Goal: Task Accomplishment & Management: Manage account settings

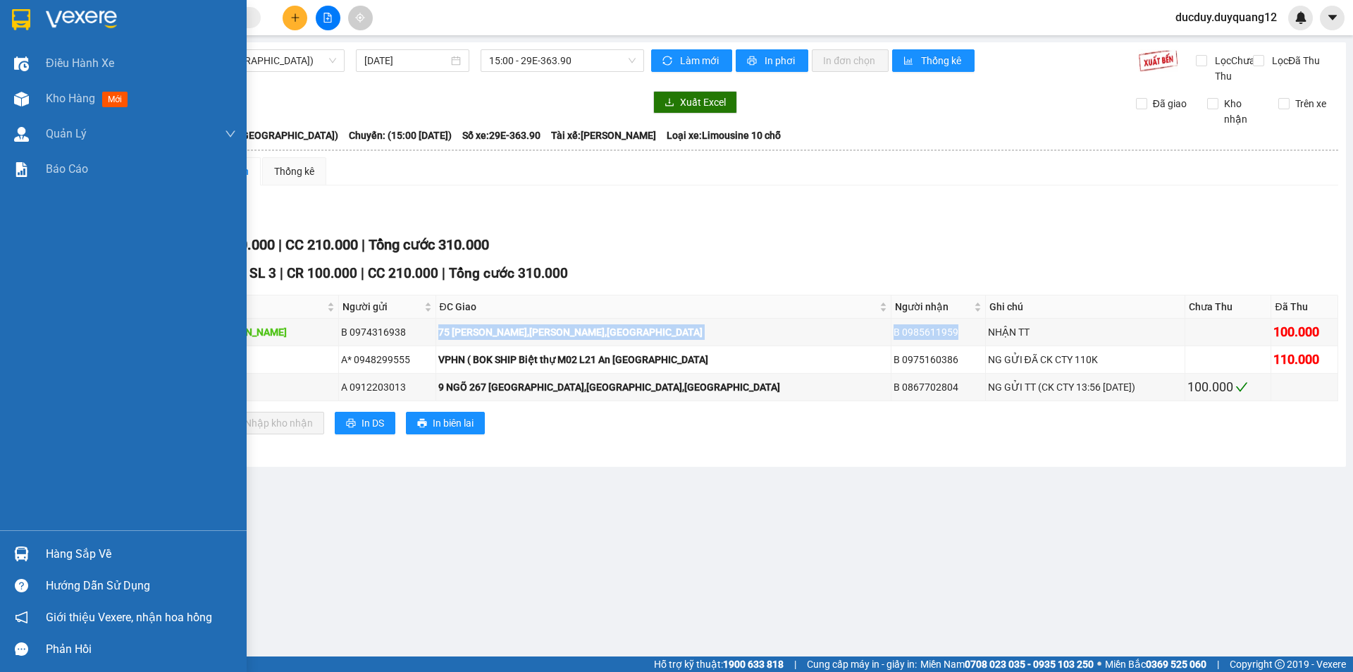
click at [97, 560] on div "Hàng sắp về" at bounding box center [141, 553] width 190 height 21
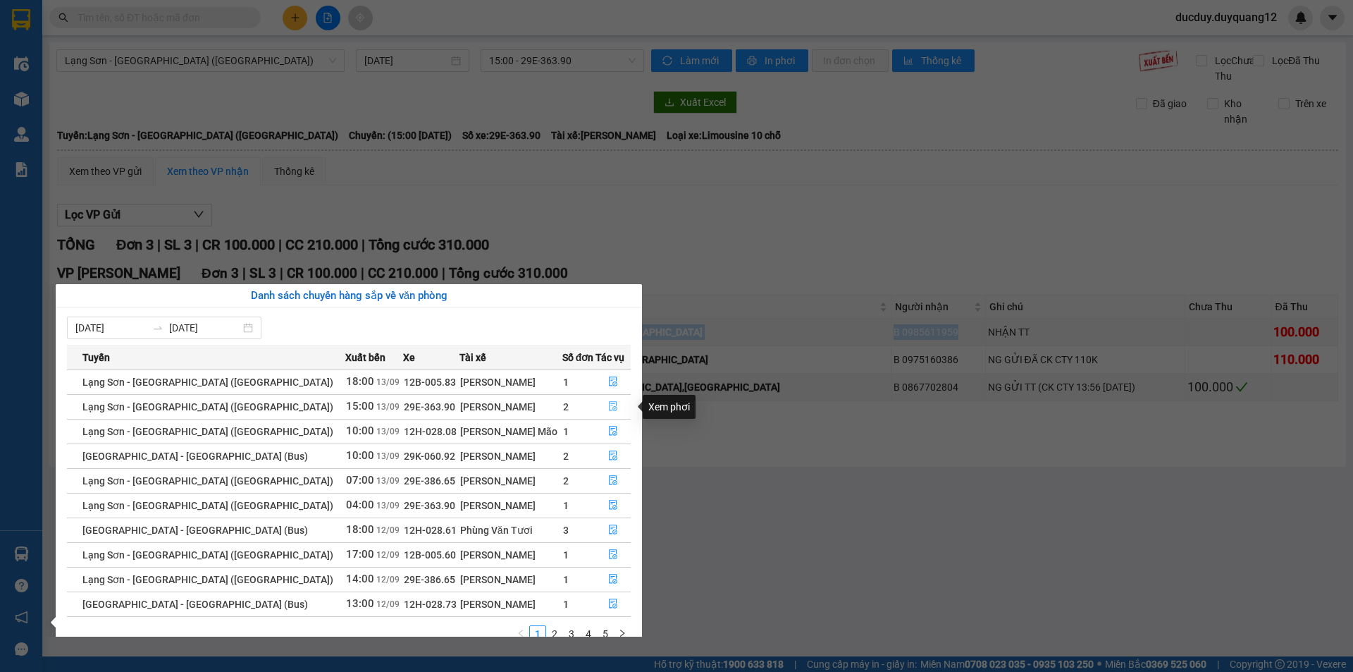
click at [609, 408] on icon "file-done" at bounding box center [613, 407] width 8 height 10
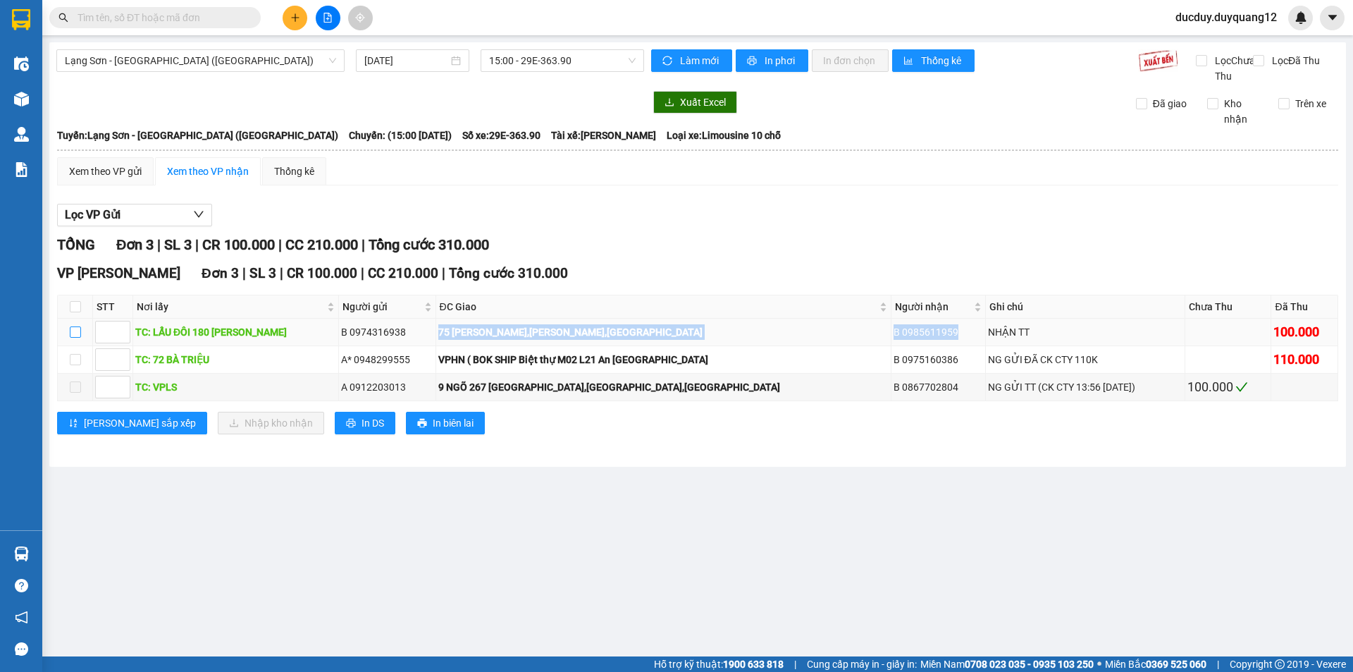
click at [75, 338] on input "checkbox" at bounding box center [75, 331] width 11 height 11
checkbox input "true"
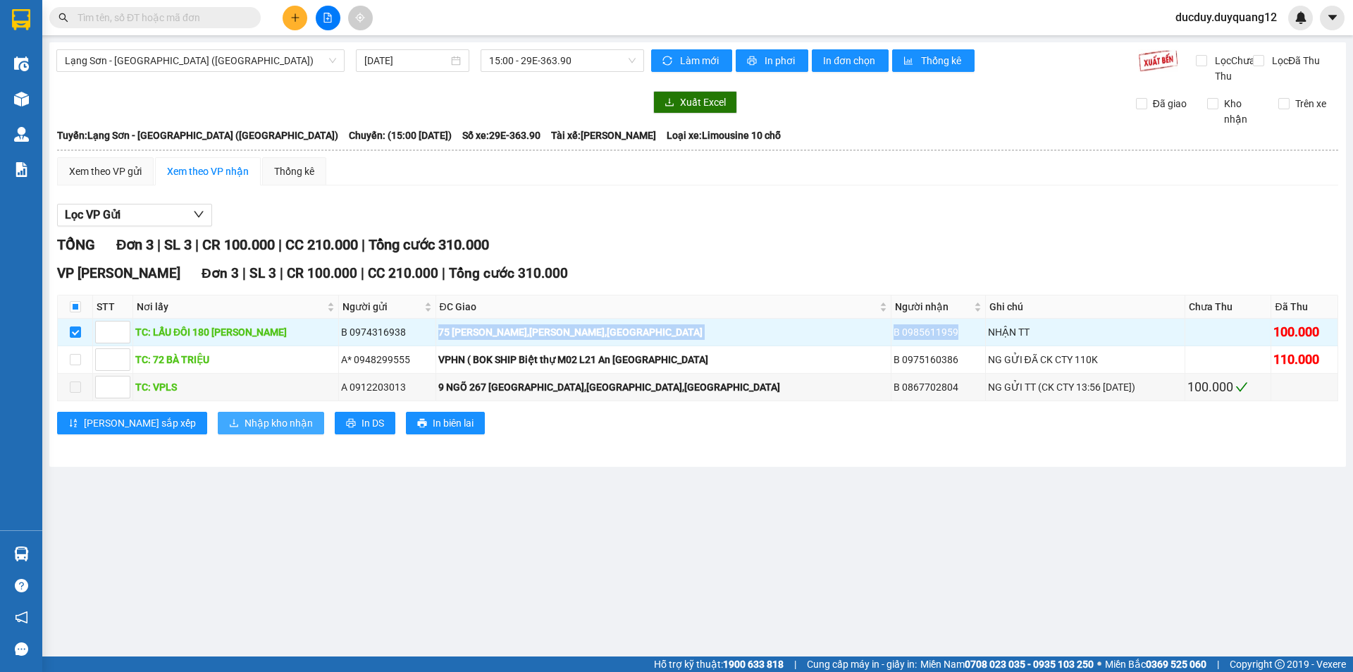
click at [245, 431] on span "Nhập kho nhận" at bounding box center [279, 423] width 68 height 16
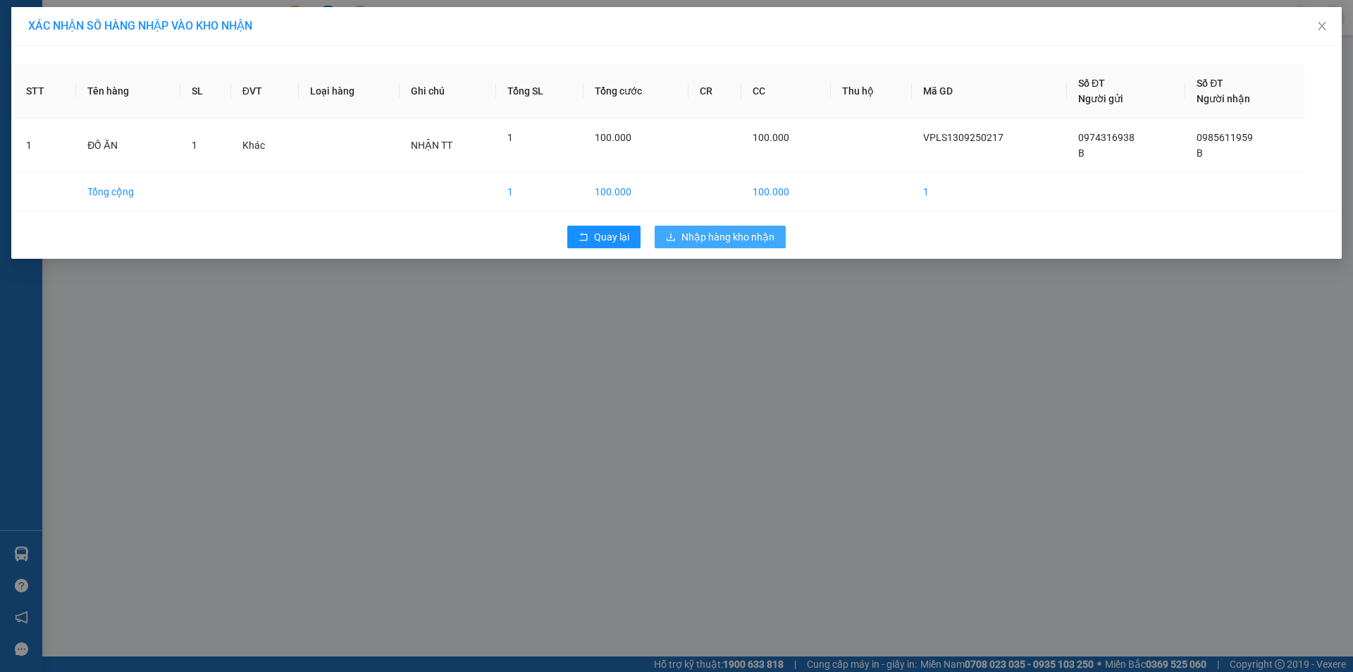
click at [760, 237] on span "Nhập hàng kho nhận" at bounding box center [728, 237] width 93 height 16
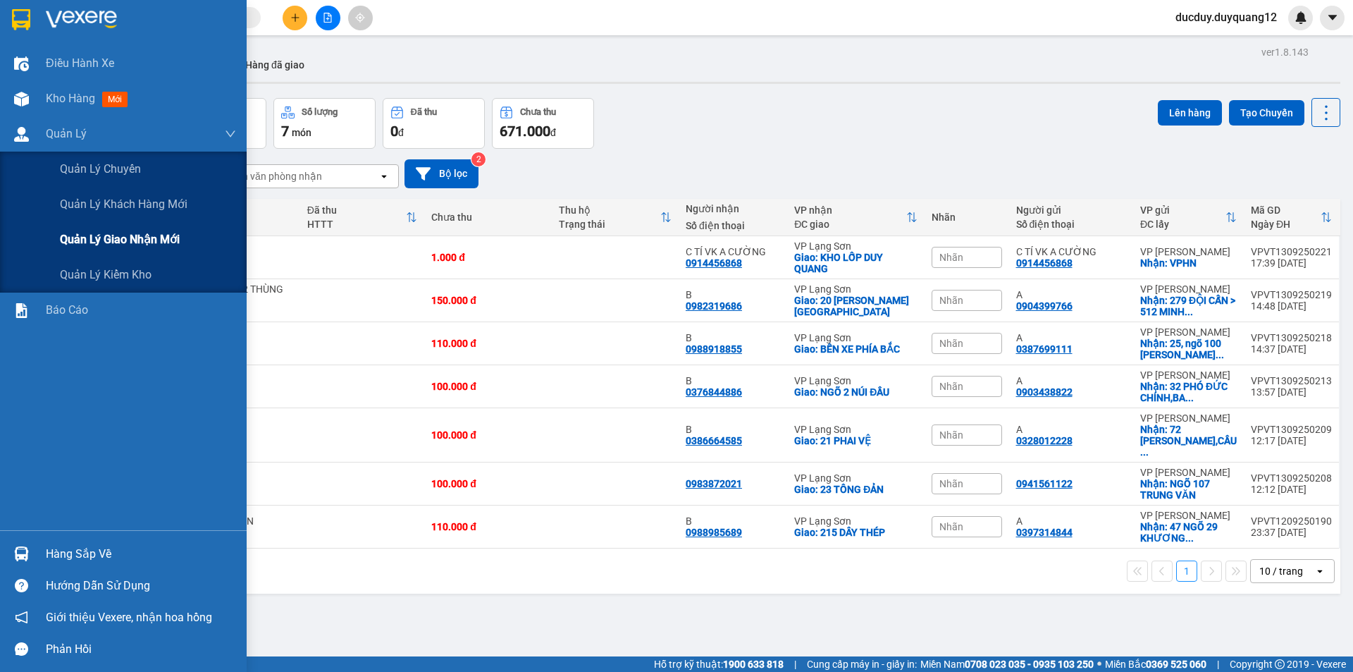
click at [104, 231] on span "Quản lý giao nhận mới" at bounding box center [120, 240] width 120 height 18
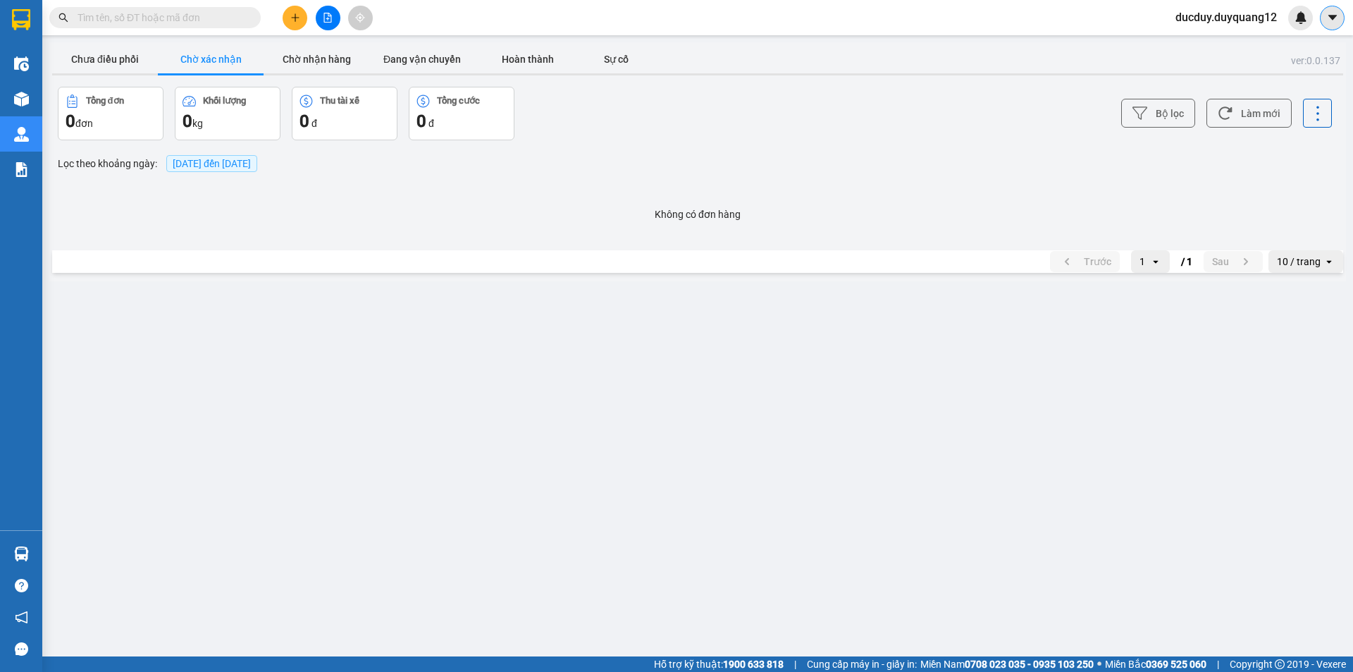
click at [1337, 11] on button at bounding box center [1332, 18] width 25 height 25
click at [1307, 44] on div "Cấu hình nhà xe" at bounding box center [1284, 52] width 106 height 27
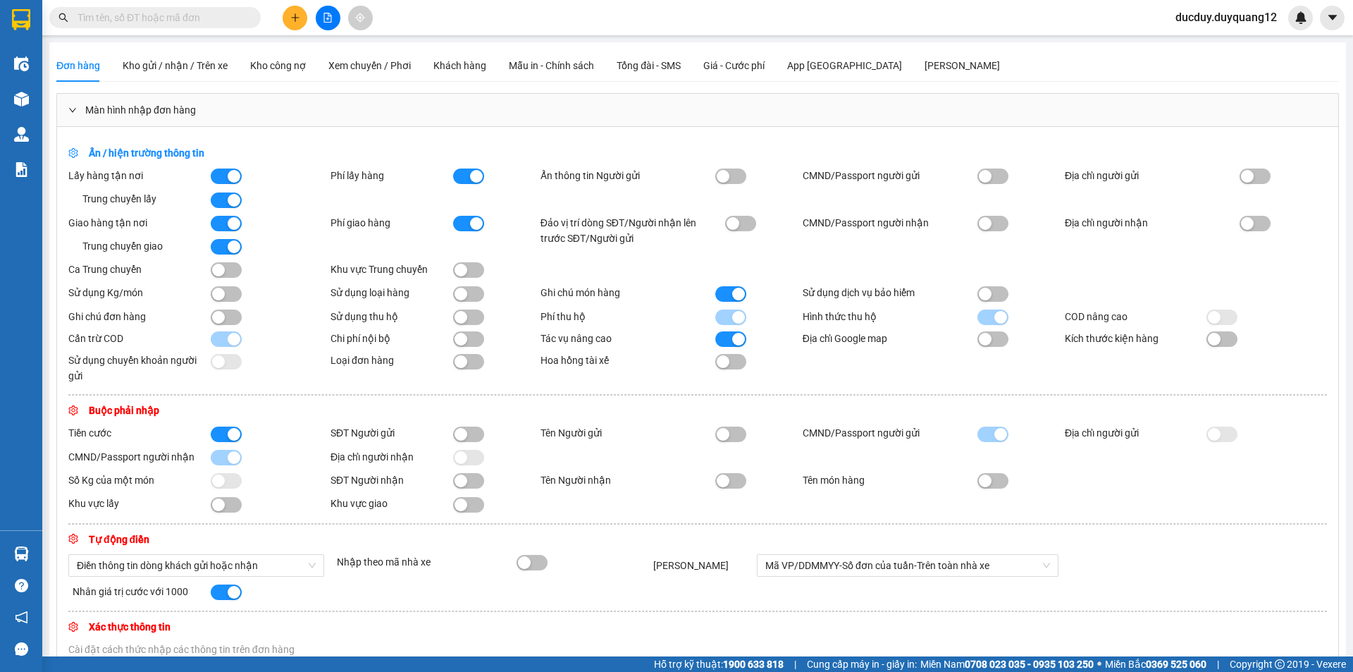
click at [1294, 50] on div "Đơn hàng Kho gửi / nhận / Trên xe Kho công nợ Xem chuyến / Phơi Khách hàng Mẫu …" at bounding box center [697, 65] width 1283 height 32
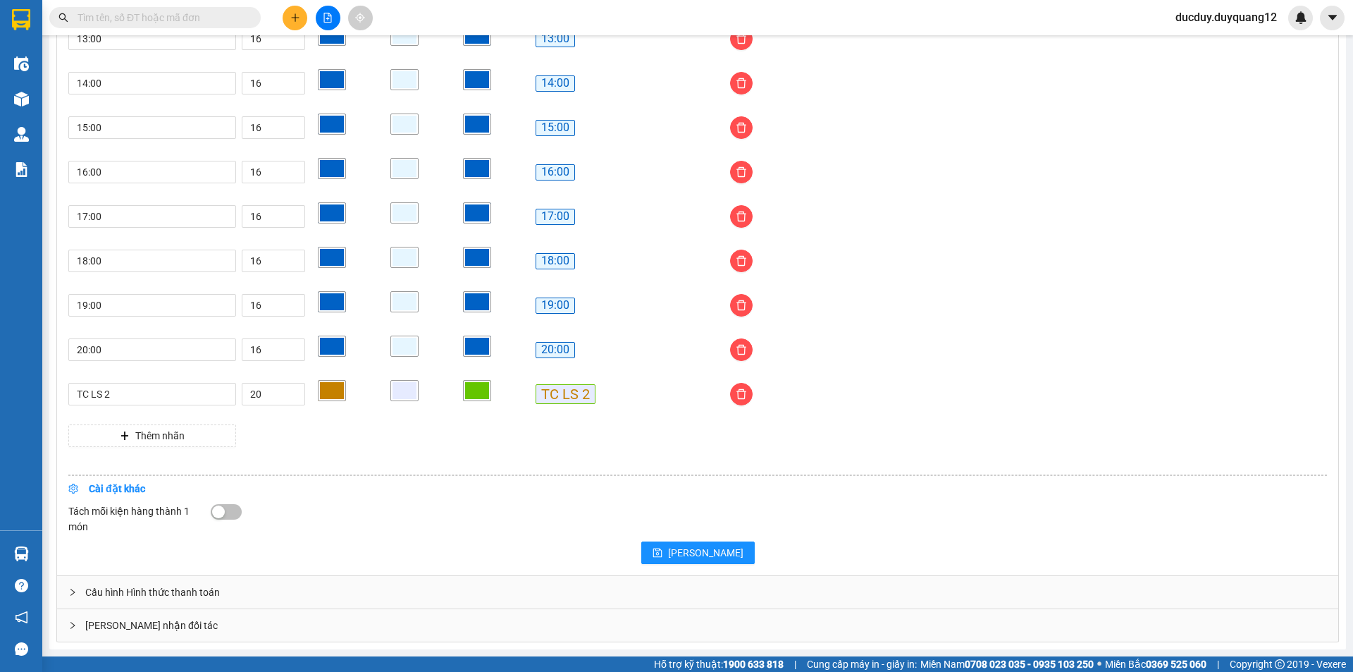
click at [192, 619] on div "[PERSON_NAME] nhận đối tác" at bounding box center [698, 625] width 1282 height 32
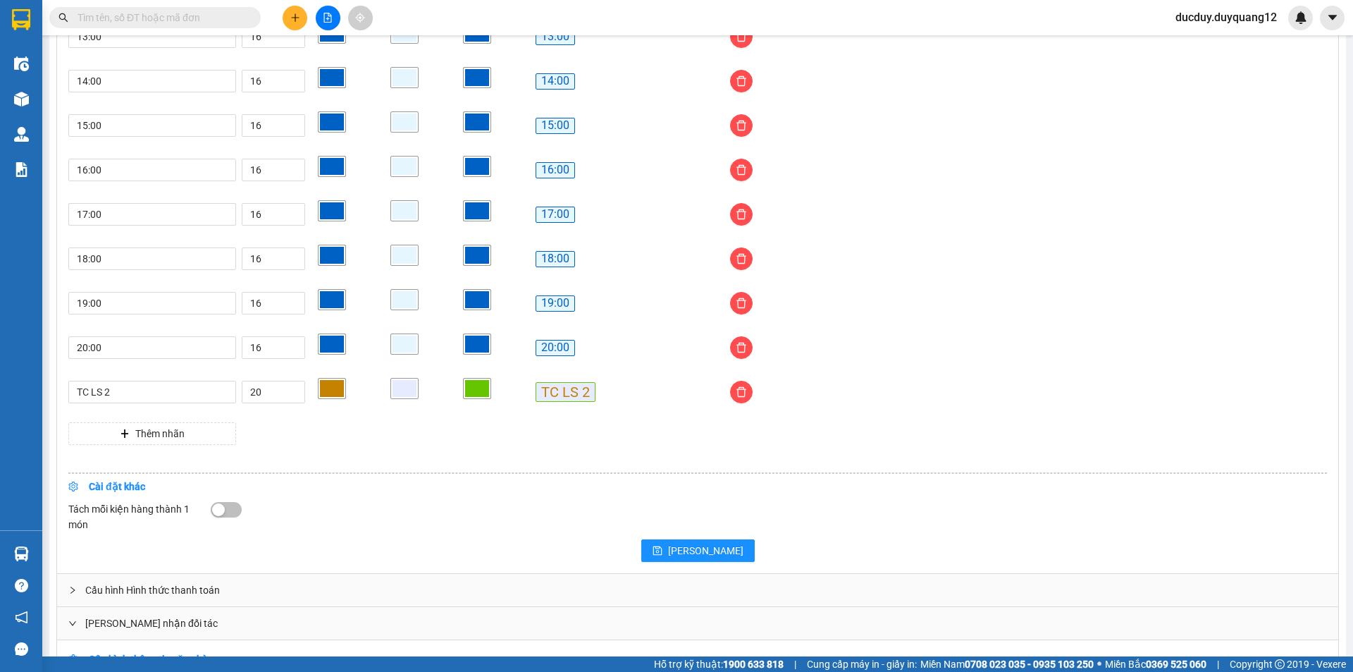
scroll to position [1328, 0]
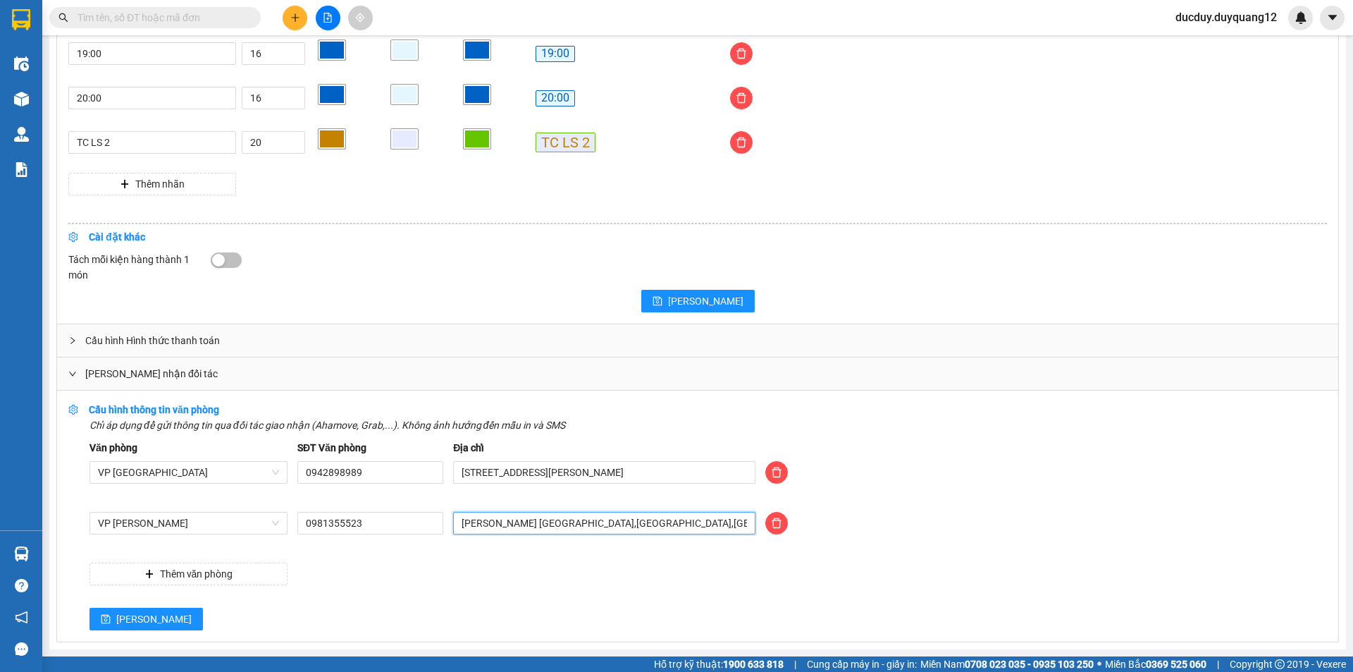
drag, startPoint x: 690, startPoint y: 527, endPoint x: 224, endPoint y: 547, distance: 466.4
click at [224, 547] on div "VP [PERSON_NAME] 0981355523 duy quang limousine [GEOGRAPHIC_DATA],[GEOGRAPHIC_D…" at bounding box center [709, 531] width 1248 height 39
click at [512, 529] on input "64" at bounding box center [604, 523] width 302 height 23
type input "6"
click at [511, 526] on input "text" at bounding box center [604, 523] width 302 height 23
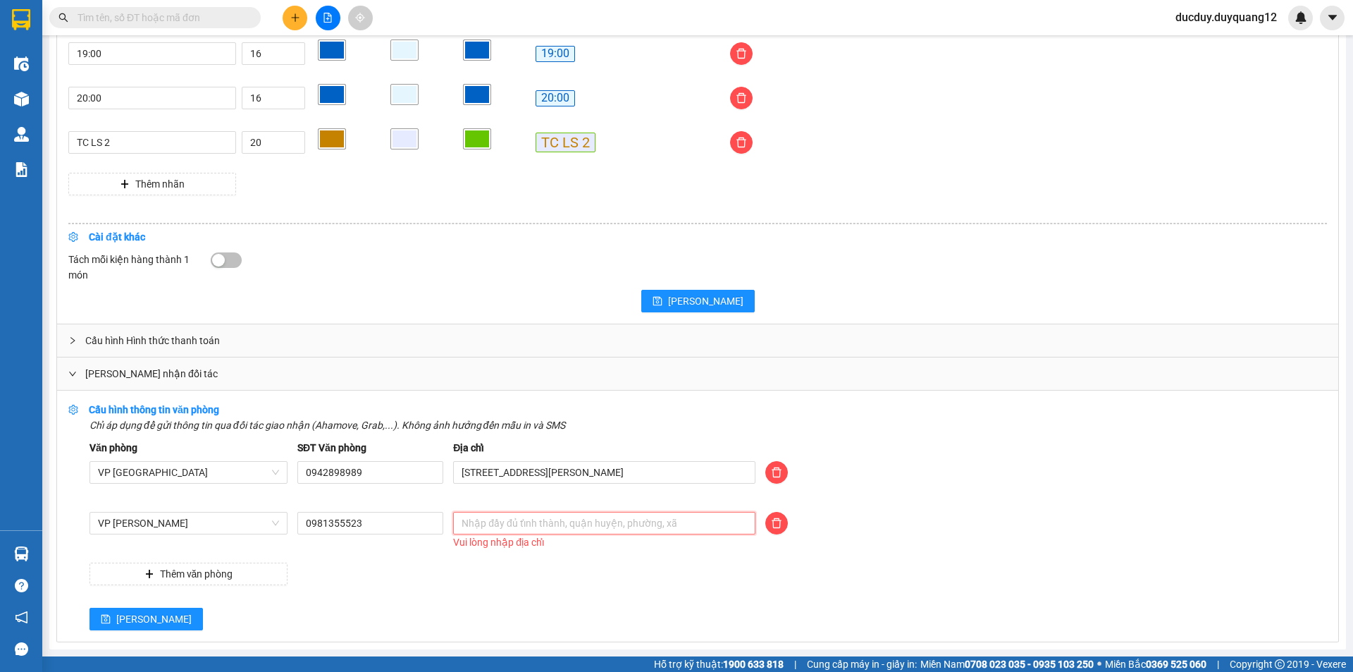
type input "3"
type input "2"
type input "3"
type input "361 TRƯỜNG CHINH,[GEOGRAPHIC_DATA],[GEOGRAPHIC_DATA]"
click at [379, 528] on input "0981355523" at bounding box center [370, 523] width 146 height 23
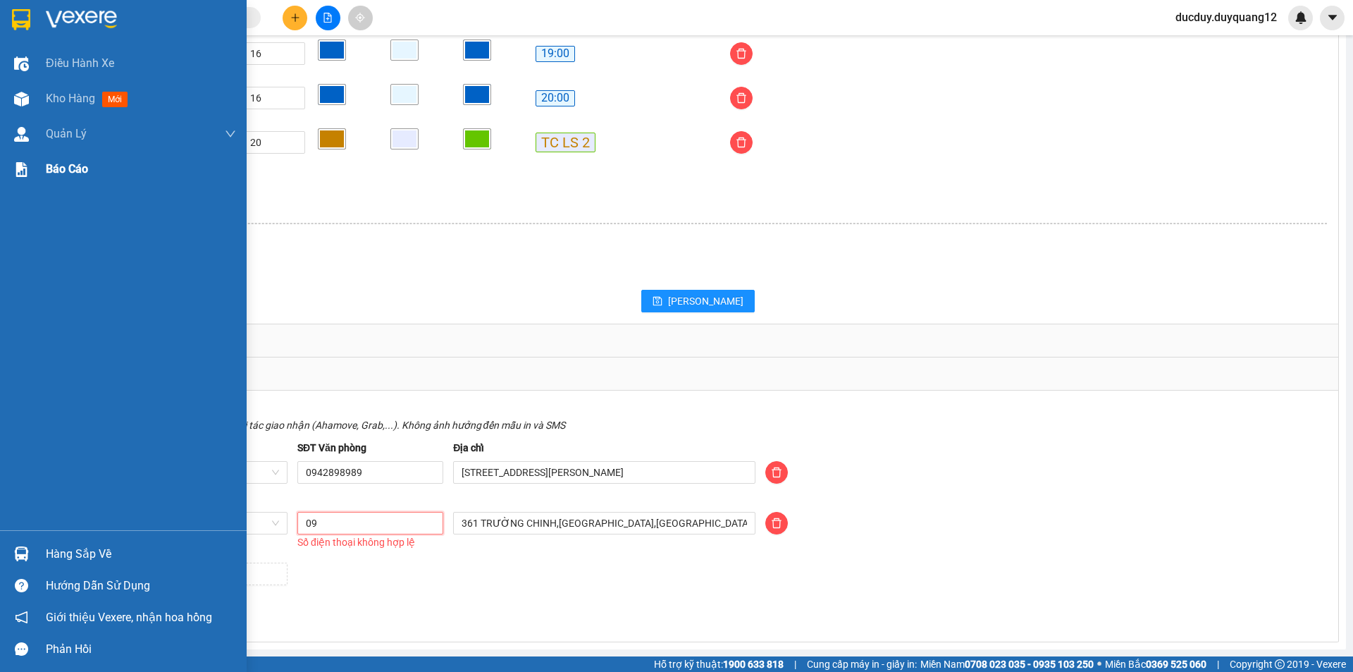
type input "0"
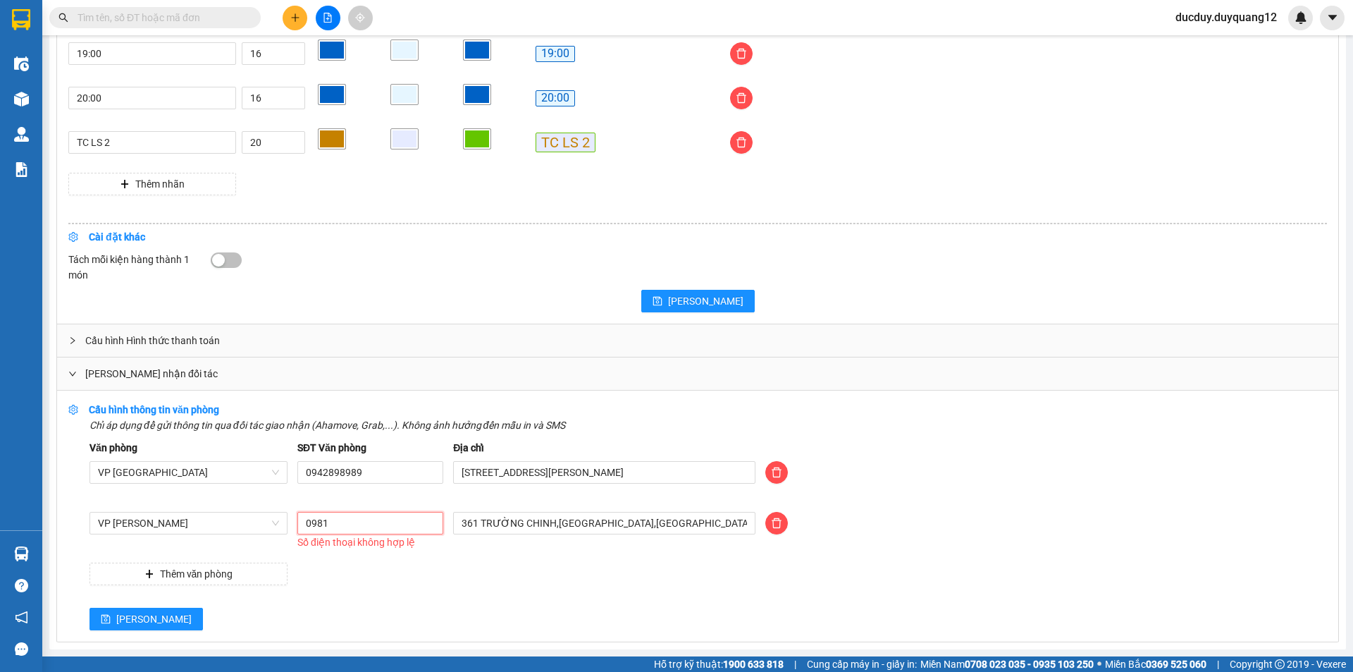
click at [350, 527] on input "0981" at bounding box center [370, 523] width 146 height 23
type input "0962900618"
click at [123, 618] on span "[PERSON_NAME]" at bounding box center [153, 619] width 75 height 16
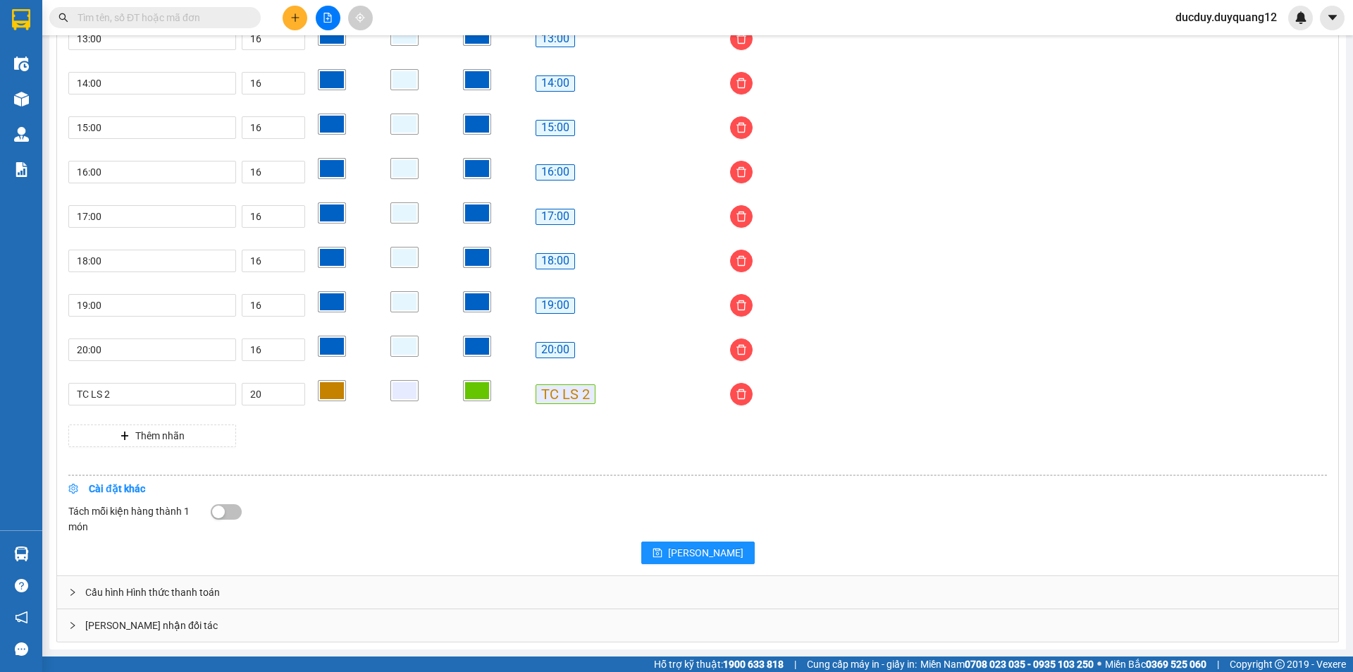
scroll to position [1079, 0]
click at [330, 632] on div "[PERSON_NAME] nhận đối tác" at bounding box center [698, 625] width 1282 height 32
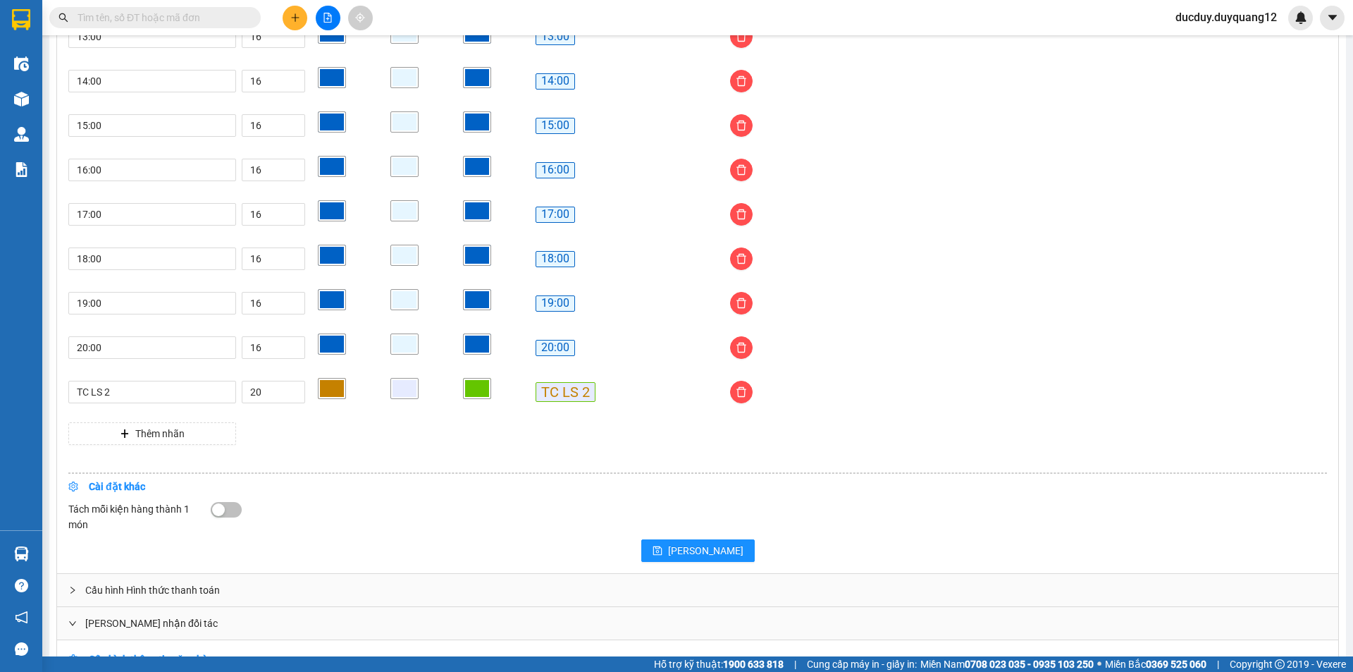
scroll to position [1330, 0]
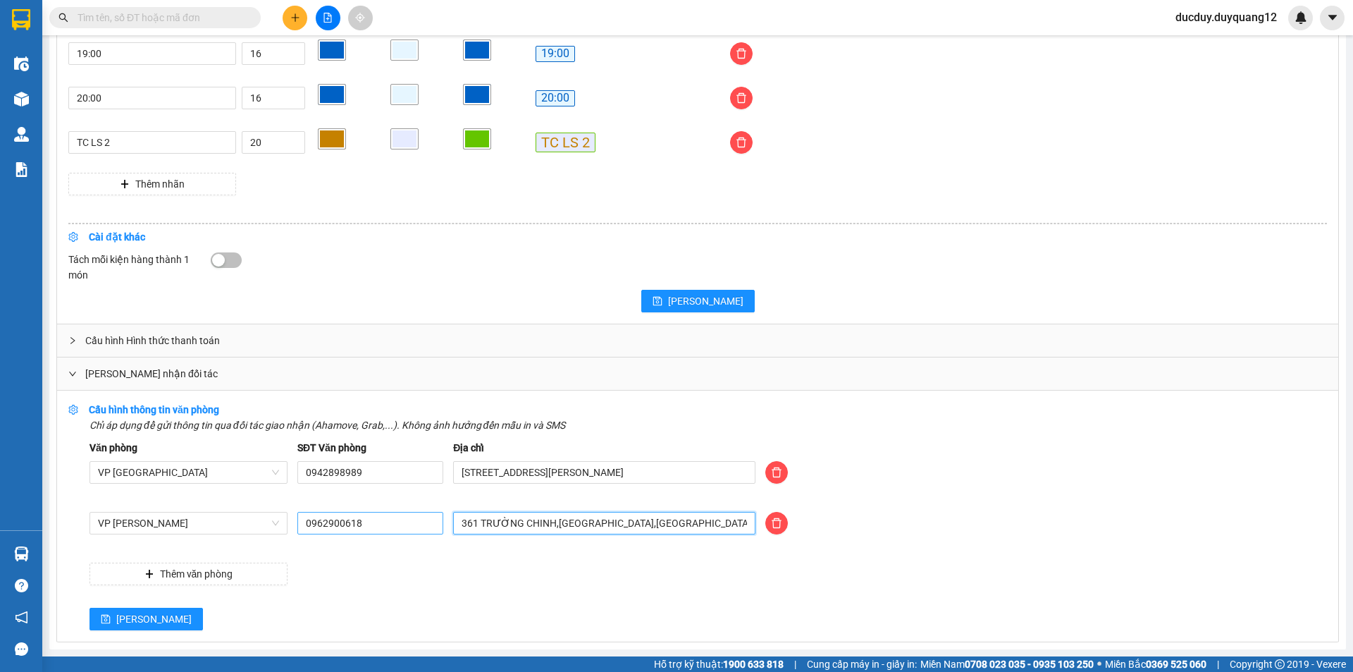
drag, startPoint x: 671, startPoint y: 517, endPoint x: 398, endPoint y: 529, distance: 273.8
click at [395, 529] on div "VP [PERSON_NAME] 0962900618 361 TRƯỜNG CHINH,[GEOGRAPHIC_DATA],[GEOGRAPHIC_DATA]" at bounding box center [709, 531] width 1248 height 39
click at [515, 524] on input "text" at bounding box center [604, 523] width 302 height 23
type input "75 [PERSON_NAME],[GEOGRAPHIC_DATA],[GEOGRAPHIC_DATA]"
click at [124, 618] on span "[PERSON_NAME]" at bounding box center [153, 619] width 75 height 16
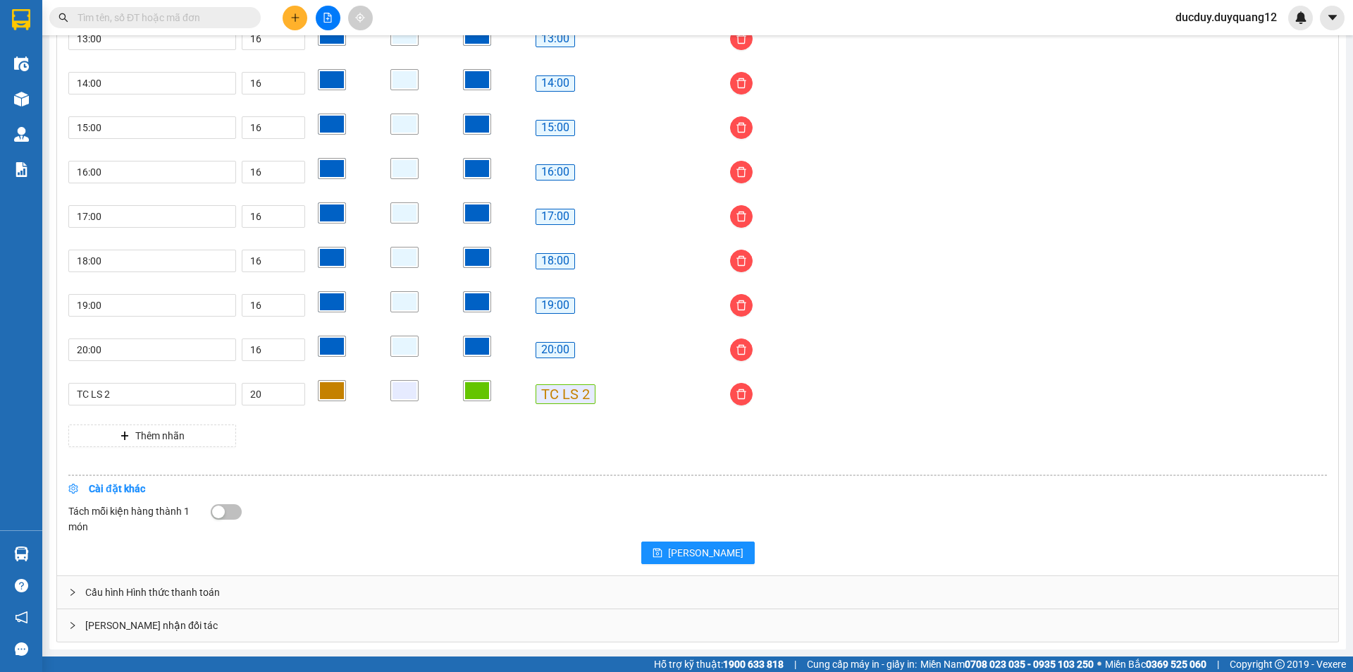
scroll to position [1079, 0]
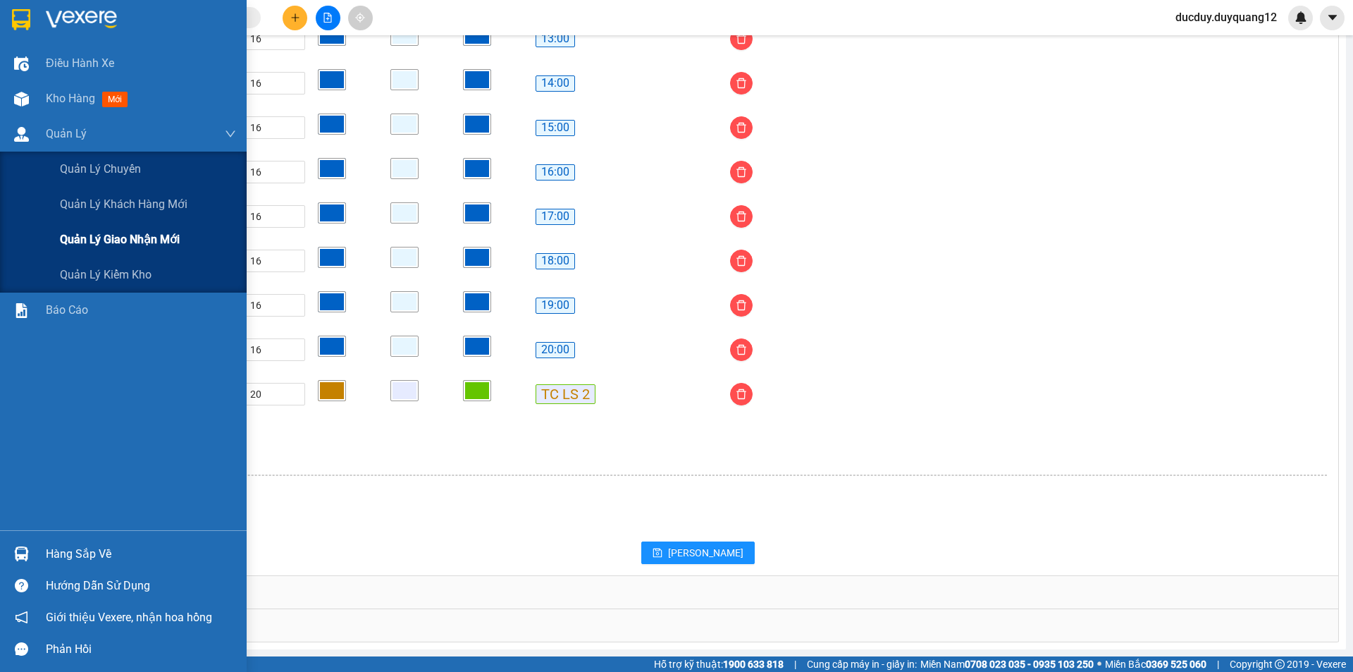
click at [90, 240] on span "Quản lý giao nhận mới" at bounding box center [120, 240] width 120 height 18
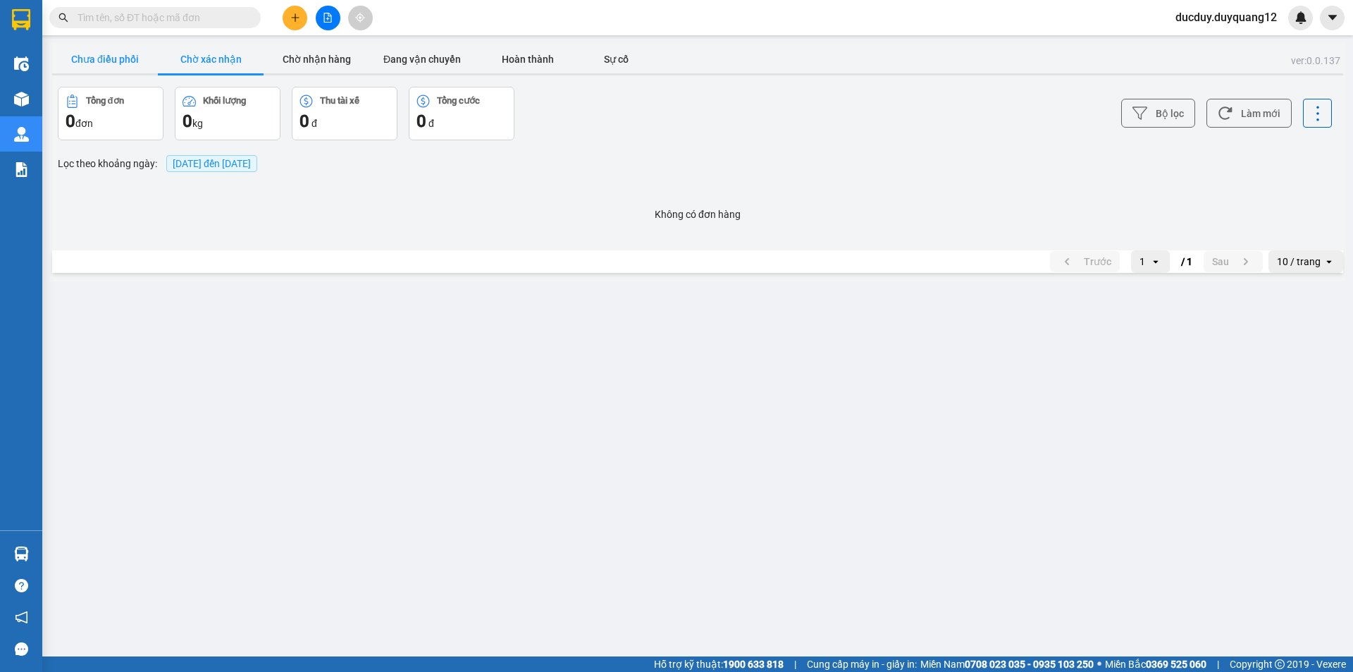
click at [128, 60] on button "Chưa điều phối" at bounding box center [105, 59] width 106 height 28
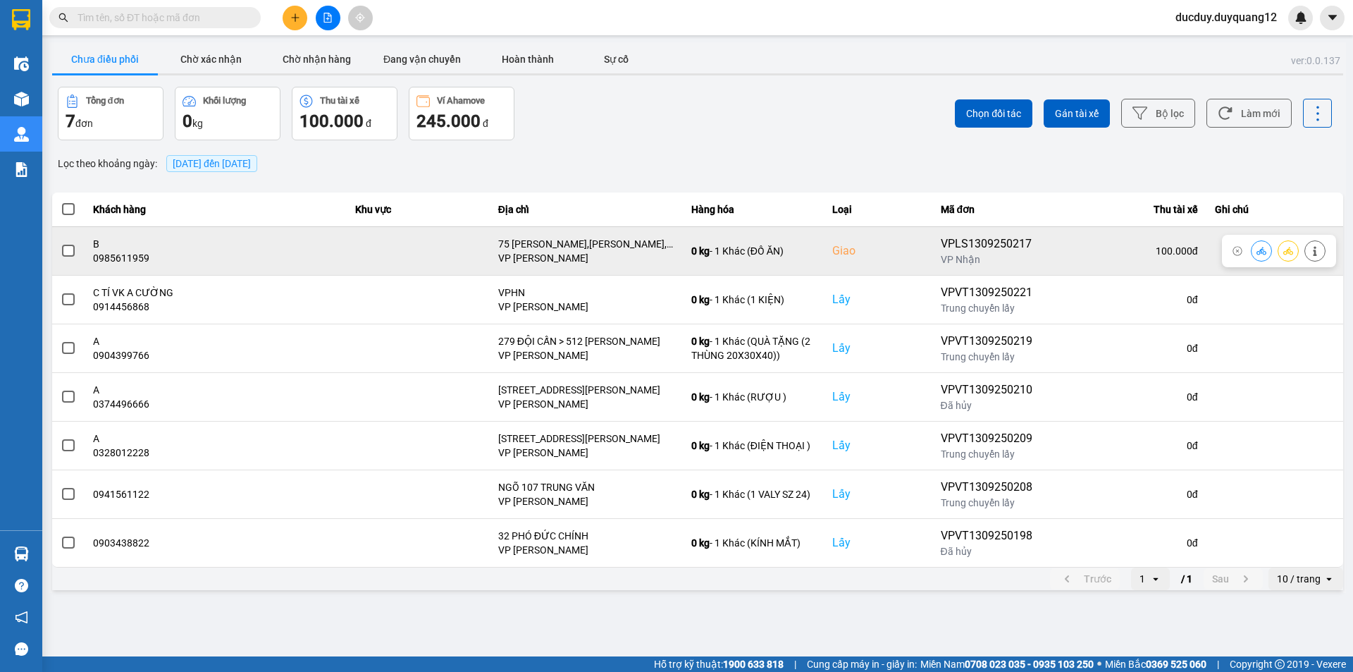
click at [63, 250] on span at bounding box center [68, 251] width 13 height 13
click at [61, 243] on input "checkbox" at bounding box center [61, 243] width 0 height 0
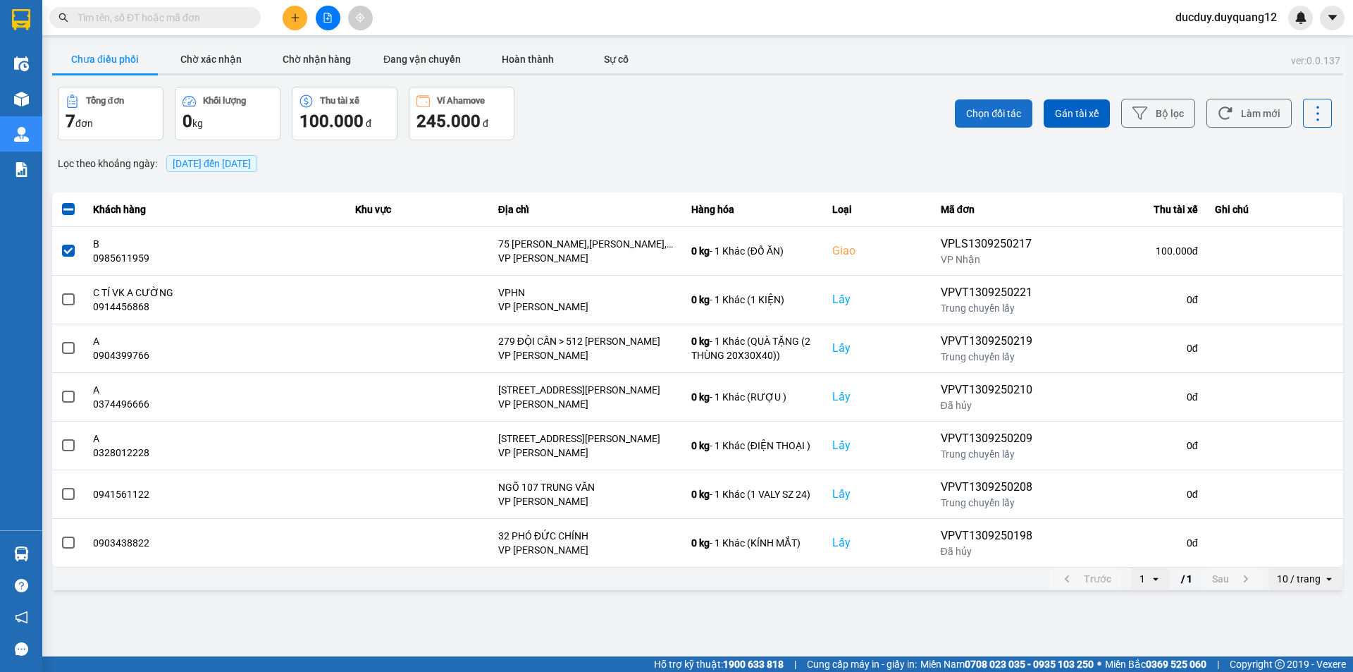
click at [969, 108] on span "Chọn đối tác" at bounding box center [993, 113] width 55 height 14
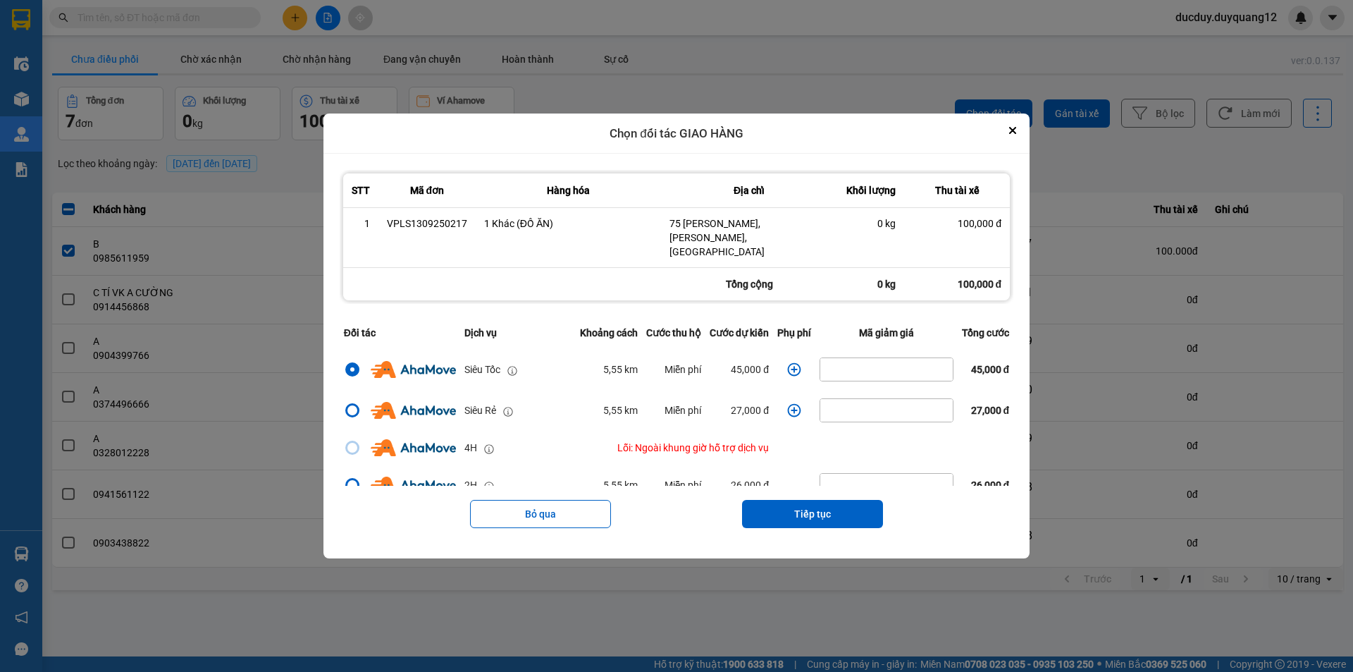
drag, startPoint x: 830, startPoint y: 503, endPoint x: 826, endPoint y: 477, distance: 25.6
click at [830, 500] on button "Tiếp tục" at bounding box center [812, 514] width 141 height 28
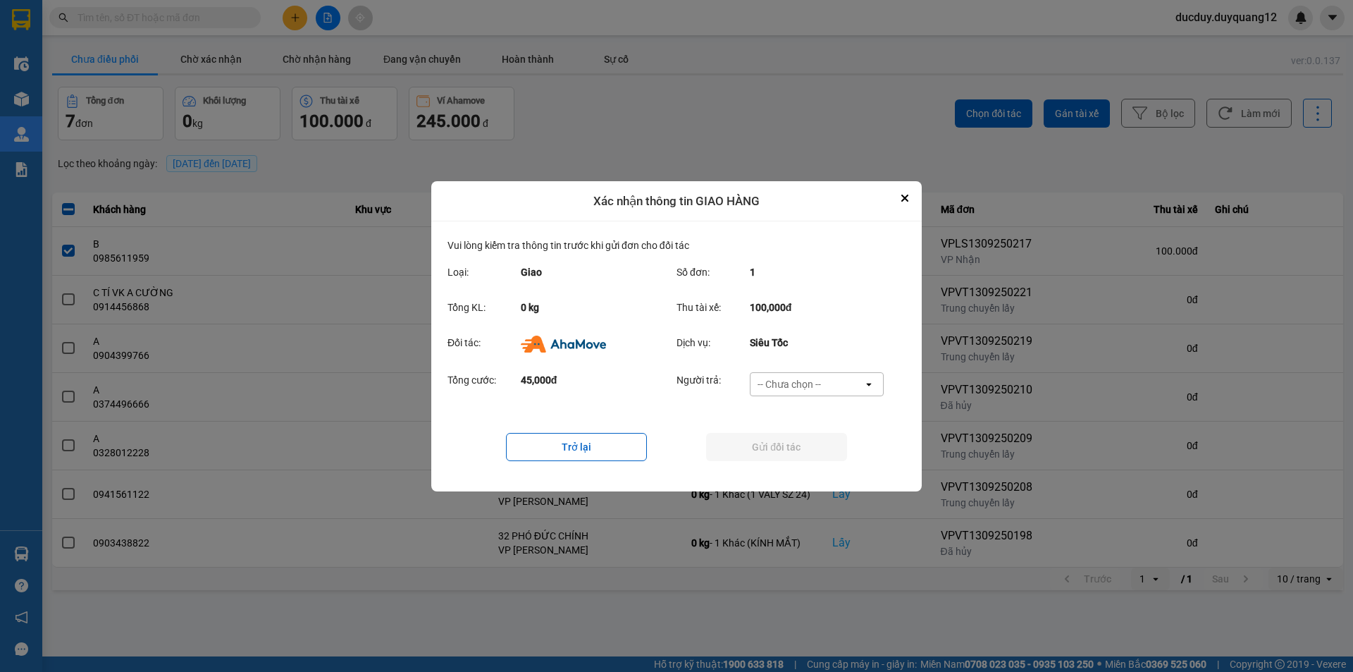
click at [809, 377] on div "-- Chưa chọn --" at bounding box center [789, 384] width 63 height 14
click at [810, 457] on div "Ví Ahamove" at bounding box center [816, 464] width 134 height 25
click at [810, 435] on button "Gửi đối tác" at bounding box center [776, 447] width 141 height 28
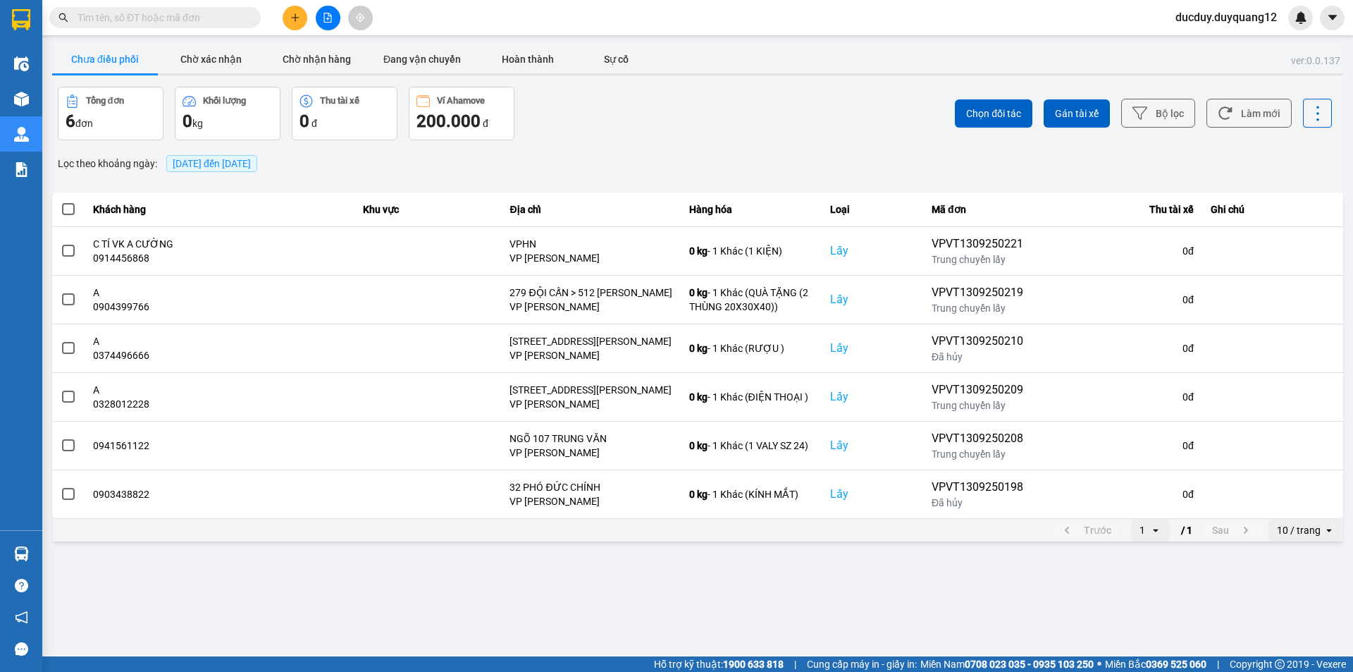
drag, startPoint x: 231, startPoint y: 68, endPoint x: 142, endPoint y: 56, distance: 90.2
click at [231, 67] on button "Chờ xác nhận" at bounding box center [211, 59] width 106 height 28
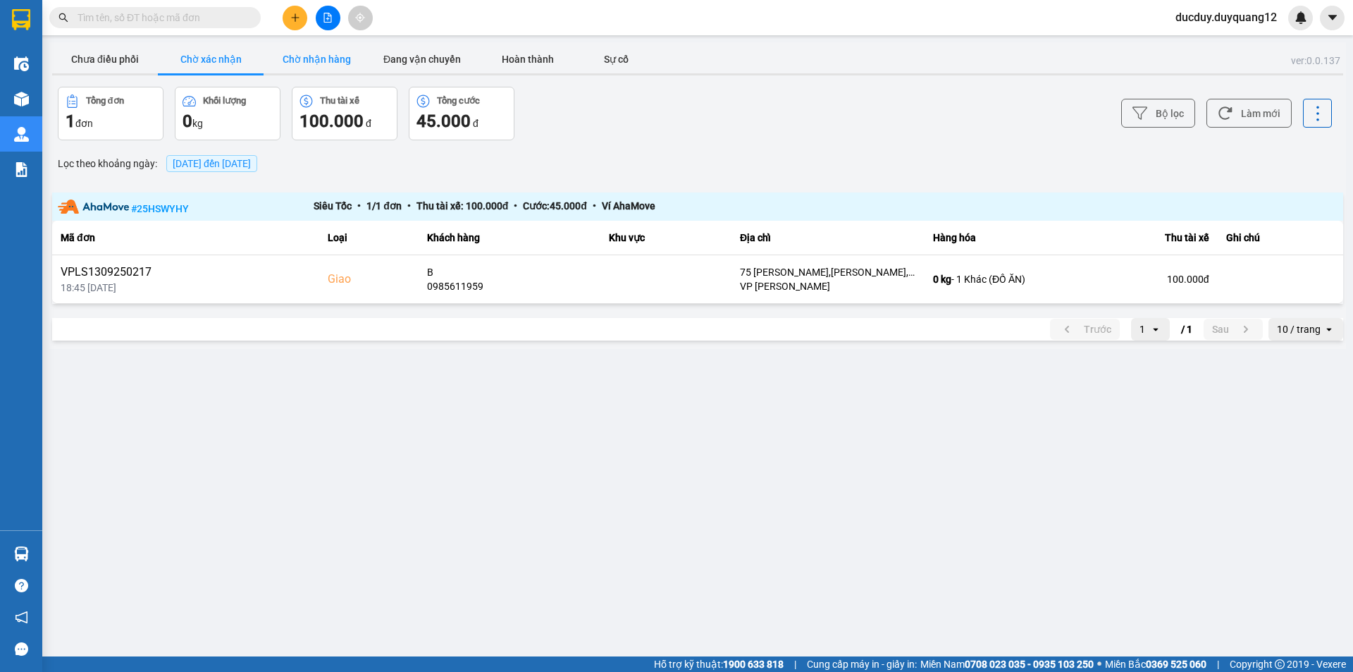
click at [314, 52] on button "Chờ nhận hàng" at bounding box center [317, 59] width 106 height 28
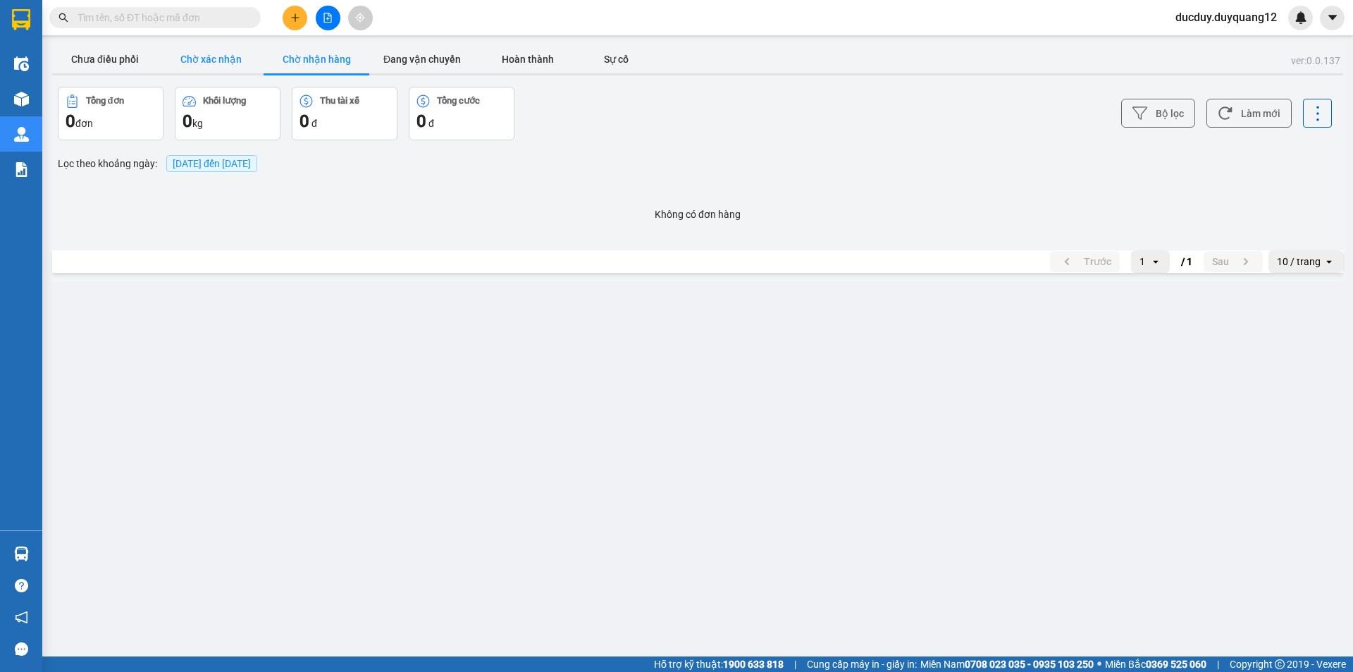
click at [199, 61] on button "Chờ xác nhận" at bounding box center [211, 59] width 106 height 28
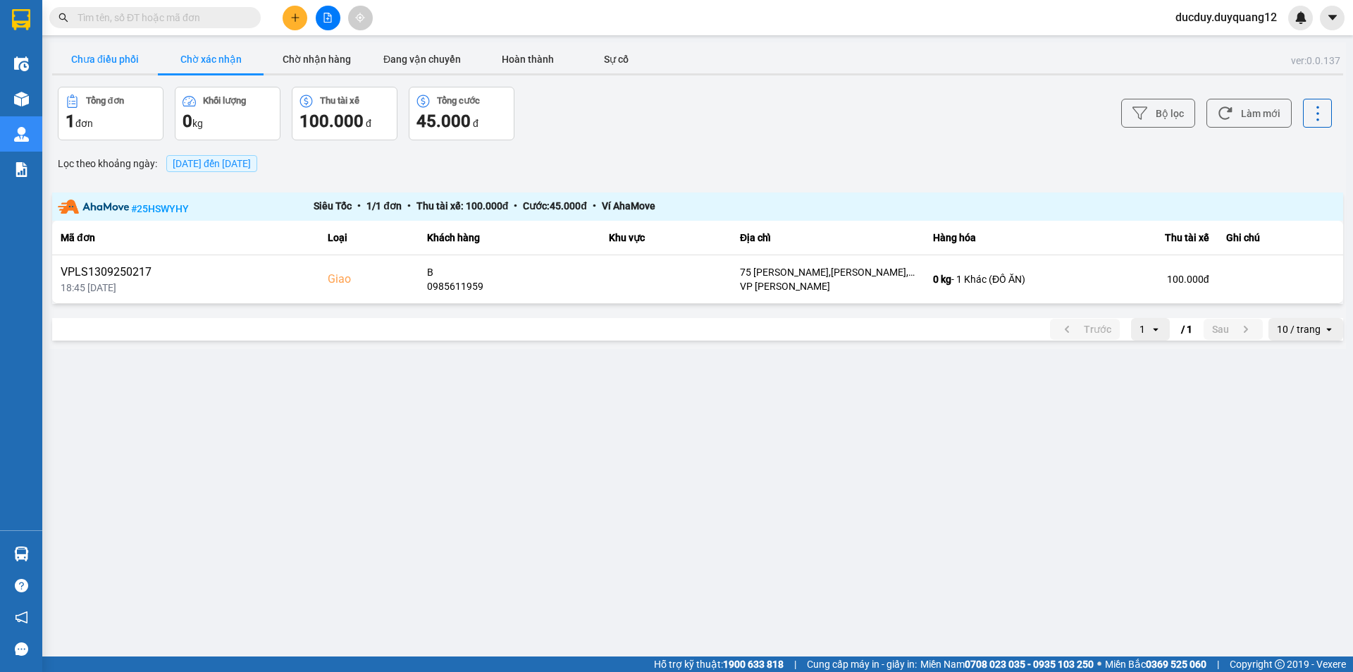
click at [154, 57] on button "Chưa điều phối" at bounding box center [105, 59] width 106 height 28
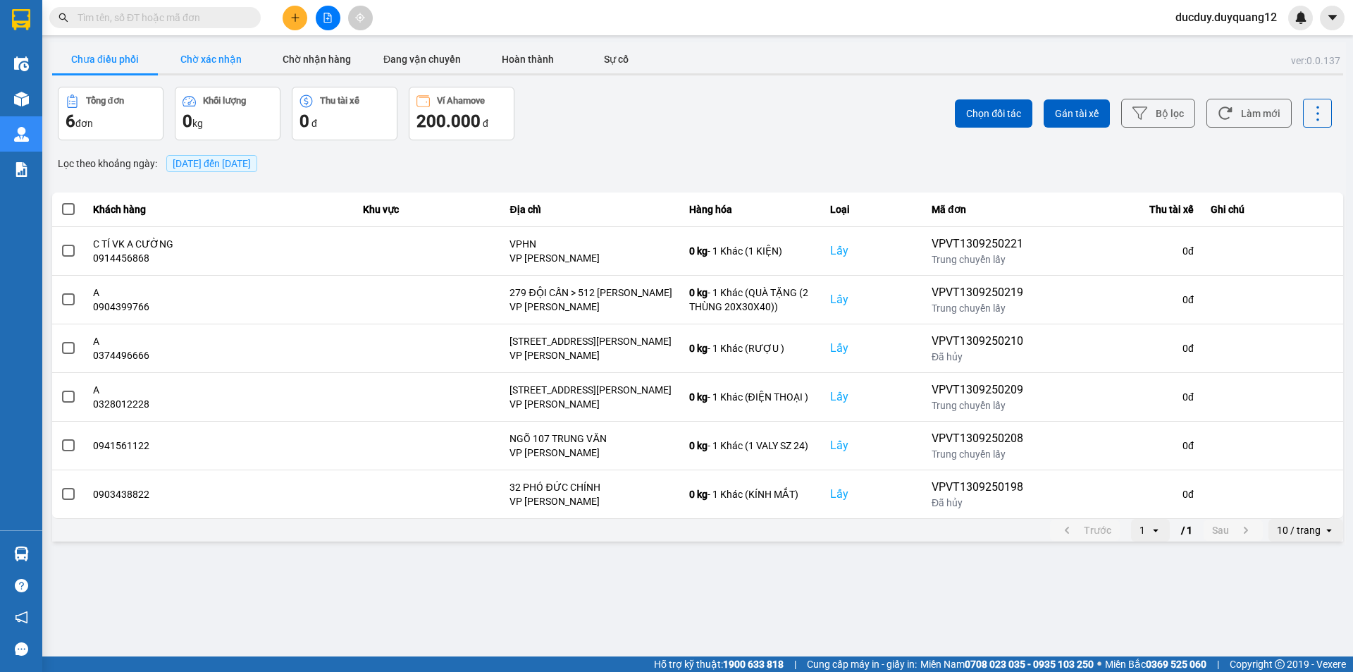
click at [215, 65] on button "Chờ xác nhận" at bounding box center [211, 59] width 106 height 28
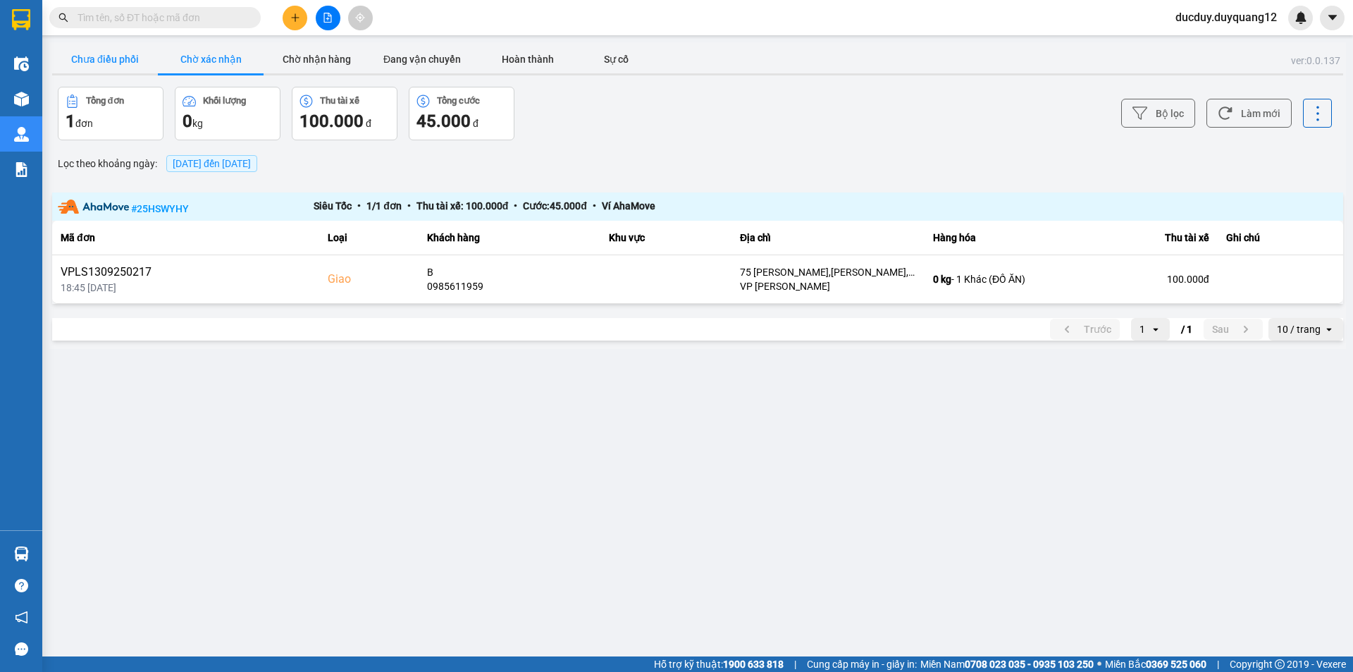
click at [109, 51] on button "Chưa điều phối" at bounding box center [105, 59] width 106 height 28
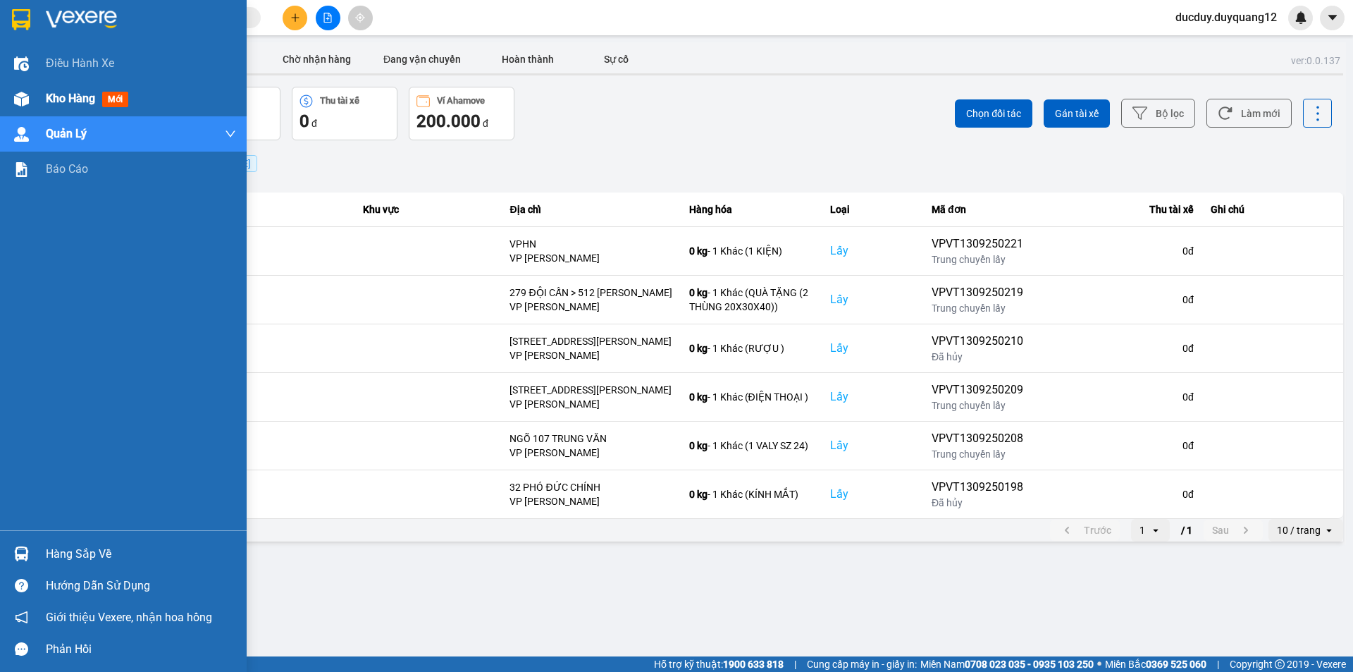
click at [63, 99] on span "Kho hàng" at bounding box center [70, 98] width 49 height 13
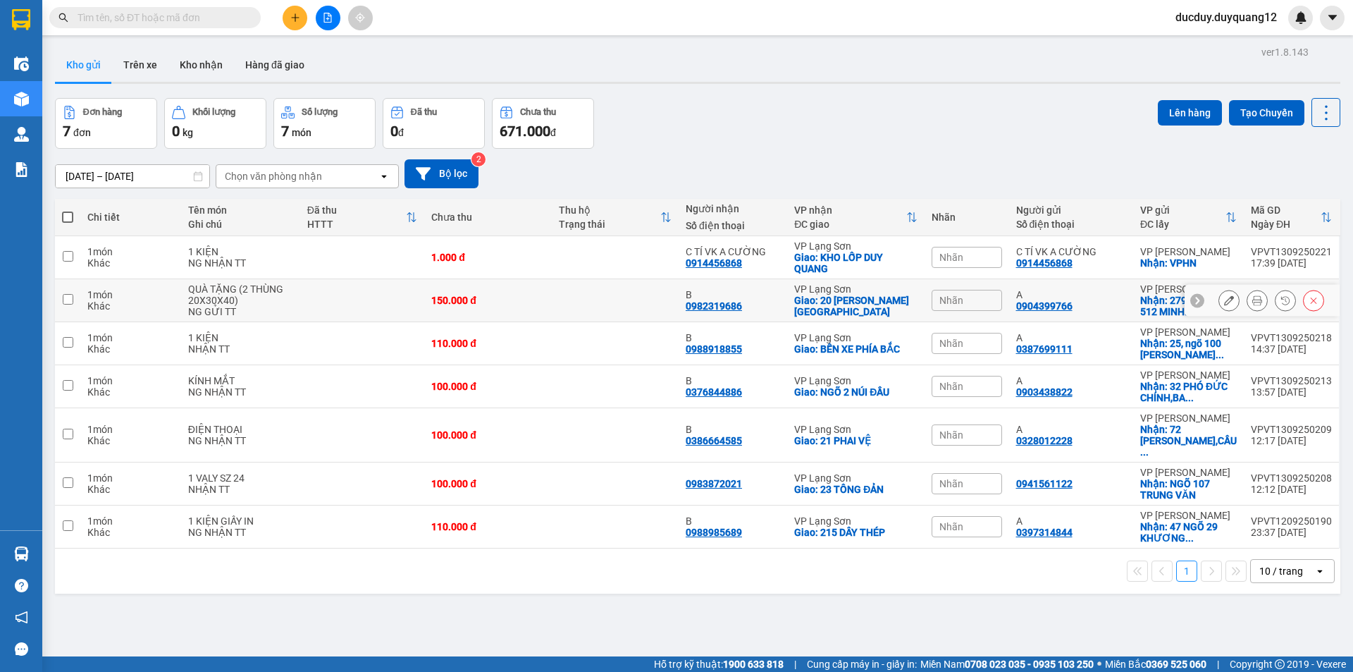
click at [68, 297] on input "checkbox" at bounding box center [68, 299] width 11 height 11
checkbox input "true"
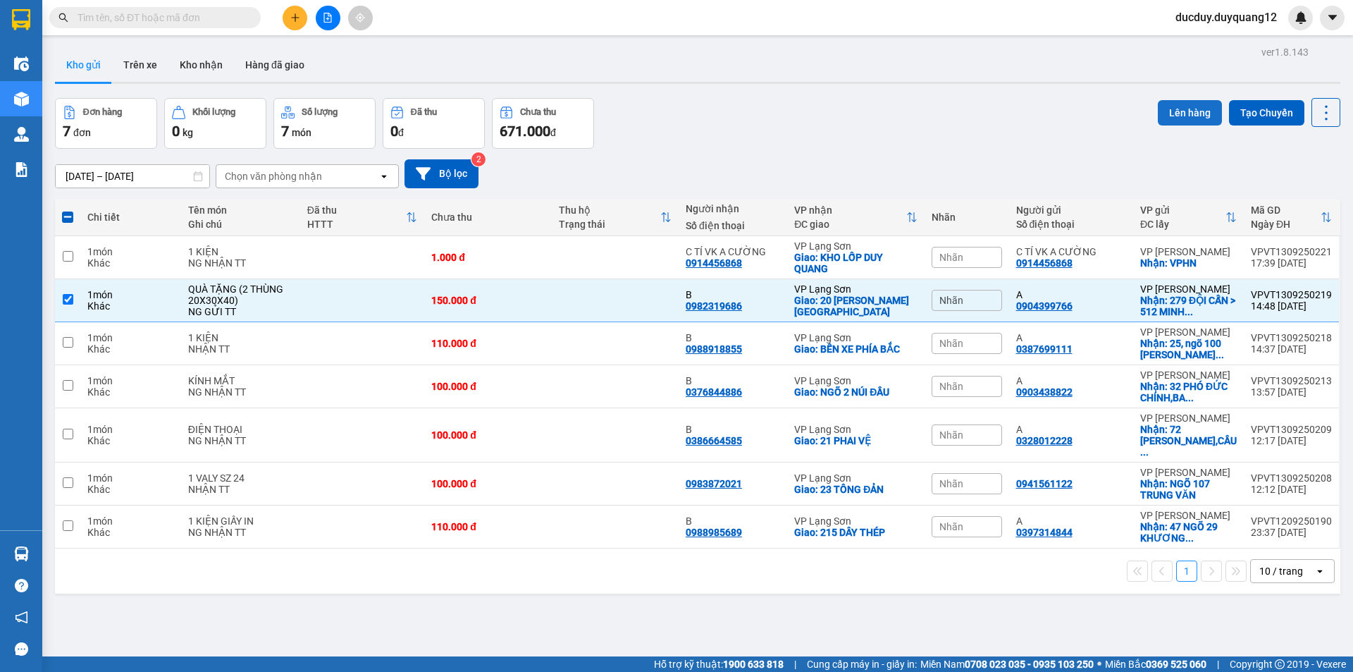
click at [1197, 104] on button "Lên hàng" at bounding box center [1190, 112] width 64 height 25
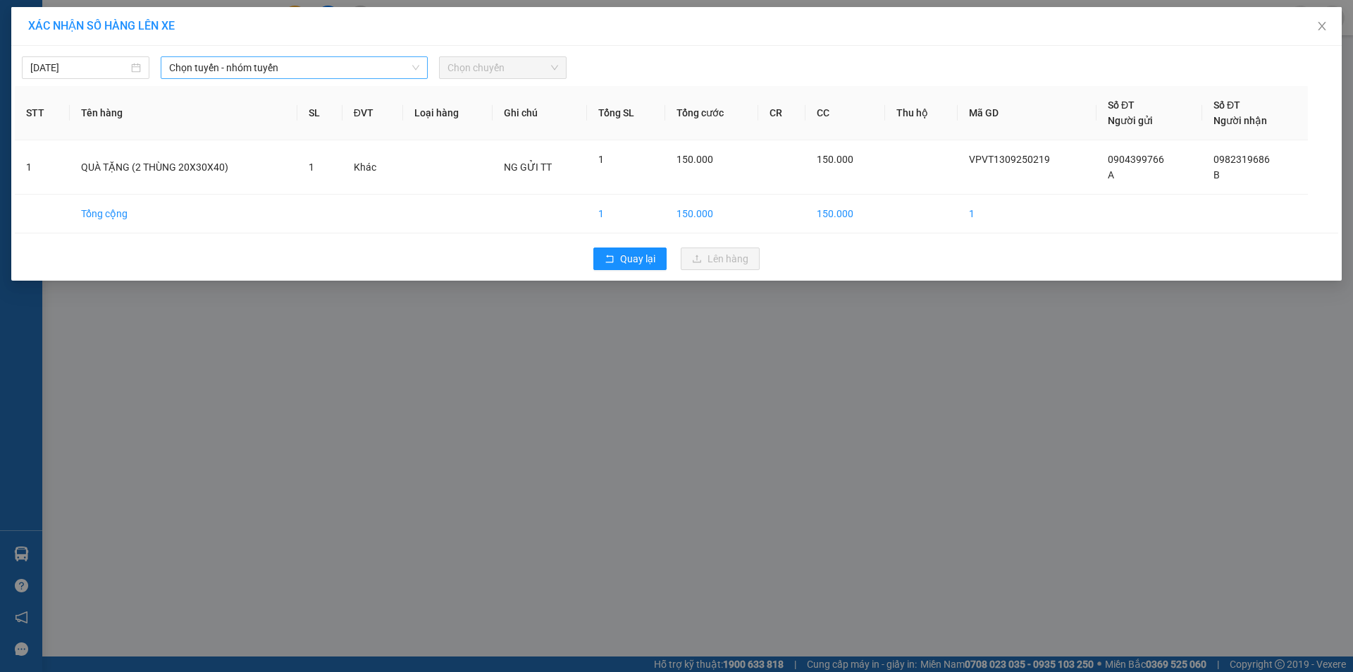
click at [352, 64] on span "Chọn tuyến - nhóm tuyến" at bounding box center [294, 67] width 250 height 21
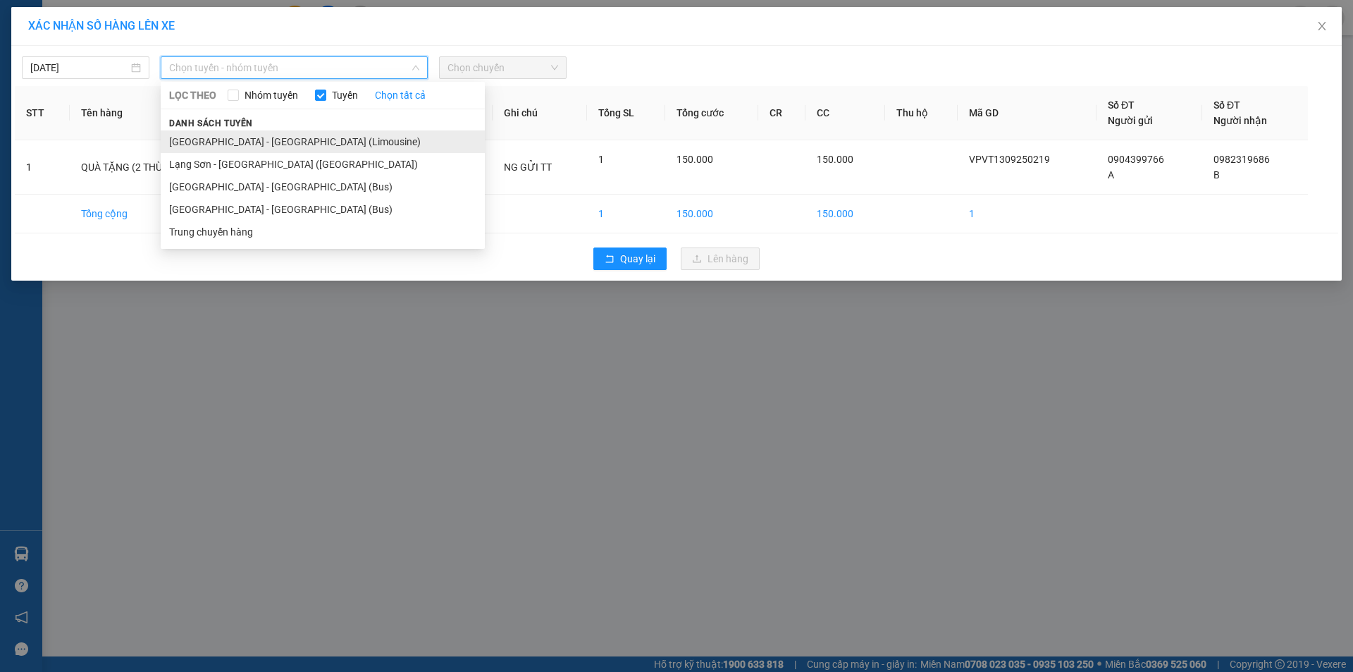
click at [278, 138] on li "[GEOGRAPHIC_DATA] - [GEOGRAPHIC_DATA] (Limousine)" at bounding box center [323, 141] width 324 height 23
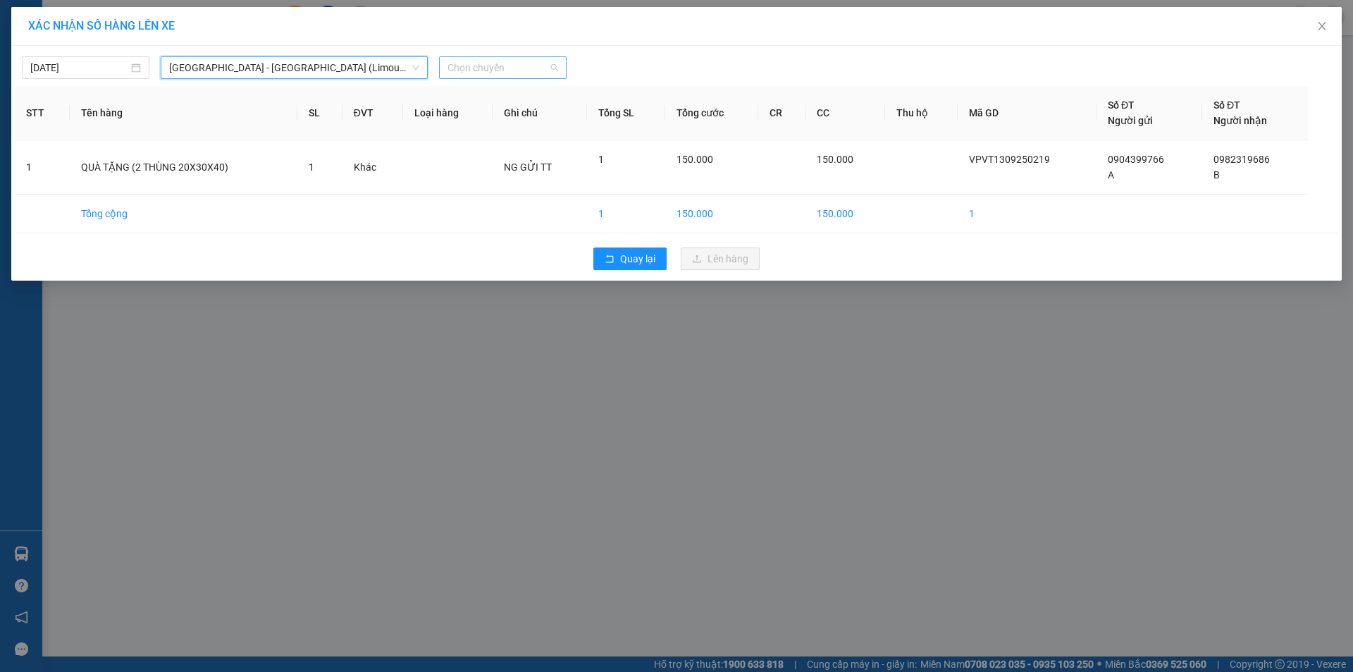
click at [512, 69] on span "Chọn chuyến" at bounding box center [503, 67] width 111 height 21
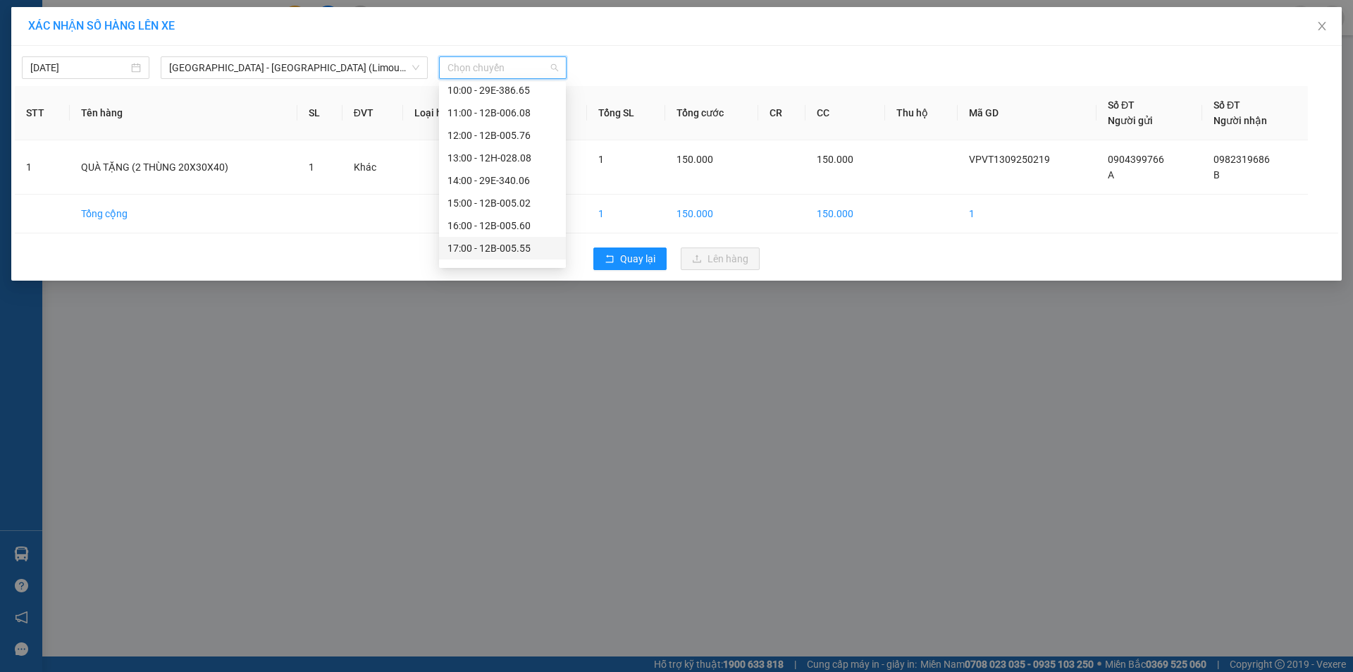
scroll to position [203, 0]
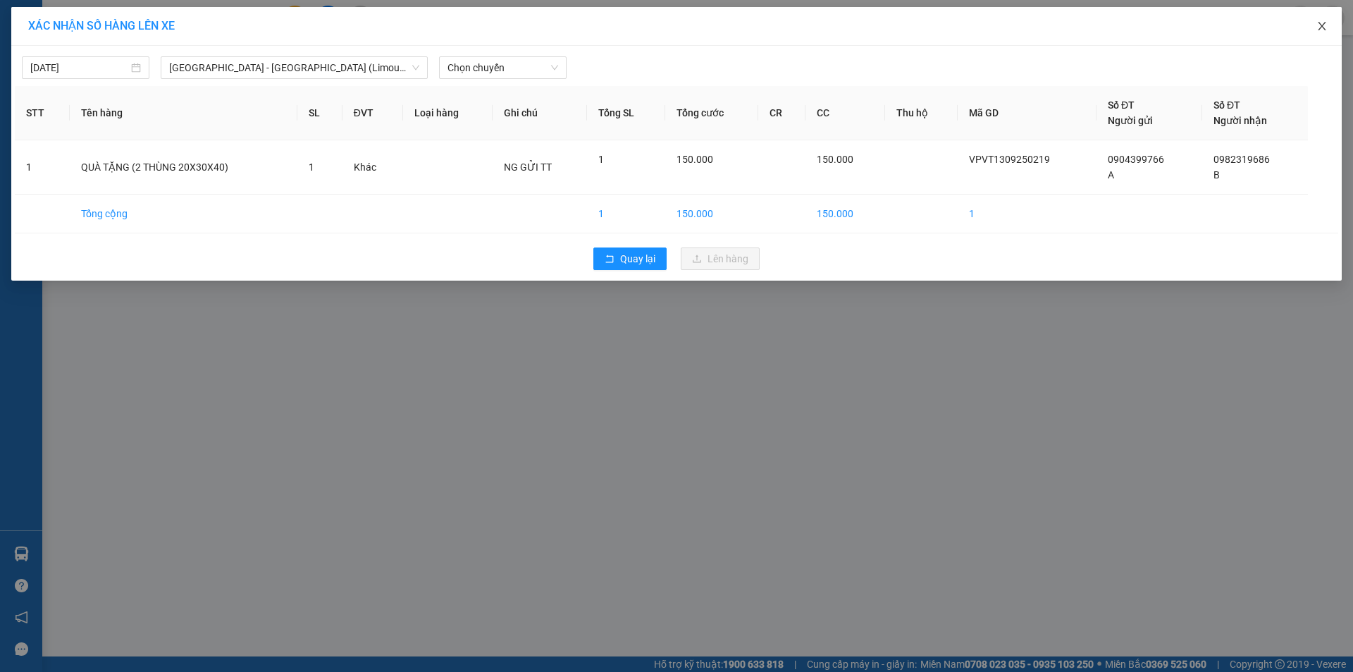
click at [1323, 28] on icon "close" at bounding box center [1322, 26] width 8 height 8
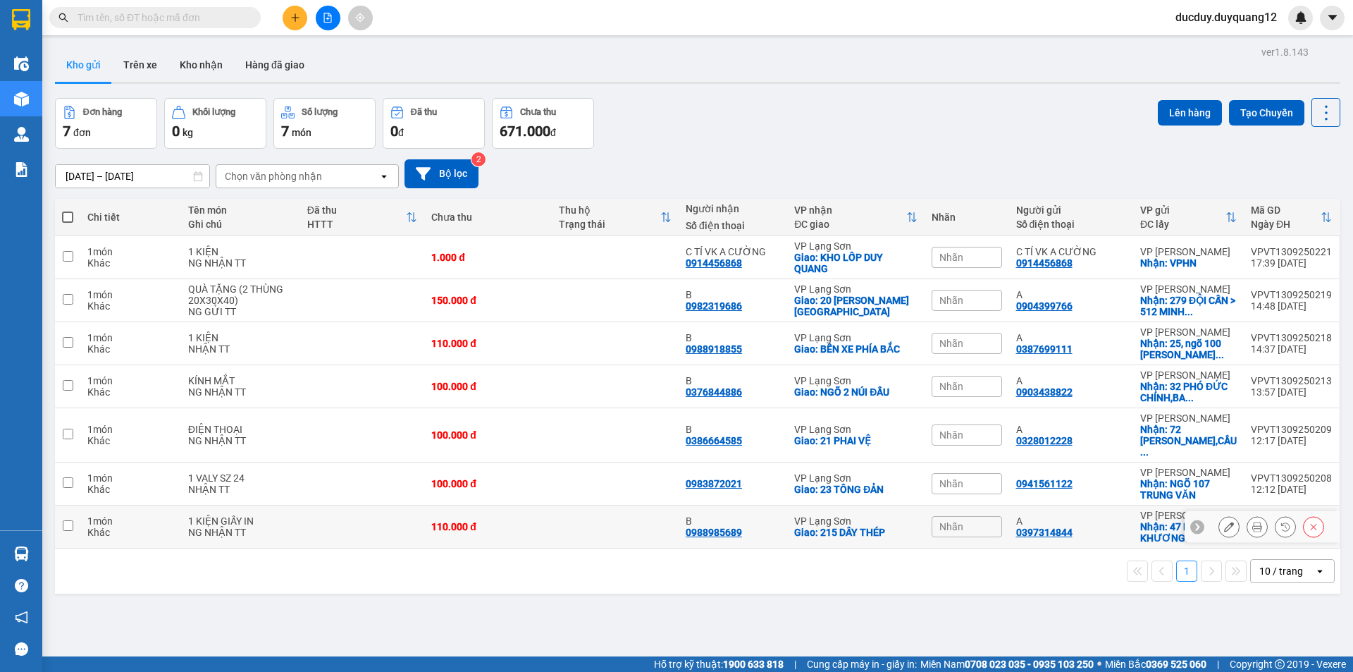
click at [63, 520] on input "checkbox" at bounding box center [68, 525] width 11 height 11
checkbox input "true"
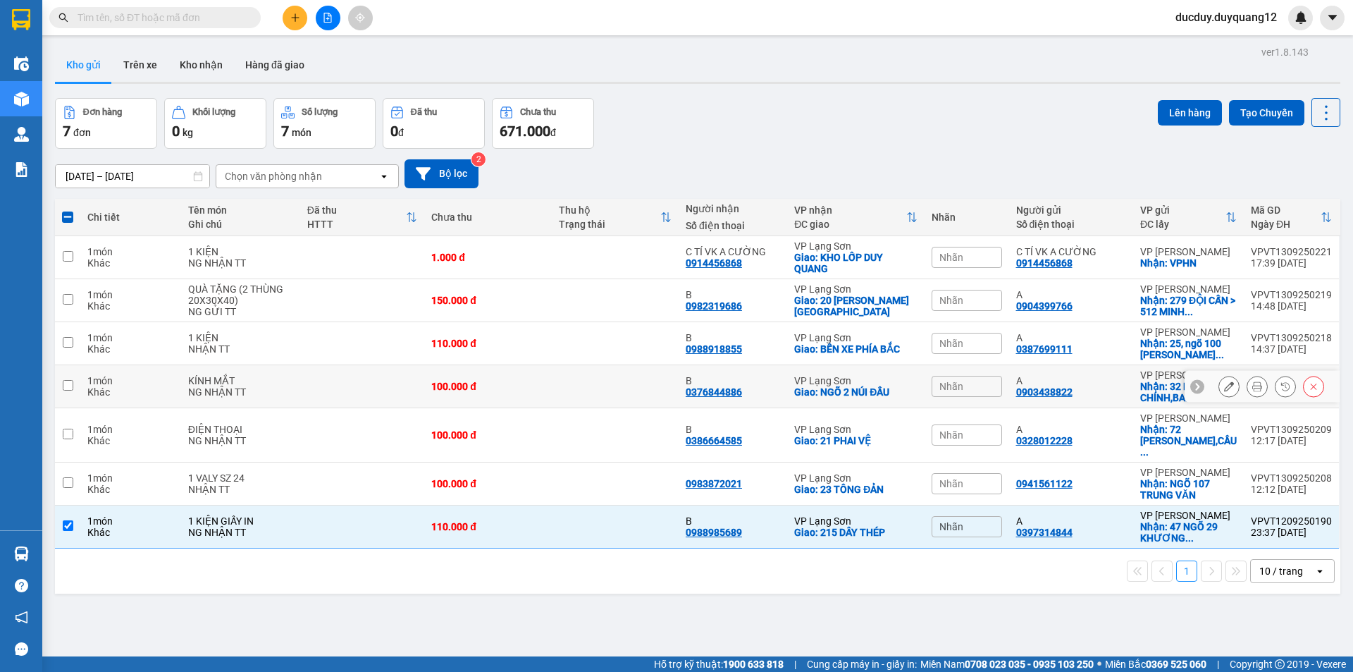
click at [68, 382] on input "checkbox" at bounding box center [68, 385] width 11 height 11
checkbox input "true"
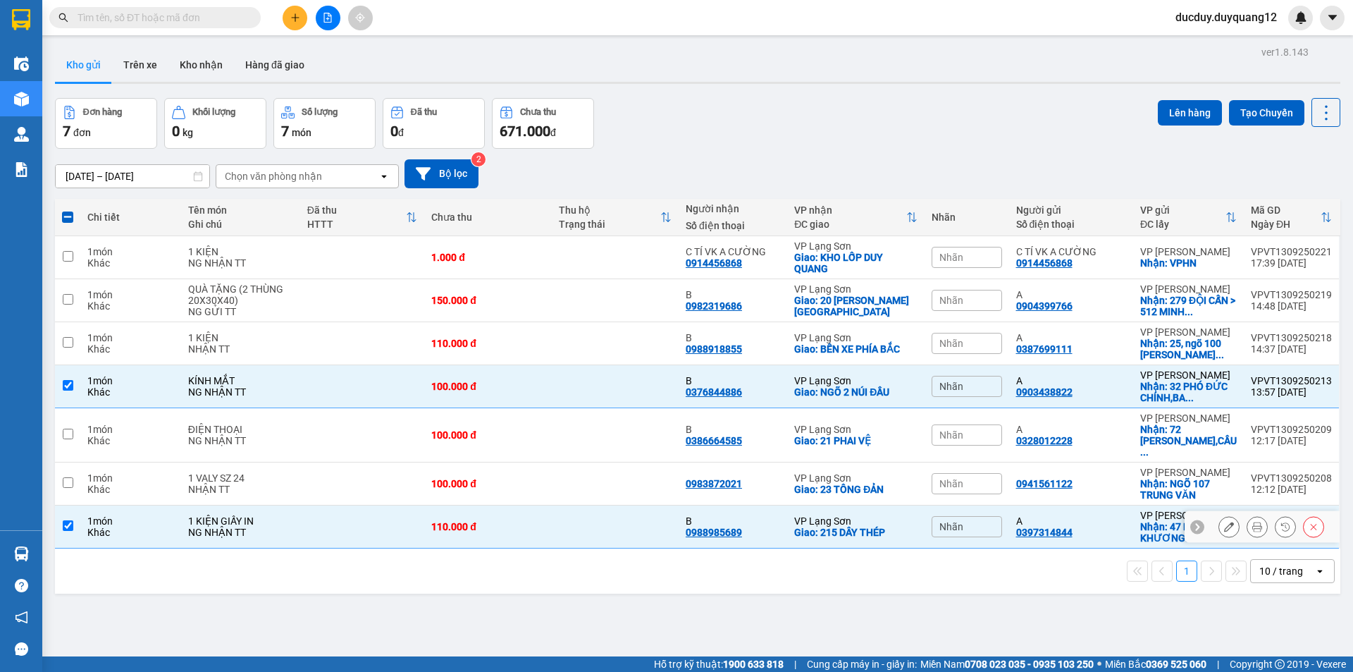
drag, startPoint x: 61, startPoint y: 514, endPoint x: 63, endPoint y: 477, distance: 37.4
click at [63, 512] on td at bounding box center [67, 526] width 25 height 43
checkbox input "false"
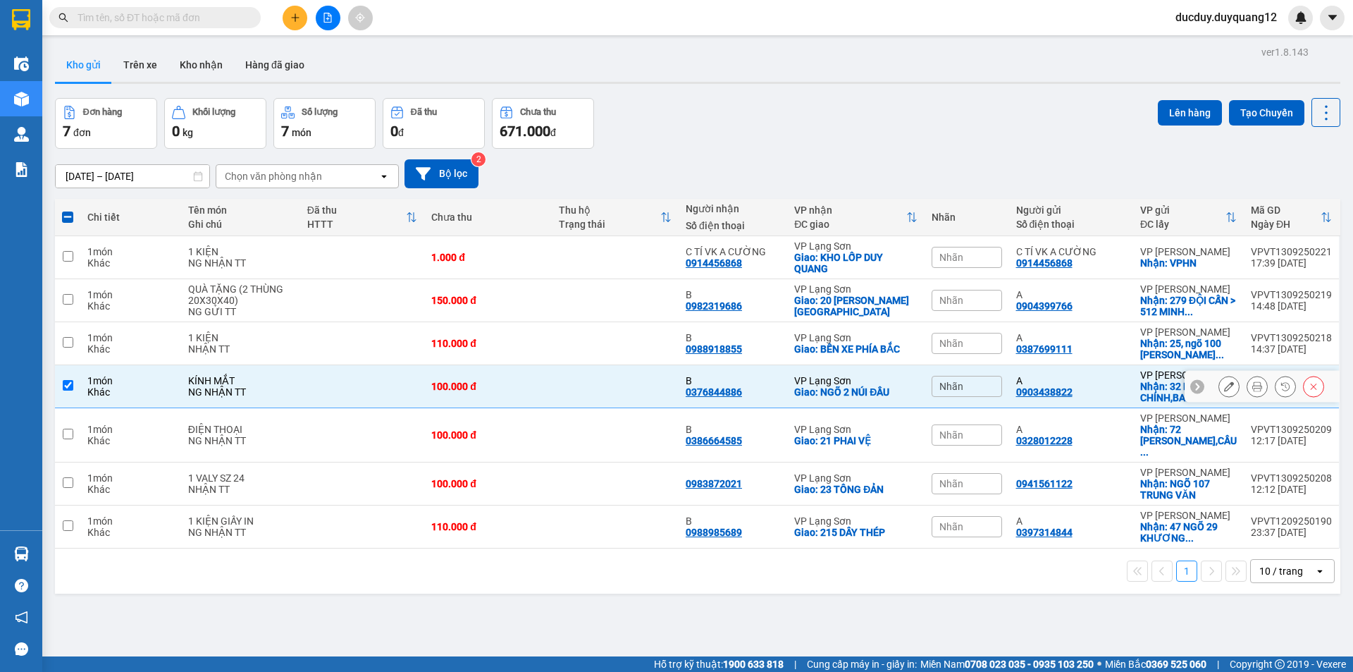
click at [67, 386] on input "checkbox" at bounding box center [68, 385] width 11 height 11
checkbox input "false"
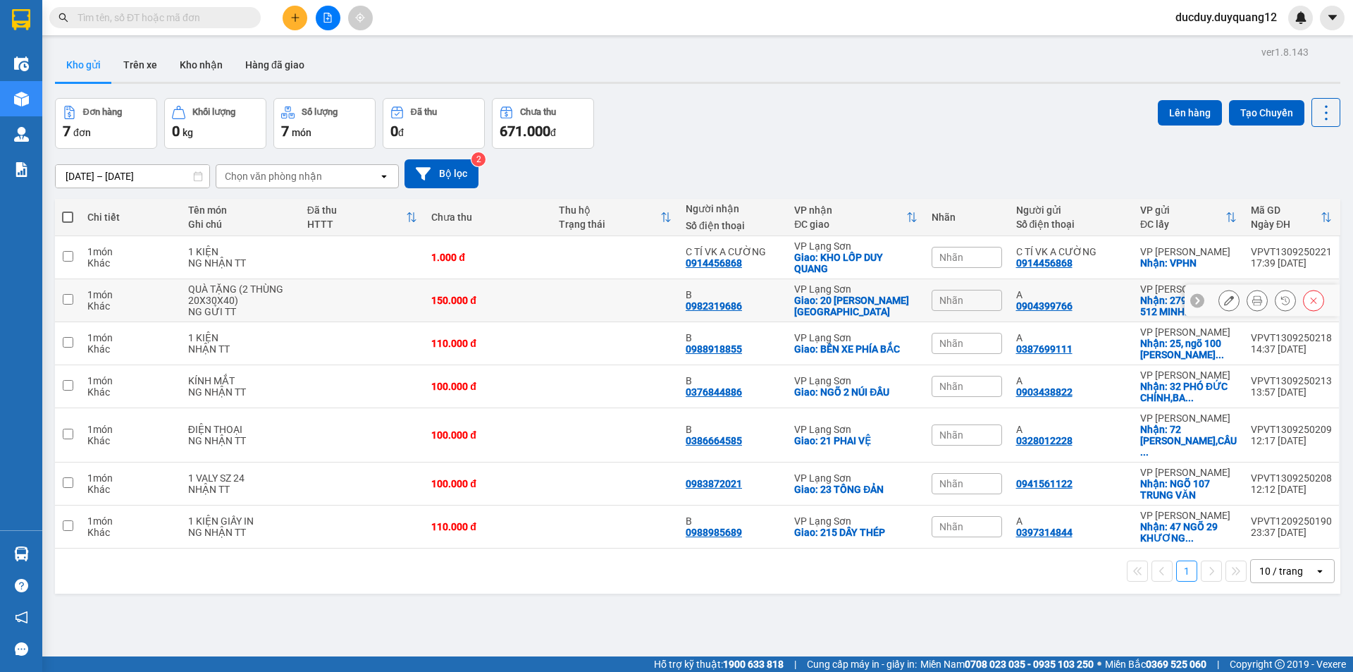
click at [67, 297] on input "checkbox" at bounding box center [68, 299] width 11 height 11
checkbox input "true"
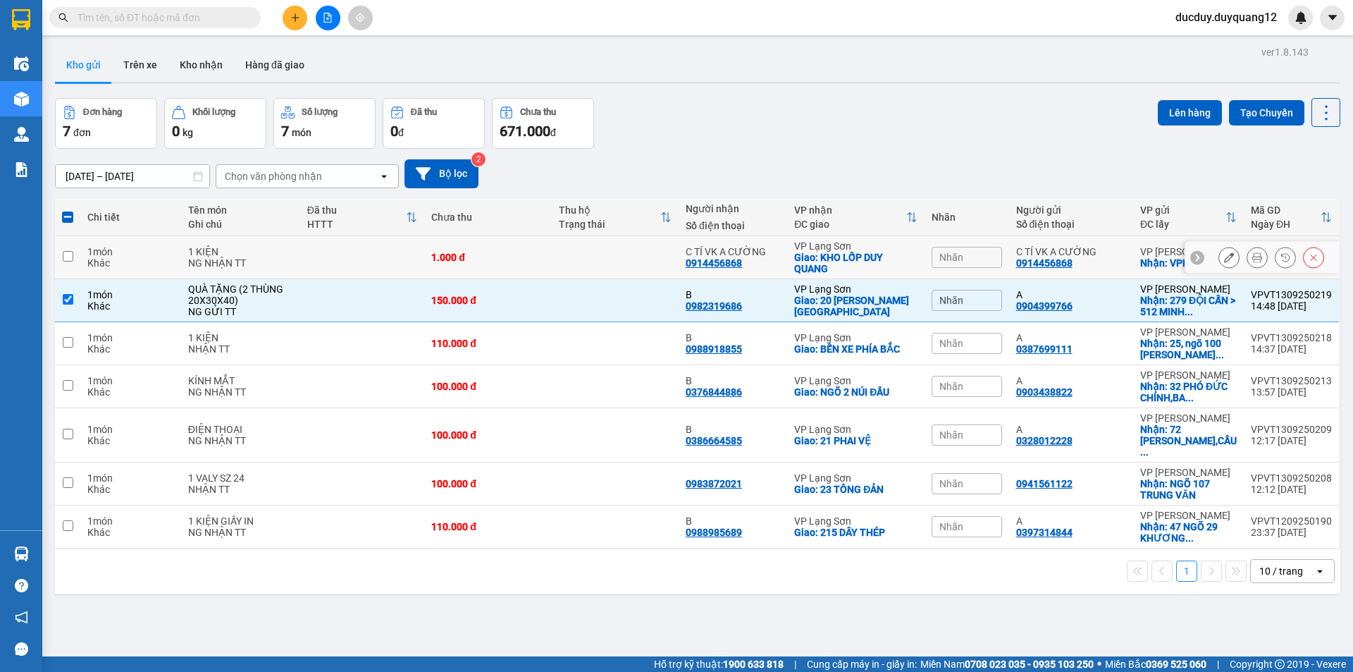
click at [71, 253] on input "checkbox" at bounding box center [68, 256] width 11 height 11
checkbox input "true"
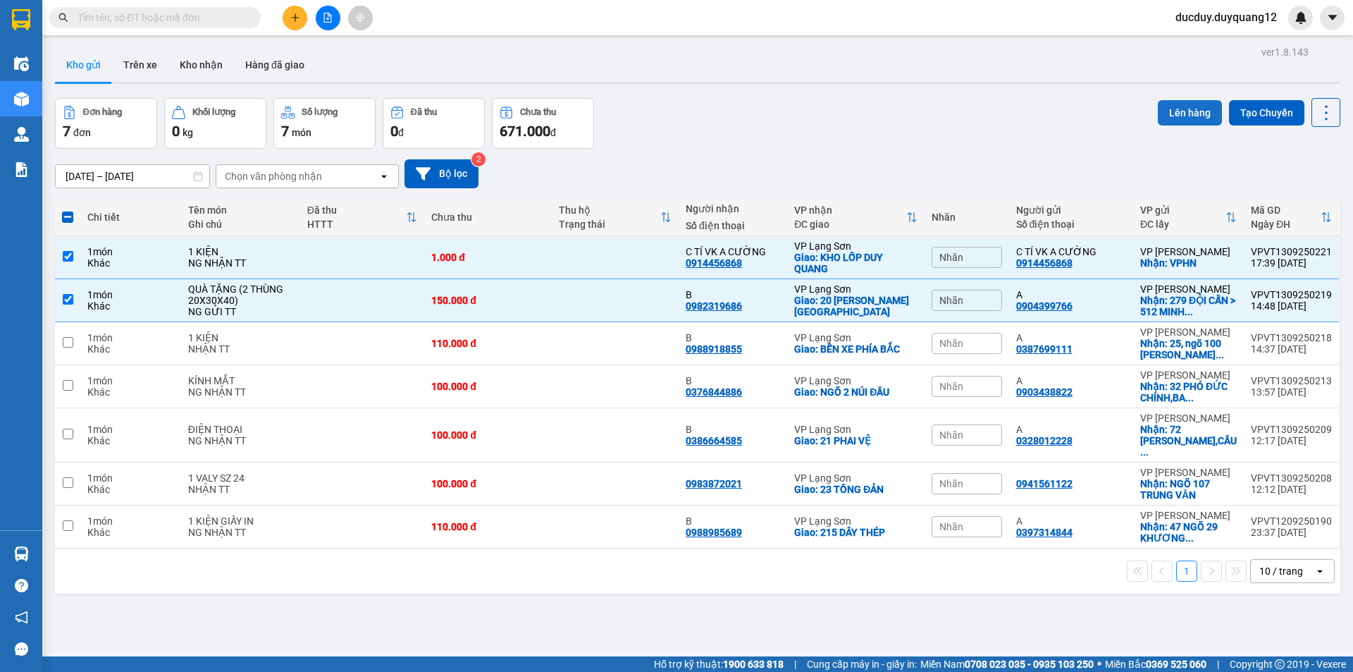
click at [1193, 104] on button "Lên hàng" at bounding box center [1190, 112] width 64 height 25
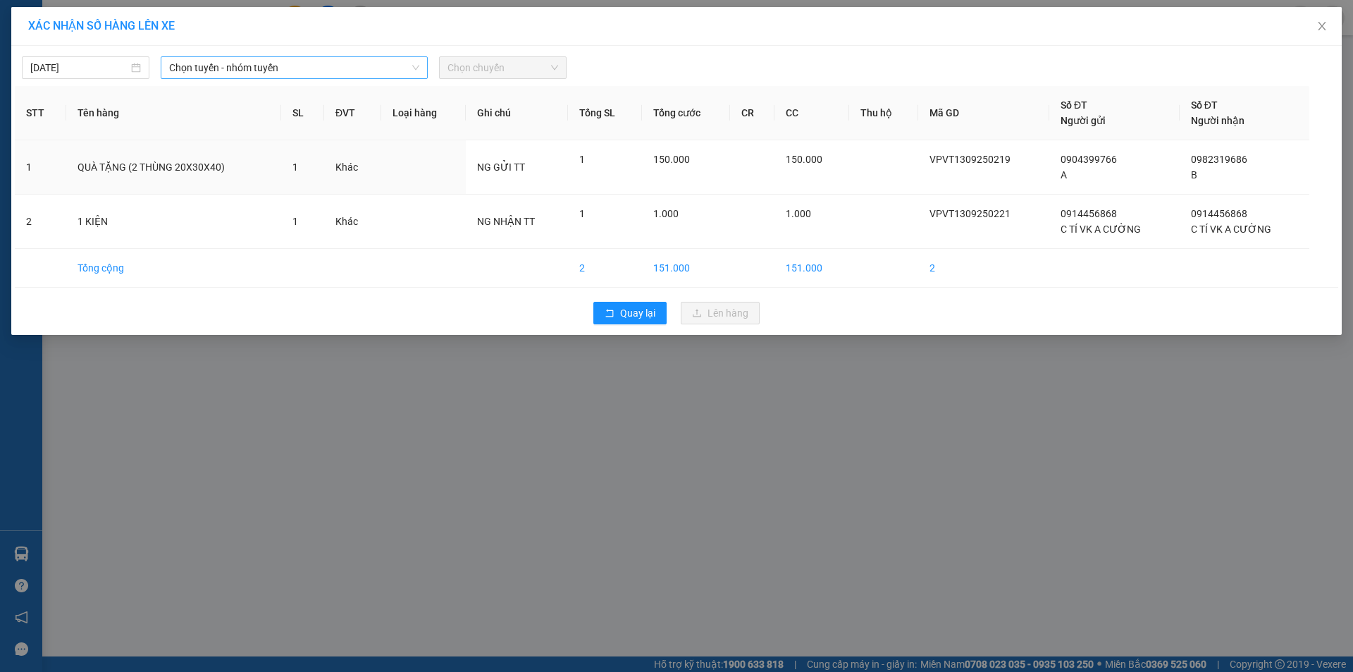
click at [331, 66] on span "Chọn tuyến - nhóm tuyến" at bounding box center [294, 67] width 250 height 21
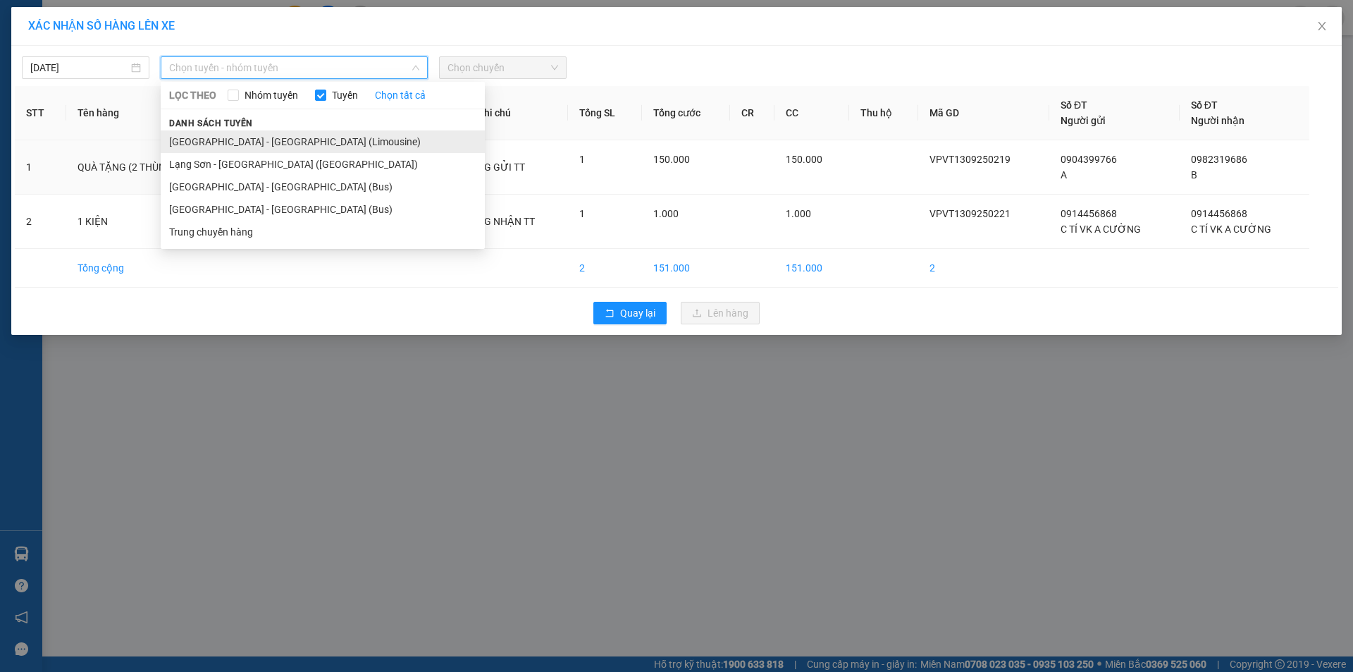
click at [274, 137] on li "[GEOGRAPHIC_DATA] - [GEOGRAPHIC_DATA] (Limousine)" at bounding box center [323, 141] width 324 height 23
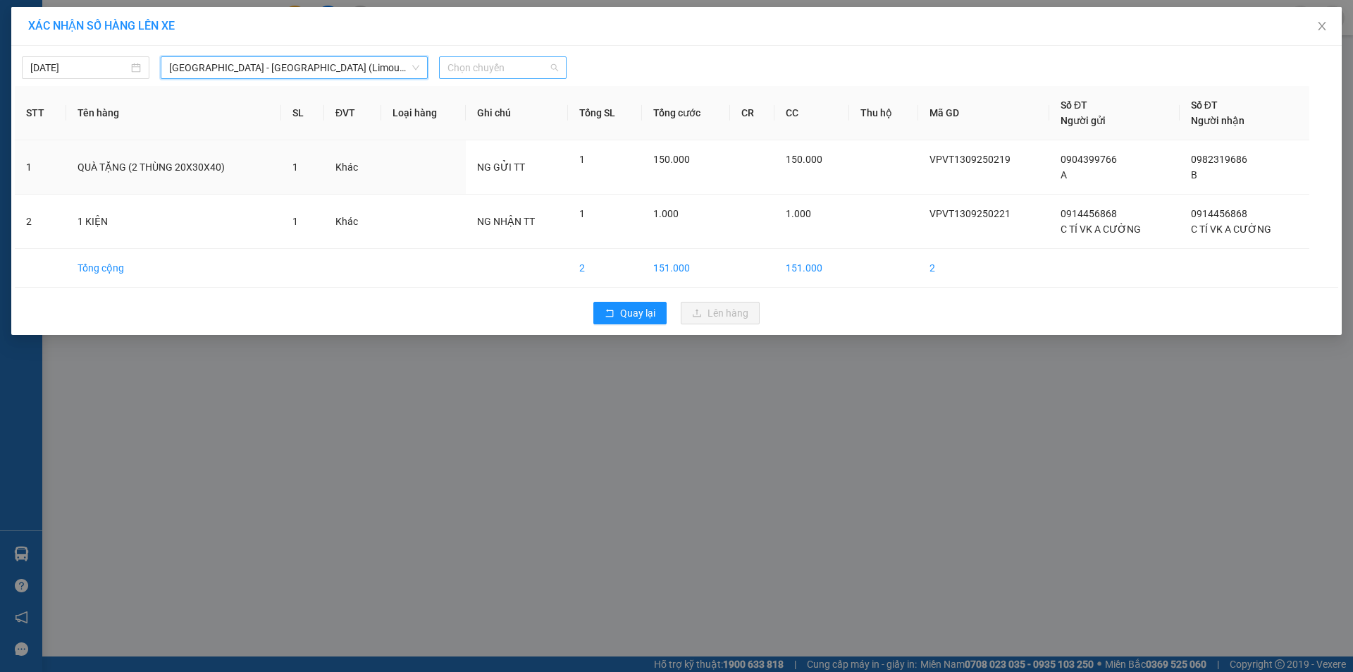
click at [479, 66] on span "Chọn chuyến" at bounding box center [503, 67] width 111 height 21
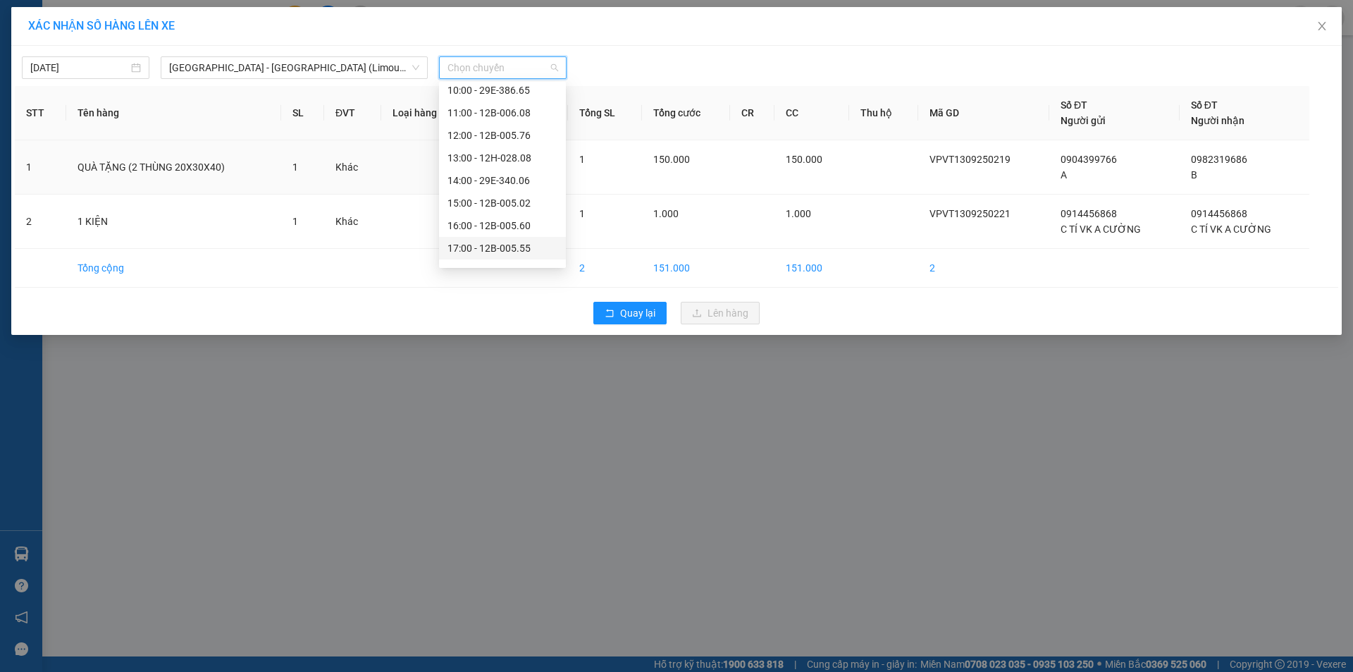
scroll to position [203, 0]
click at [517, 185] on div "17:00 - 12B-005.55" at bounding box center [503, 186] width 110 height 16
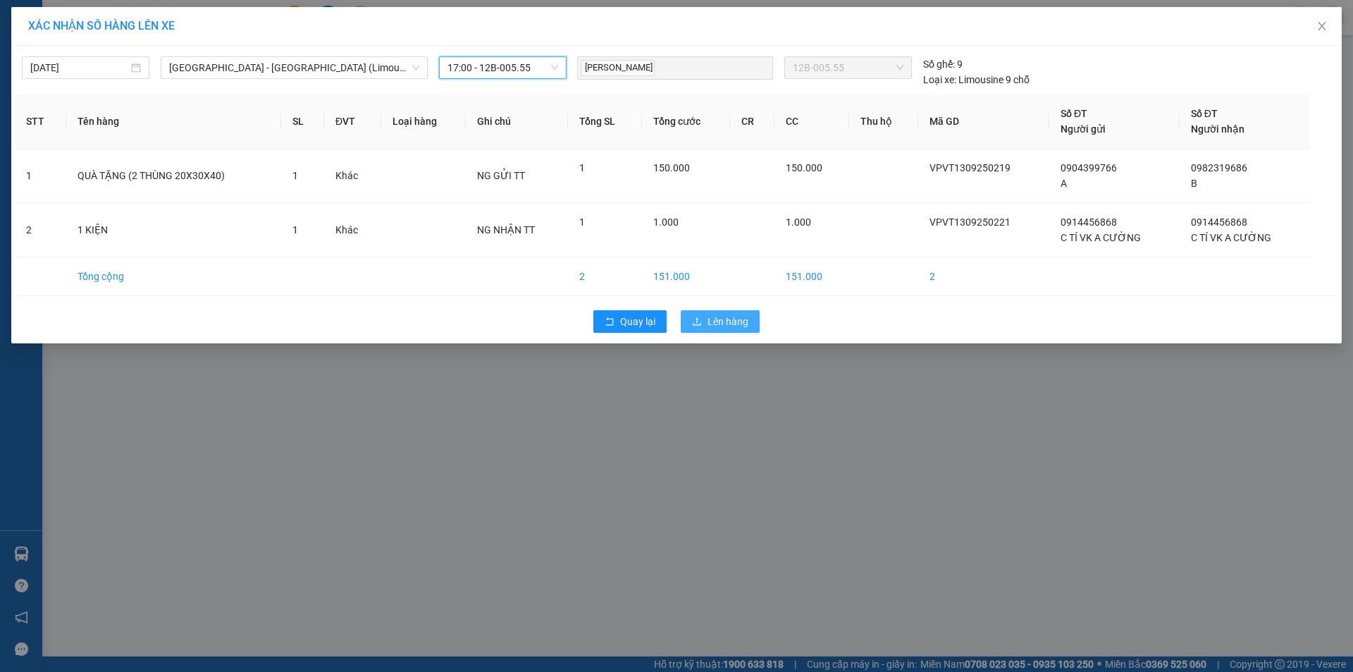
click at [718, 319] on span "Lên hàng" at bounding box center [728, 322] width 41 height 16
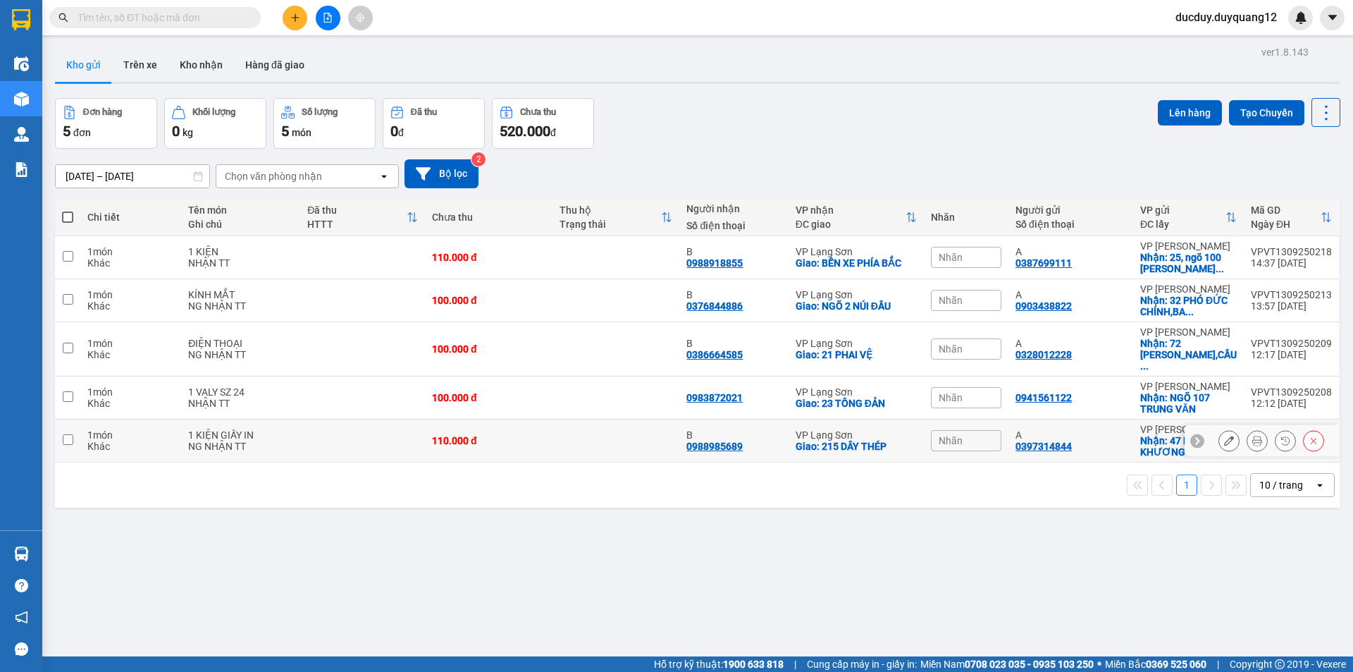
click at [63, 434] on input "checkbox" at bounding box center [68, 439] width 11 height 11
checkbox input "true"
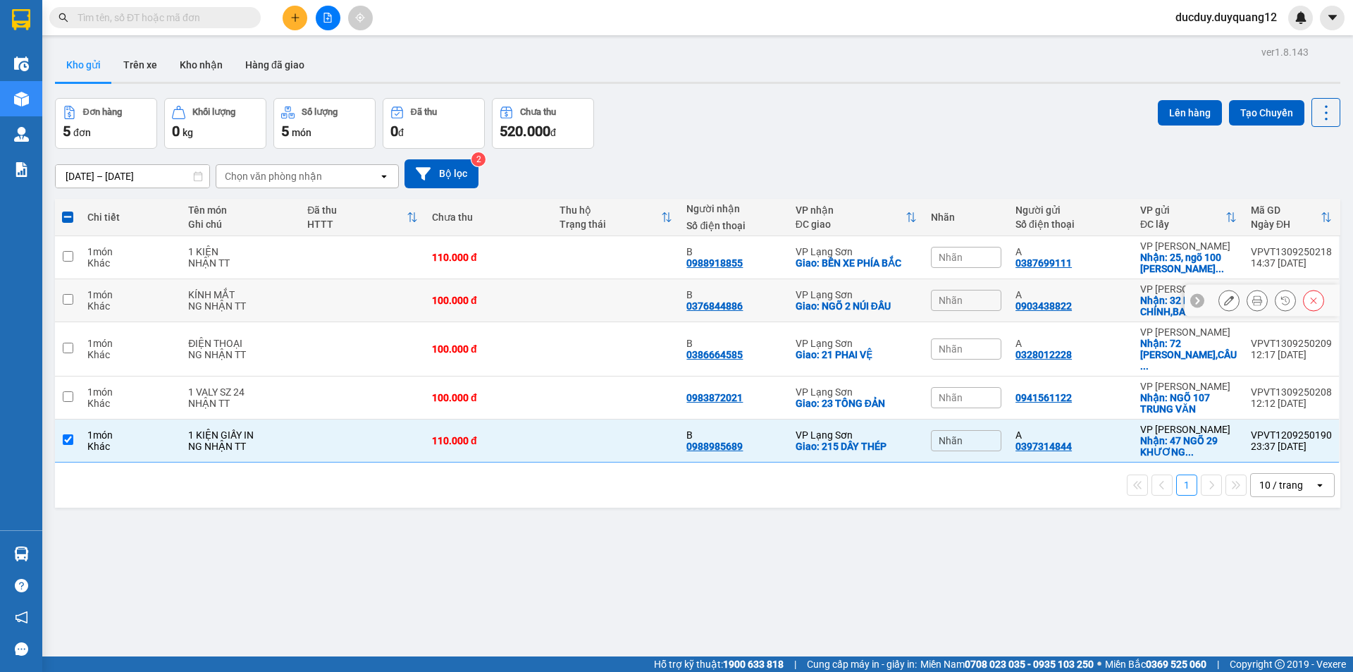
click at [70, 303] on input "checkbox" at bounding box center [68, 299] width 11 height 11
checkbox input "true"
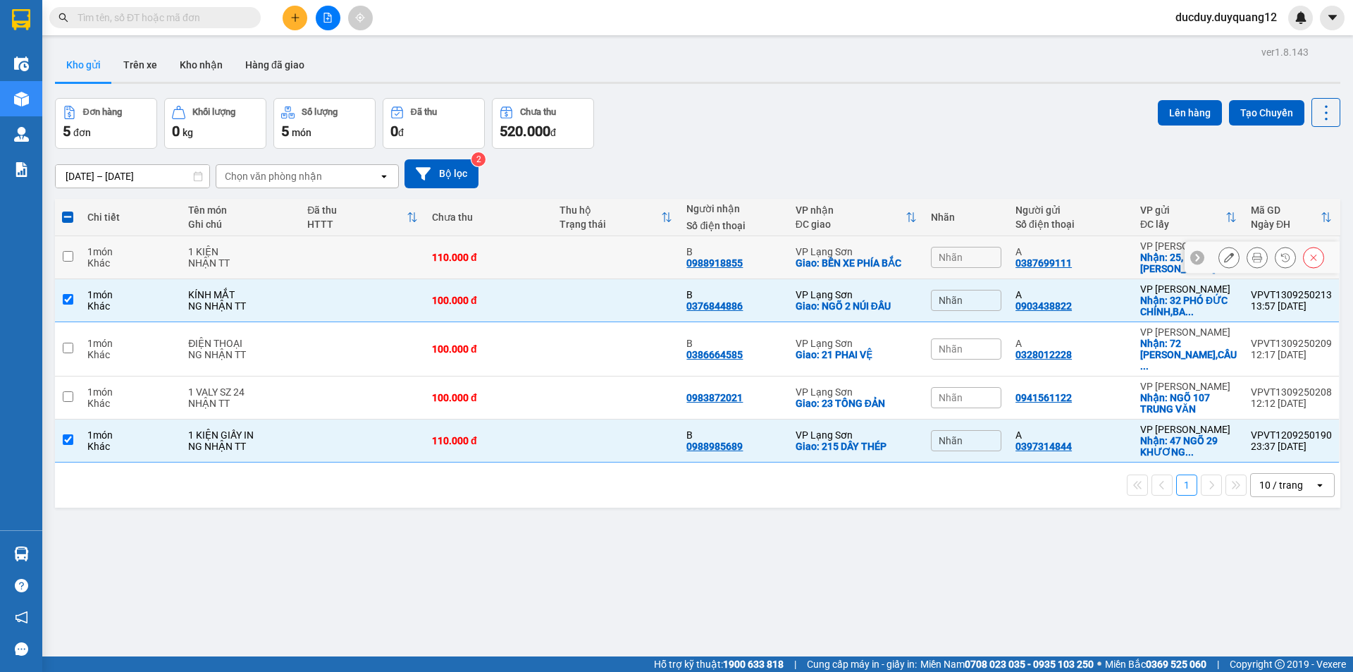
click at [68, 260] on input "checkbox" at bounding box center [68, 256] width 11 height 11
checkbox input "true"
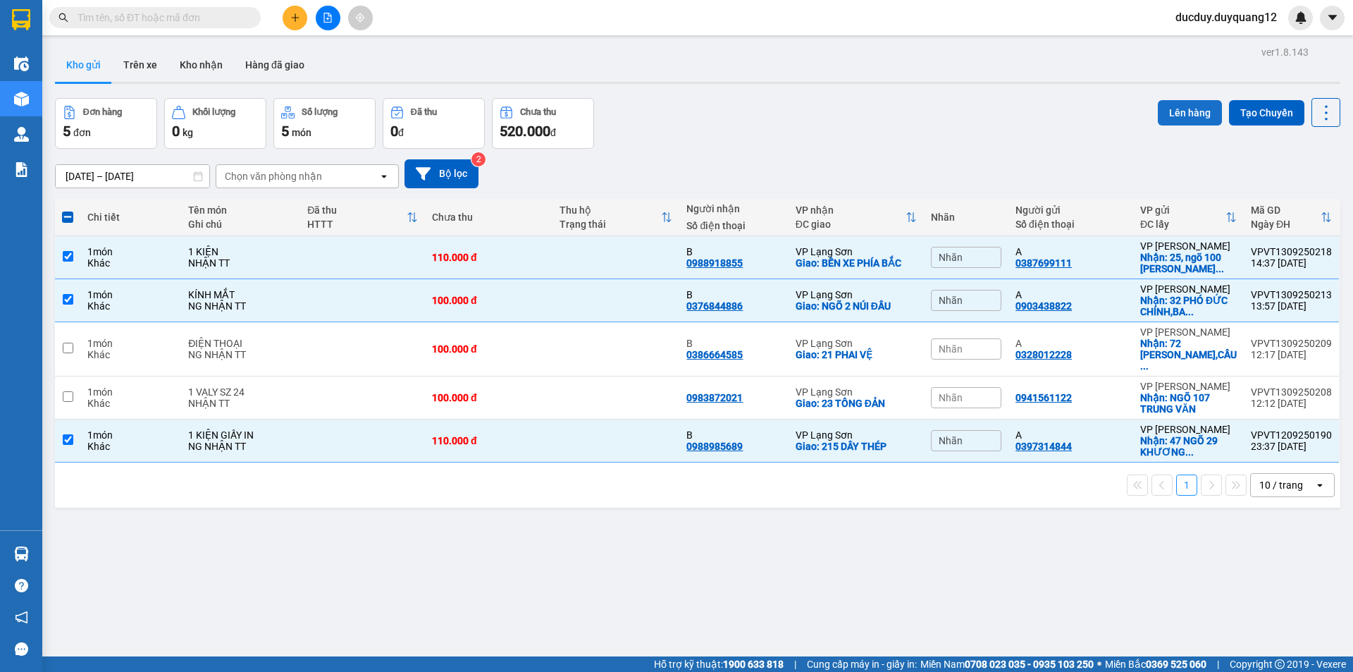
click at [1174, 106] on button "Lên hàng" at bounding box center [1190, 112] width 64 height 25
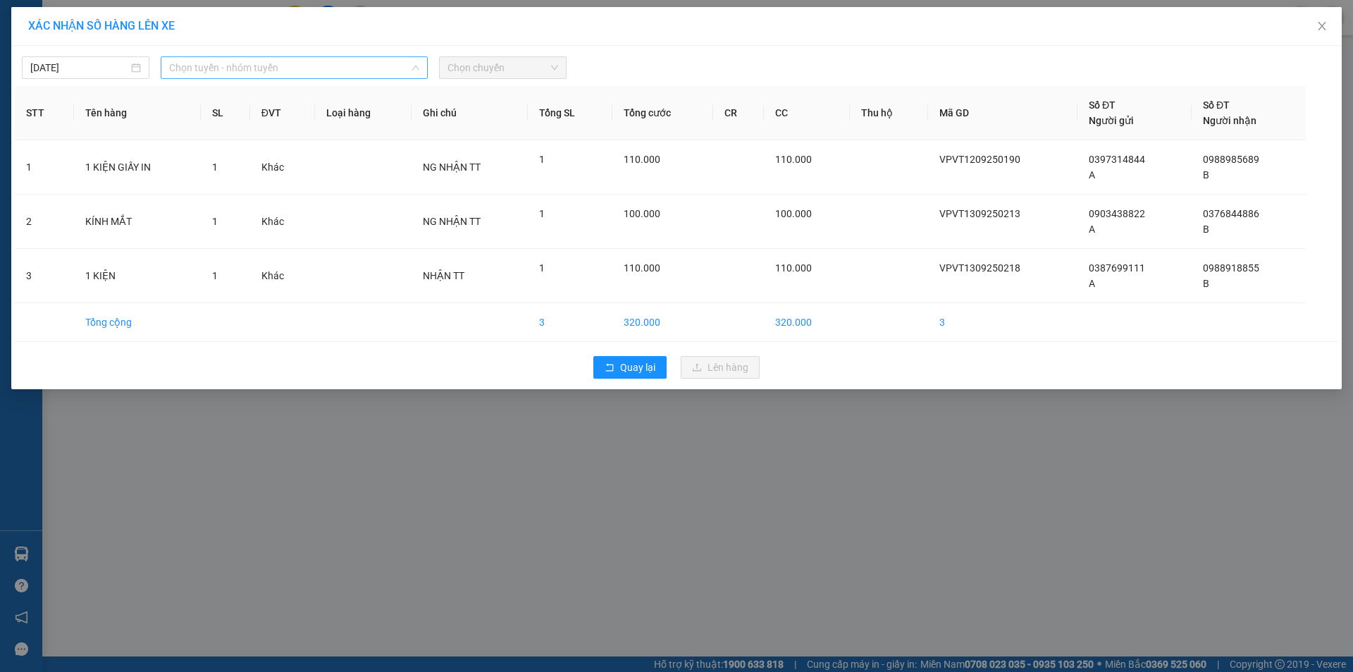
click at [330, 68] on span "Chọn tuyến - nhóm tuyến" at bounding box center [294, 67] width 250 height 21
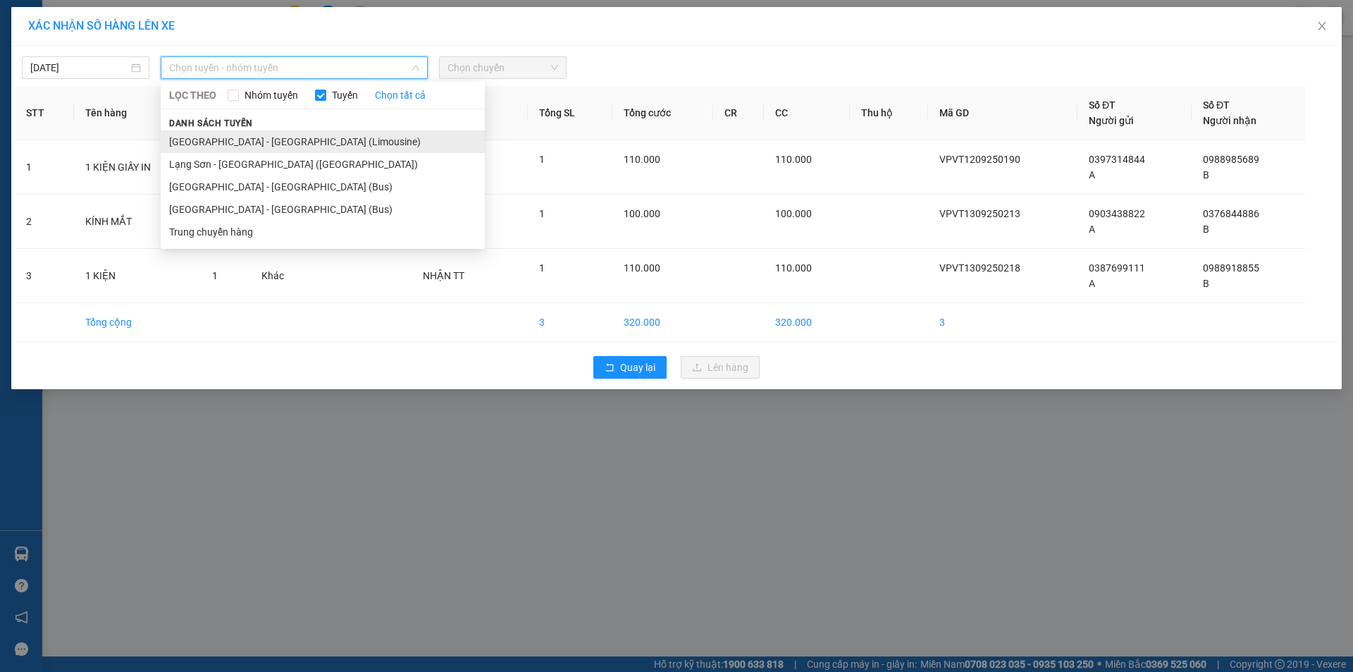
click at [254, 144] on li "[GEOGRAPHIC_DATA] - [GEOGRAPHIC_DATA] (Limousine)" at bounding box center [323, 141] width 324 height 23
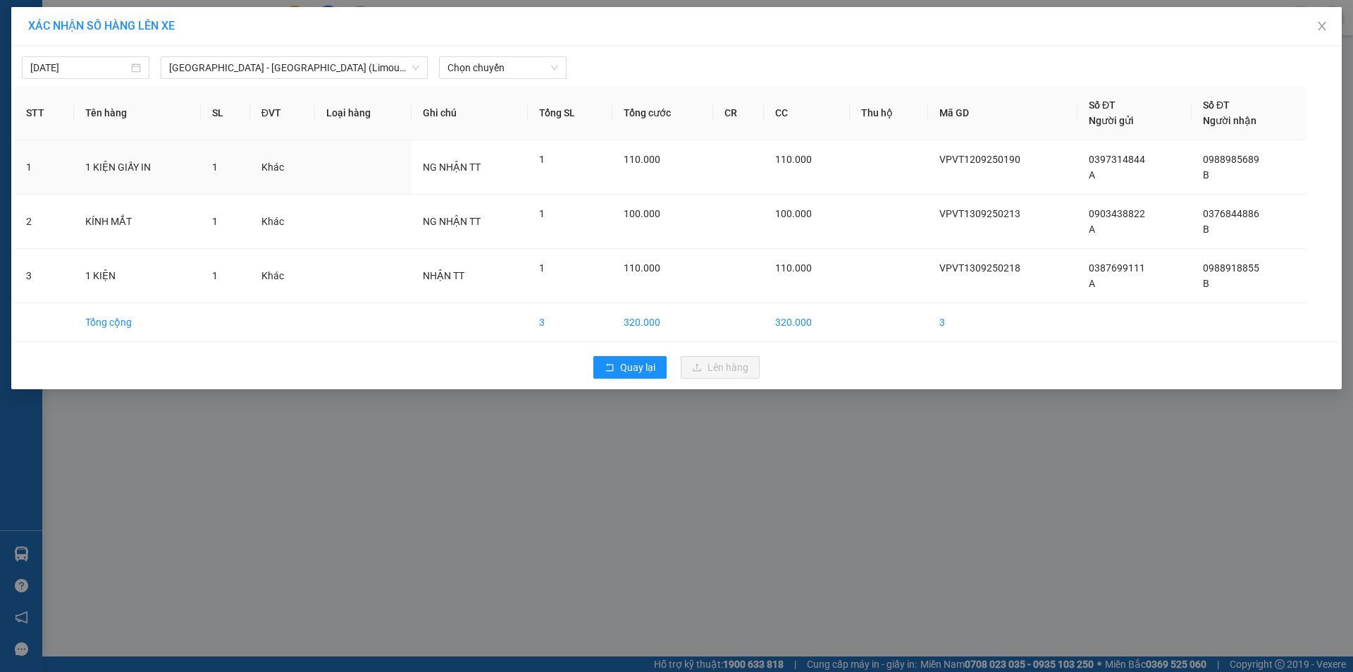
click at [493, 54] on div "[DATE] [GEOGRAPHIC_DATA] - [GEOGRAPHIC_DATA] ([GEOGRAPHIC_DATA]) LỌC THEO Nhóm …" at bounding box center [677, 64] width 1324 height 30
click at [496, 68] on span "Chọn chuyến" at bounding box center [503, 67] width 111 height 21
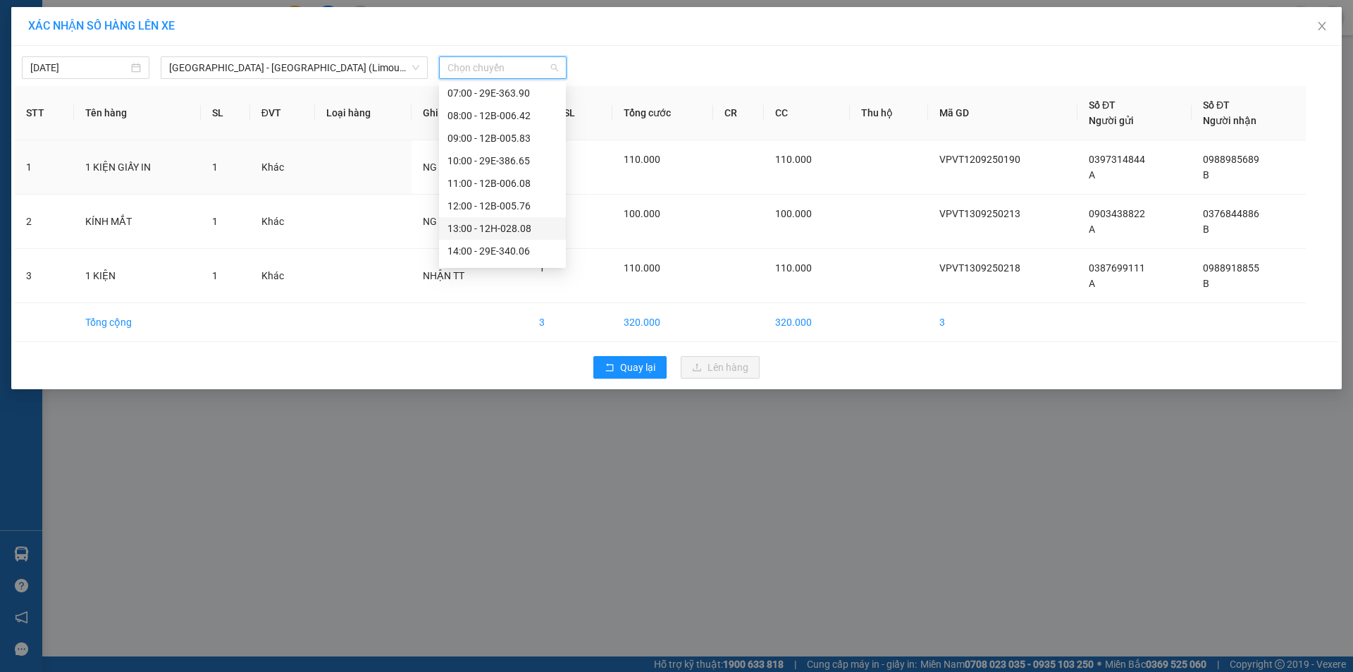
scroll to position [141, 0]
click at [508, 224] on div "16:00 - 12B-005.60" at bounding box center [503, 226] width 110 height 16
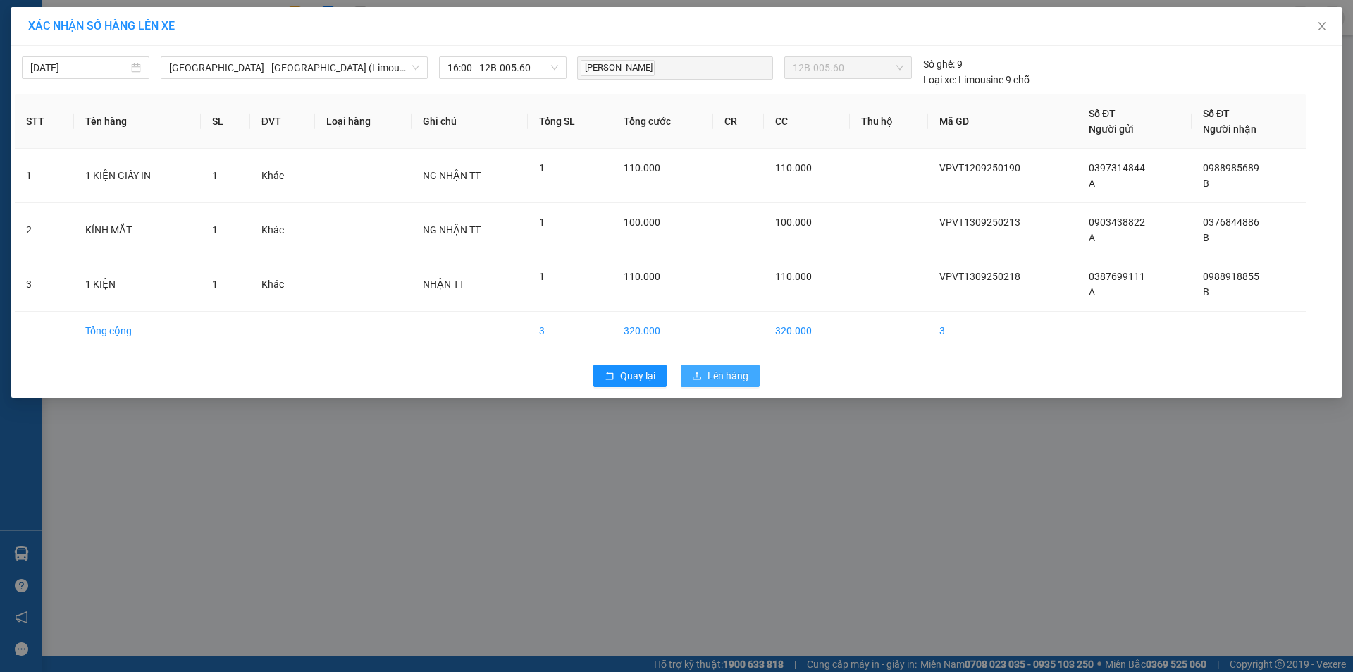
click at [741, 375] on span "Lên hàng" at bounding box center [728, 376] width 41 height 16
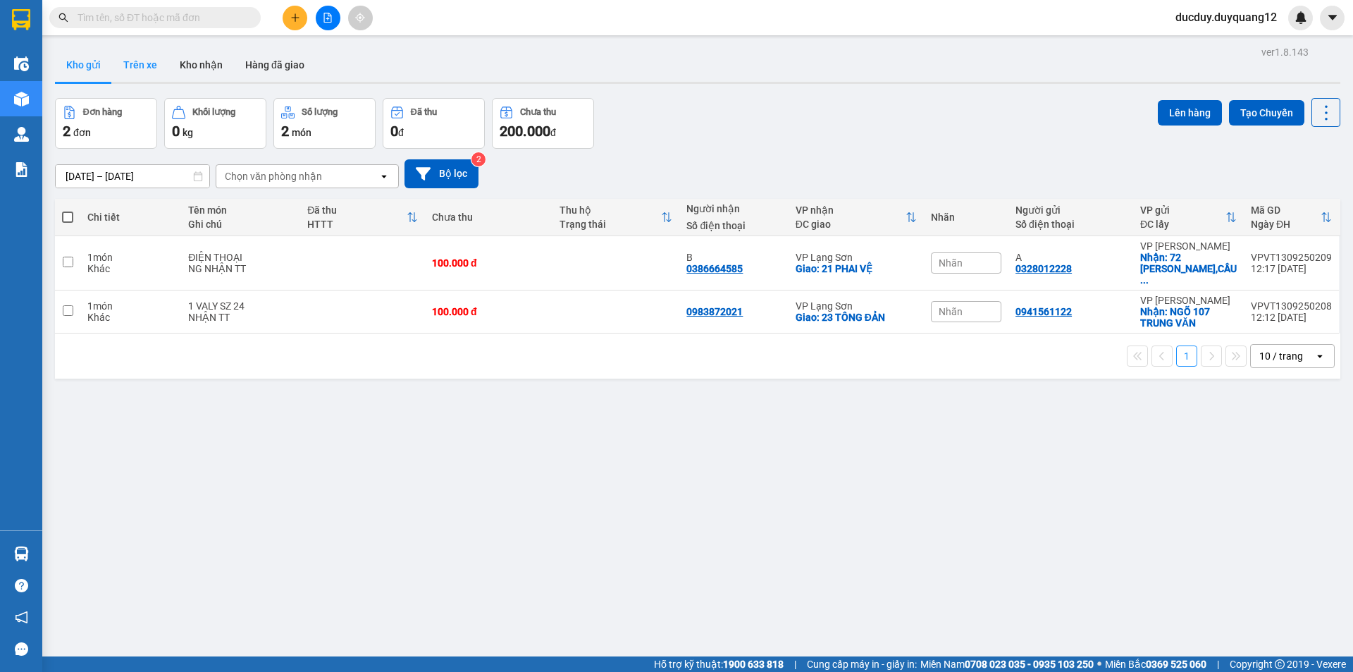
click at [148, 68] on button "Trên xe" at bounding box center [140, 65] width 56 height 34
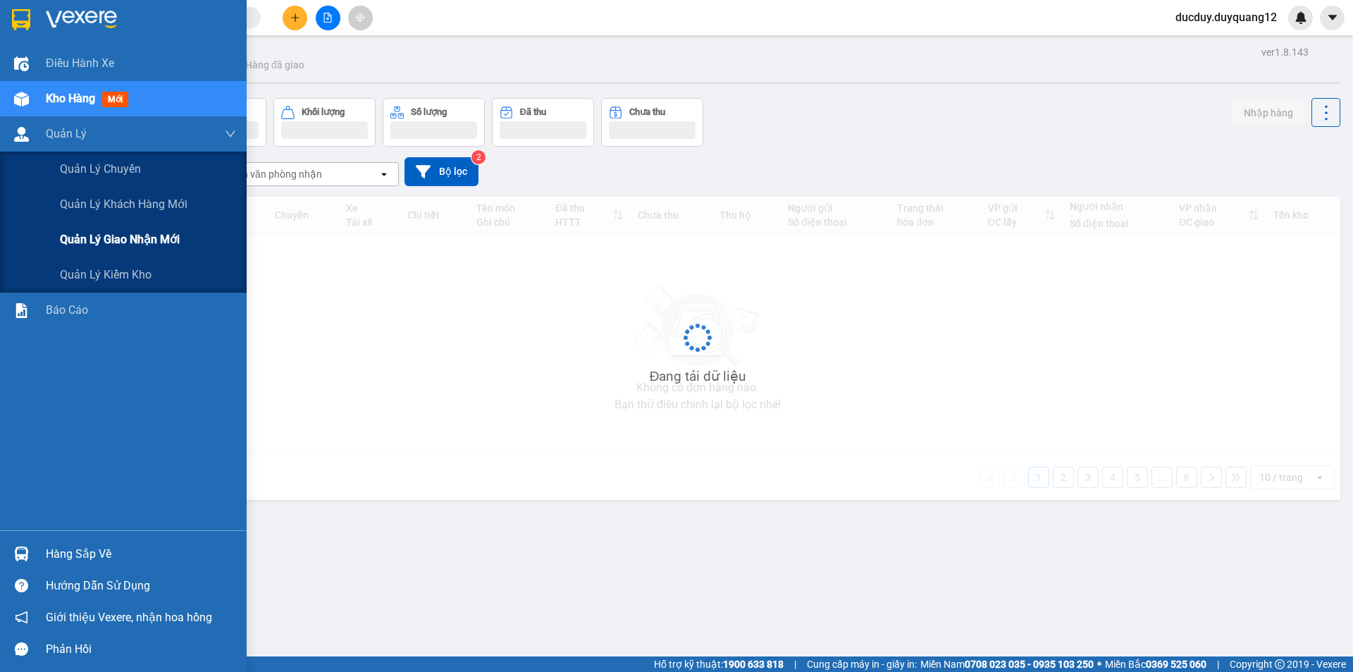
click at [94, 234] on span "Quản lý giao nhận mới" at bounding box center [120, 240] width 120 height 18
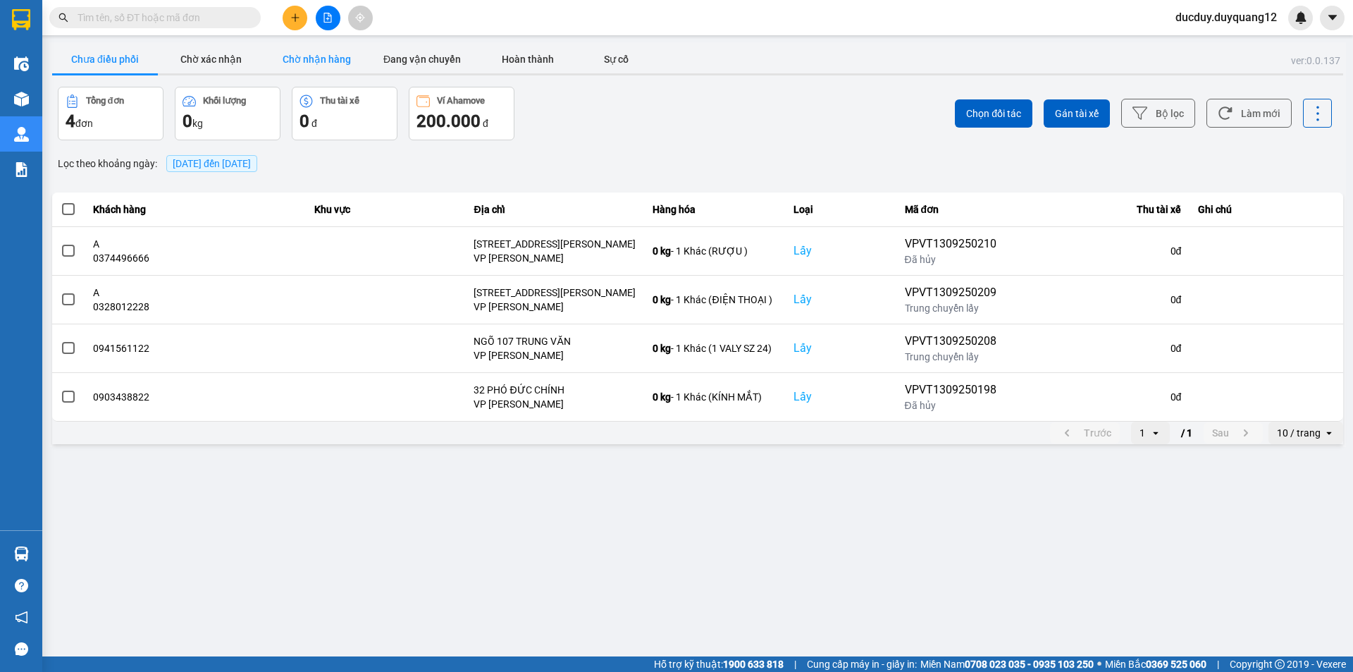
click at [298, 61] on button "Chờ nhận hàng" at bounding box center [317, 59] width 106 height 28
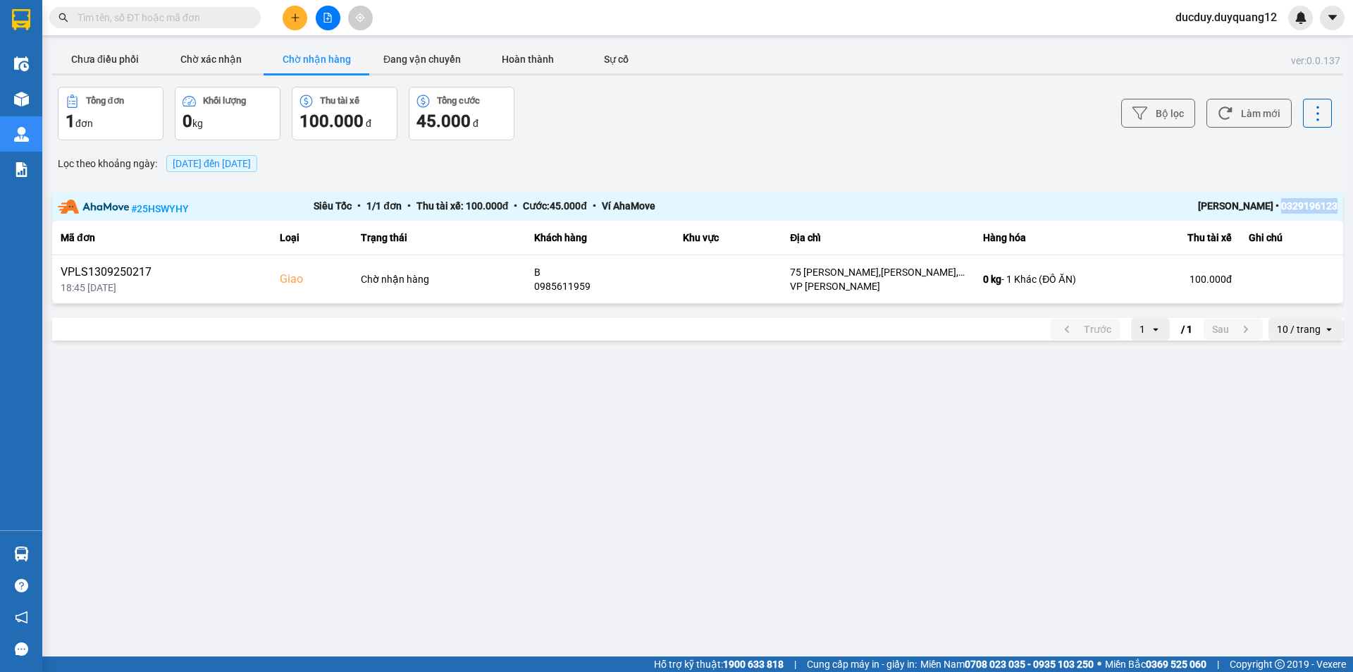
drag, startPoint x: 1280, startPoint y: 207, endPoint x: 1334, endPoint y: 213, distance: 54.6
click at [1334, 213] on div "[PERSON_NAME] • 0329196123" at bounding box center [1210, 207] width 256 height 18
drag, startPoint x: 1297, startPoint y: 208, endPoint x: 1282, endPoint y: 166, distance: 44.4
click at [1290, 162] on div "Lọc theo khoảng ngày : [DATE] đến [DATE]" at bounding box center [697, 164] width 1291 height 24
drag, startPoint x: 1276, startPoint y: 203, endPoint x: 1329, endPoint y: 214, distance: 54.1
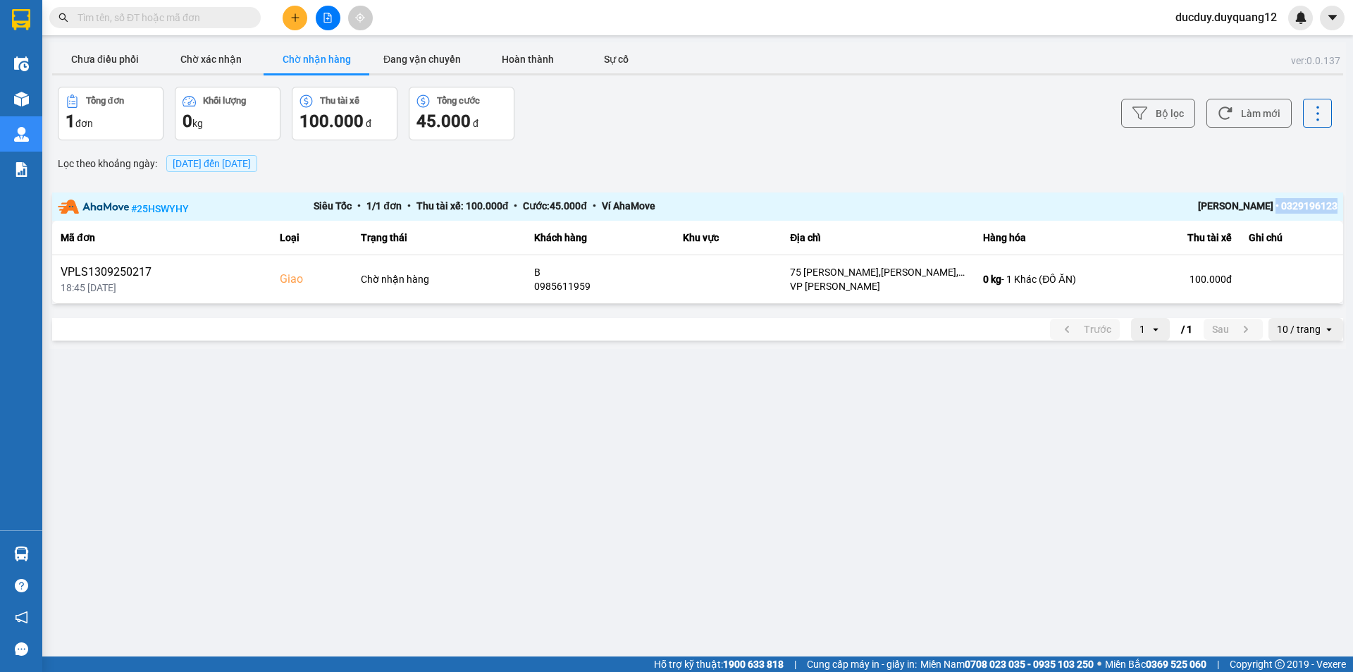
click at [1349, 206] on main "ver: 0.0.137 Chưa điều phối Chờ xác nhận Chờ nhận hàng Đang vận chuyển Hoàn thà…" at bounding box center [676, 328] width 1353 height 656
copy div "• 0329196123"
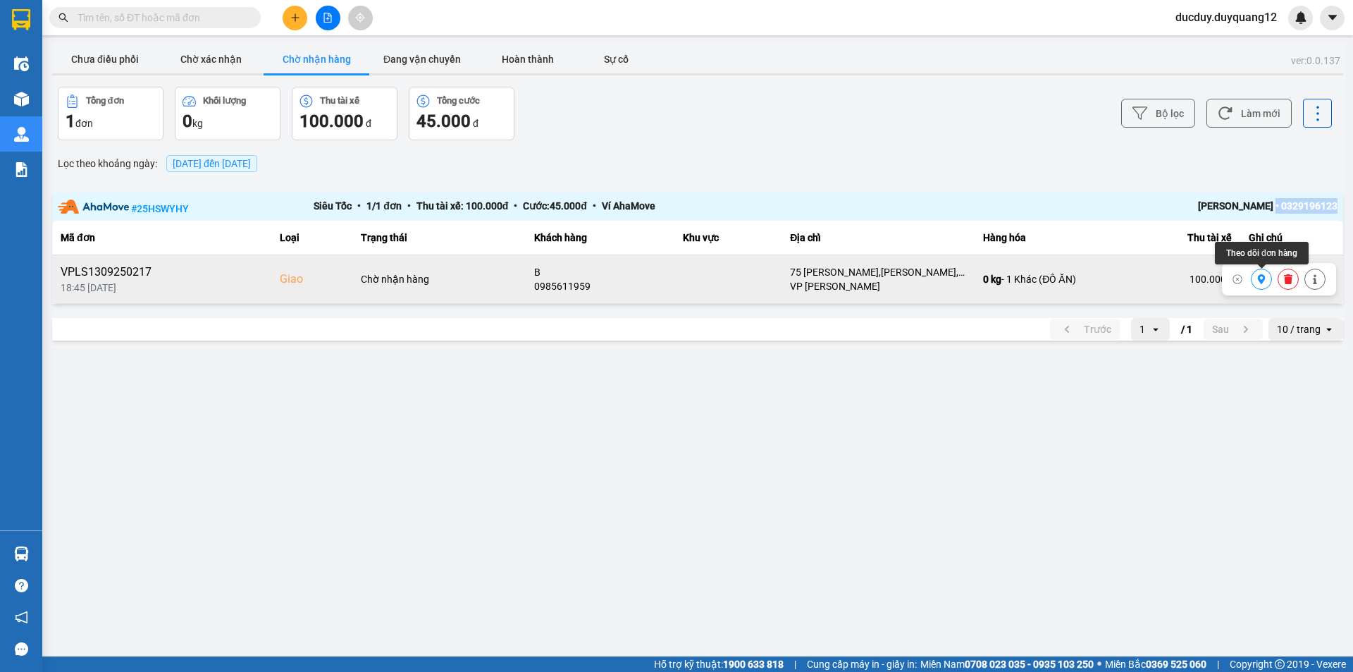
click at [1260, 279] on icon at bounding box center [1262, 279] width 8 height 10
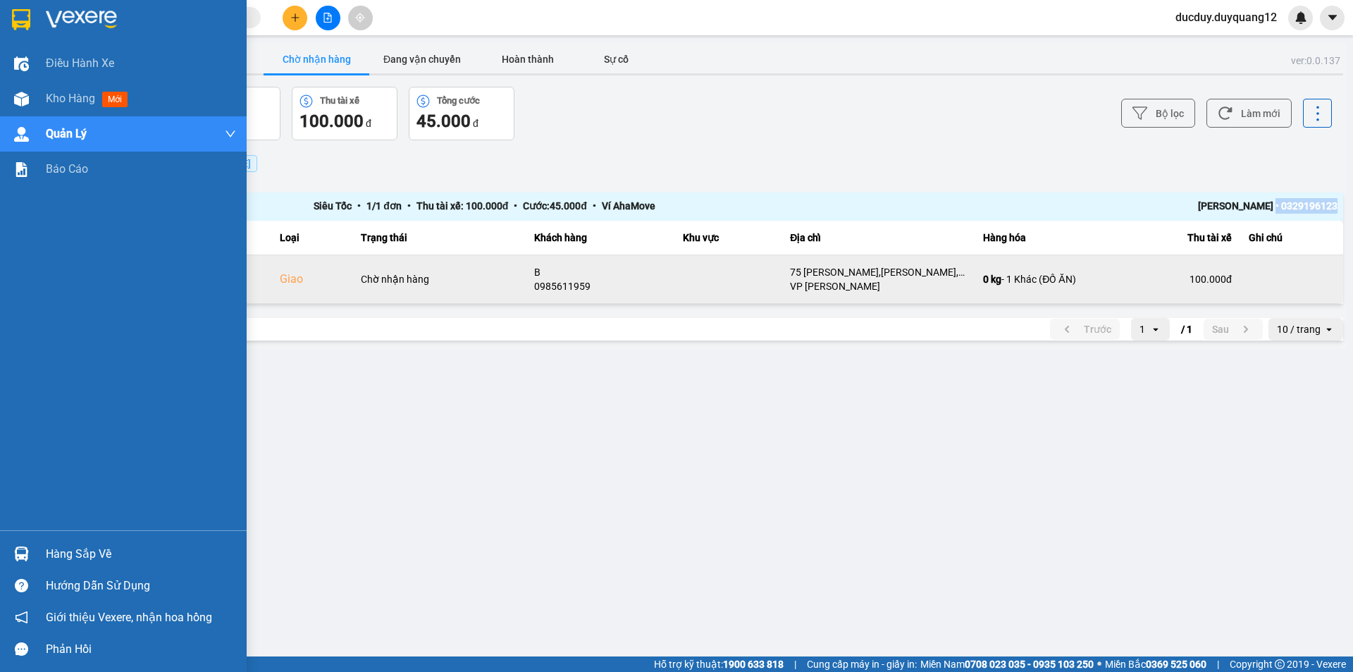
click at [85, 555] on div "Hàng sắp về" at bounding box center [141, 553] width 190 height 21
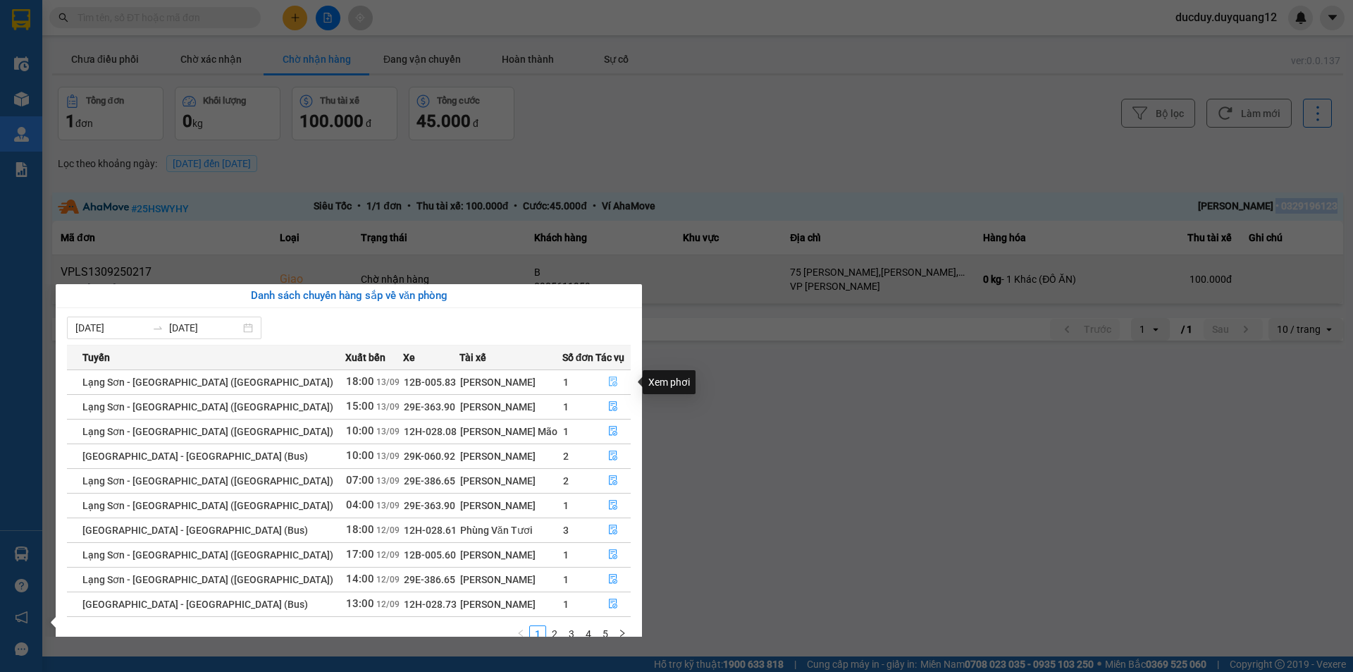
click at [615, 381] on button "button" at bounding box center [613, 382] width 34 height 23
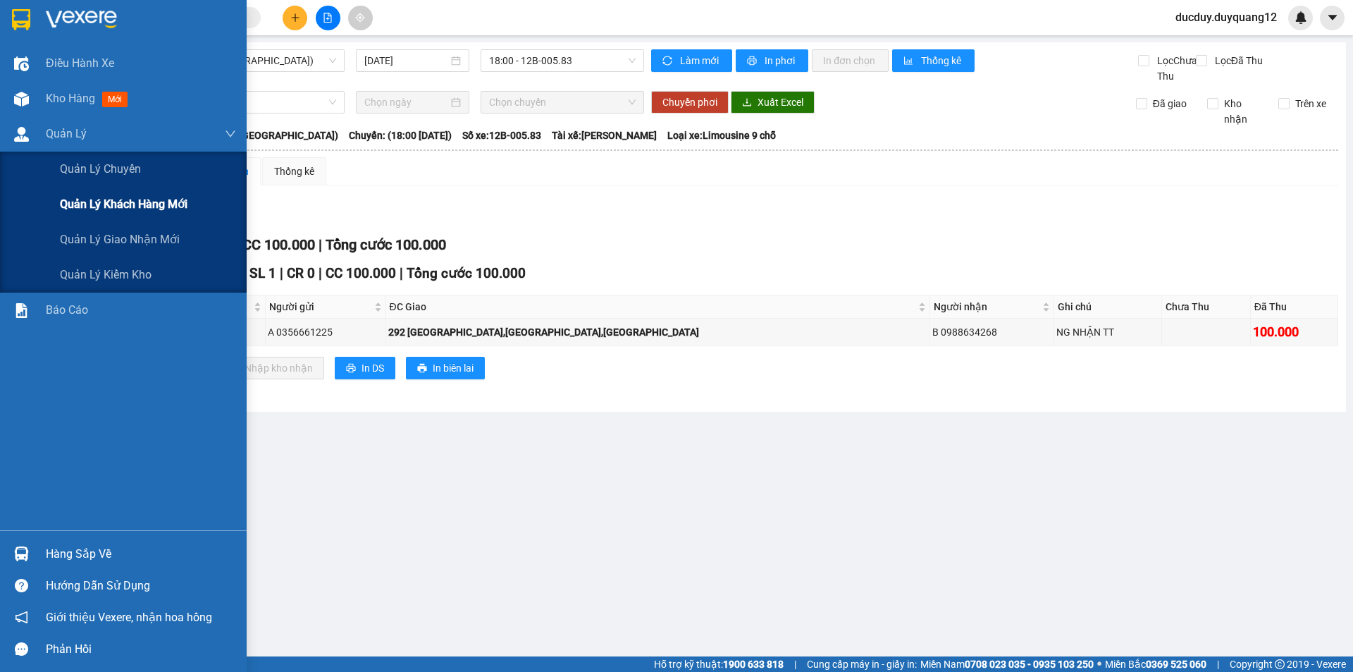
drag, startPoint x: 110, startPoint y: 250, endPoint x: 140, endPoint y: 214, distance: 46.5
click at [113, 248] on div "Quản lý giao nhận mới" at bounding box center [148, 239] width 176 height 35
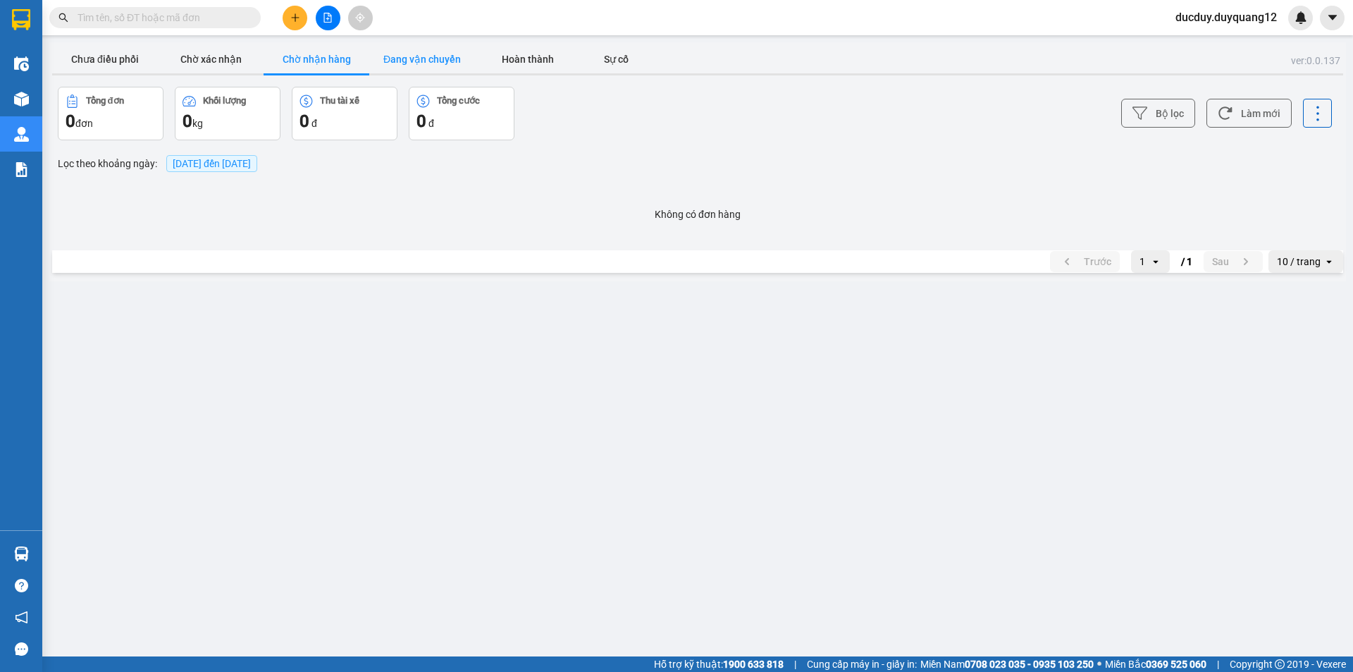
click at [424, 59] on button "Đang vận chuyển" at bounding box center [422, 59] width 106 height 28
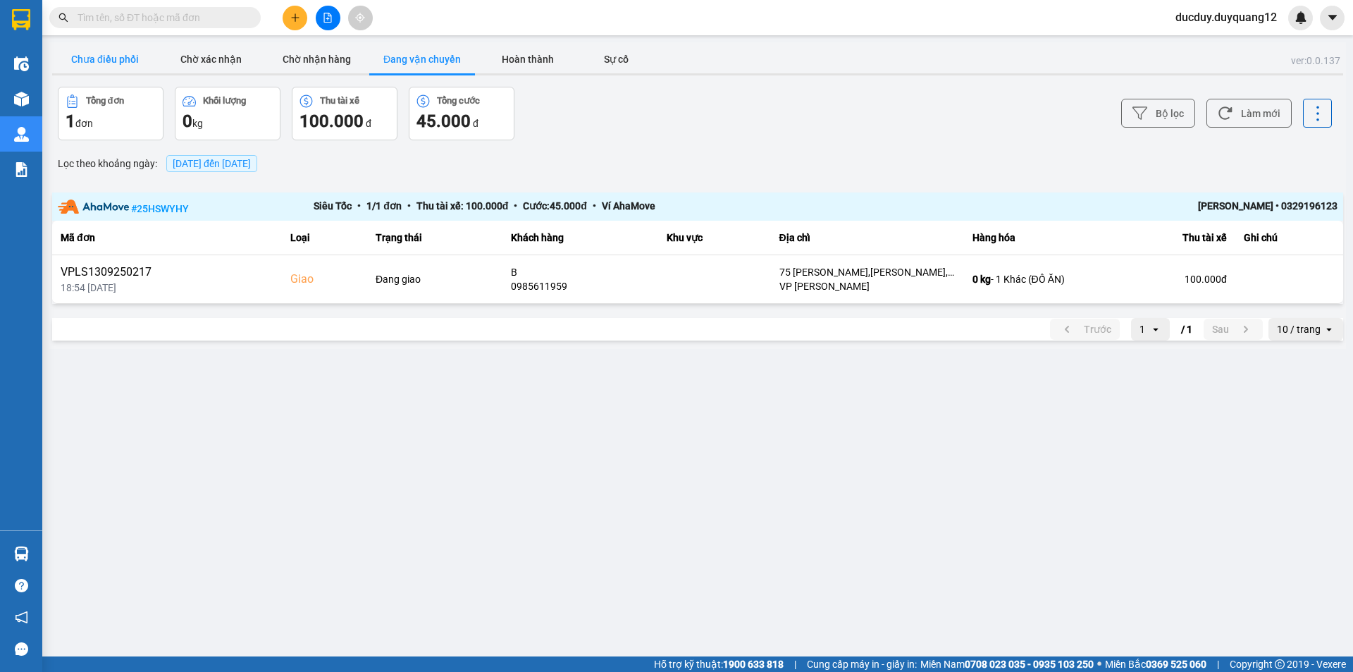
click at [121, 62] on button "Chưa điều phối" at bounding box center [105, 59] width 106 height 28
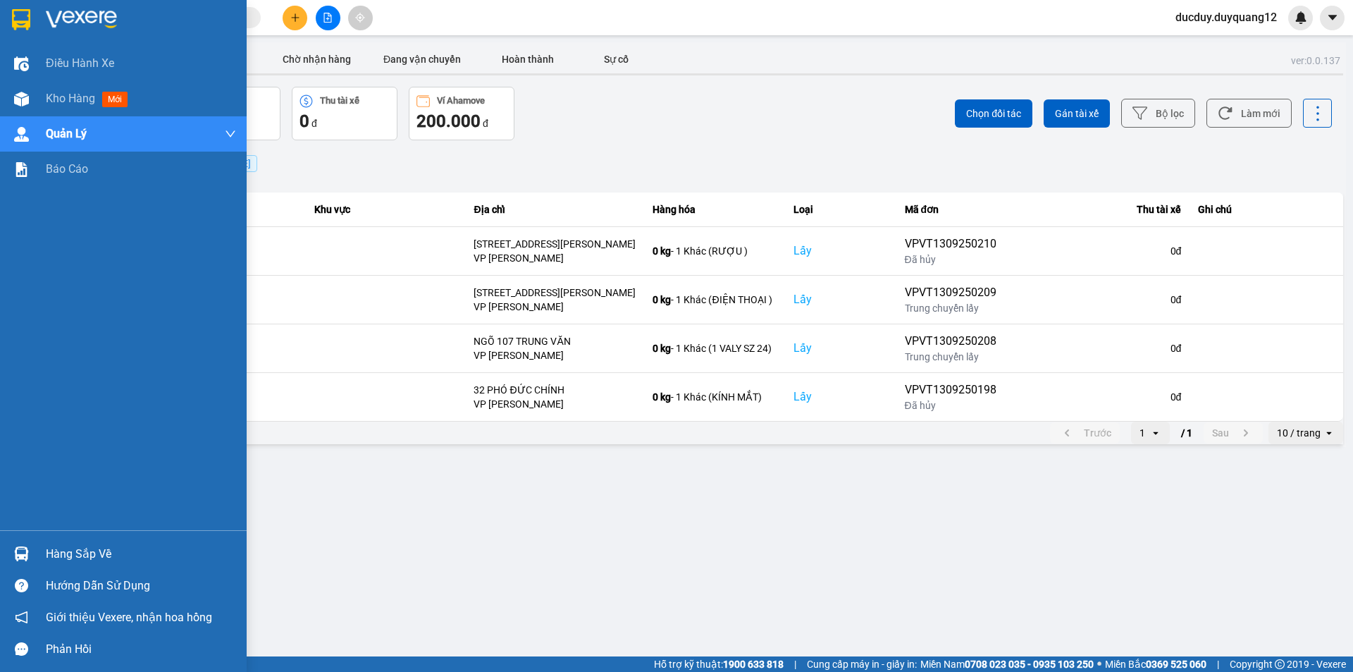
click at [69, 548] on div "Hàng sắp về" at bounding box center [141, 553] width 190 height 21
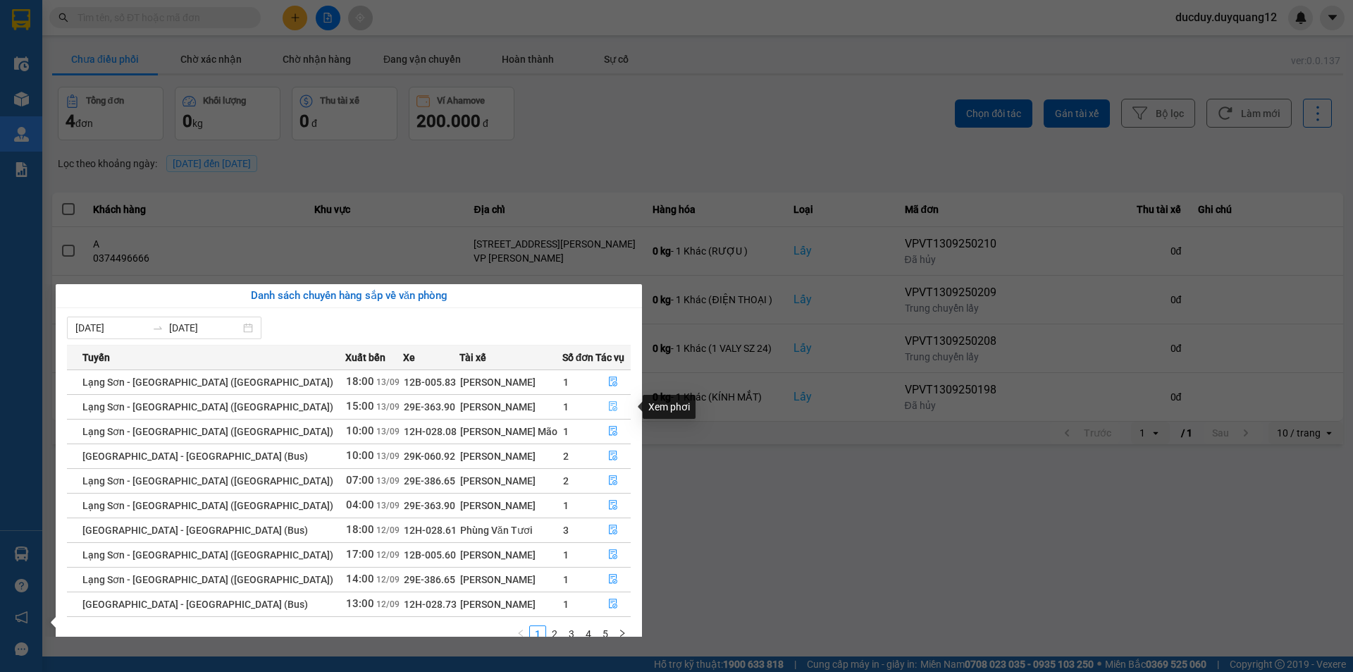
click at [609, 404] on icon "file-done" at bounding box center [613, 407] width 8 height 10
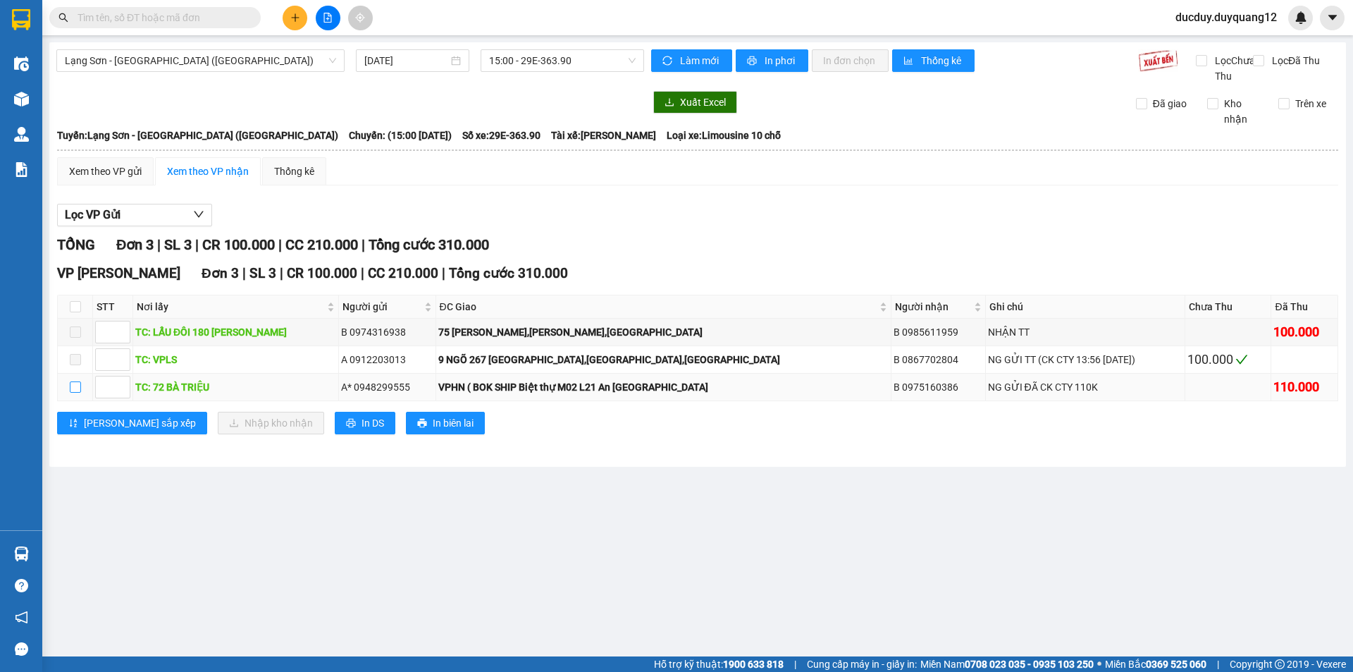
click at [74, 393] on input "checkbox" at bounding box center [75, 386] width 11 height 11
checkbox input "true"
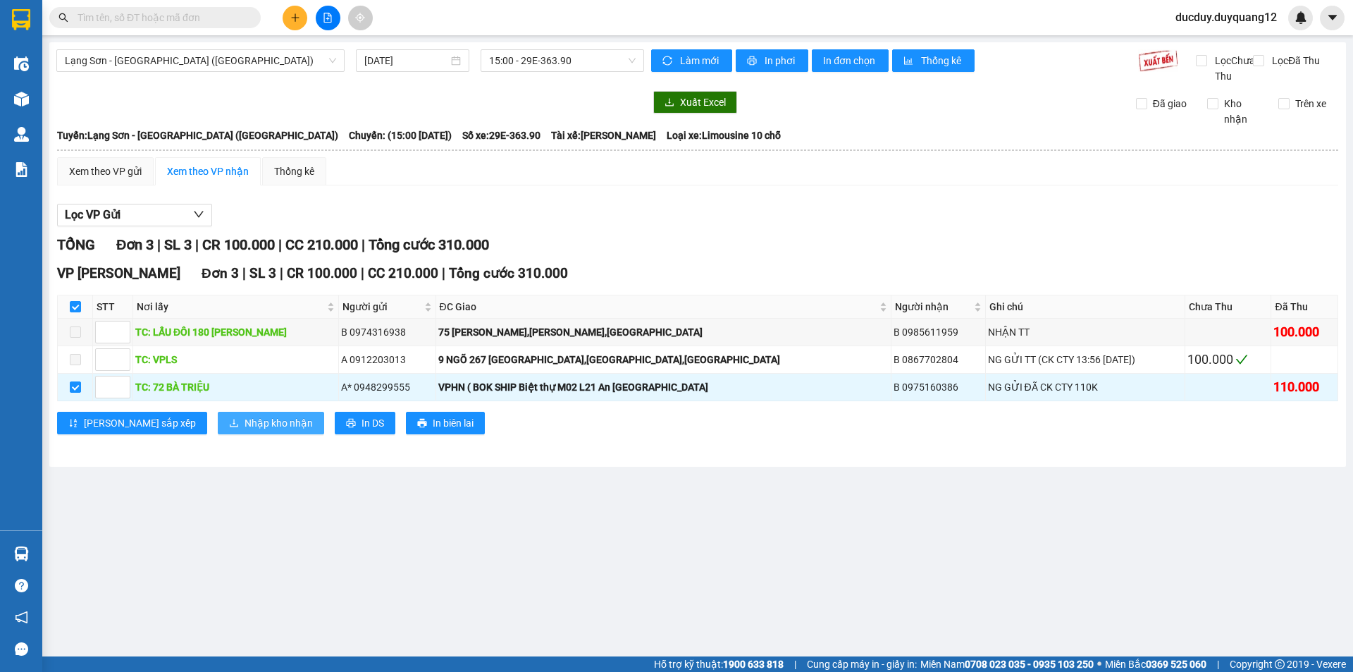
click at [245, 431] on span "Nhập kho nhận" at bounding box center [279, 423] width 68 height 16
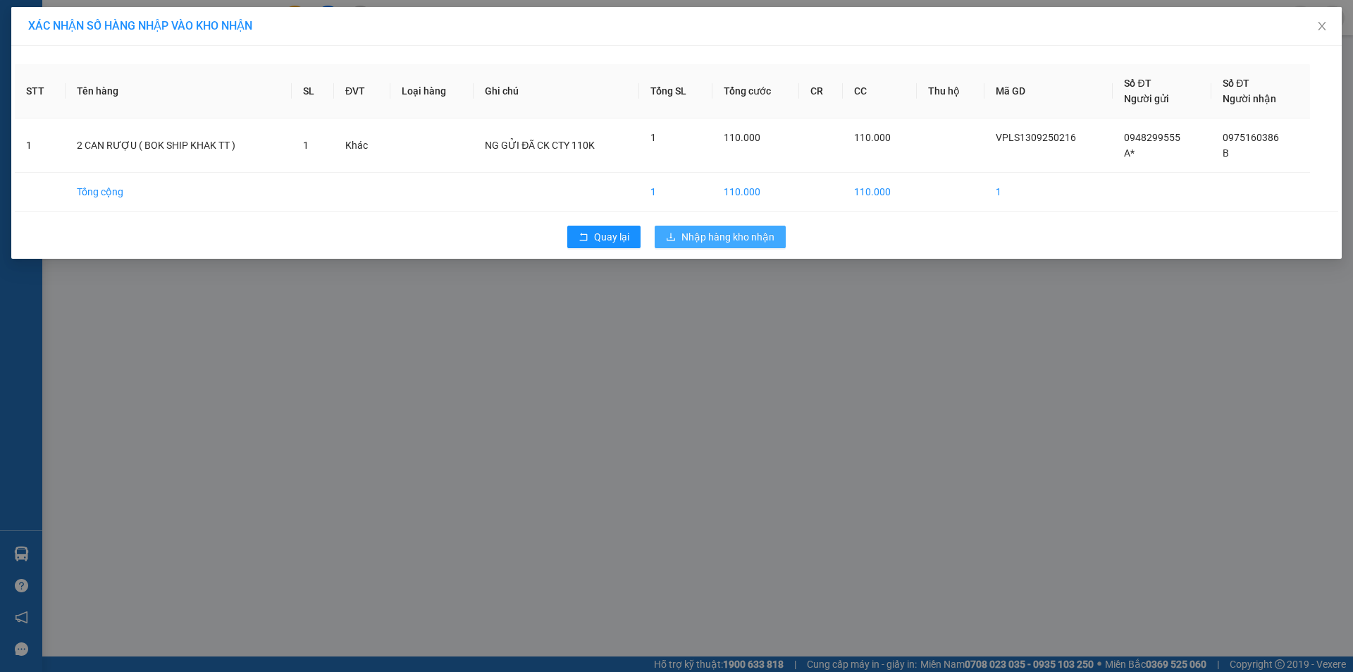
click at [751, 231] on span "Nhập hàng kho nhận" at bounding box center [728, 237] width 93 height 16
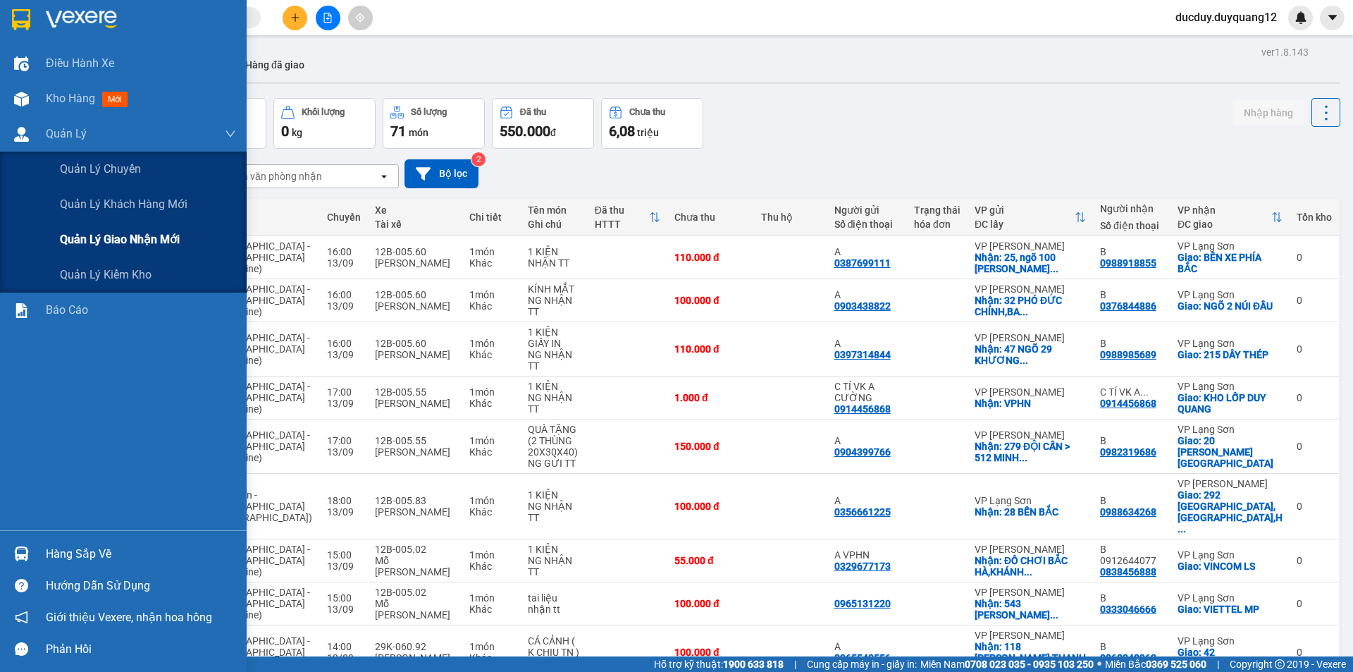
click at [100, 233] on span "Quản lý giao nhận mới" at bounding box center [120, 240] width 120 height 18
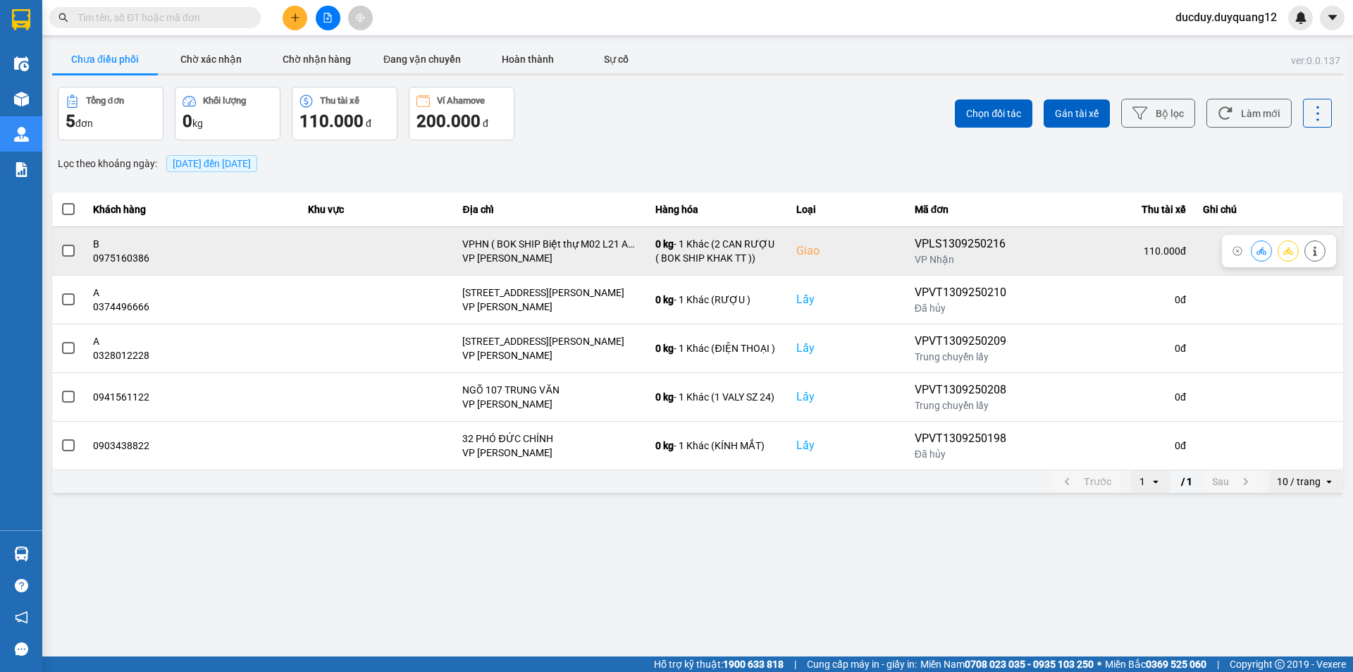
click at [1315, 250] on icon at bounding box center [1315, 251] width 4 height 10
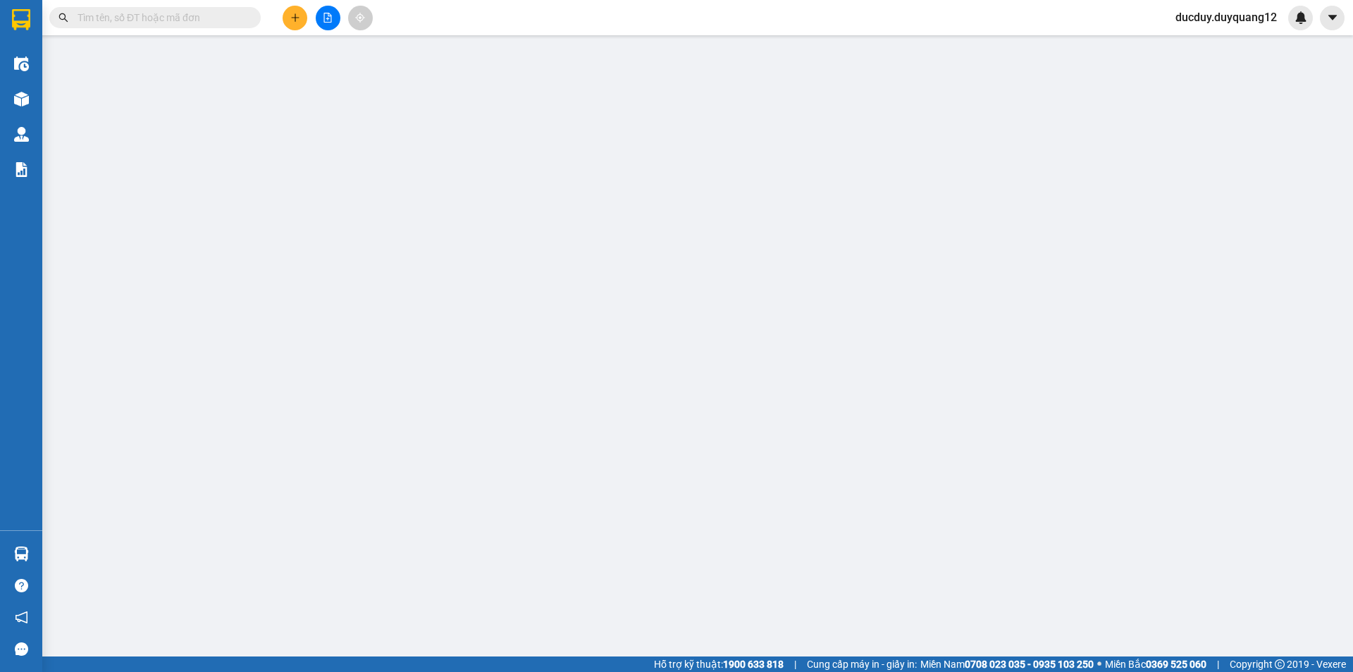
type input "0948299555"
type input "A*"
checkbox input "true"
type input "72 BÀ TRIỆU"
type input "0975160386"
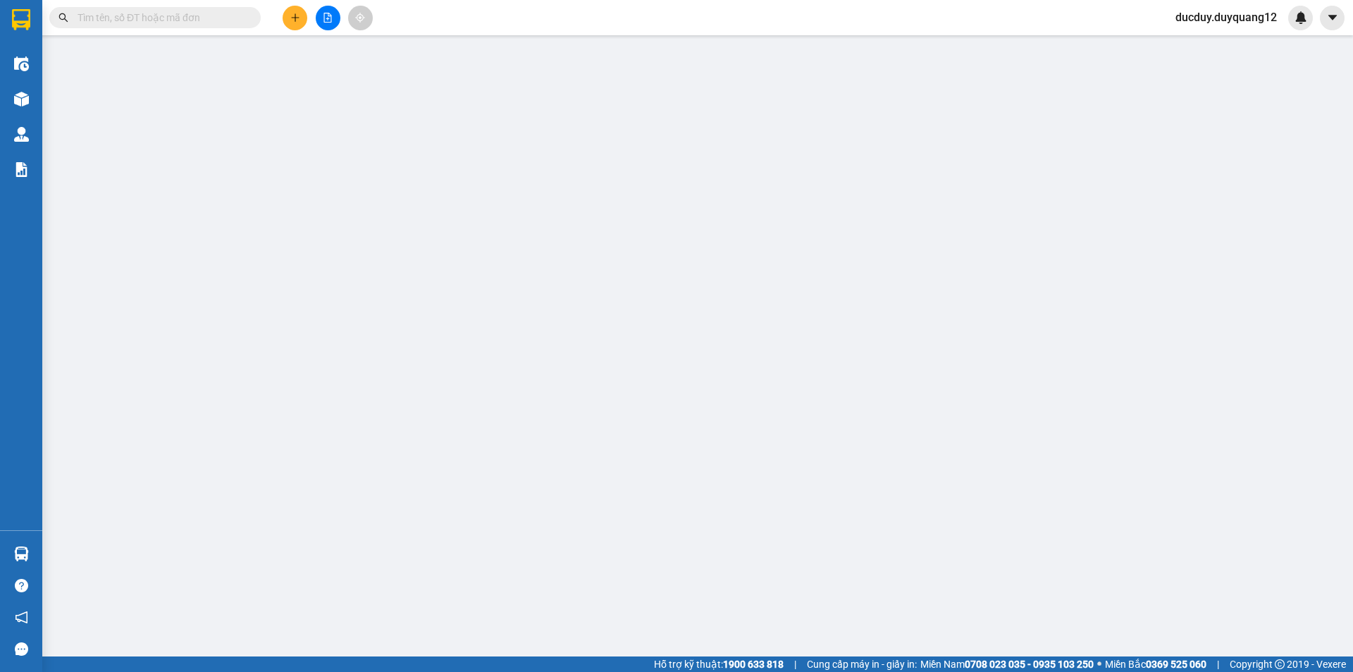
type input "B"
checkbox input "true"
type input "VPHN ( BOK SHIP Biệt thự M02 L21 An [GEOGRAPHIC_DATA]"
type input "110.000"
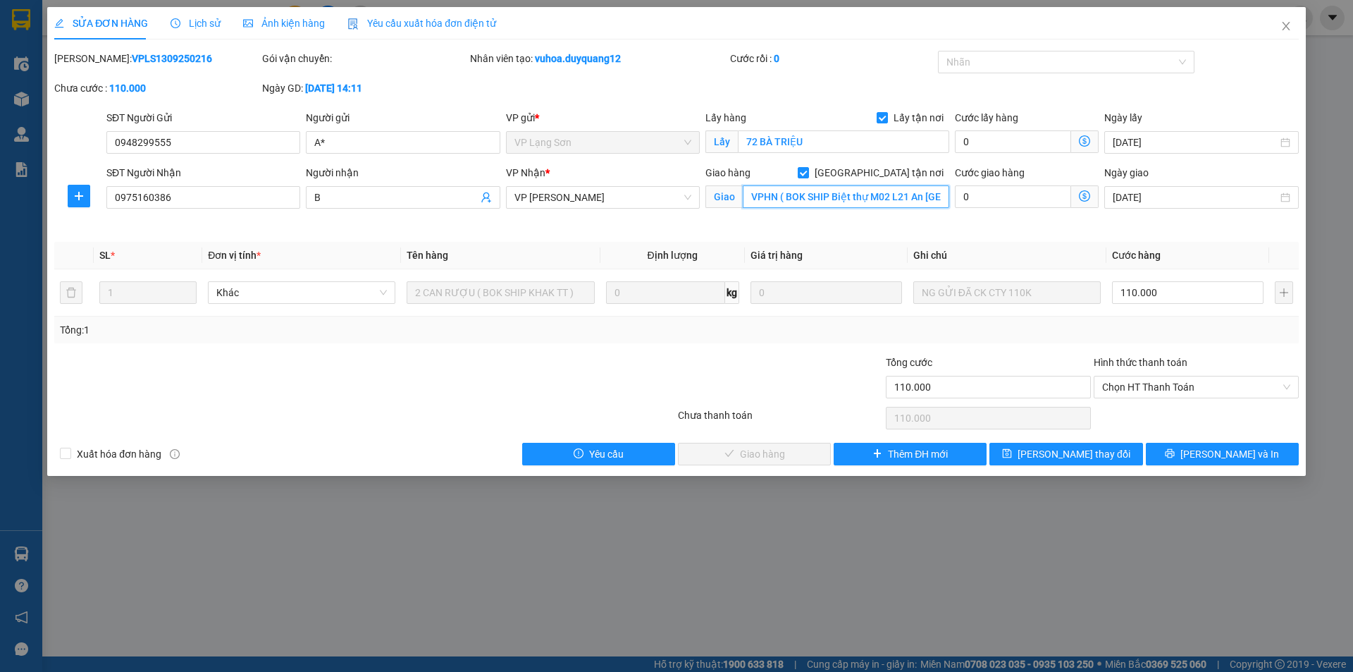
click at [815, 199] on input "VPHN ( BOK SHIP Biệt thự M02 L21 An [GEOGRAPHIC_DATA]" at bounding box center [846, 196] width 207 height 23
click at [831, 196] on input "VPHN ( BOK SHIP Biệt thự M02 L21 An [GEOGRAPHIC_DATA]" at bounding box center [846, 196] width 207 height 23
click at [827, 198] on input "VPHN ( BOK SHIP Biệt thự M02 L21 An [GEOGRAPHIC_DATA]" at bounding box center [846, 196] width 207 height 23
click at [829, 196] on input "VPHN ( BOK SHIP Biệt thự M02 L21 An [GEOGRAPHIC_DATA]" at bounding box center [846, 196] width 207 height 23
drag, startPoint x: 829, startPoint y: 196, endPoint x: 749, endPoint y: 198, distance: 79.7
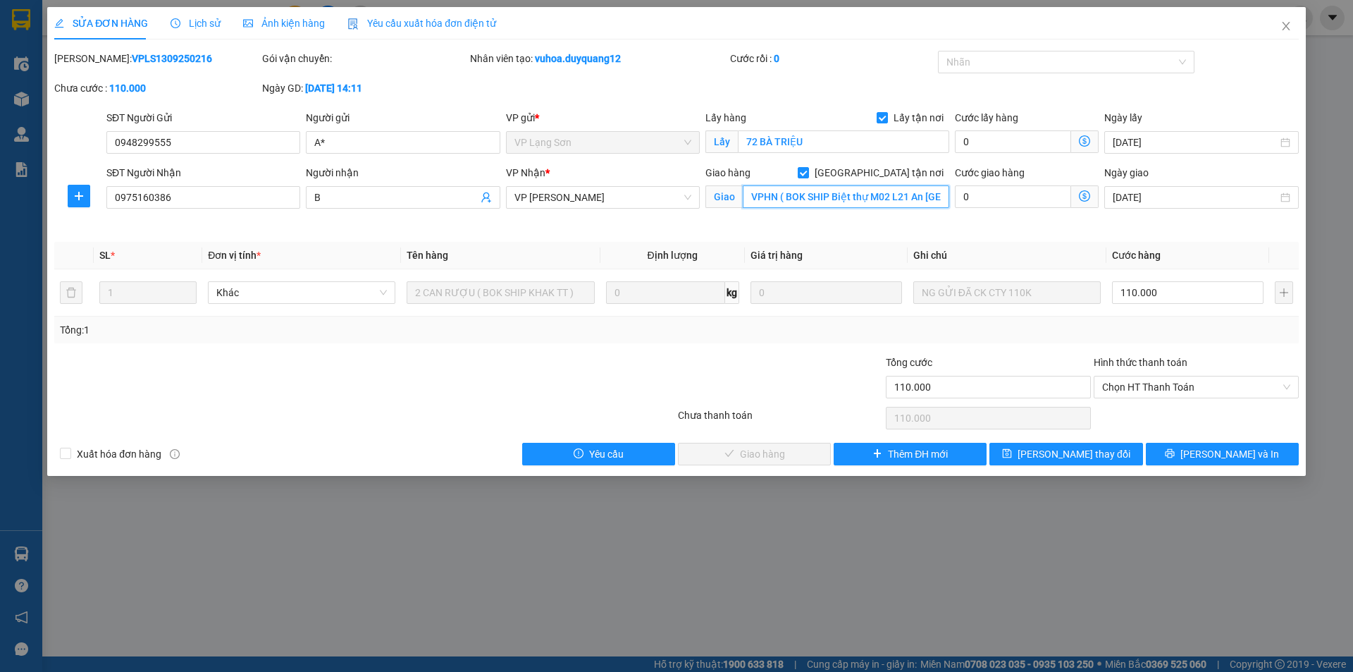
click at [749, 198] on input "VPHN ( BOK SHIP Biệt thự M02 L21 An [GEOGRAPHIC_DATA]" at bounding box center [846, 196] width 207 height 23
click at [880, 197] on input "Biệt thự M02 L21 An [GEOGRAPHIC_DATA]" at bounding box center [846, 196] width 207 height 23
type input "Biệt thự M02 [STREET_ADDRESS]"
click at [1055, 463] on button "[PERSON_NAME] thay đổi" at bounding box center [1066, 454] width 153 height 23
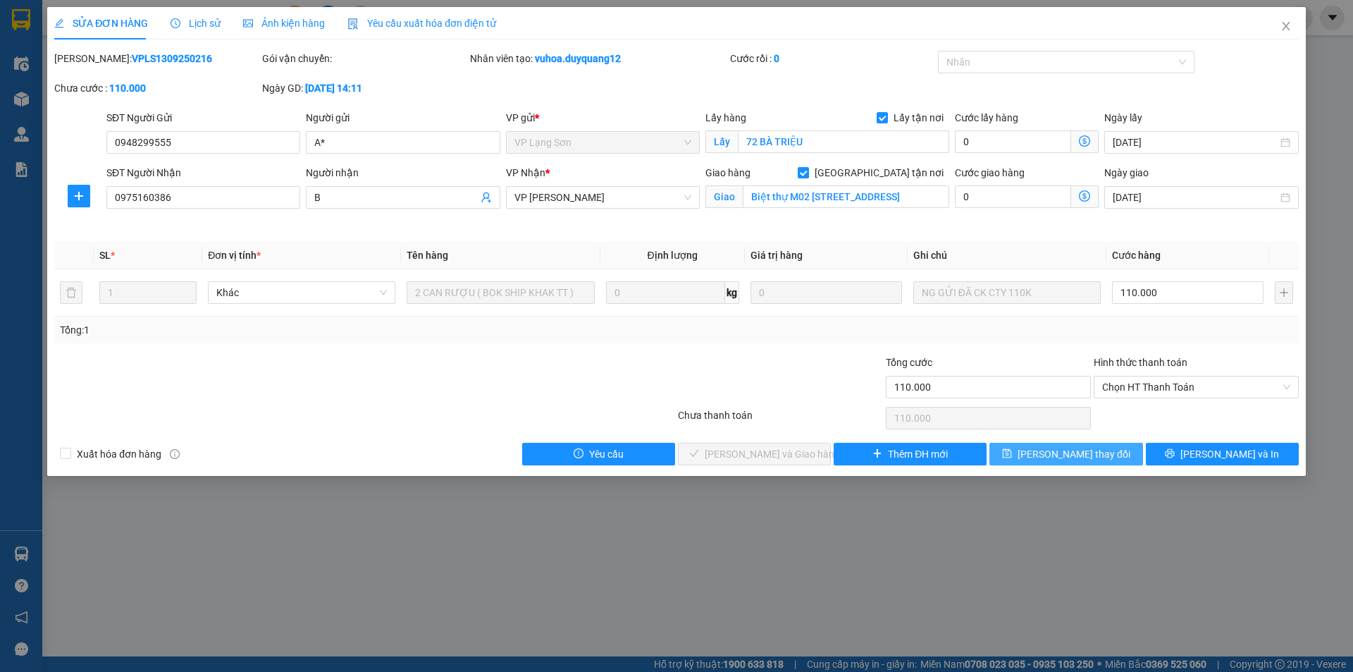
scroll to position [0, 0]
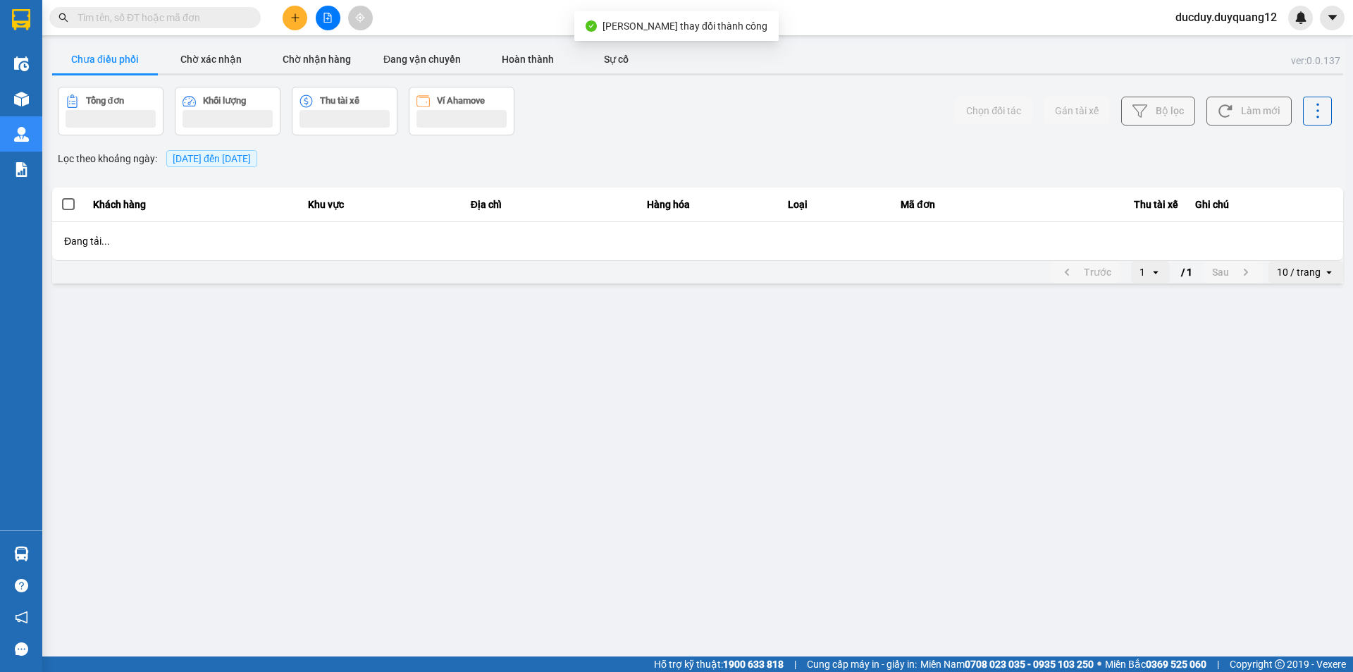
click at [1057, 452] on main "ver: 0.0.137 Chưa điều phối Chờ xác nhận Chờ nhận hàng Đang vận chuyển Hoàn thà…" at bounding box center [676, 328] width 1353 height 656
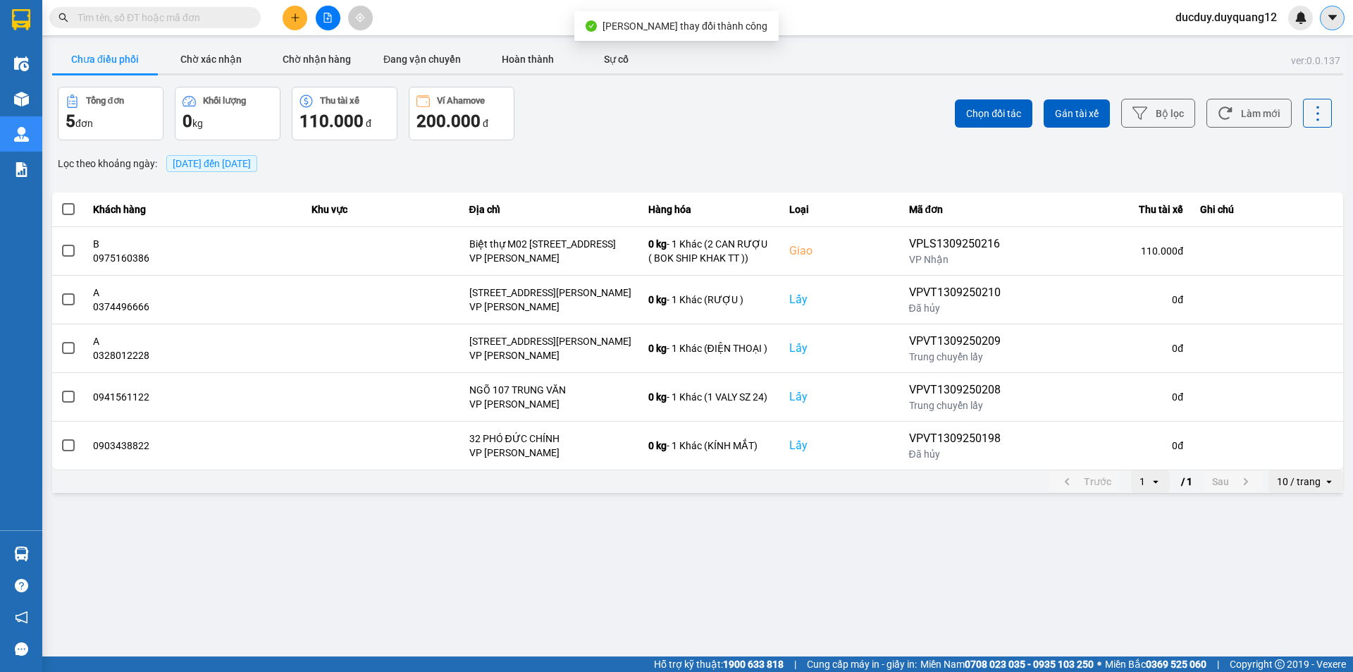
click at [1325, 18] on button at bounding box center [1332, 18] width 25 height 25
click at [1294, 54] on div "Cấu hình nhà xe" at bounding box center [1295, 53] width 71 height 16
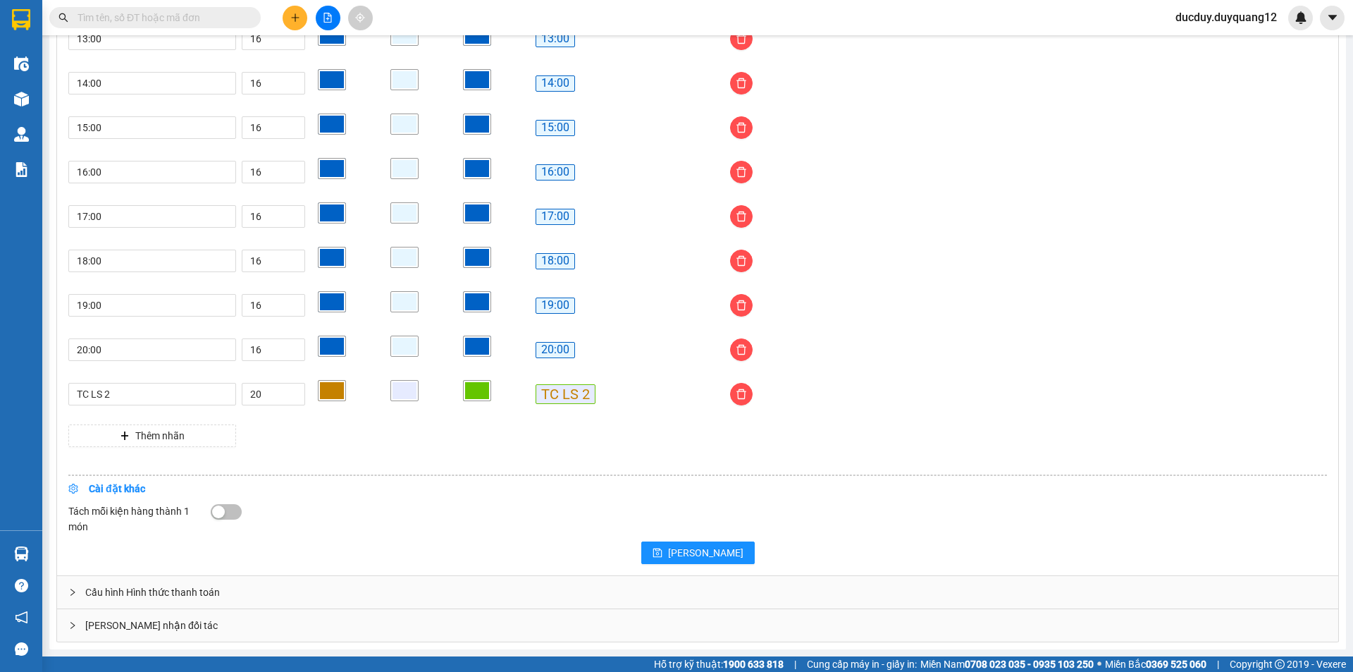
click at [379, 623] on div "[PERSON_NAME] nhận đối tác" at bounding box center [698, 625] width 1282 height 32
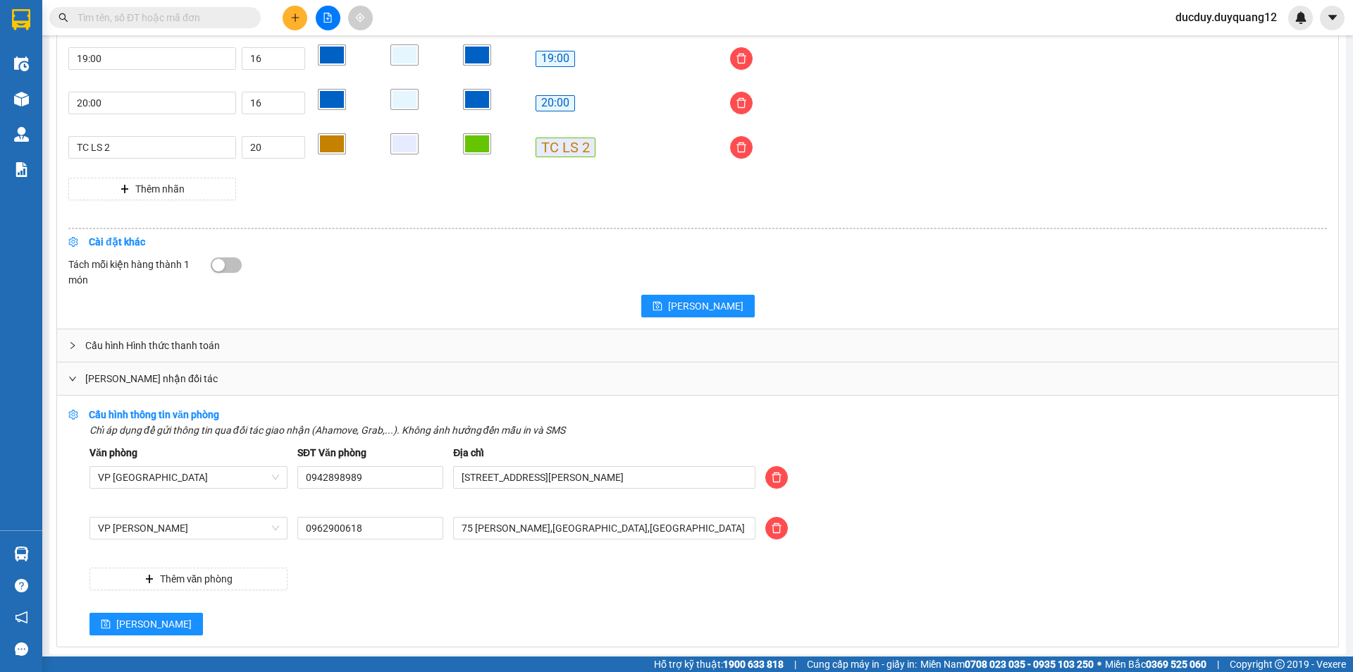
scroll to position [1330, 0]
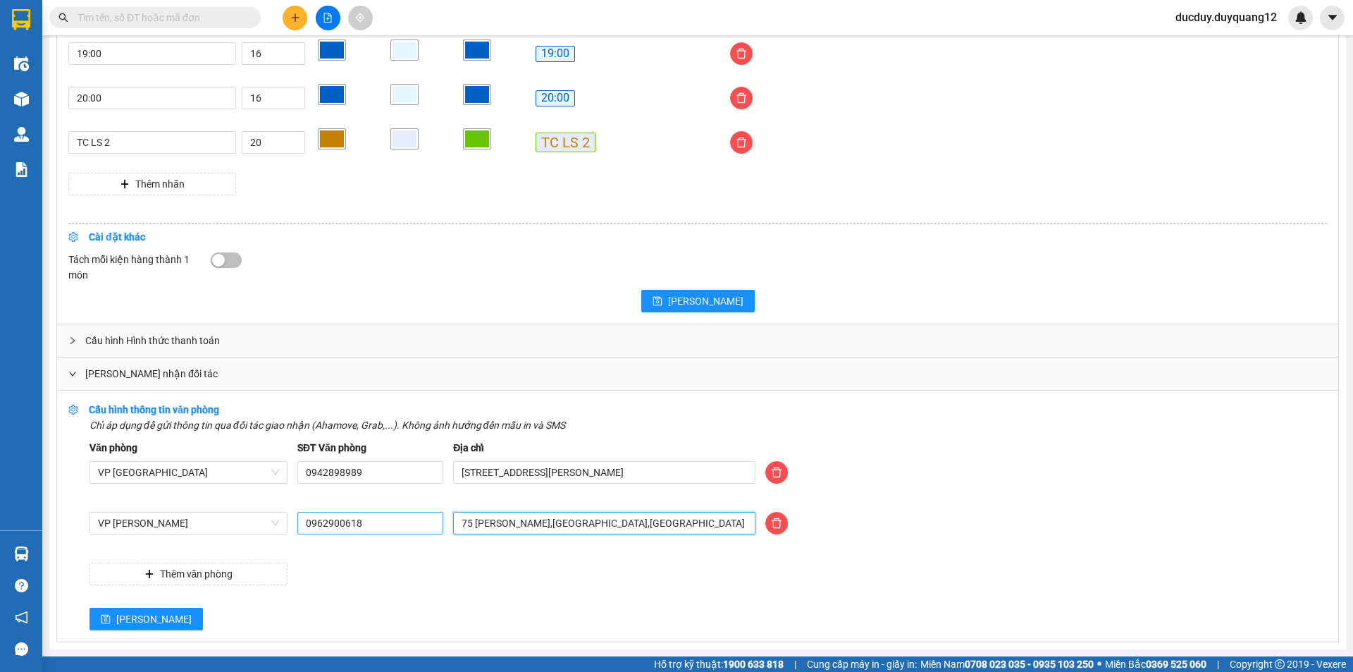
drag, startPoint x: 665, startPoint y: 520, endPoint x: 386, endPoint y: 522, distance: 279.2
click at [387, 522] on div "VP [PERSON_NAME] 0962900618 [STREET_ADDRESS][PERSON_NAME]" at bounding box center [709, 531] width 1248 height 39
type input "[PERSON_NAME] [GEOGRAPHIC_DATA],[GEOGRAPHIC_DATA],[GEOGRAPHIC_DATA]"
drag, startPoint x: 379, startPoint y: 521, endPoint x: 271, endPoint y: 538, distance: 109.9
click at [271, 538] on div "VP [PERSON_NAME] 0962900618 duy quang limousine [GEOGRAPHIC_DATA],[GEOGRAPHIC_D…" at bounding box center [709, 531] width 1248 height 39
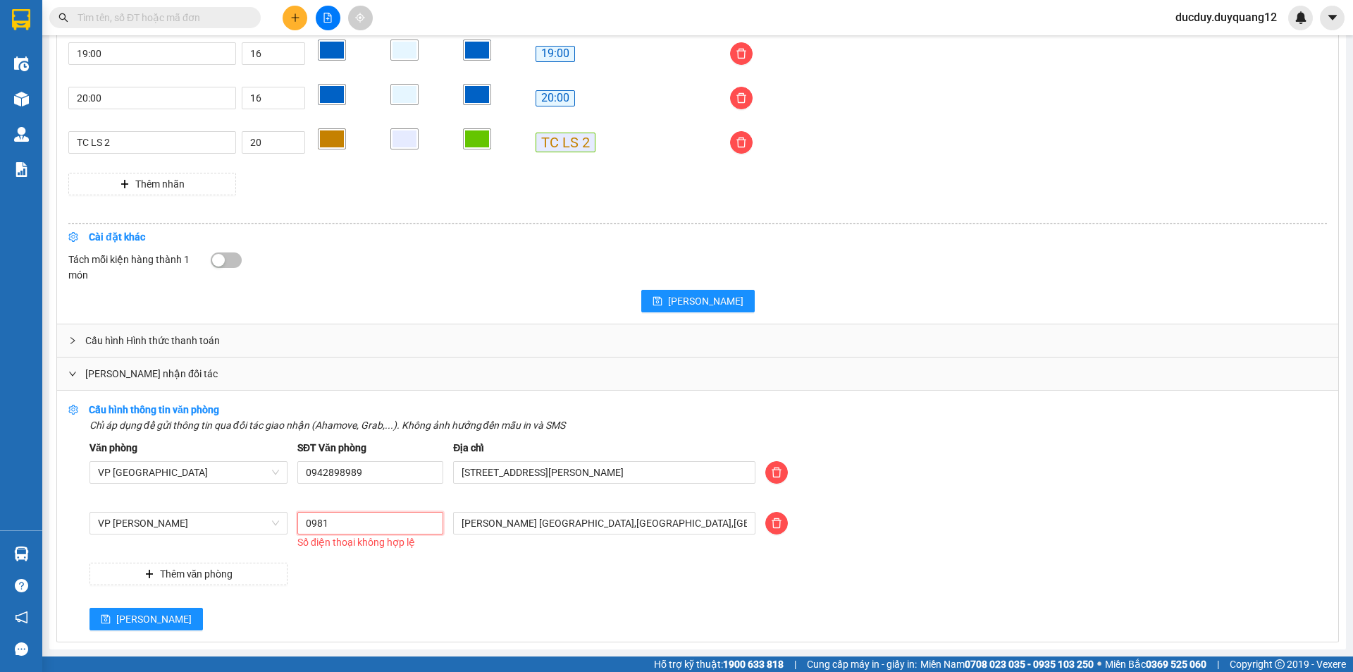
type input "0981355523"
click at [116, 610] on button "[PERSON_NAME]" at bounding box center [146, 619] width 113 height 23
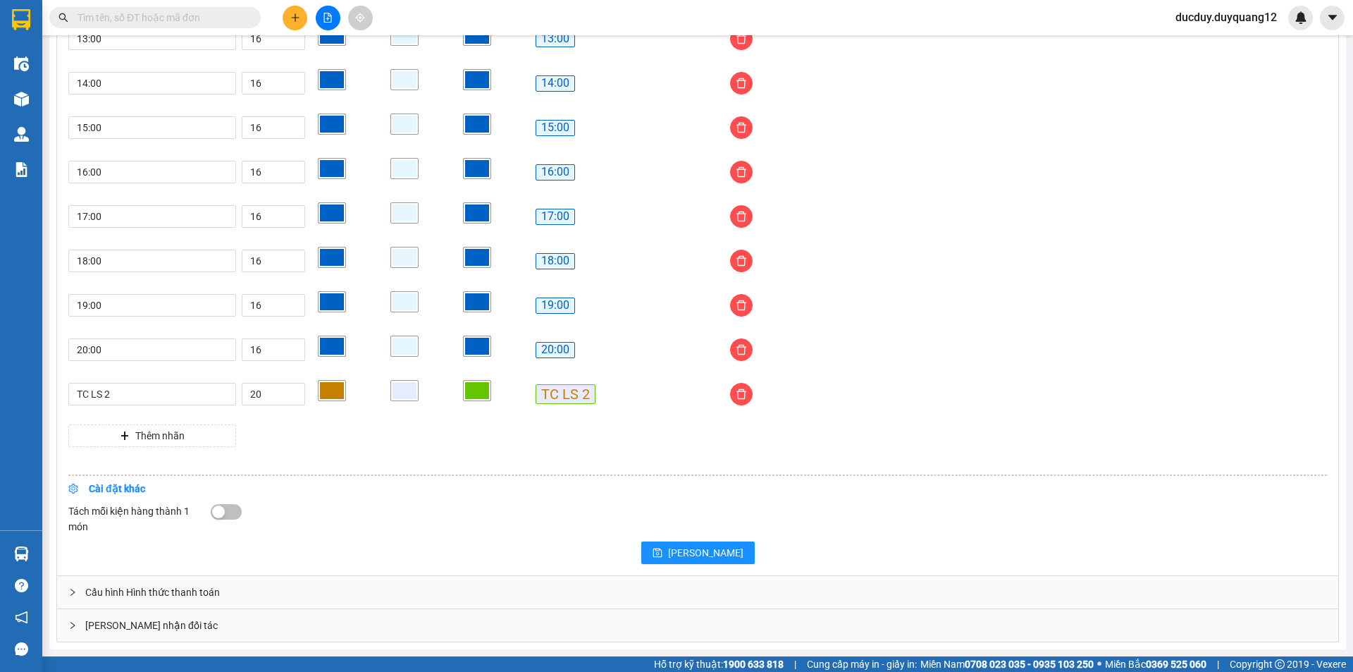
scroll to position [1079, 0]
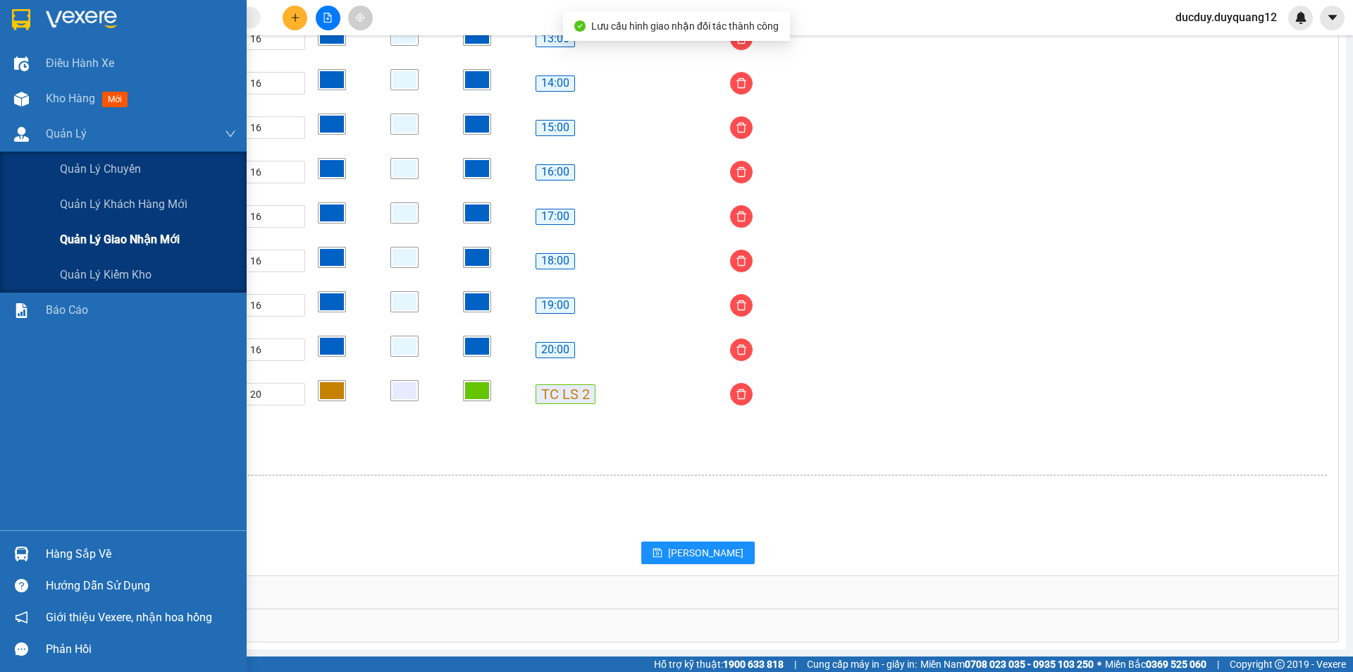
click at [96, 239] on span "Quản lý giao nhận mới" at bounding box center [120, 240] width 120 height 18
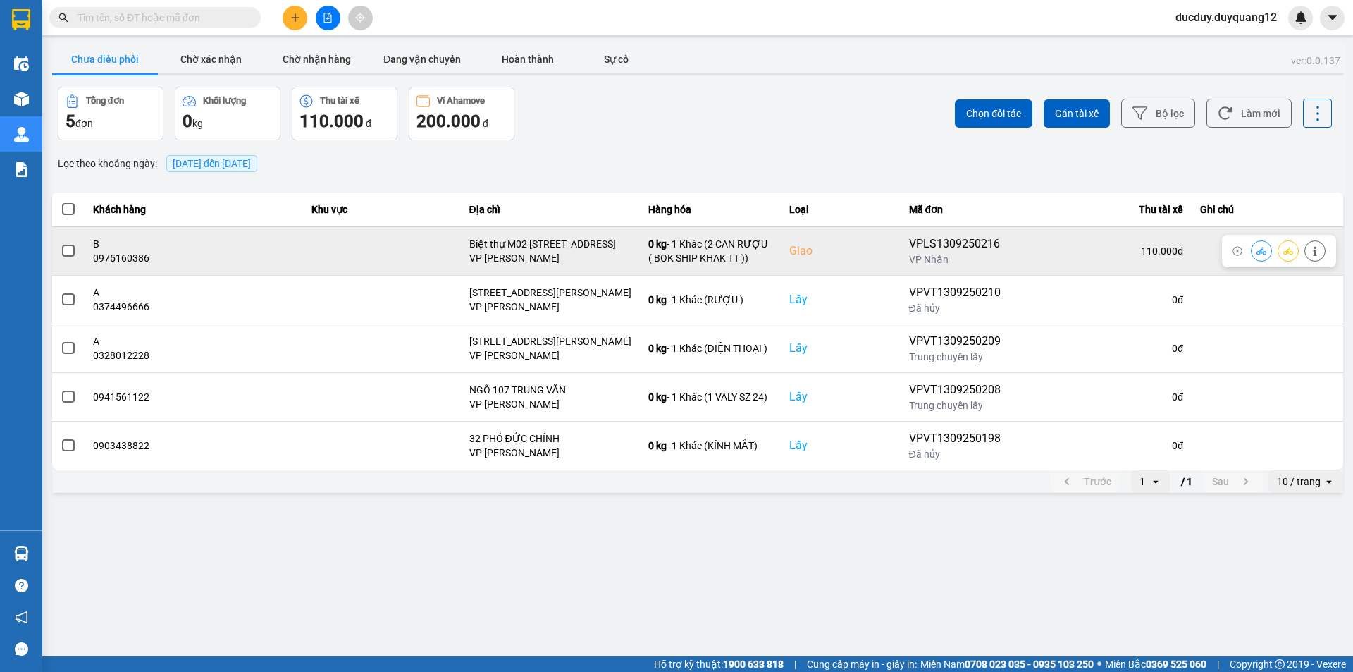
click at [70, 246] on span at bounding box center [68, 251] width 13 height 13
click at [61, 243] on input "checkbox" at bounding box center [61, 243] width 0 height 0
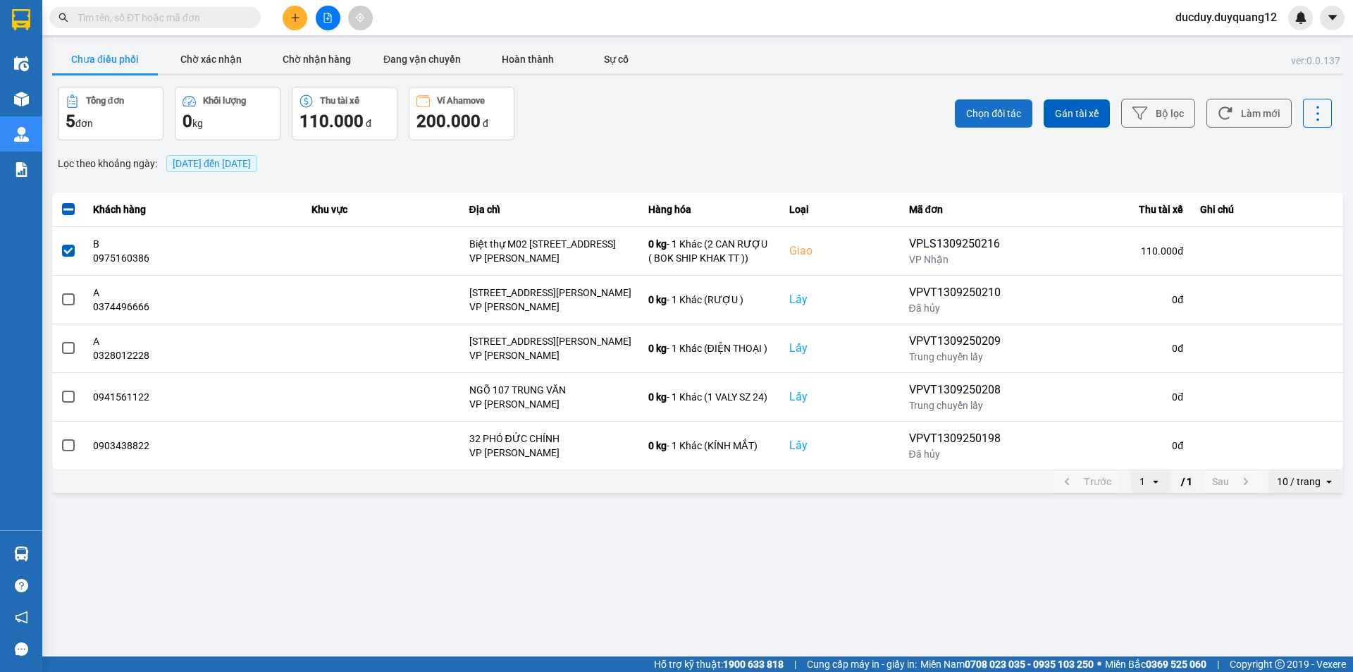
click at [997, 118] on span "Chọn đối tác" at bounding box center [993, 113] width 55 height 14
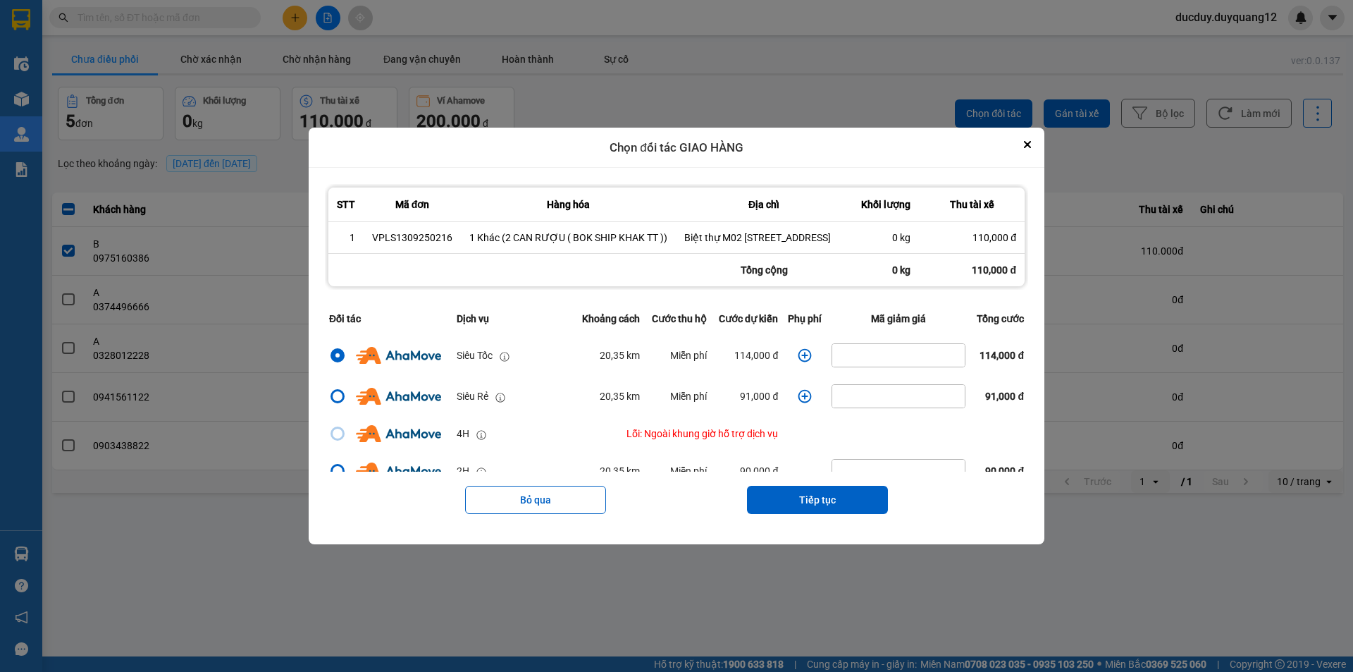
click at [799, 362] on icon "dialog" at bounding box center [805, 355] width 14 height 14
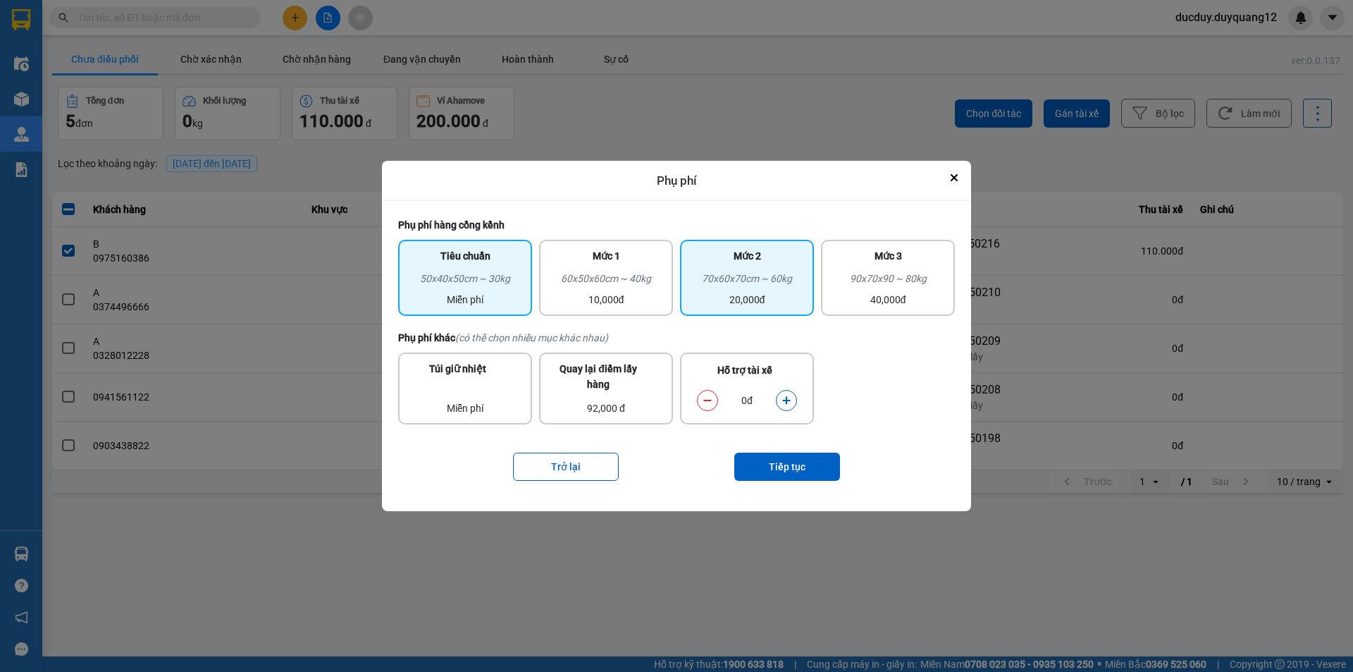
click at [741, 303] on div "20,000đ" at bounding box center [747, 300] width 117 height 16
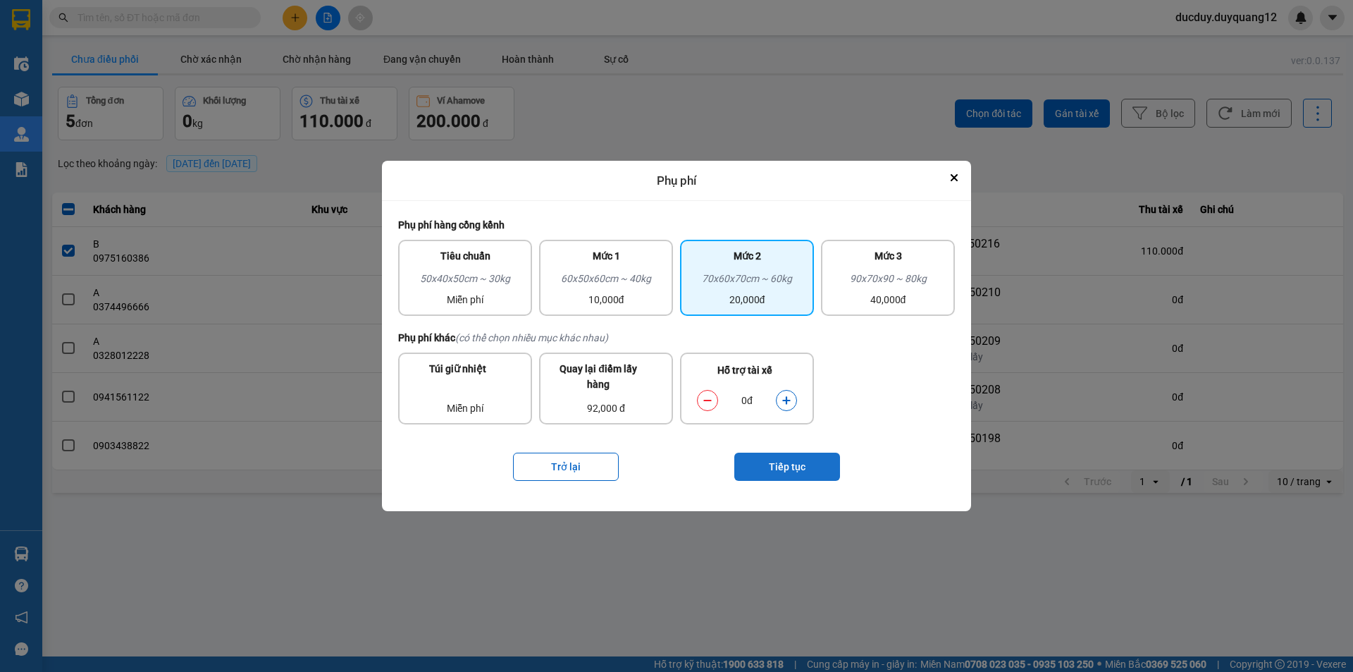
click at [786, 457] on button "Tiếp tục" at bounding box center [788, 467] width 106 height 28
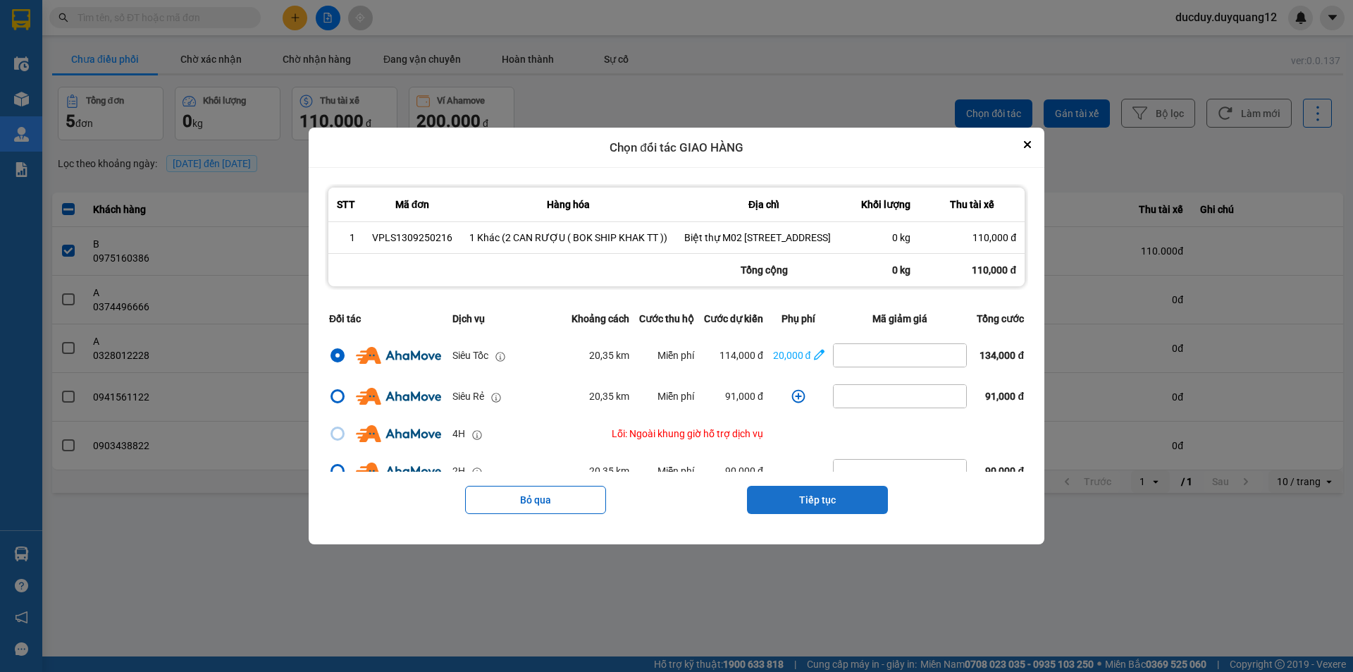
click at [806, 507] on button "Tiếp tục" at bounding box center [817, 500] width 141 height 28
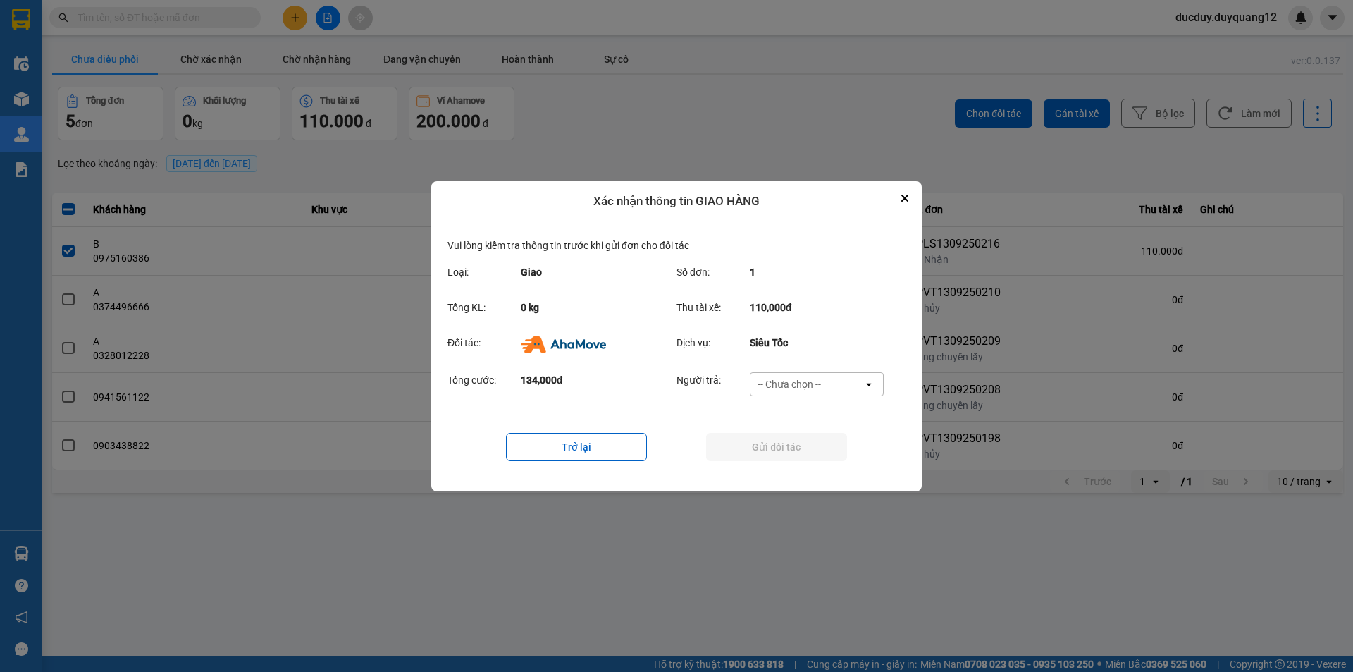
click at [801, 376] on div "-- Chưa chọn --" at bounding box center [807, 384] width 113 height 23
click at [807, 457] on span "Ví Ahamove" at bounding box center [789, 464] width 57 height 14
click at [809, 446] on button "Gửi đối tác" at bounding box center [776, 447] width 141 height 28
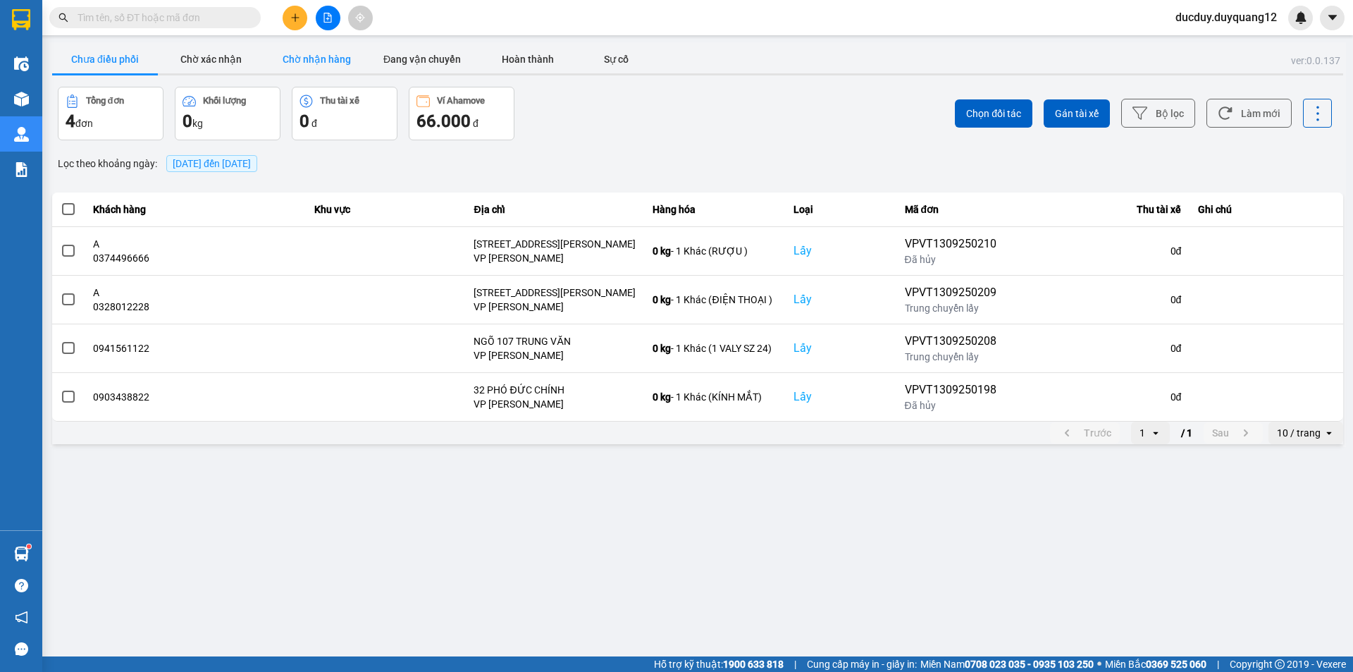
click at [348, 55] on button "Chờ nhận hàng" at bounding box center [317, 59] width 106 height 28
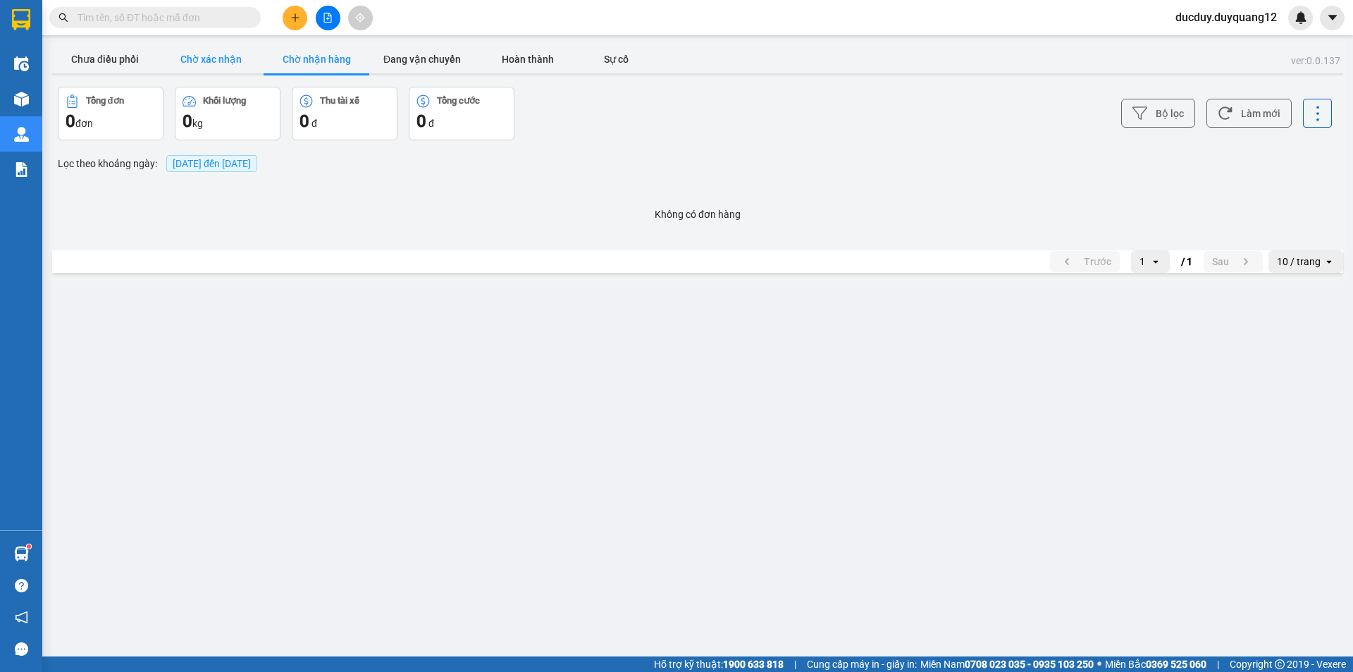
click at [209, 52] on button "Chờ xác nhận" at bounding box center [211, 59] width 106 height 28
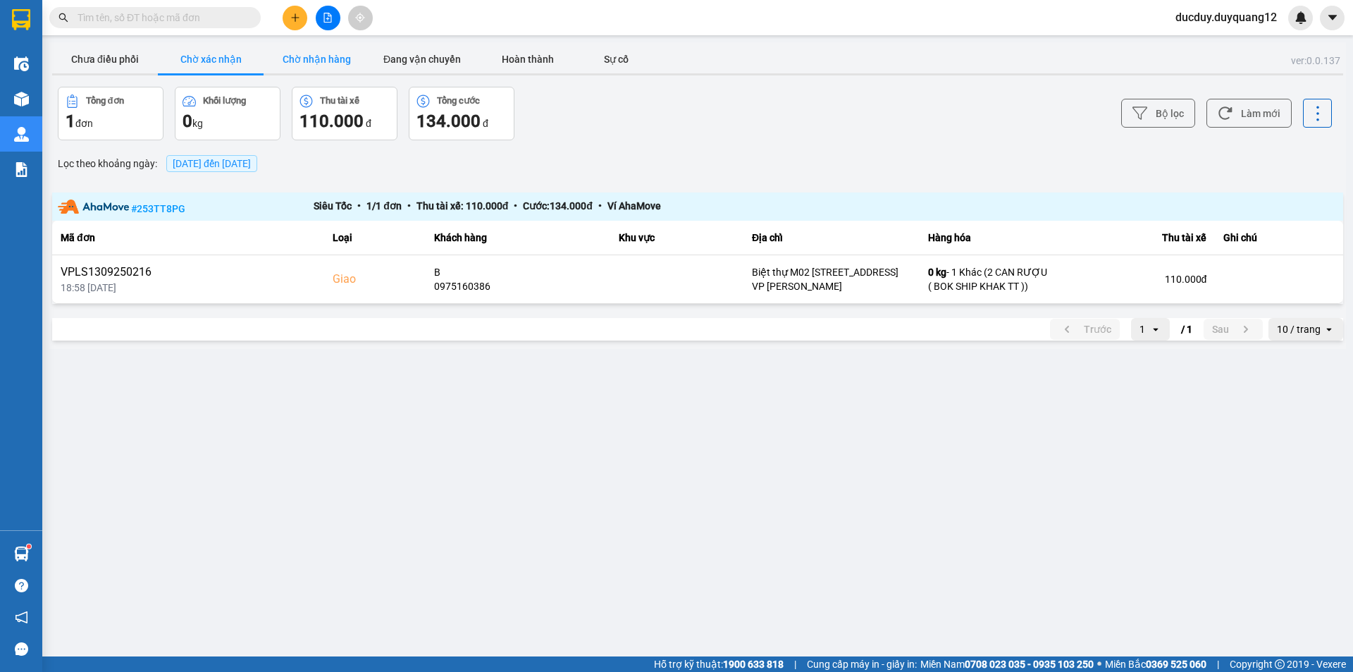
click at [296, 60] on button "Chờ nhận hàng" at bounding box center [317, 59] width 106 height 28
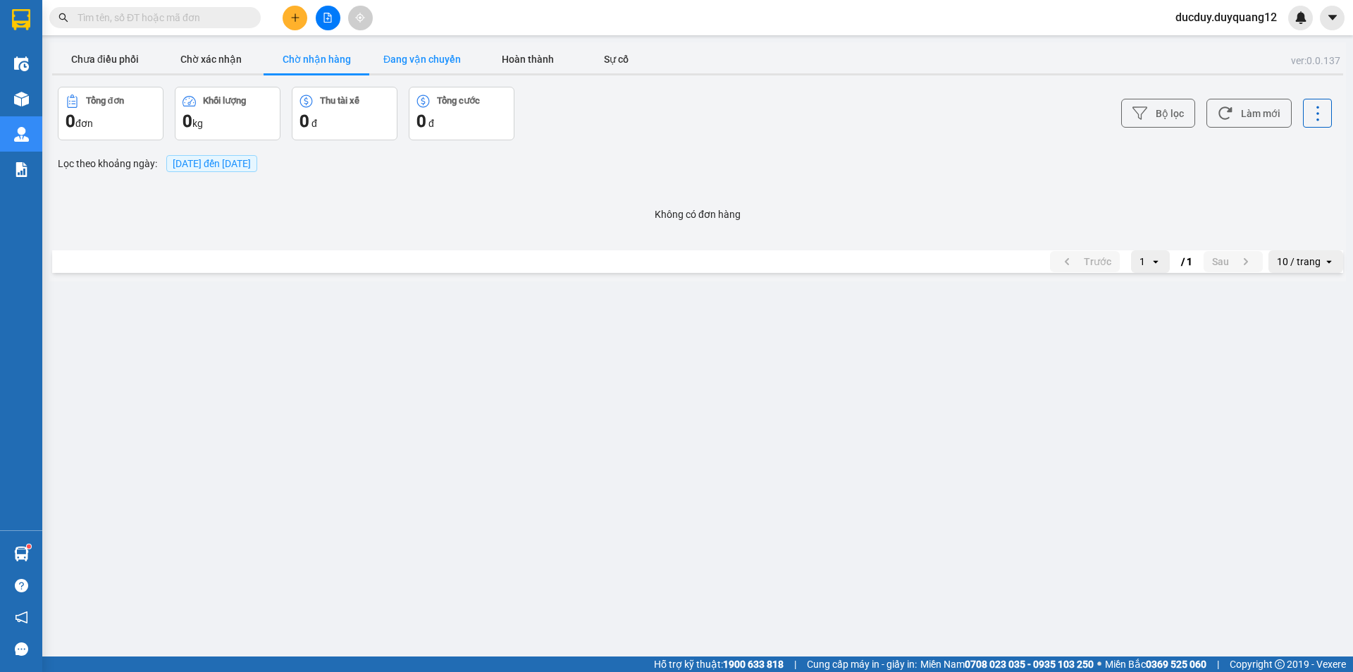
click at [441, 68] on button "Đang vận chuyển" at bounding box center [422, 59] width 106 height 28
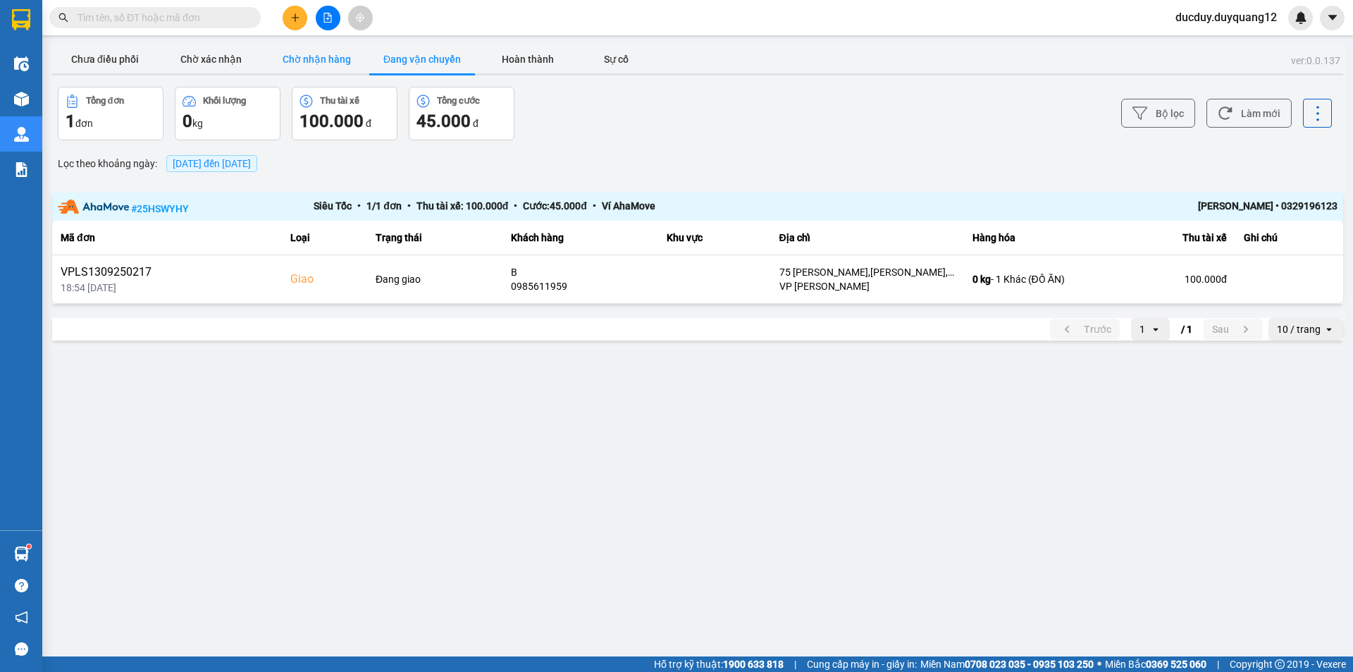
click at [307, 61] on button "Chờ nhận hàng" at bounding box center [317, 59] width 106 height 28
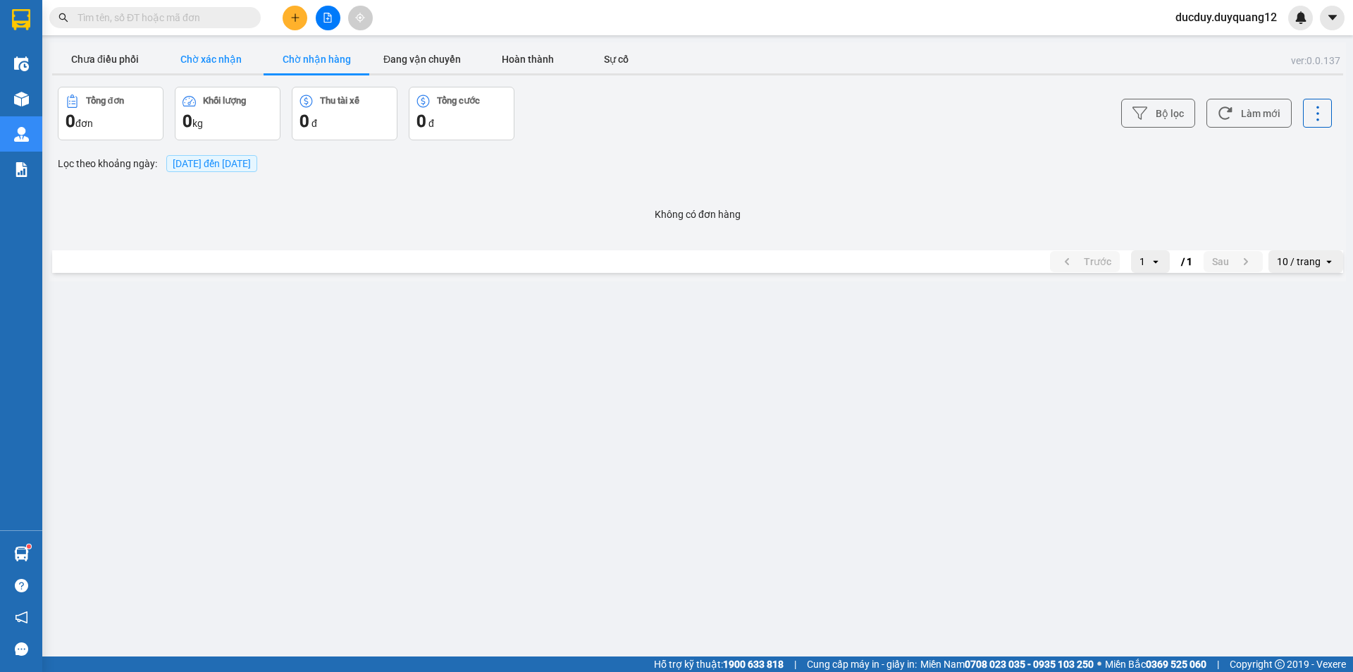
click at [226, 56] on button "Chờ xác nhận" at bounding box center [211, 59] width 106 height 28
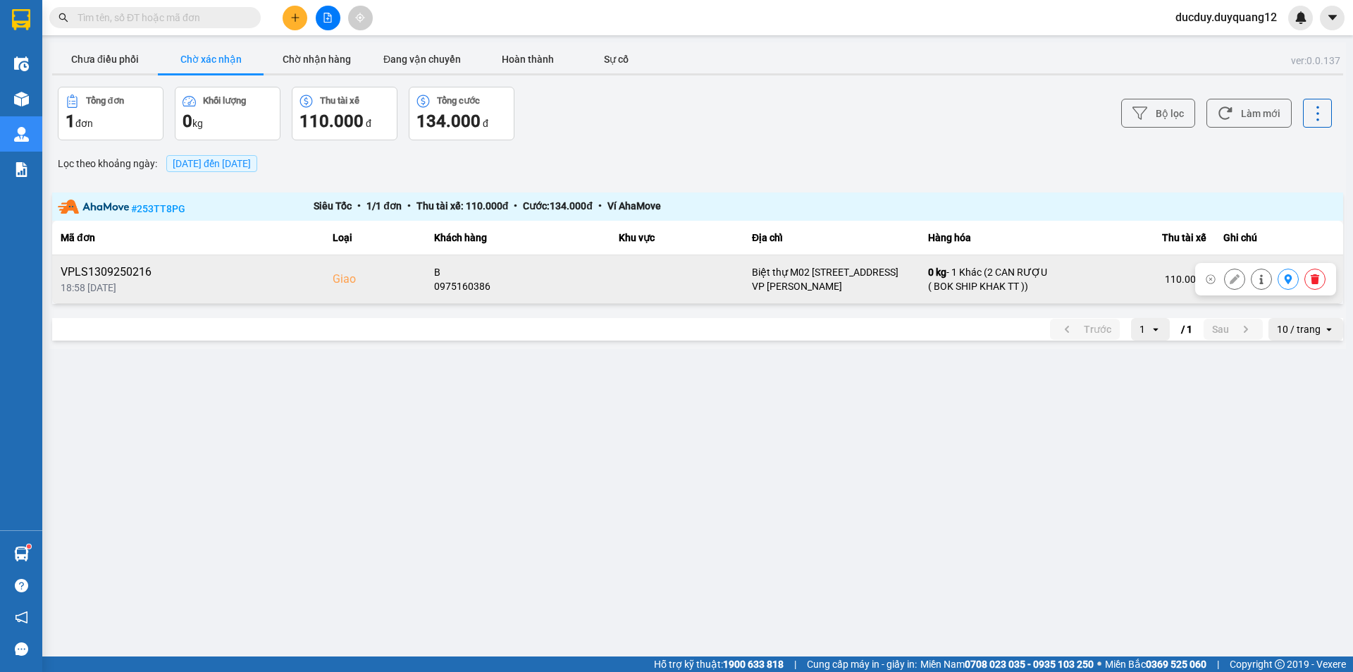
click at [1286, 279] on icon at bounding box center [1289, 279] width 8 height 10
click at [324, 43] on div "ver: 0.0.137 Chưa điều phối Chờ xác nhận Chờ nhận hàng Đang vận chuyển Hoàn thà…" at bounding box center [697, 195] width 1297 height 307
click at [314, 53] on button "Chờ nhận hàng" at bounding box center [317, 59] width 106 height 28
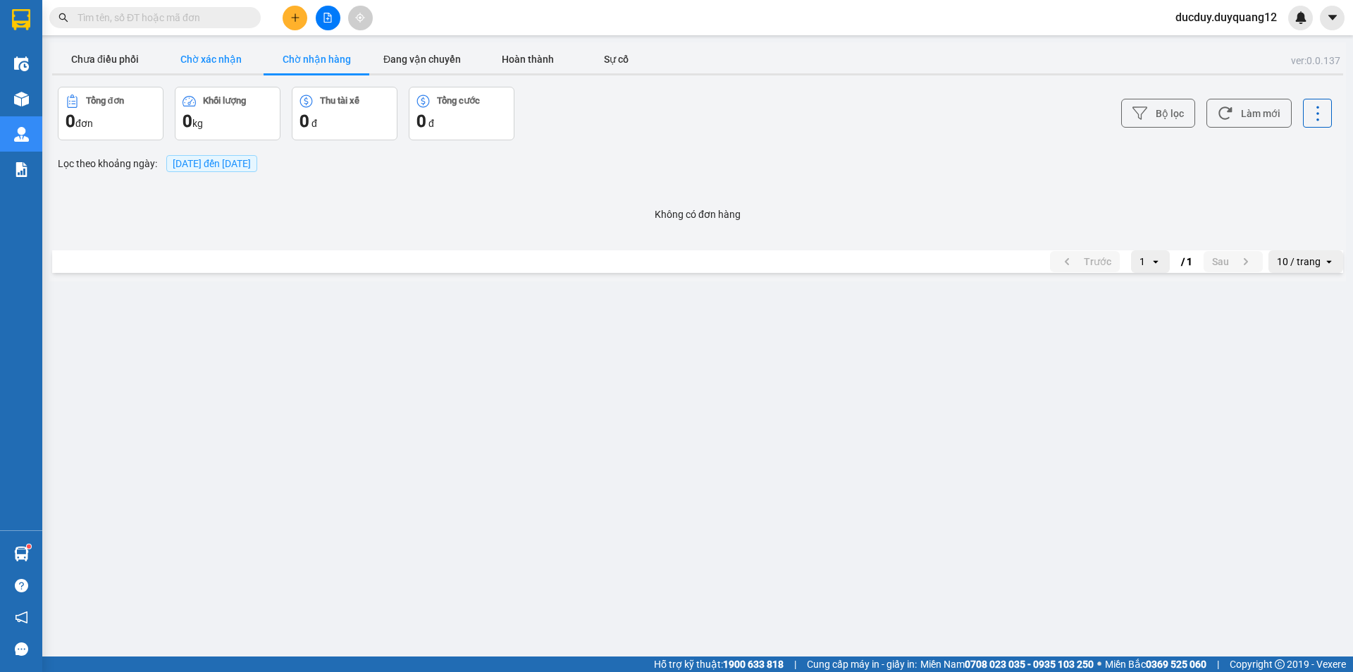
click at [206, 59] on button "Chờ xác nhận" at bounding box center [211, 59] width 106 height 28
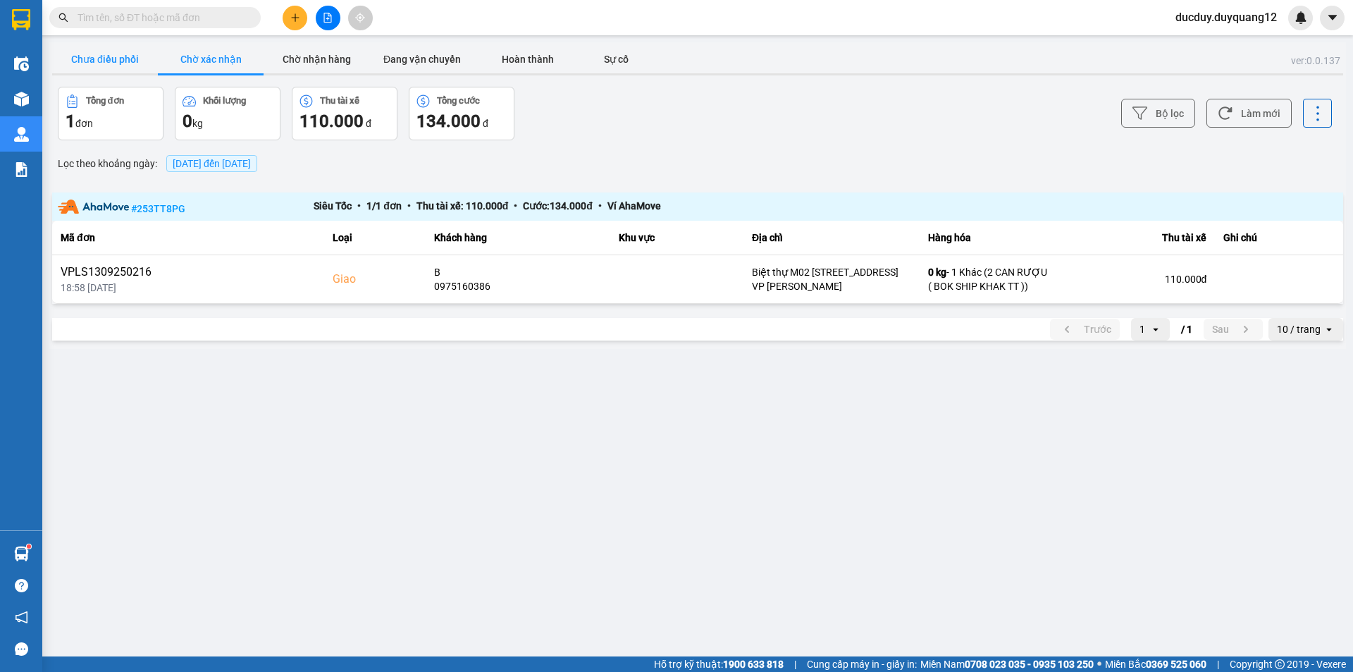
click at [117, 59] on button "Chưa điều phối" at bounding box center [105, 59] width 106 height 28
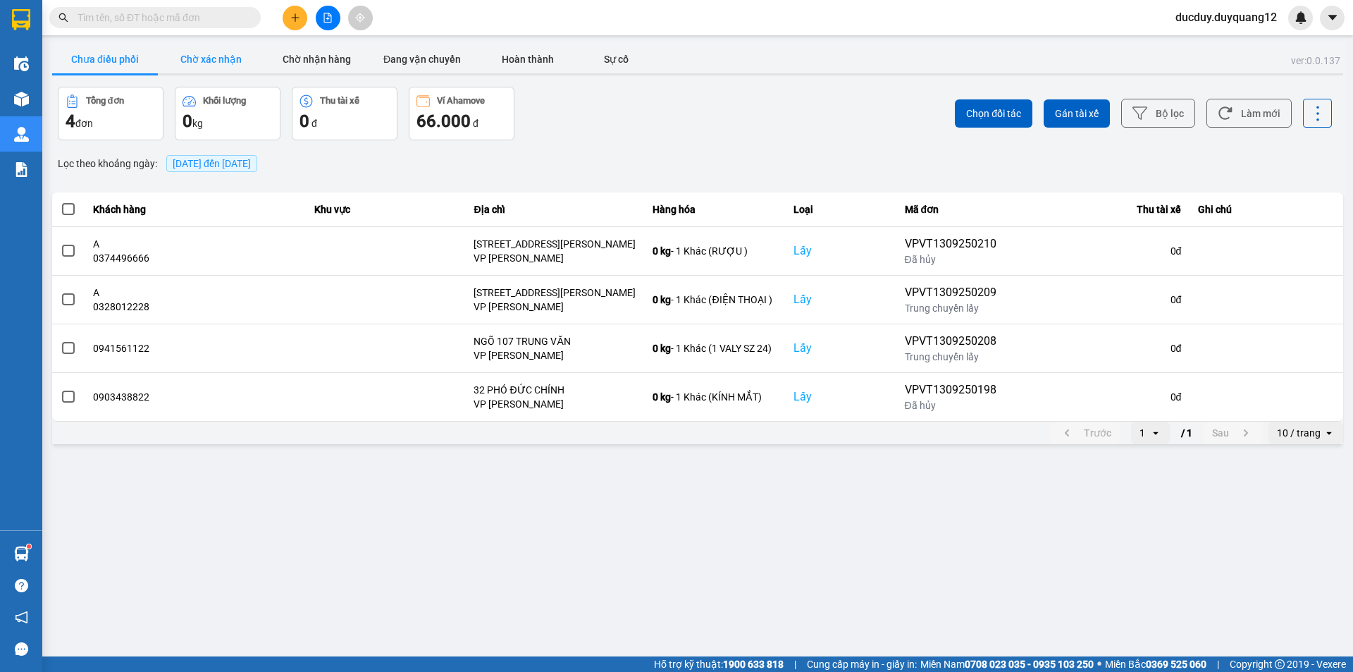
click at [232, 57] on button "Chờ xác nhận" at bounding box center [211, 59] width 106 height 28
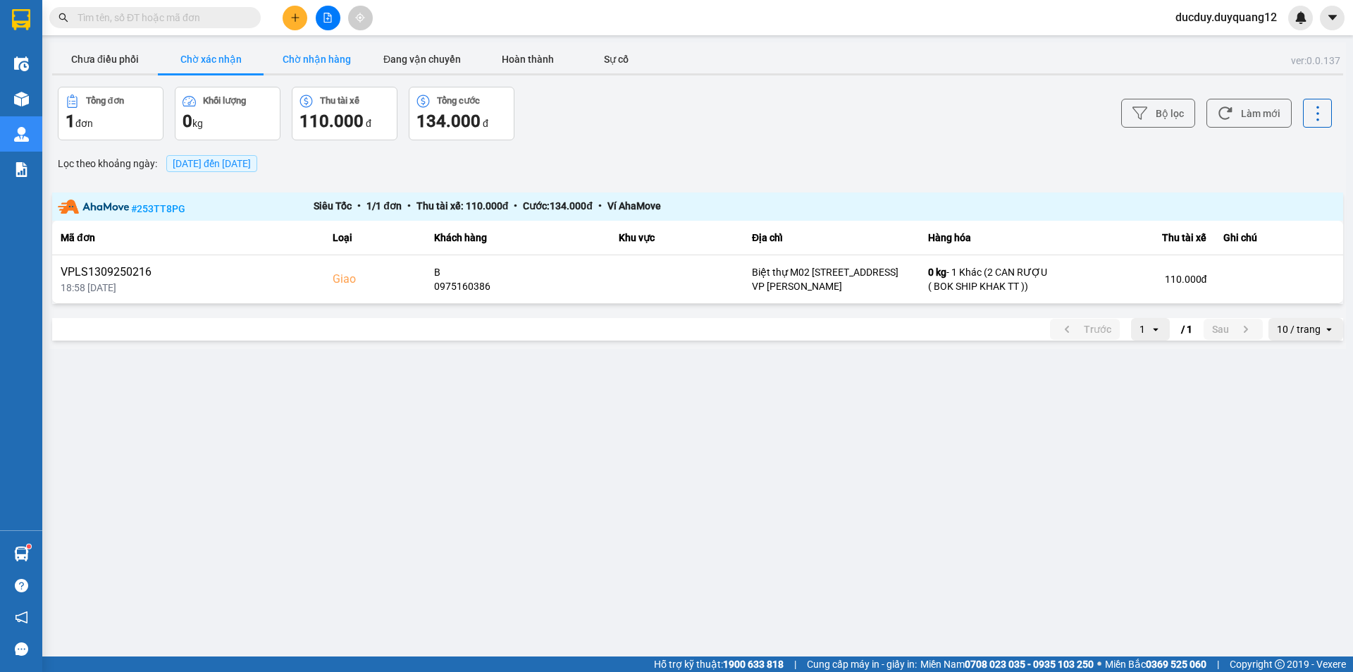
click at [335, 54] on button "Chờ nhận hàng" at bounding box center [317, 59] width 106 height 28
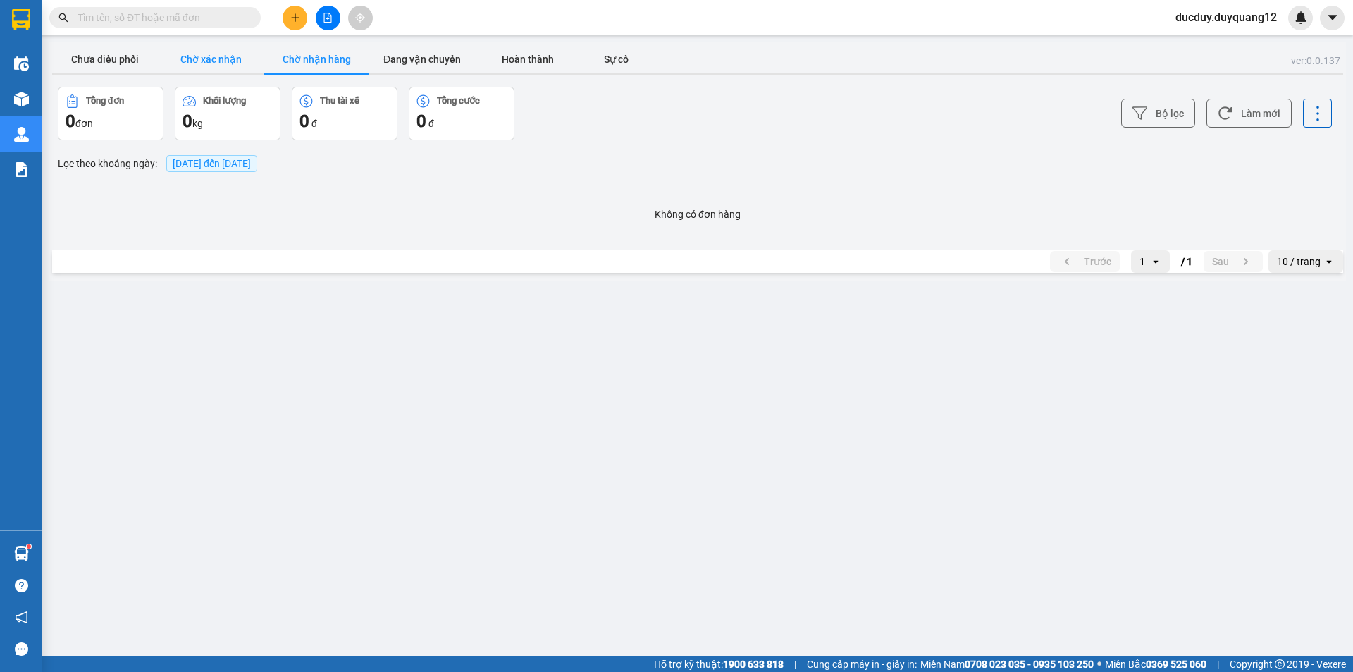
click at [227, 60] on button "Chờ xác nhận" at bounding box center [211, 59] width 106 height 28
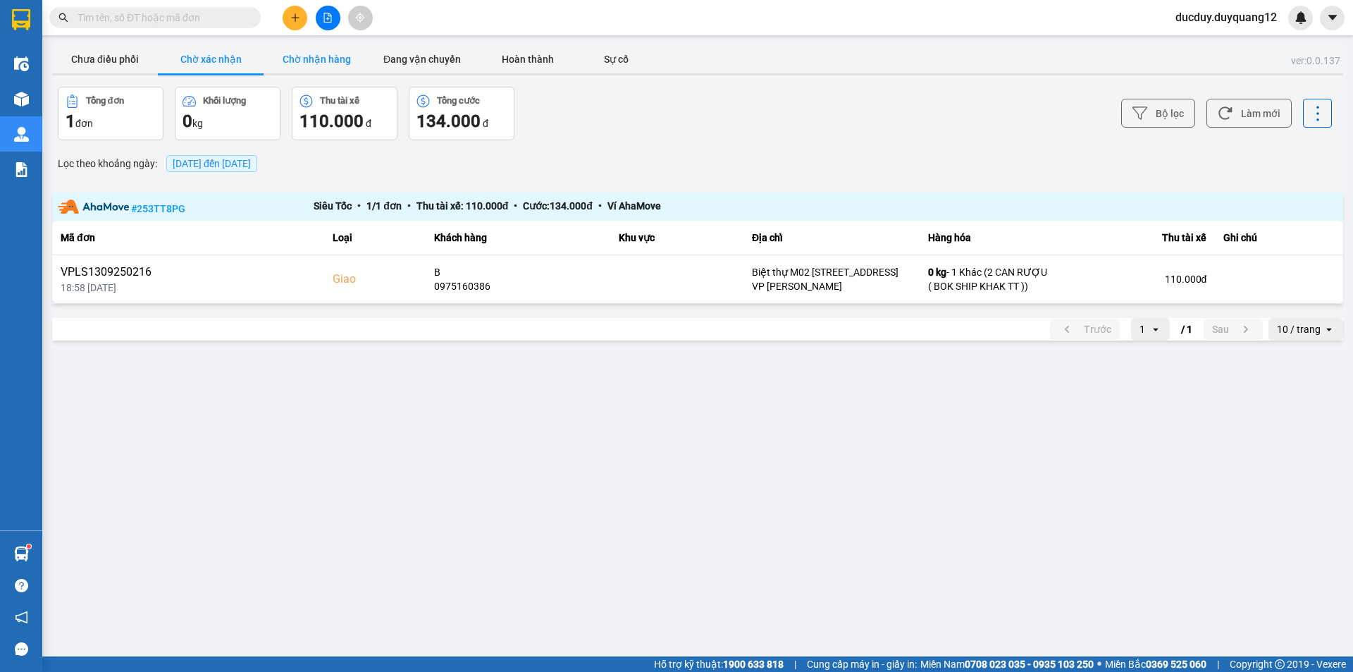
click at [299, 57] on button "Chờ nhận hàng" at bounding box center [317, 59] width 106 height 28
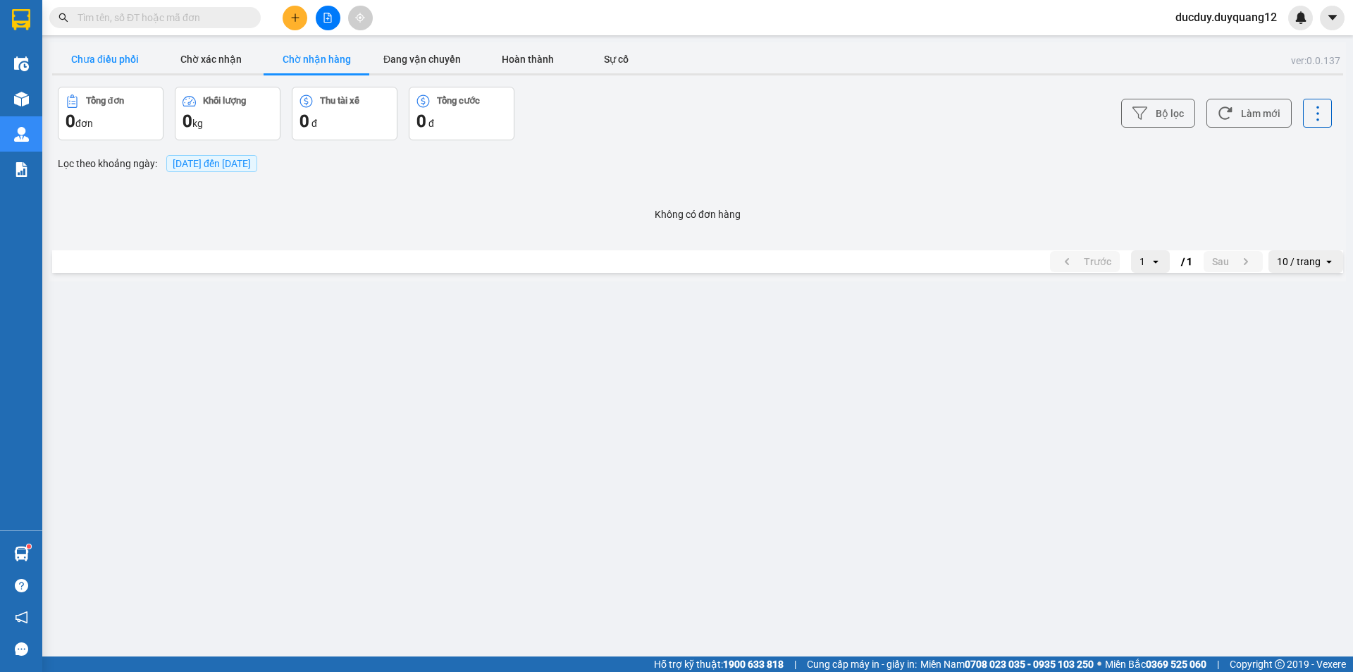
click at [110, 54] on button "Chưa điều phối" at bounding box center [105, 59] width 106 height 28
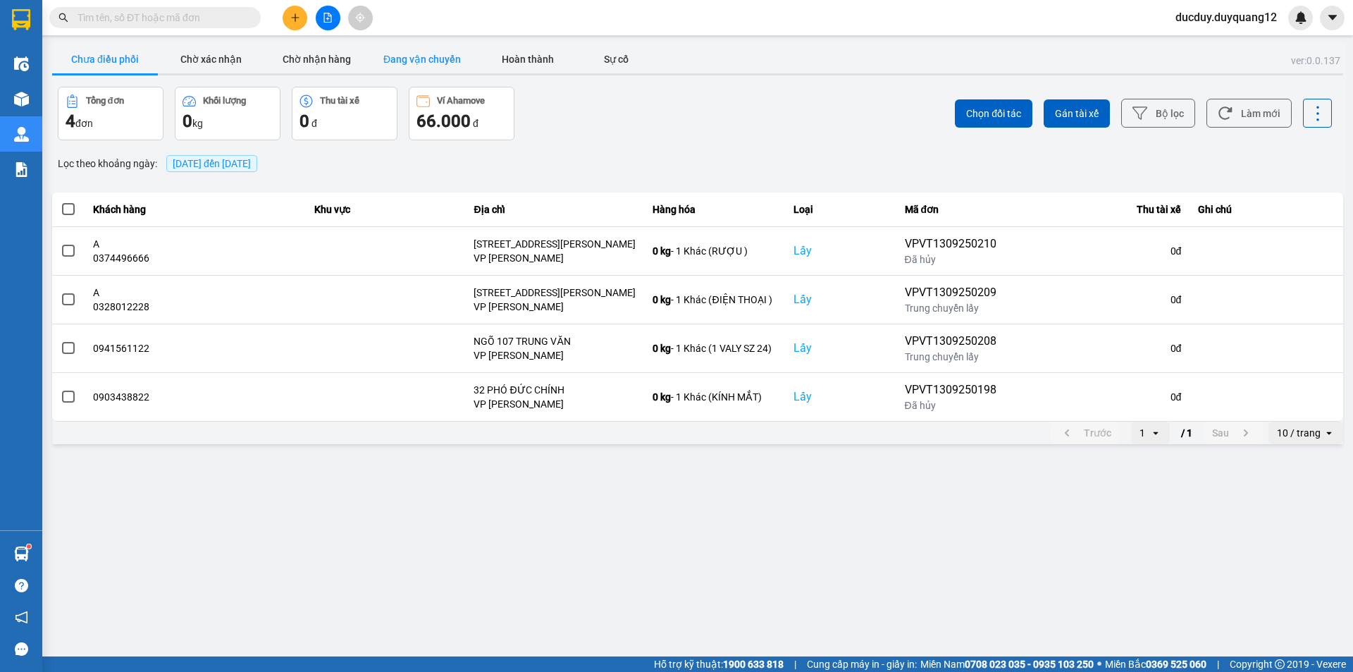
click at [388, 52] on button "Đang vận chuyển" at bounding box center [422, 59] width 106 height 28
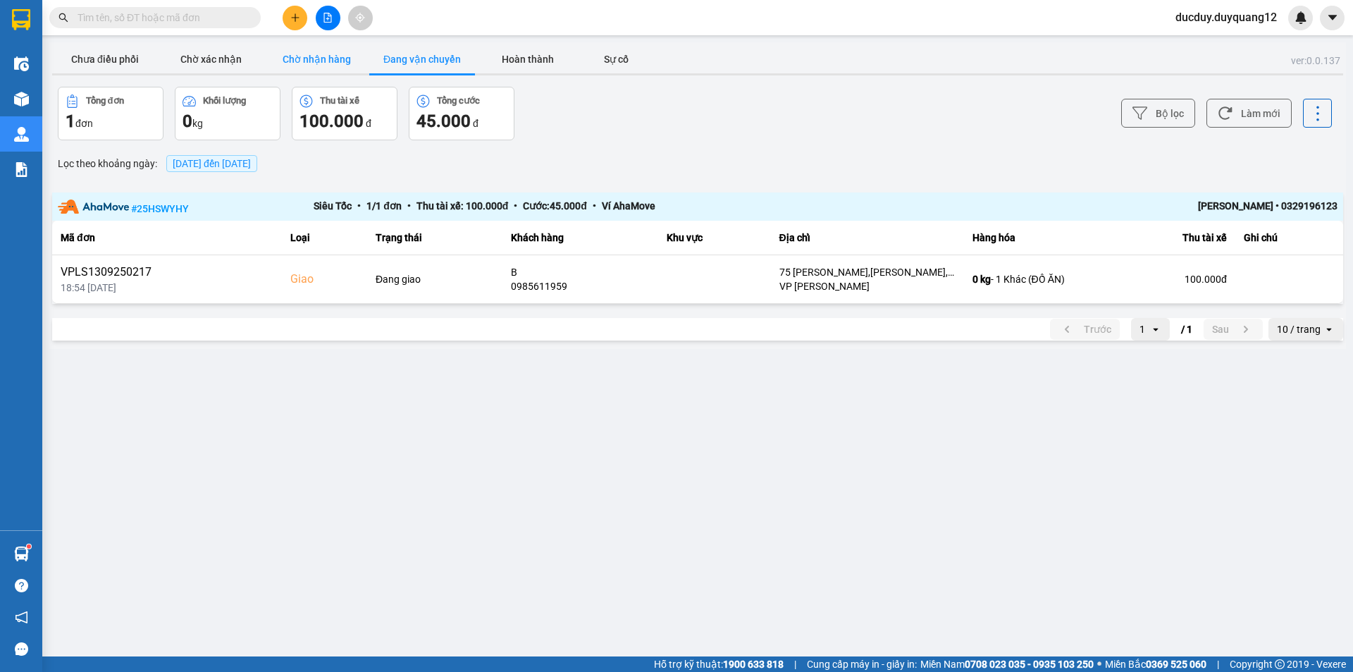
click at [336, 52] on button "Chờ nhận hàng" at bounding box center [317, 59] width 106 height 28
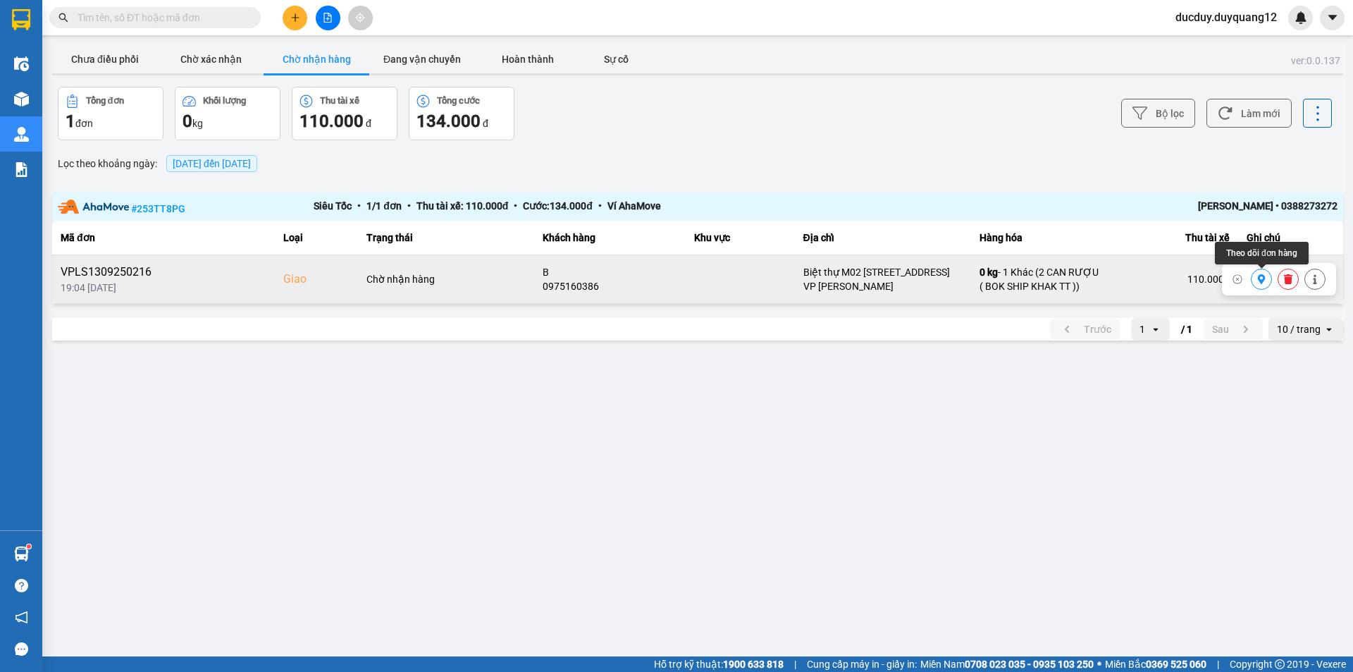
click at [1261, 282] on icon at bounding box center [1262, 279] width 8 height 10
click at [1320, 278] on icon at bounding box center [1315, 279] width 10 height 10
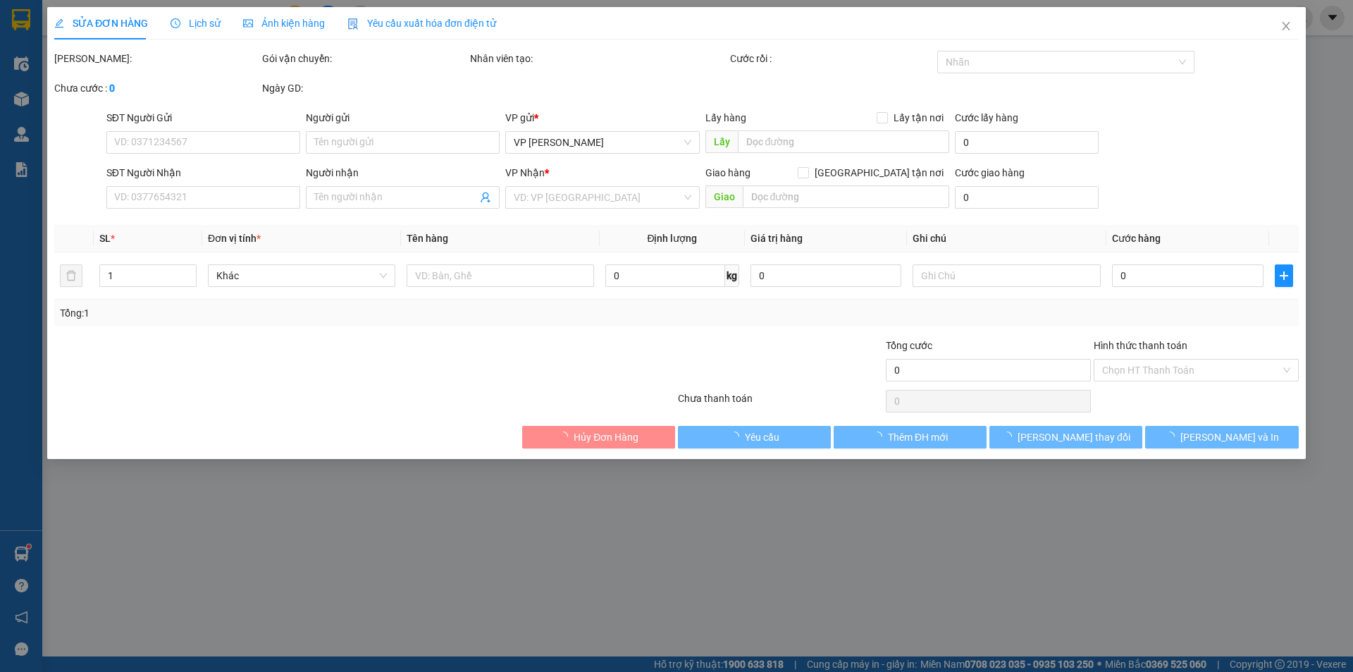
type input "0948299555"
type input "A*"
checkbox input "true"
type input "72 BÀ TRIỆU"
type input "0975160386"
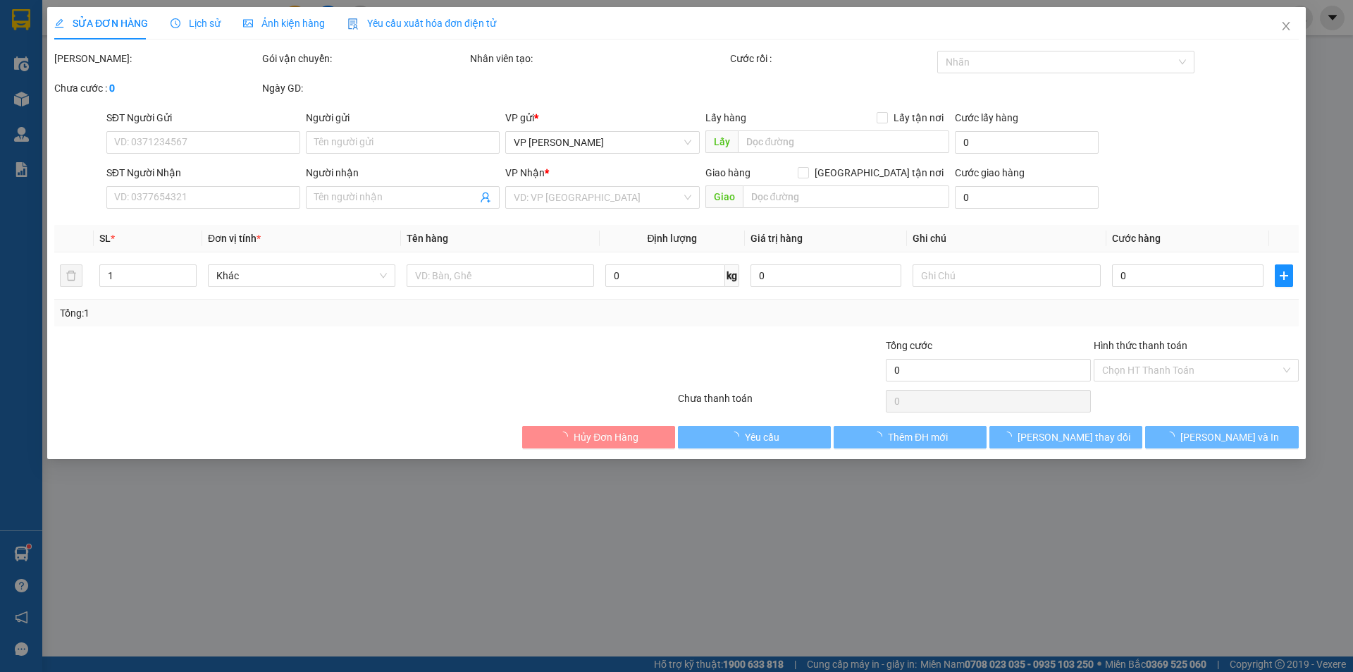
type input "B"
checkbox input "true"
type input "Biệt thự M02 [STREET_ADDRESS]"
type input "110.000"
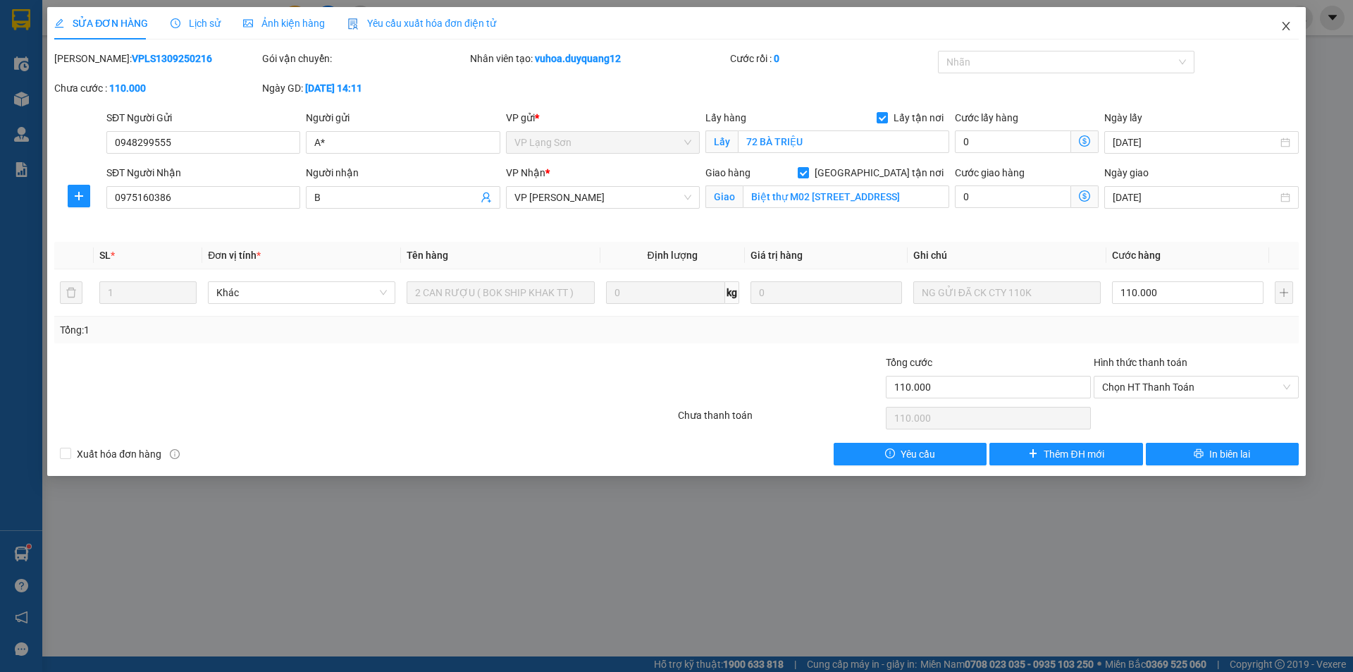
click at [1291, 17] on span "Close" at bounding box center [1286, 26] width 39 height 39
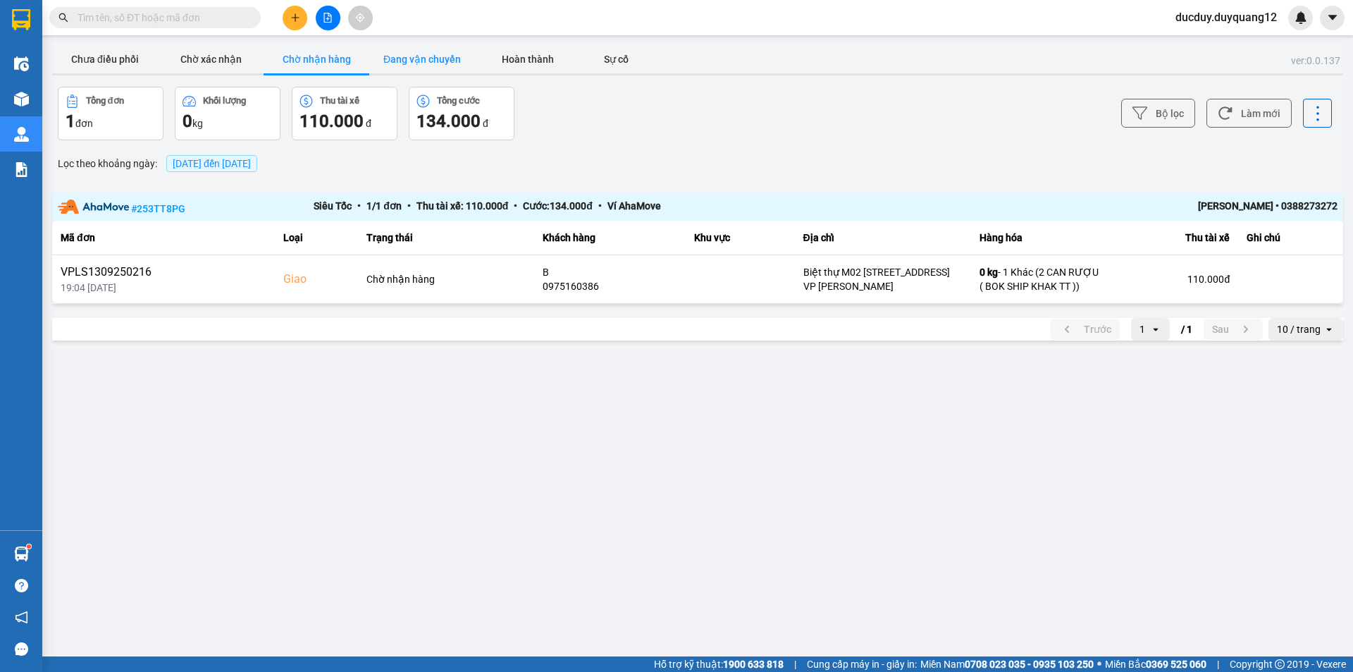
drag, startPoint x: 464, startPoint y: 63, endPoint x: 456, endPoint y: 60, distance: 8.3
click at [462, 62] on button "Đang vận chuyển" at bounding box center [422, 59] width 106 height 28
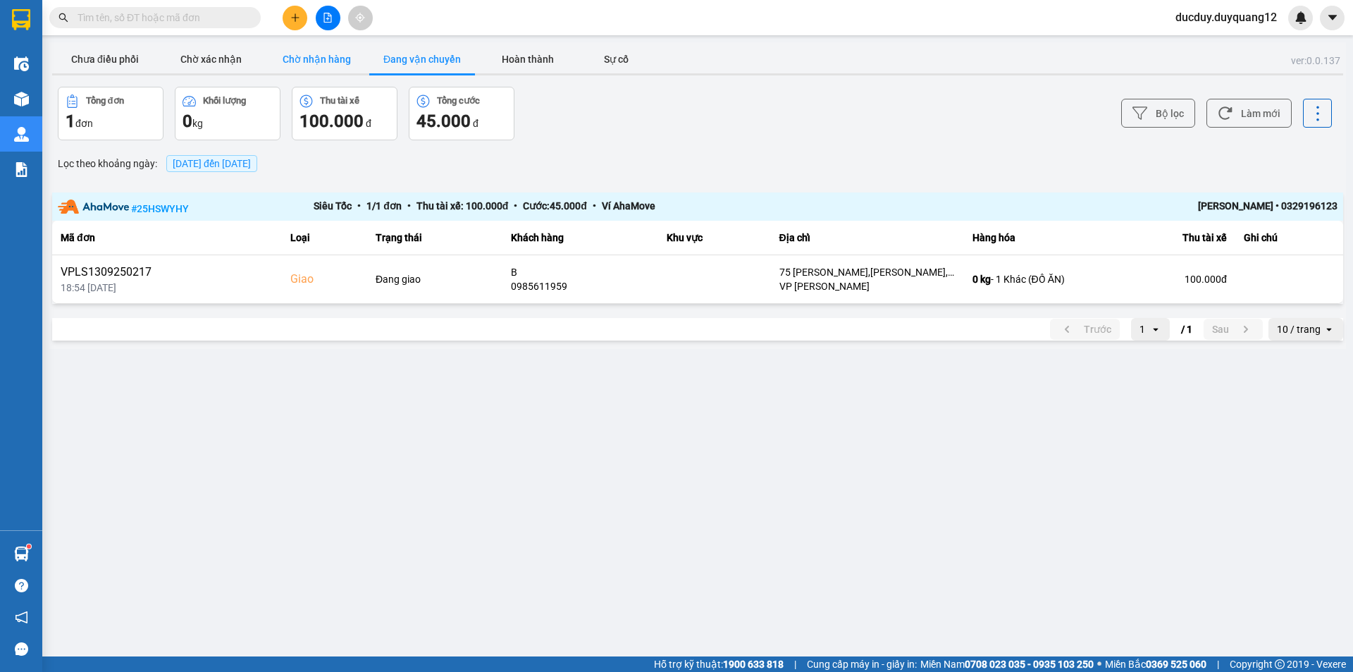
click at [349, 49] on button "Chờ nhận hàng" at bounding box center [317, 59] width 106 height 28
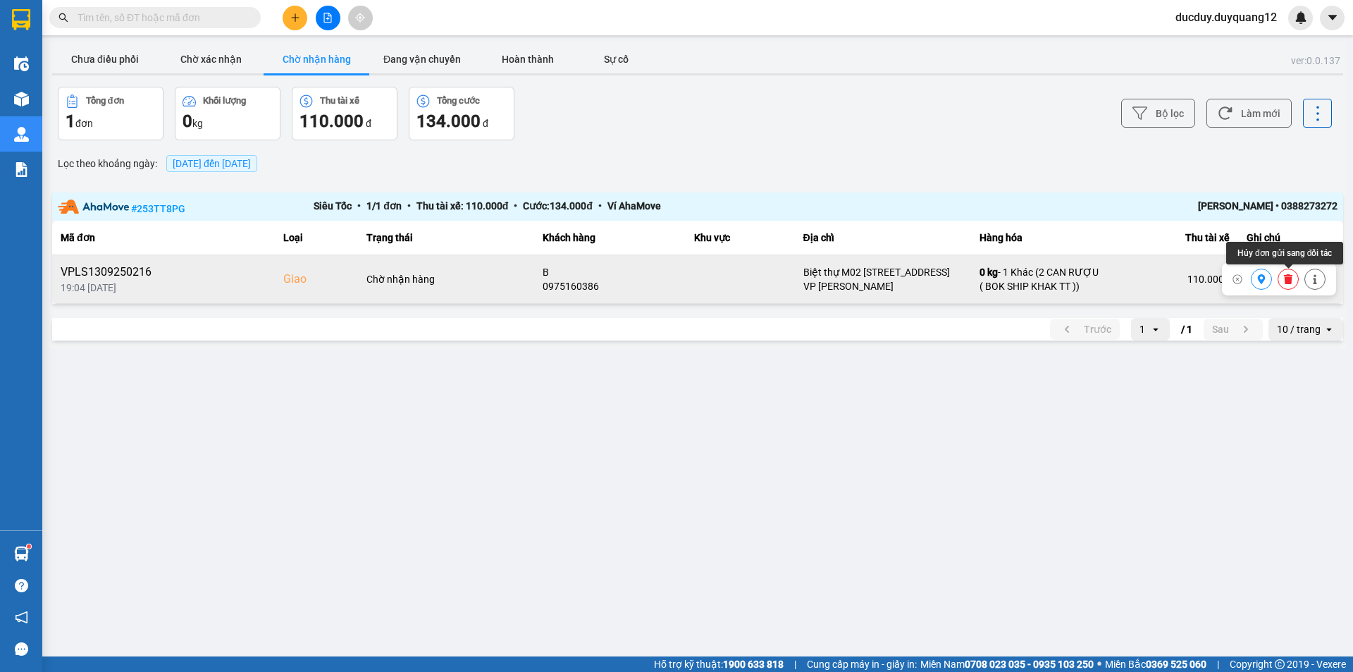
click at [1290, 281] on icon at bounding box center [1288, 279] width 8 height 10
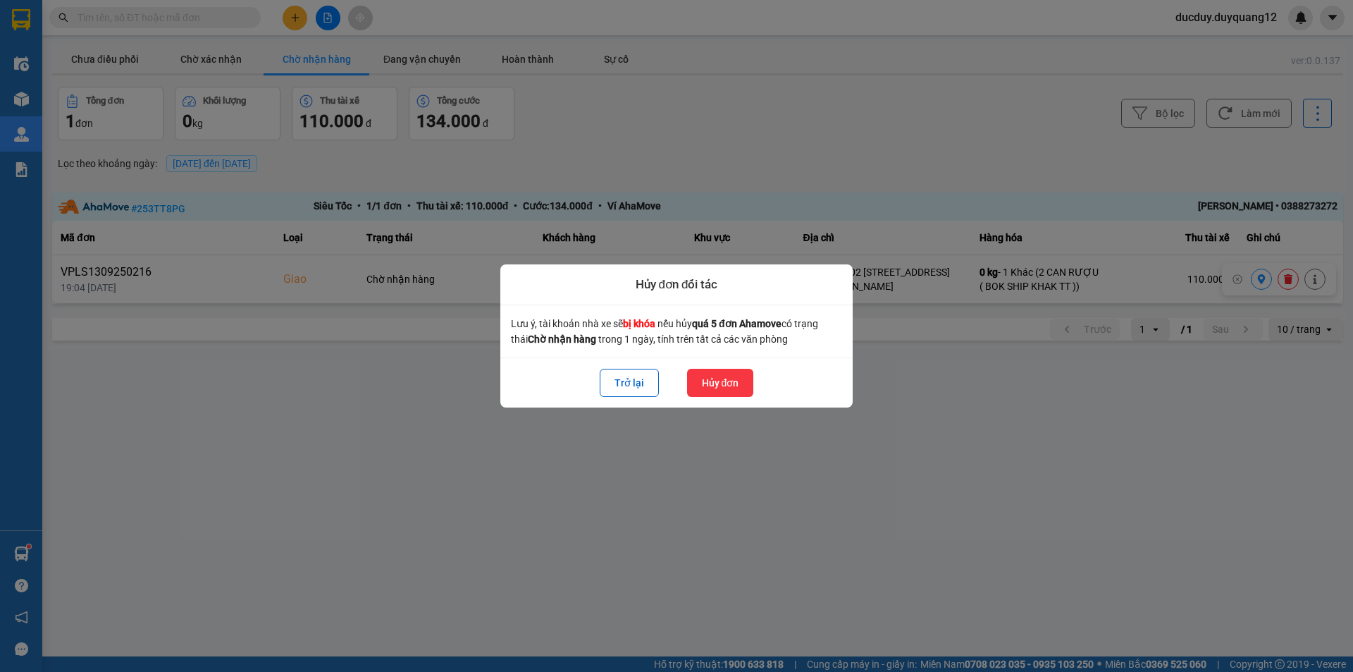
click at [739, 380] on button "Hủy đơn" at bounding box center [720, 383] width 67 height 28
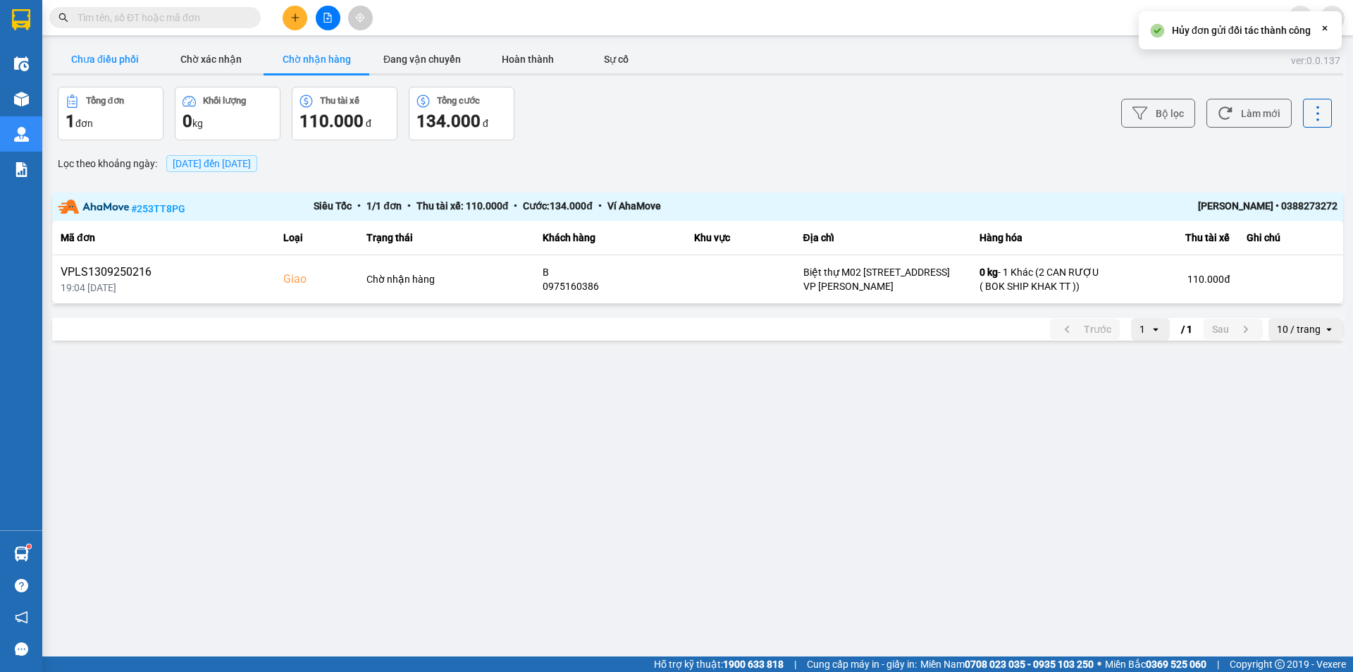
click at [109, 63] on button "Chưa điều phối" at bounding box center [105, 59] width 106 height 28
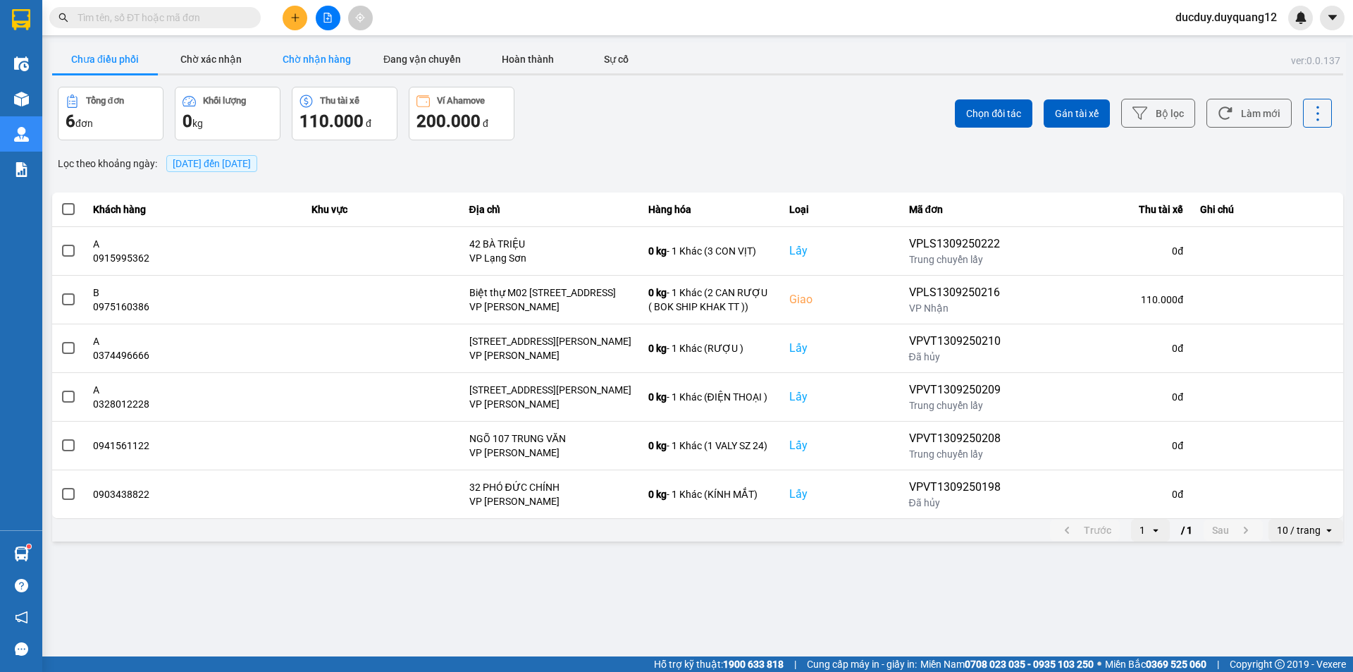
click at [313, 59] on button "Chờ nhận hàng" at bounding box center [317, 59] width 106 height 28
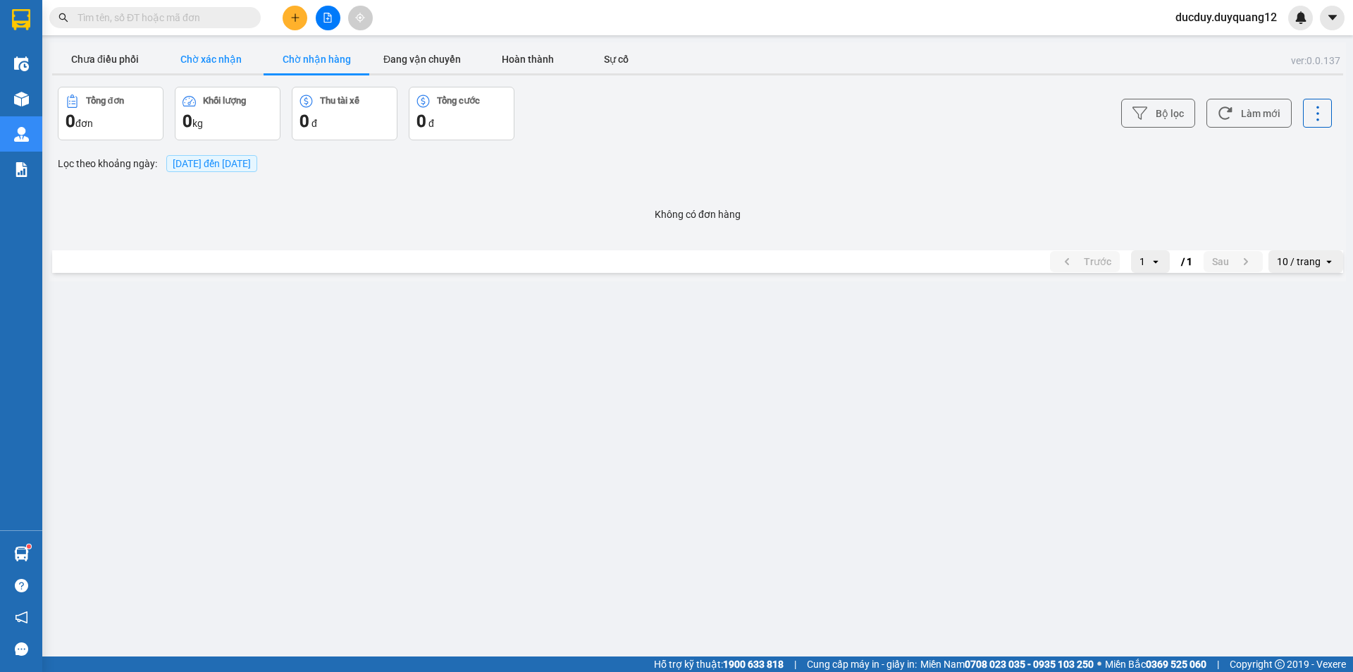
click at [220, 67] on button "Chờ xác nhận" at bounding box center [211, 59] width 106 height 28
click at [118, 63] on button "Chưa điều phối" at bounding box center [105, 59] width 106 height 28
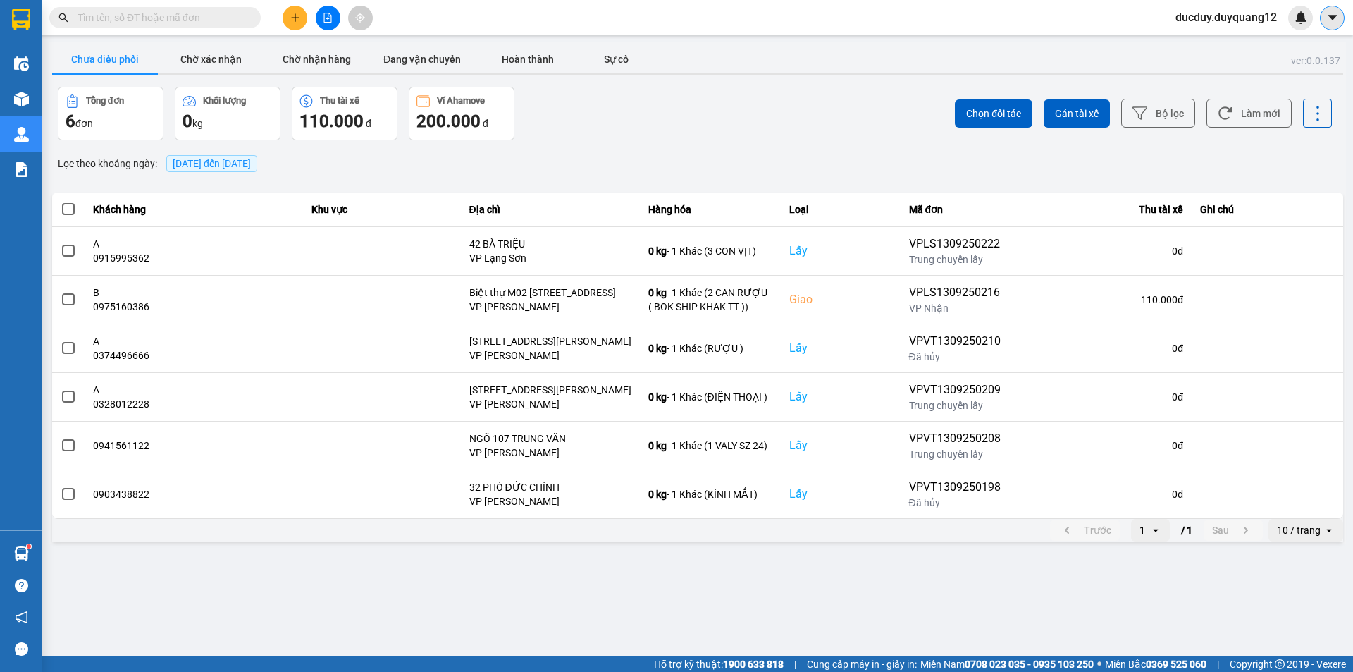
click at [1337, 21] on icon "caret-down" at bounding box center [1333, 17] width 13 height 13
click at [1310, 65] on div "Cấu hình nhà xe" at bounding box center [1284, 52] width 106 height 27
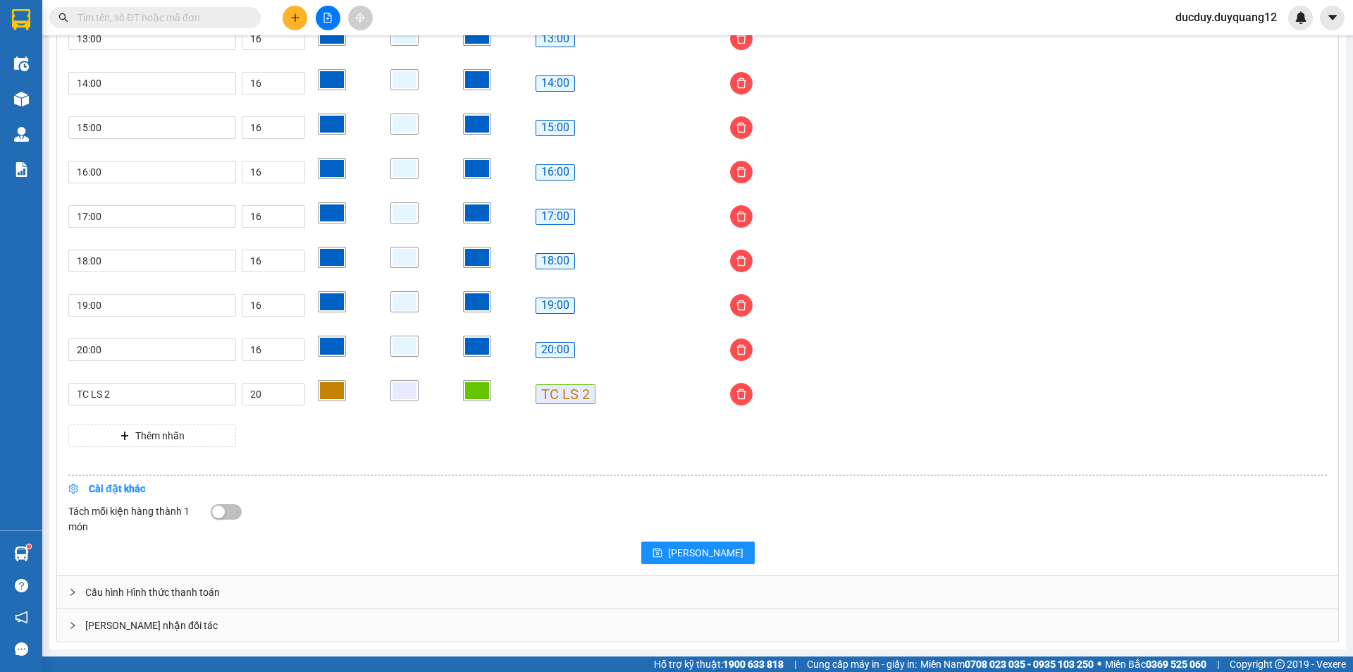
click at [383, 622] on div "[PERSON_NAME] nhận đối tác" at bounding box center [698, 625] width 1282 height 32
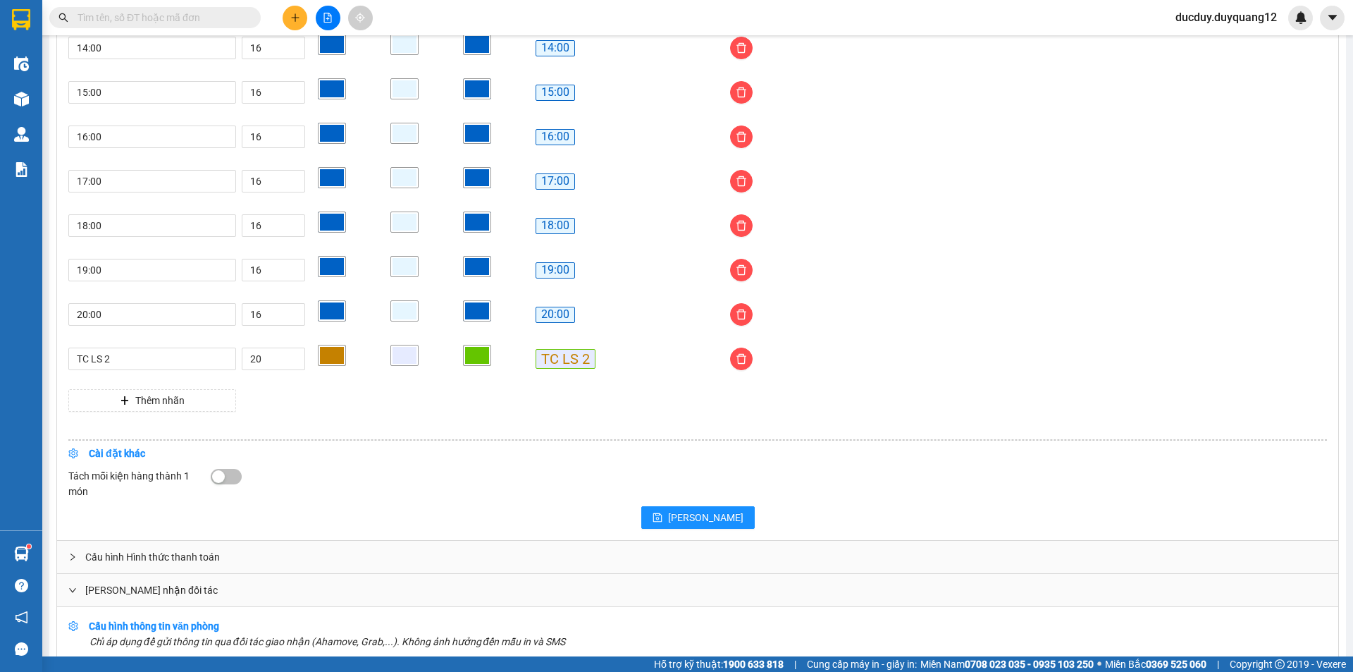
scroll to position [1323, 0]
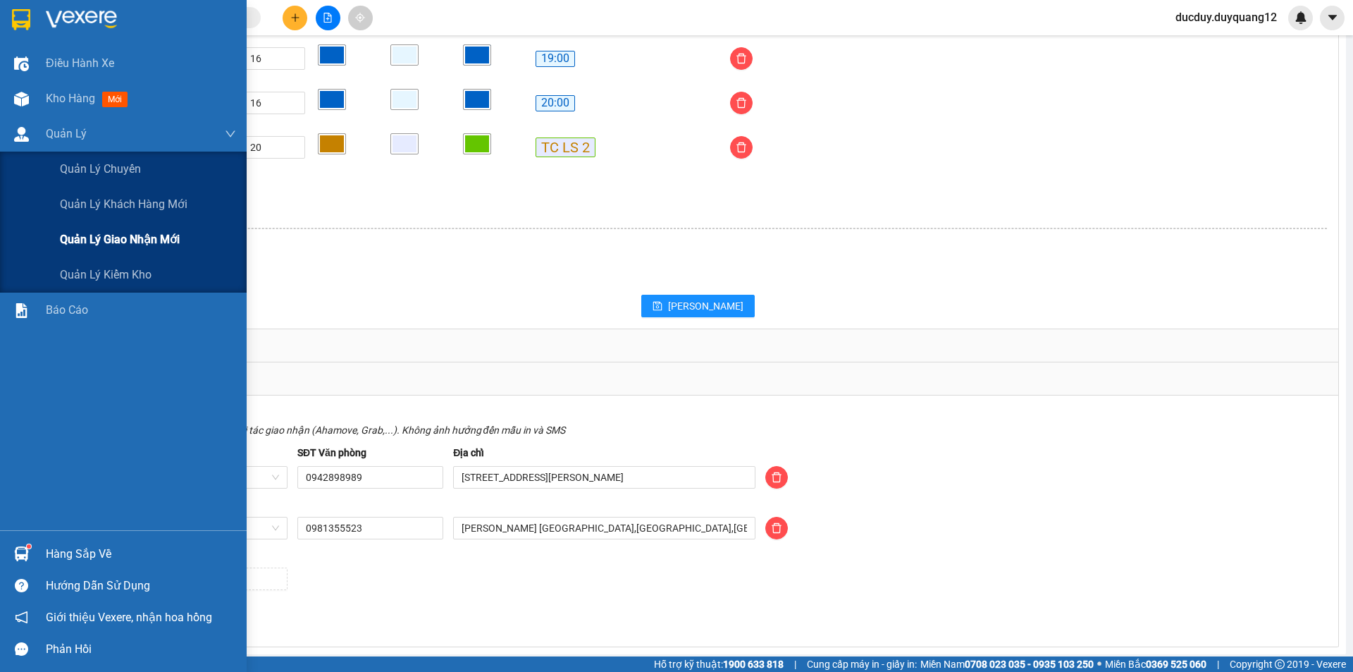
click at [101, 234] on span "Quản lý giao nhận mới" at bounding box center [120, 240] width 120 height 18
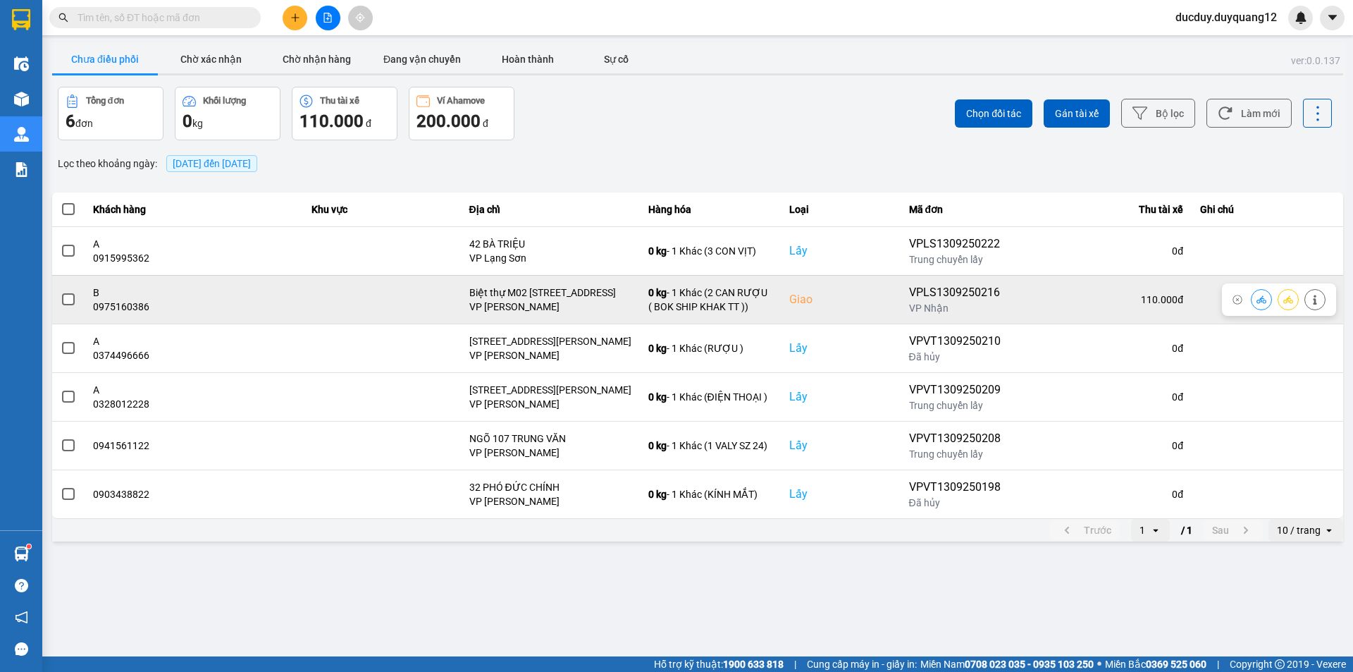
click at [64, 295] on span at bounding box center [68, 299] width 13 height 13
click at [61, 292] on input "checkbox" at bounding box center [61, 292] width 0 height 0
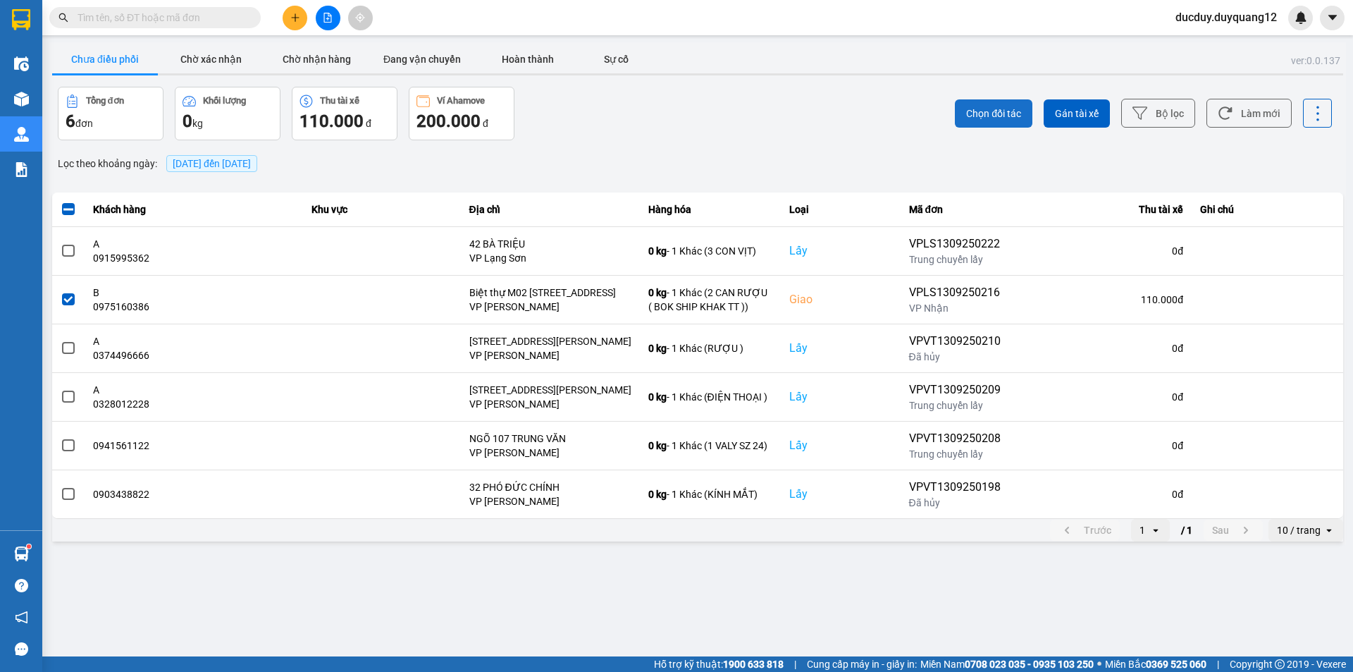
click at [1012, 110] on span "Chọn đối tác" at bounding box center [993, 113] width 55 height 14
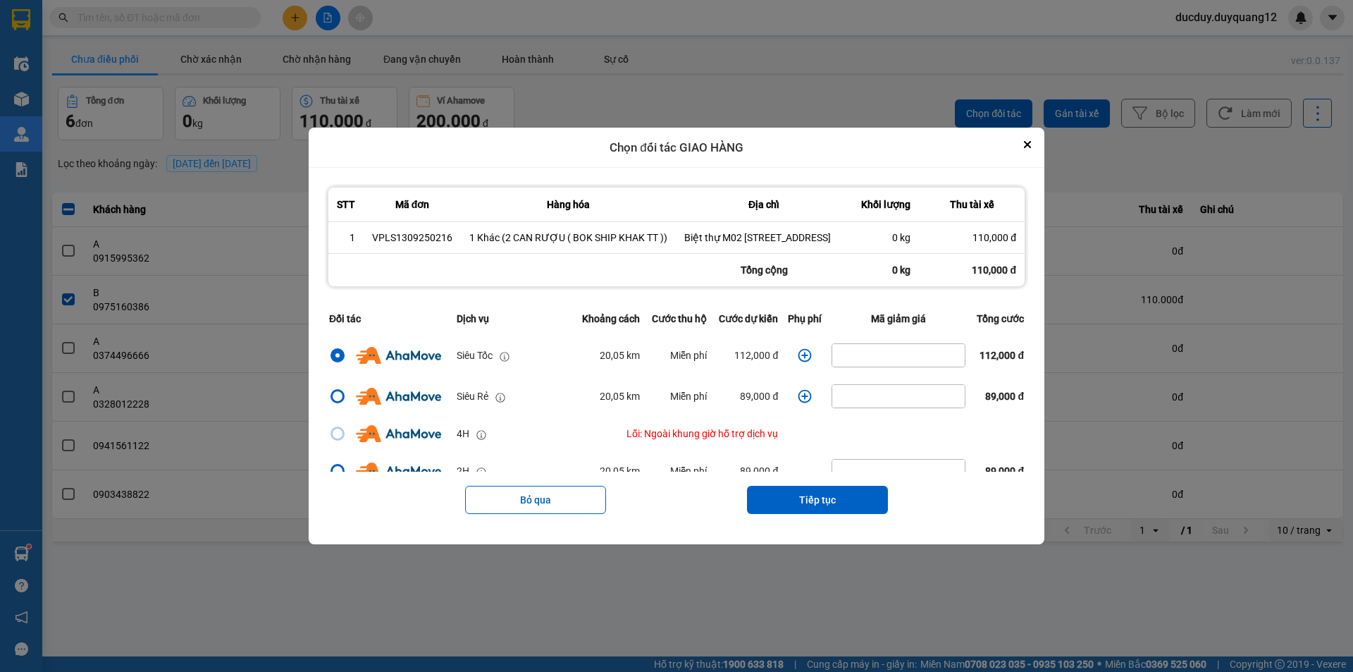
click at [801, 360] on icon "dialog" at bounding box center [805, 355] width 14 height 14
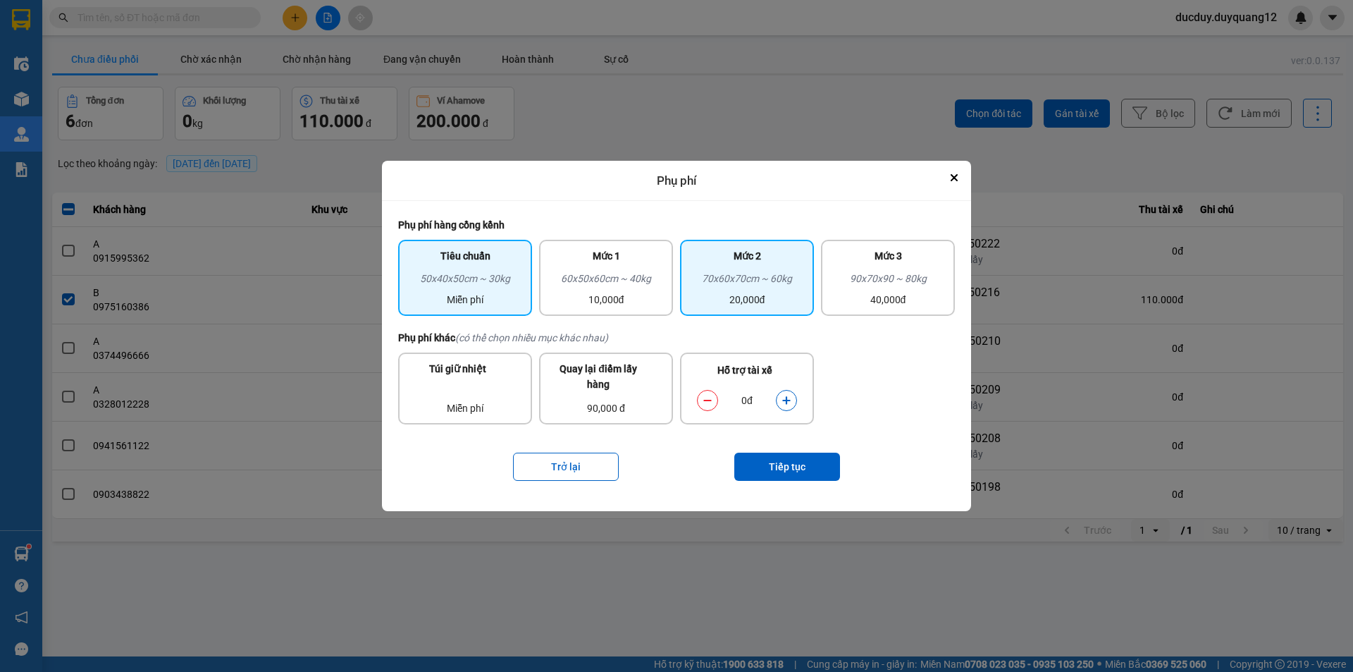
click at [725, 299] on div "20,000đ" at bounding box center [747, 300] width 117 height 16
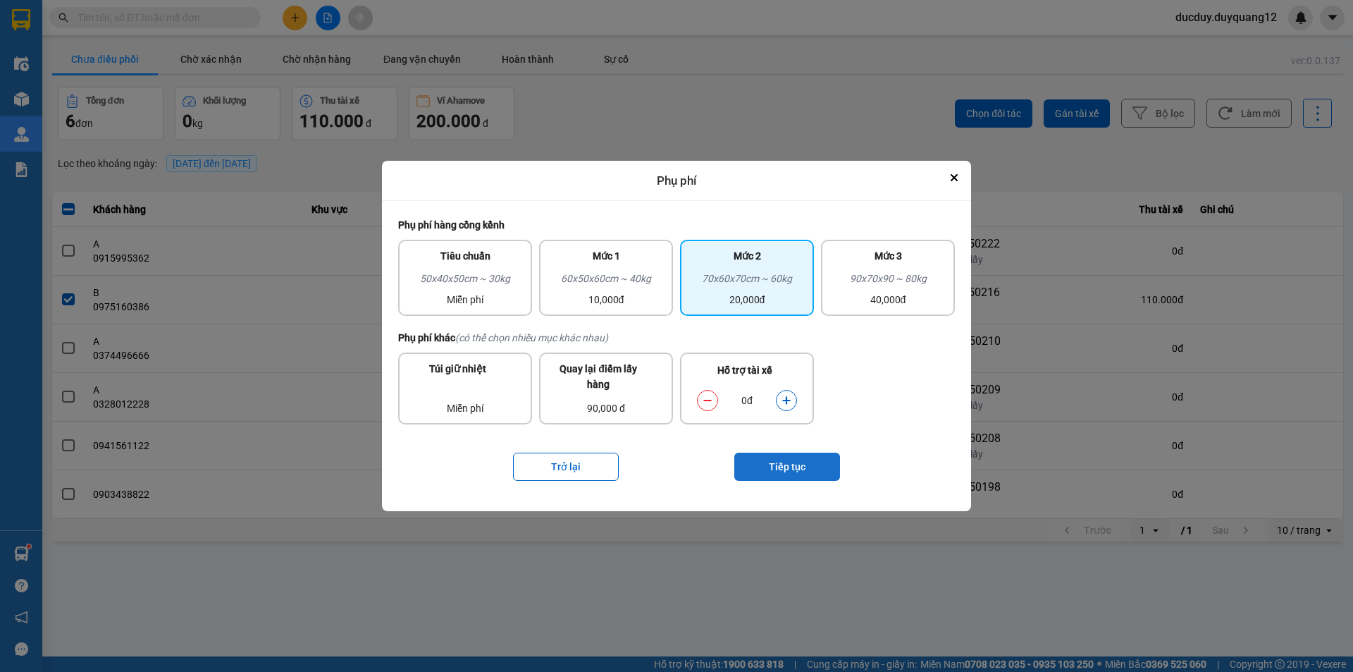
click at [786, 459] on button "Tiếp tục" at bounding box center [788, 467] width 106 height 28
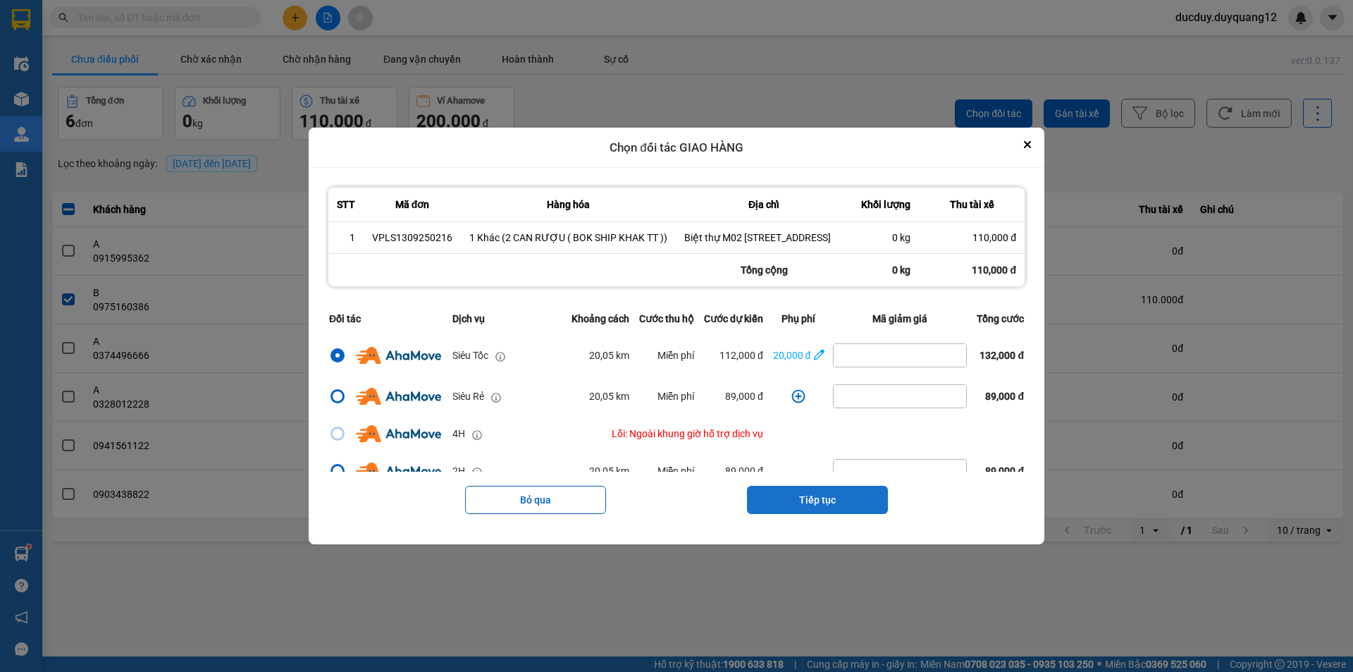
click at [811, 514] on button "Tiếp tục" at bounding box center [817, 500] width 141 height 28
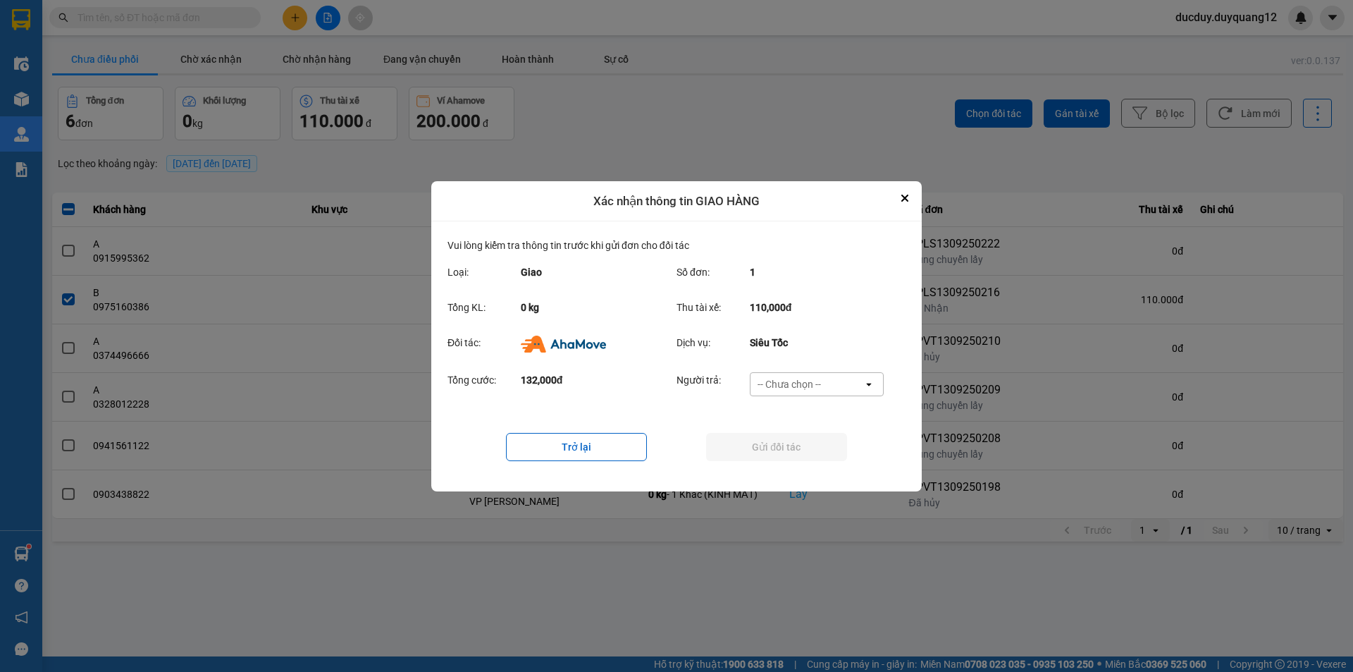
click at [819, 377] on div "-- Chưa chọn --" at bounding box center [789, 384] width 63 height 14
click at [811, 417] on span "Khách hàng" at bounding box center [788, 414] width 54 height 14
click at [785, 453] on button "Gửi đối tác" at bounding box center [776, 447] width 141 height 28
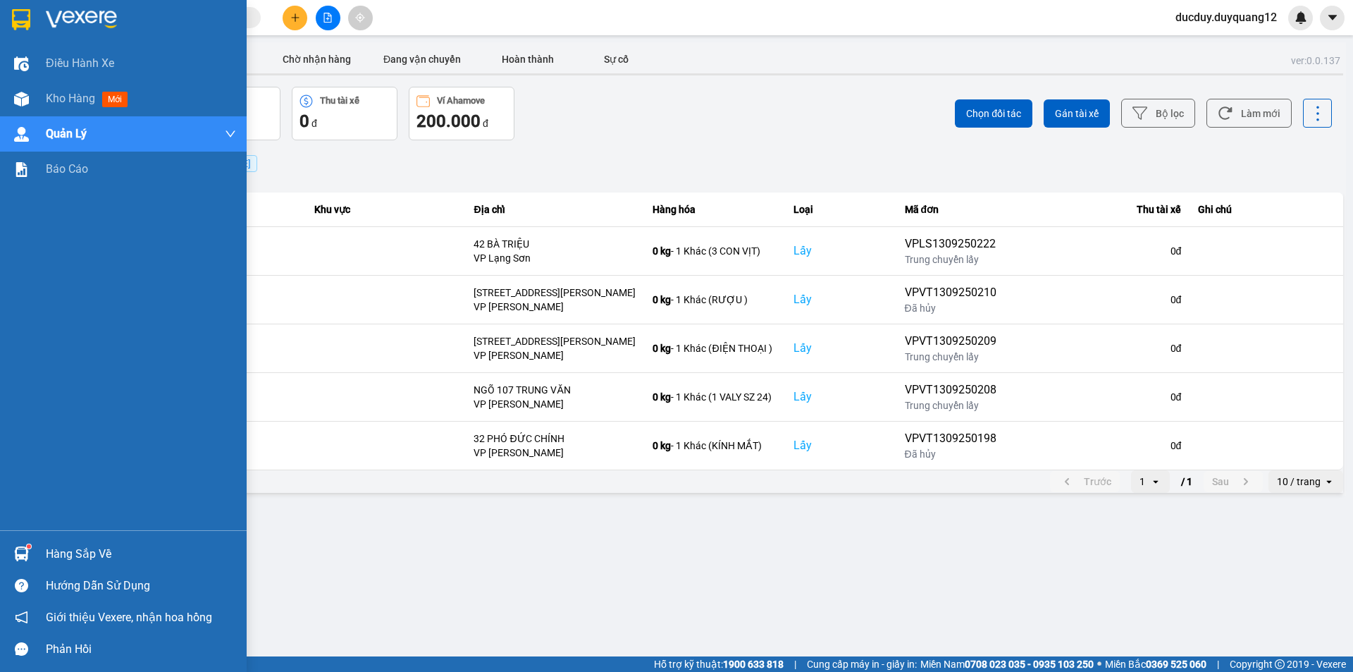
drag, startPoint x: 81, startPoint y: 552, endPoint x: 85, endPoint y: 543, distance: 10.1
click at [81, 551] on div "Hàng sắp về" at bounding box center [141, 553] width 190 height 21
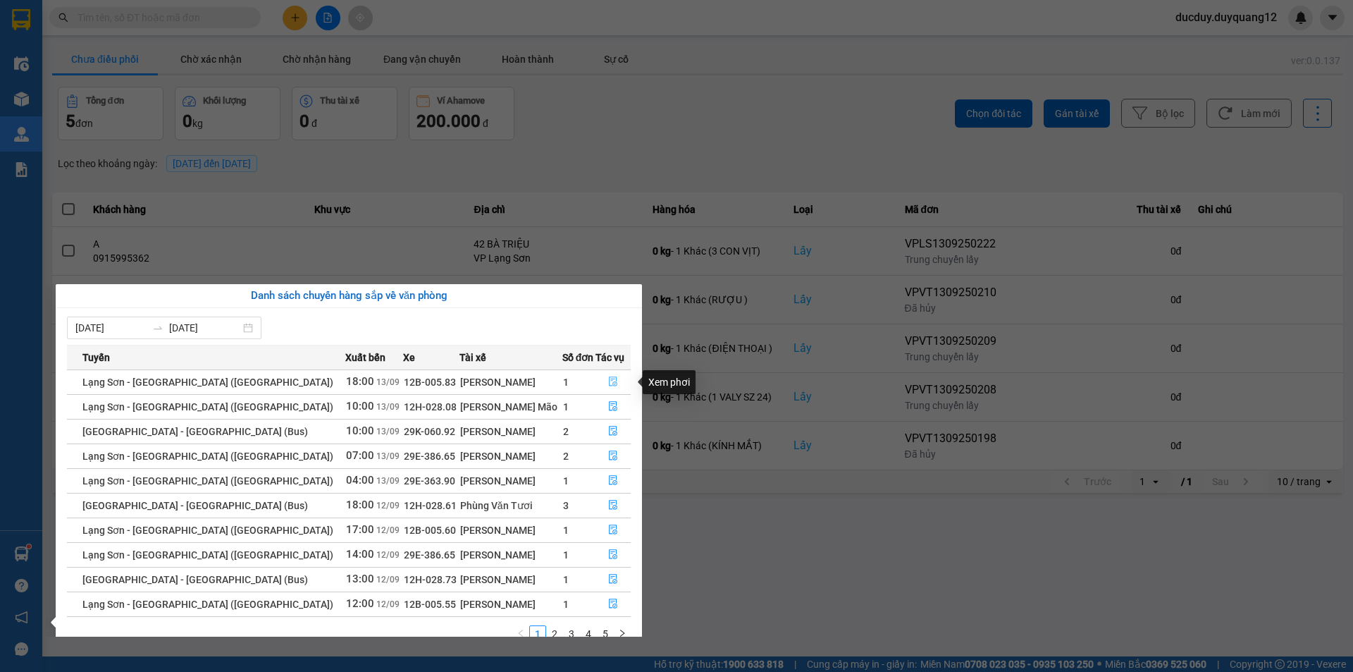
click at [608, 376] on button "button" at bounding box center [613, 382] width 34 height 23
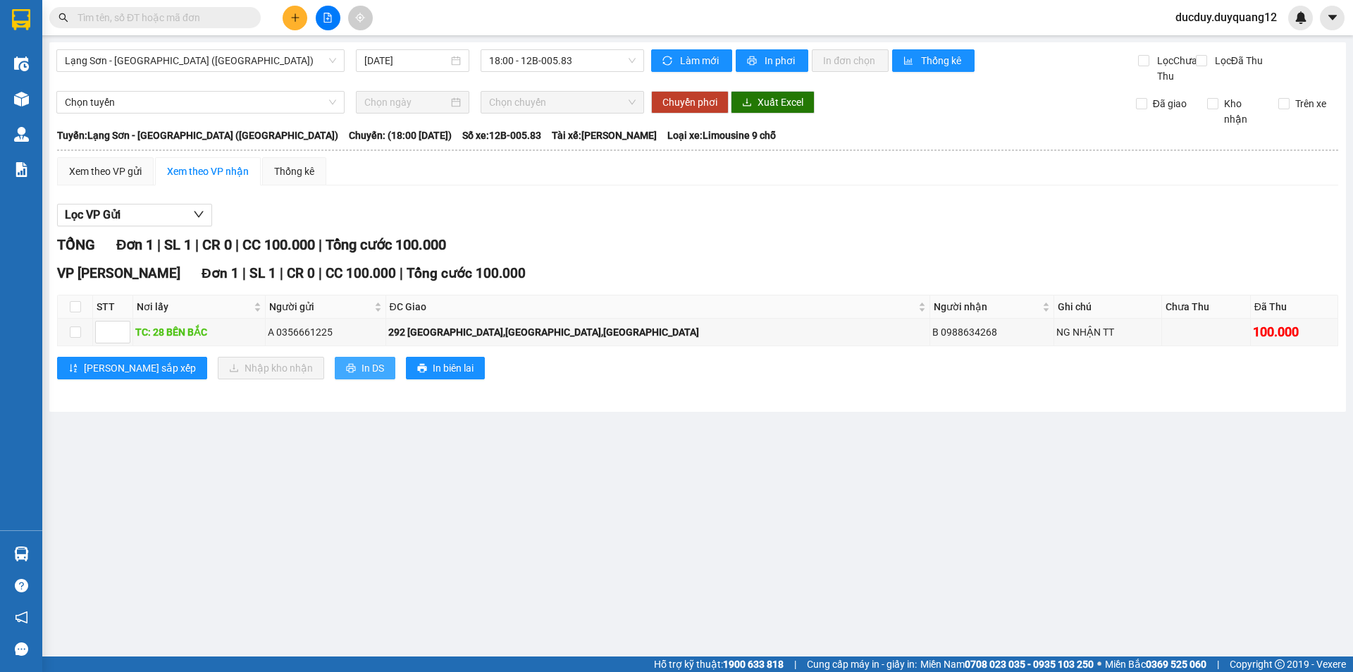
click at [362, 376] on span "In DS" at bounding box center [373, 368] width 23 height 16
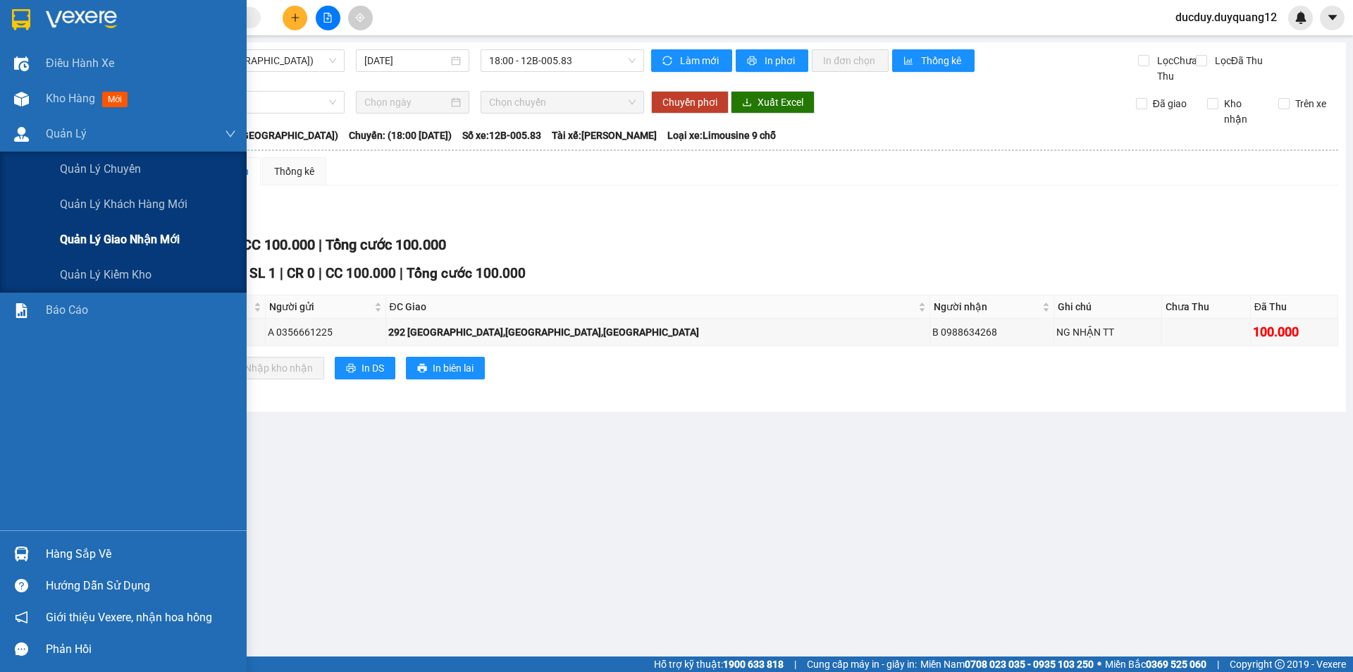
click at [94, 227] on div "Quản lý giao nhận mới" at bounding box center [148, 239] width 176 height 35
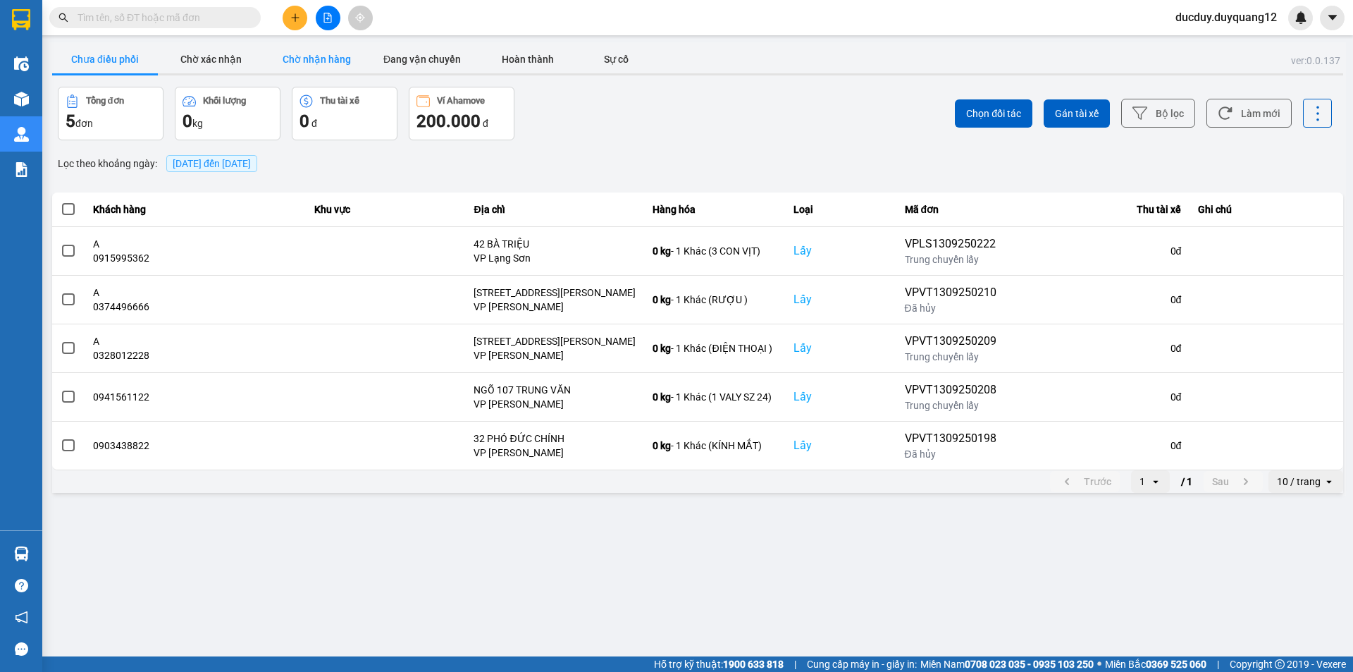
click at [340, 57] on button "Chờ nhận hàng" at bounding box center [317, 59] width 106 height 28
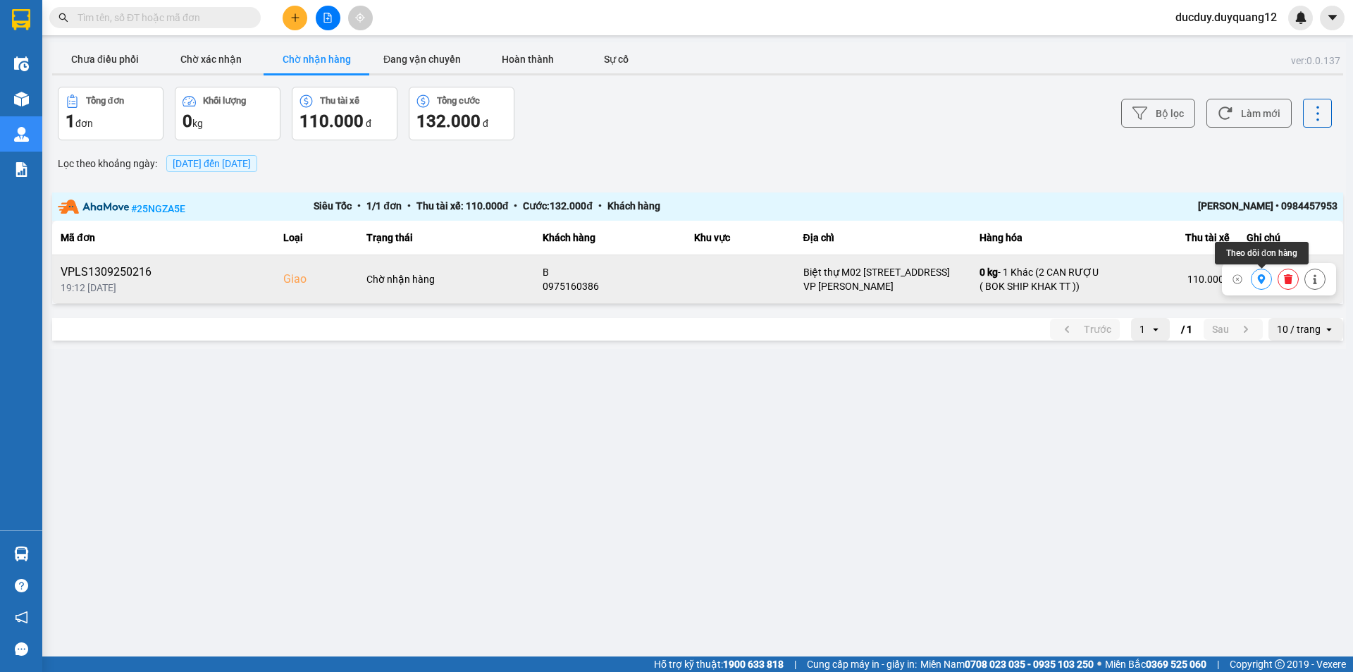
click at [1262, 274] on button at bounding box center [1262, 279] width 20 height 25
drag, startPoint x: 896, startPoint y: 283, endPoint x: 866, endPoint y: 288, distance: 30.7
click at [866, 288] on div "VP [PERSON_NAME]" at bounding box center [883, 286] width 159 height 14
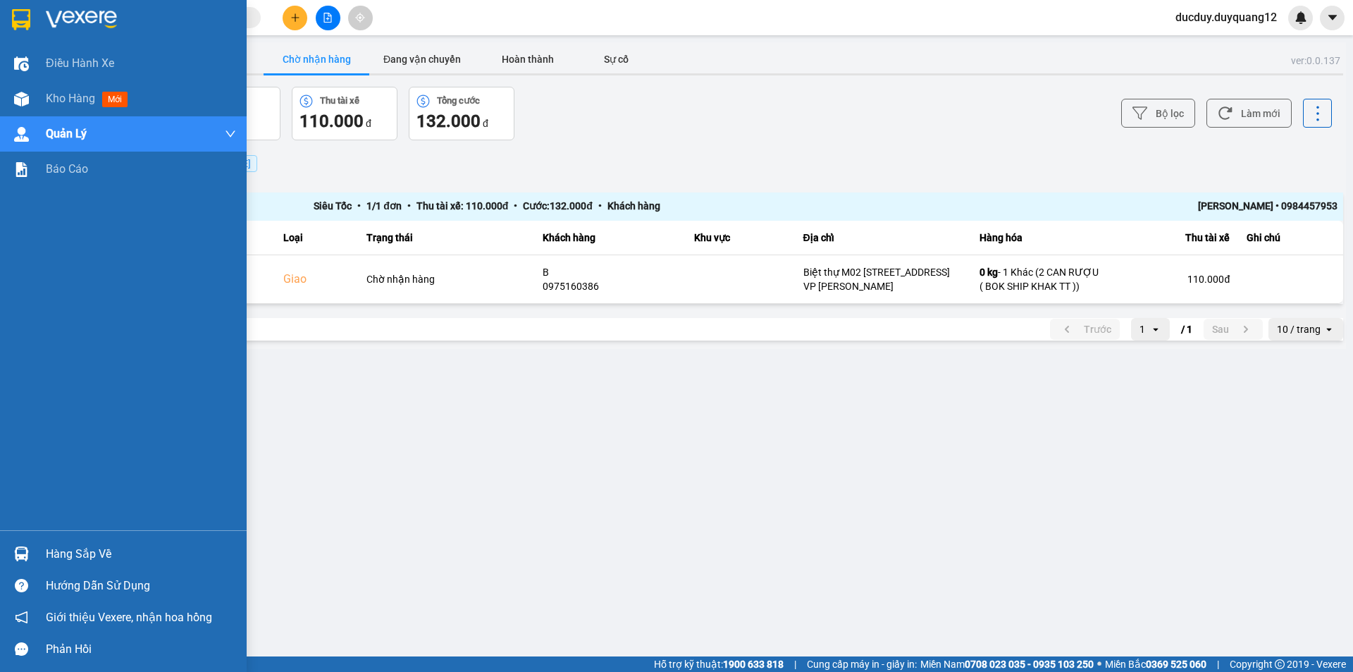
click at [99, 545] on div "Hàng sắp về" at bounding box center [141, 553] width 190 height 21
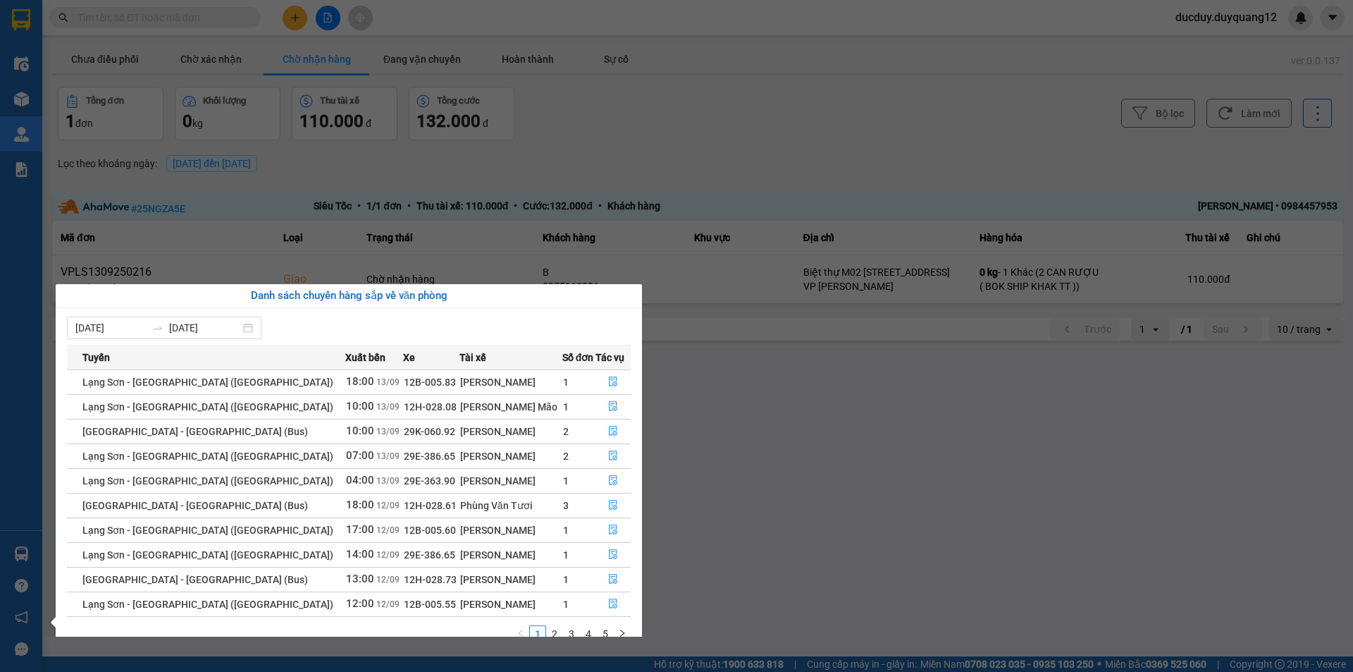
click at [781, 133] on section "Kết quả tìm kiếm ( 0 ) Bộ lọc No Data ducduy.duyquang12 Điều hành xe Kho hàng m…" at bounding box center [676, 336] width 1353 height 672
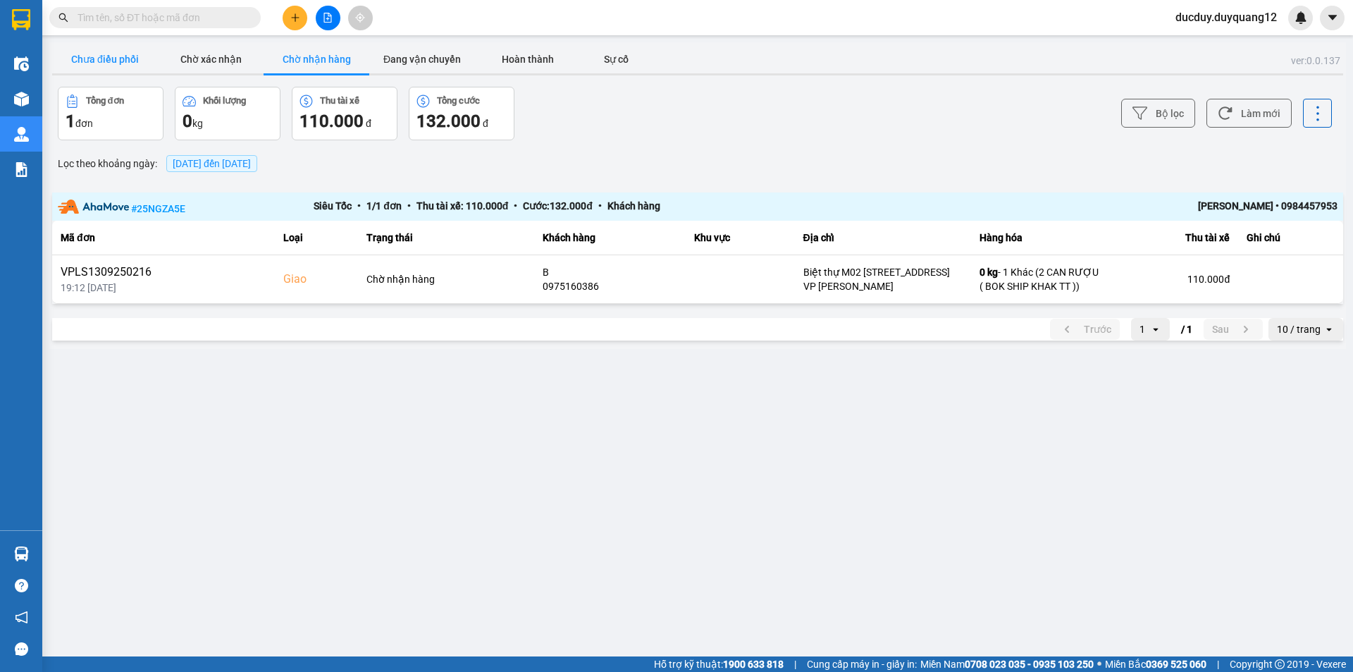
click at [109, 53] on button "Chưa điều phối" at bounding box center [105, 59] width 106 height 28
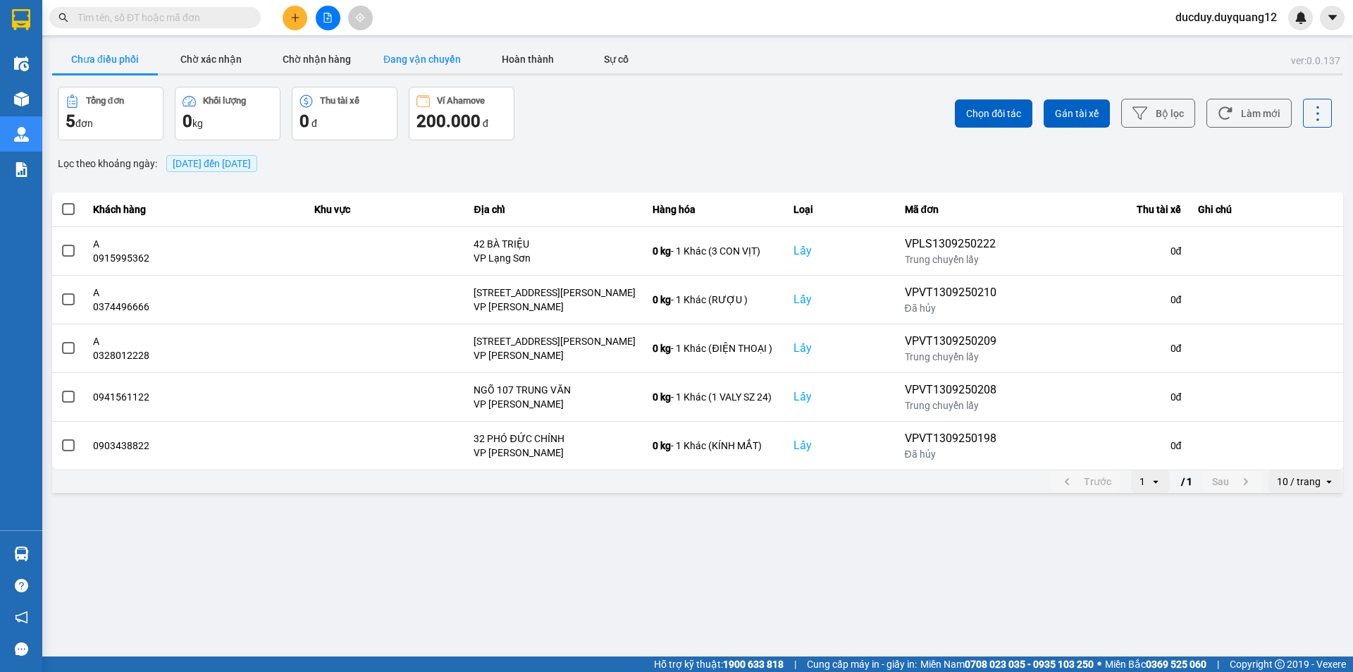
click at [407, 58] on button "Đang vận chuyển" at bounding box center [422, 59] width 106 height 28
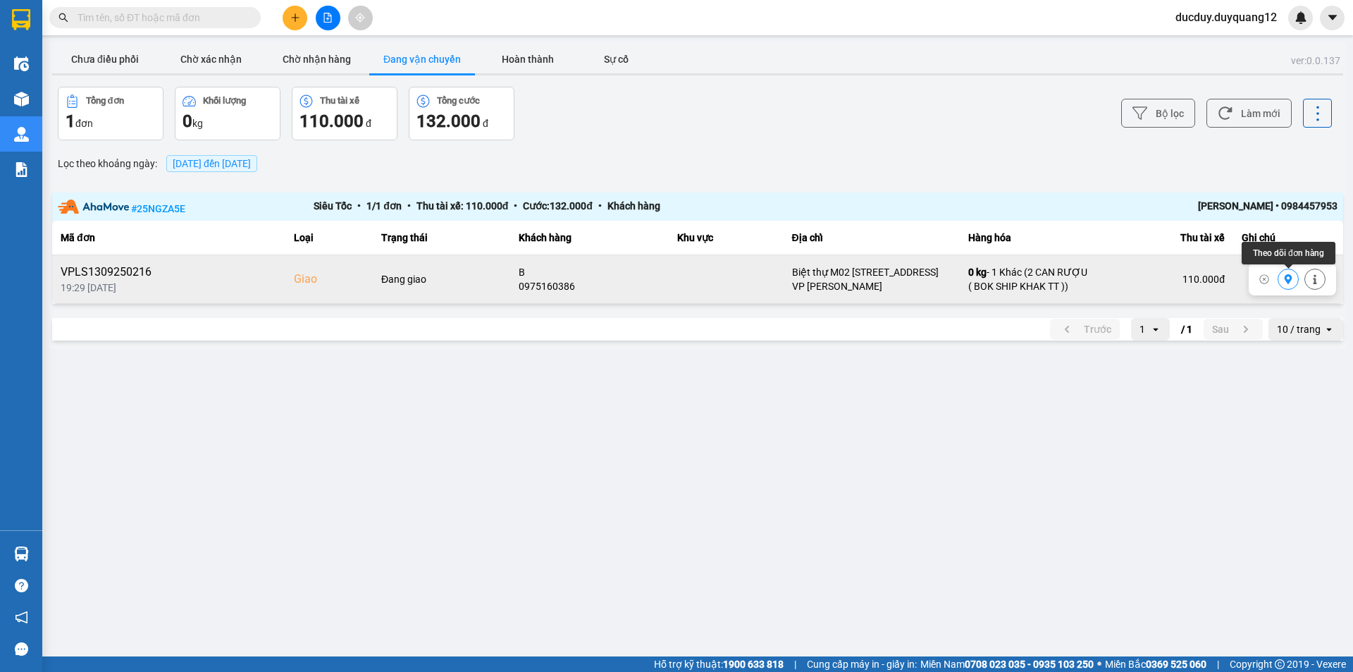
click at [1287, 283] on icon at bounding box center [1289, 279] width 10 height 10
click at [511, 66] on button "Hoàn thành" at bounding box center [528, 59] width 106 height 28
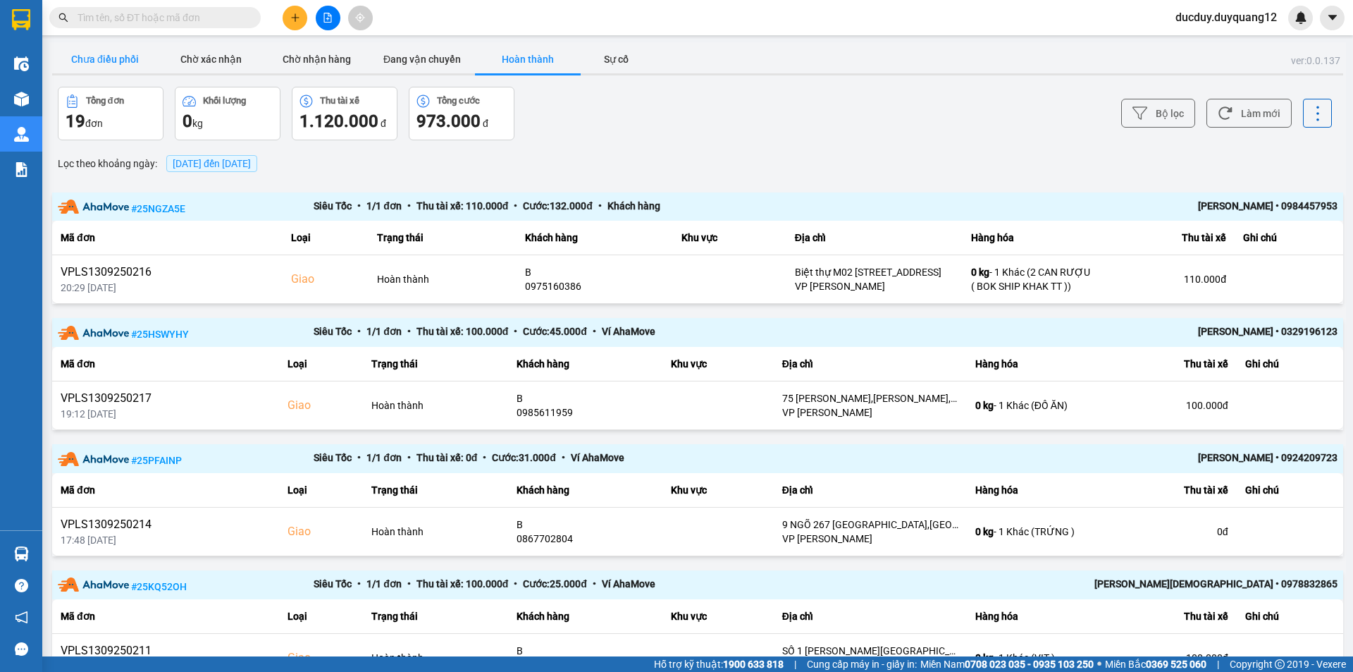
click at [103, 56] on button "Chưa điều phối" at bounding box center [105, 59] width 106 height 28
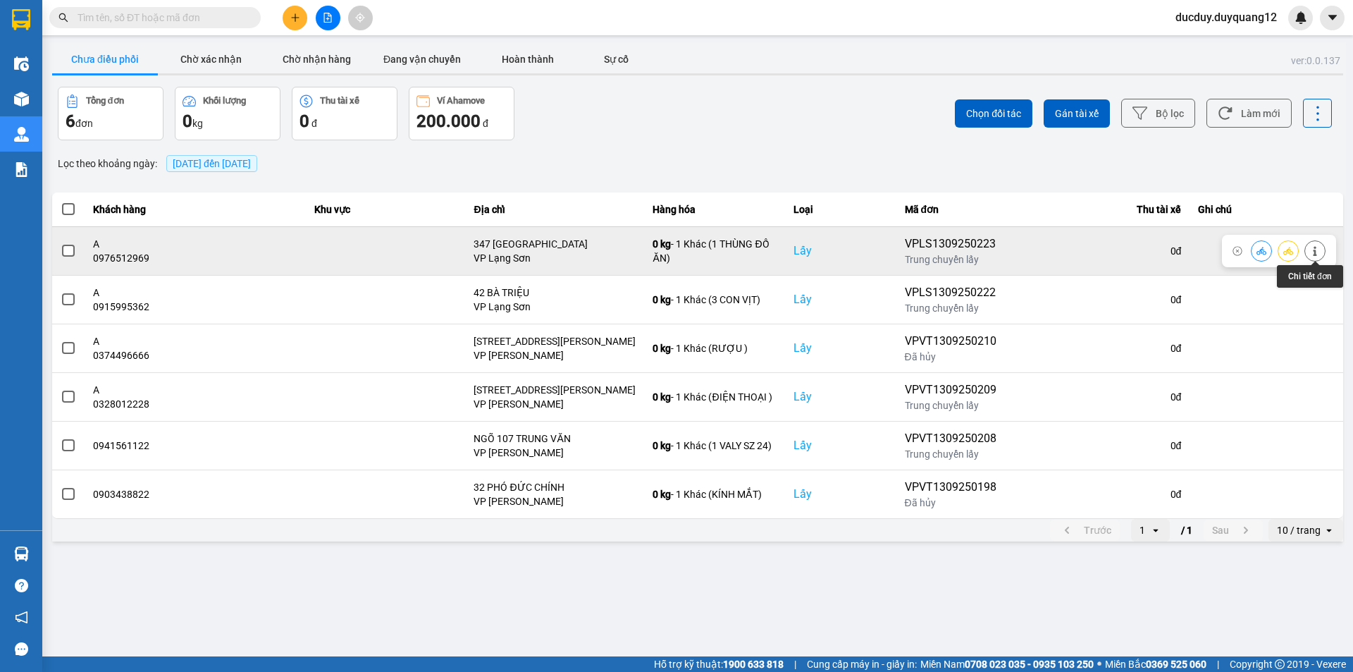
click at [1317, 250] on icon at bounding box center [1315, 251] width 10 height 10
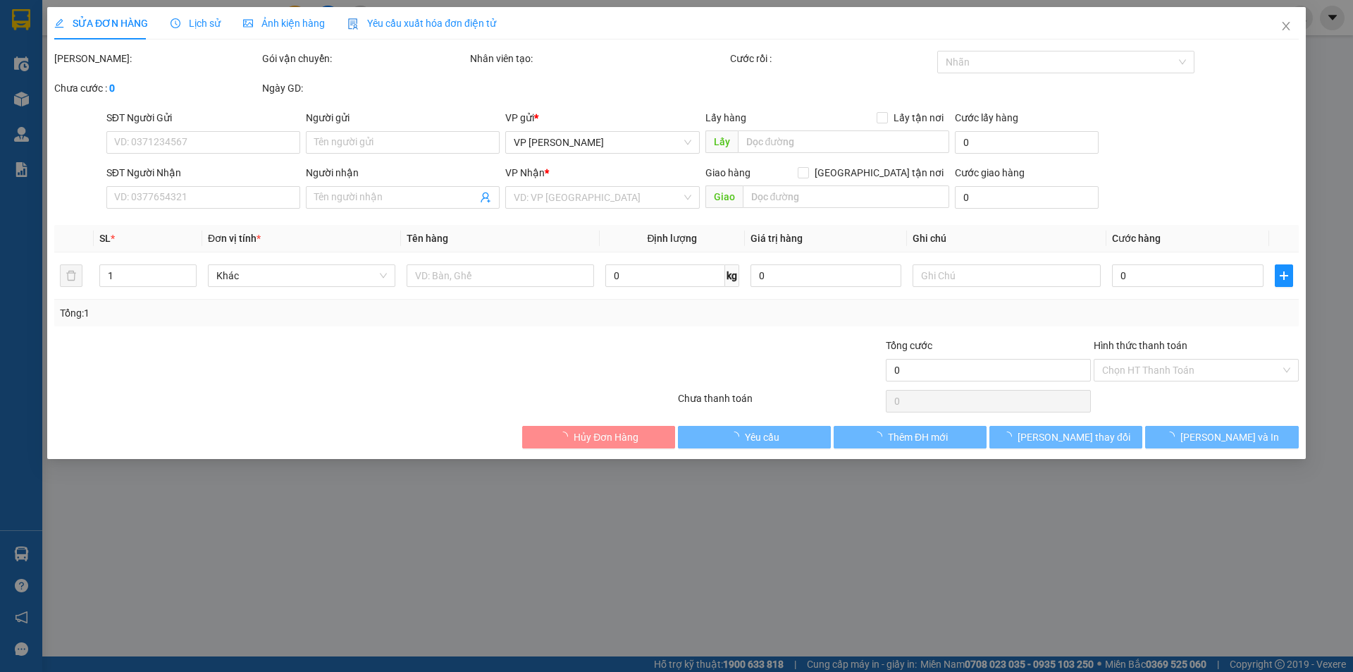
type input "0976512969"
type input "A"
checkbox input "true"
type input "347 [GEOGRAPHIC_DATA]"
type input "0865902328"
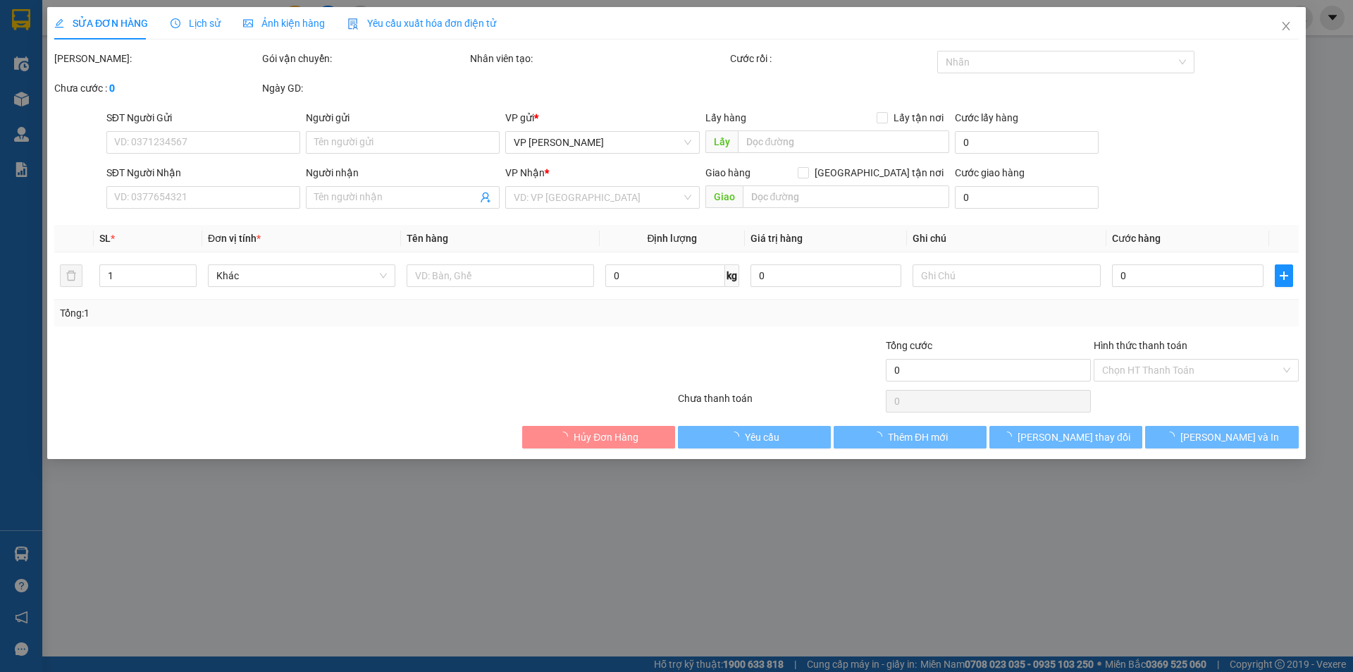
type input "B"
checkbox input "true"
type input "NGÕ 119 HỒ ĐẮC DI"
type input "100.000"
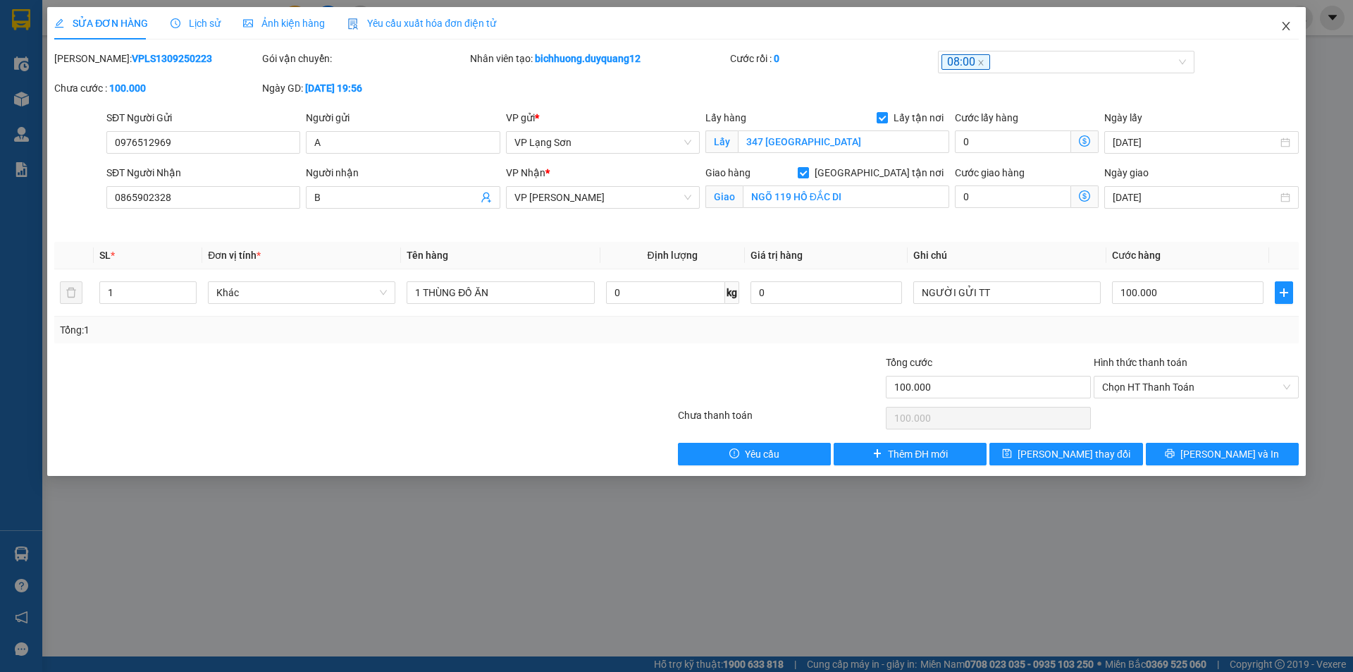
click at [1294, 23] on span "Close" at bounding box center [1286, 26] width 39 height 39
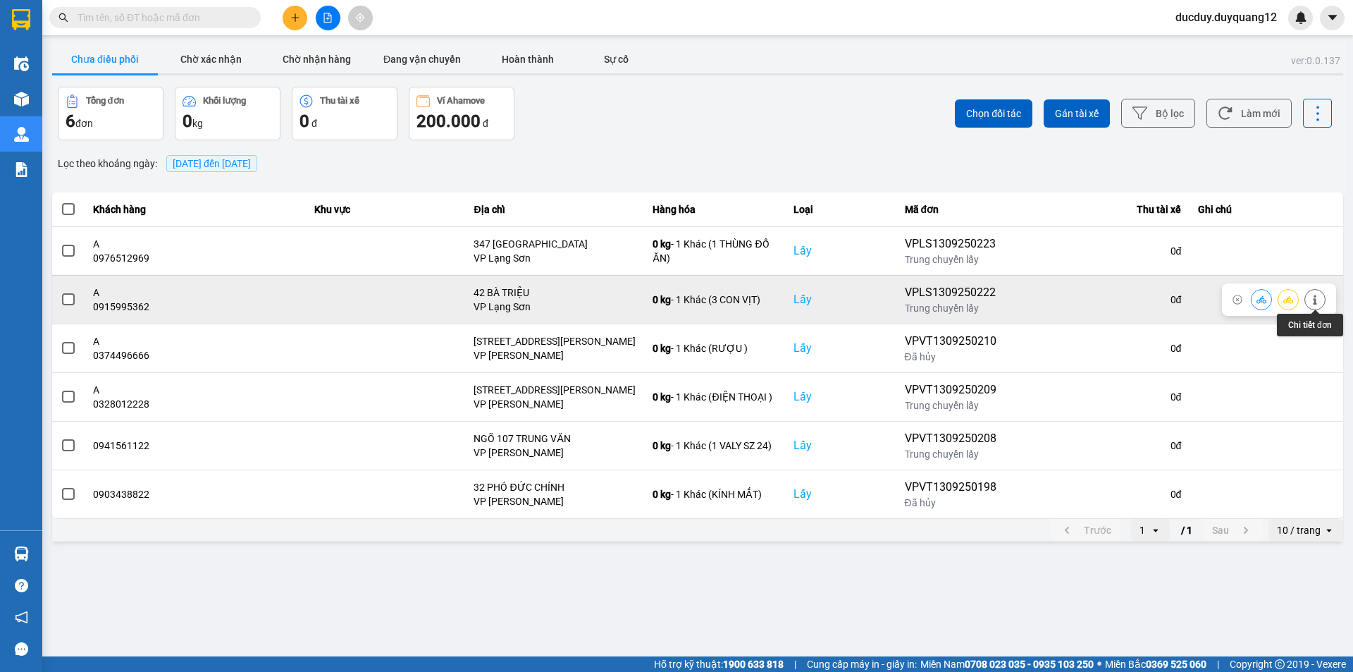
click at [1319, 301] on icon at bounding box center [1315, 300] width 10 height 10
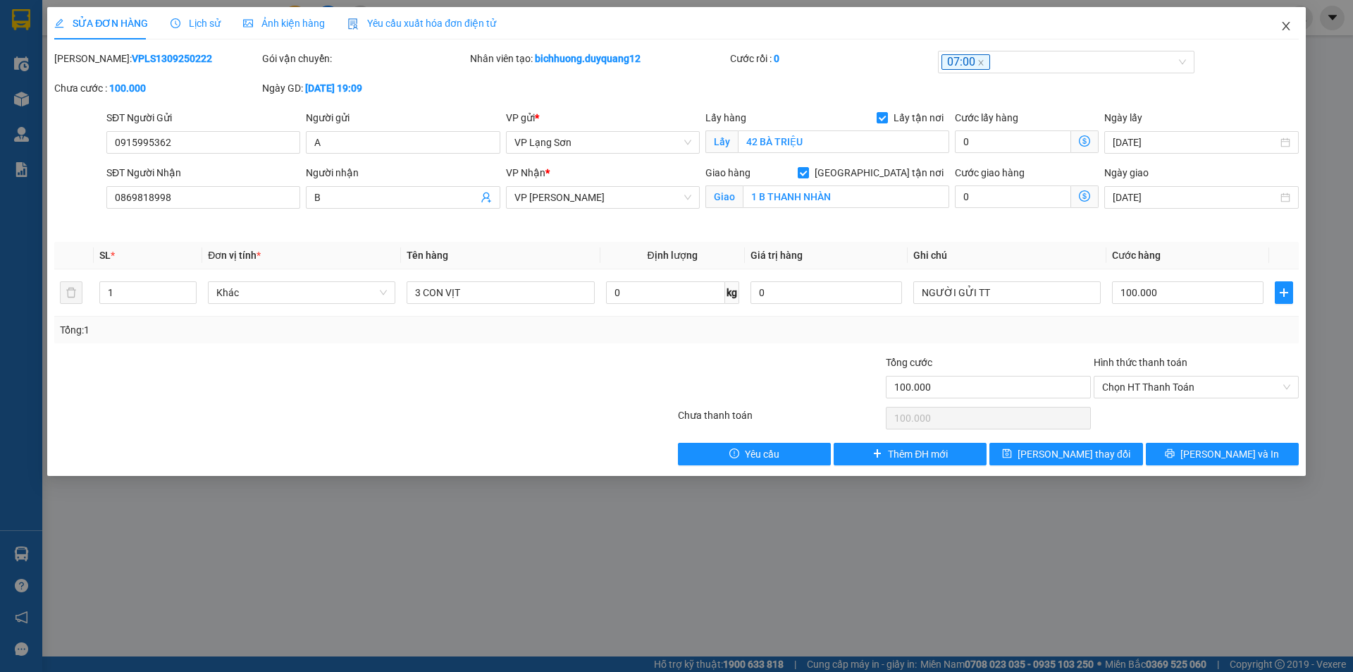
click at [1284, 25] on icon "close" at bounding box center [1286, 26] width 8 height 8
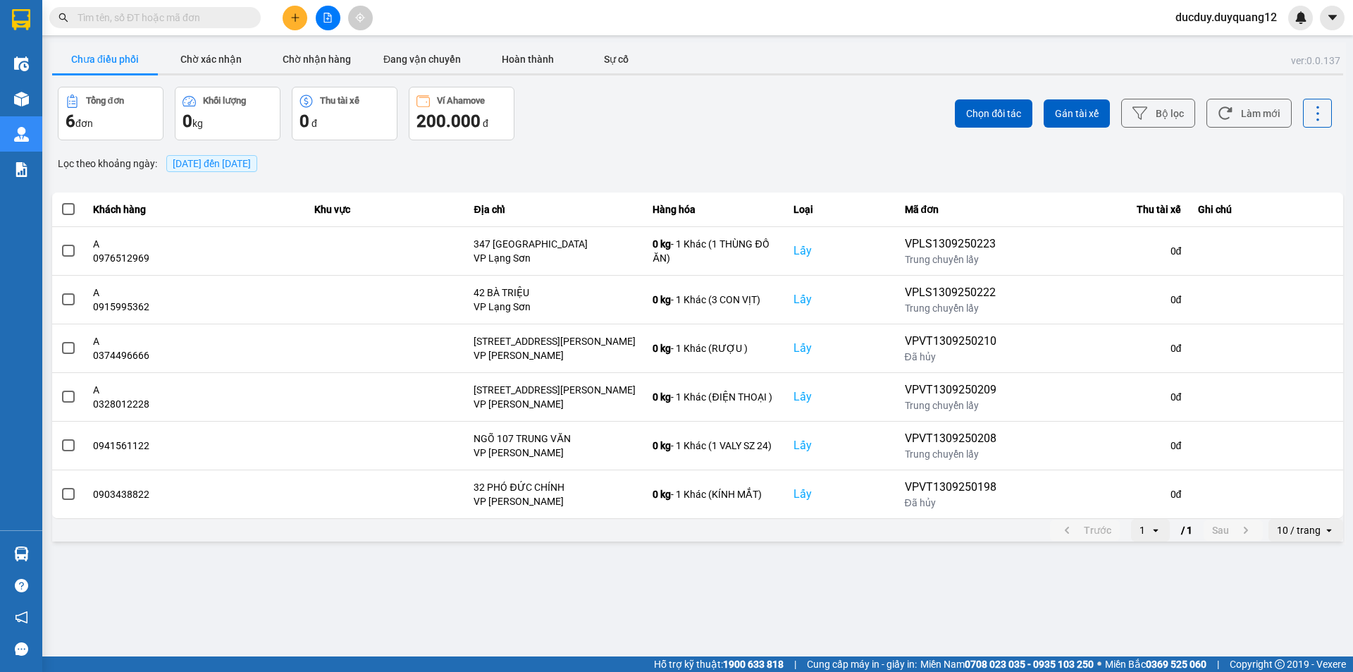
click at [87, 59] on button "Chưa điều phối" at bounding box center [105, 59] width 106 height 28
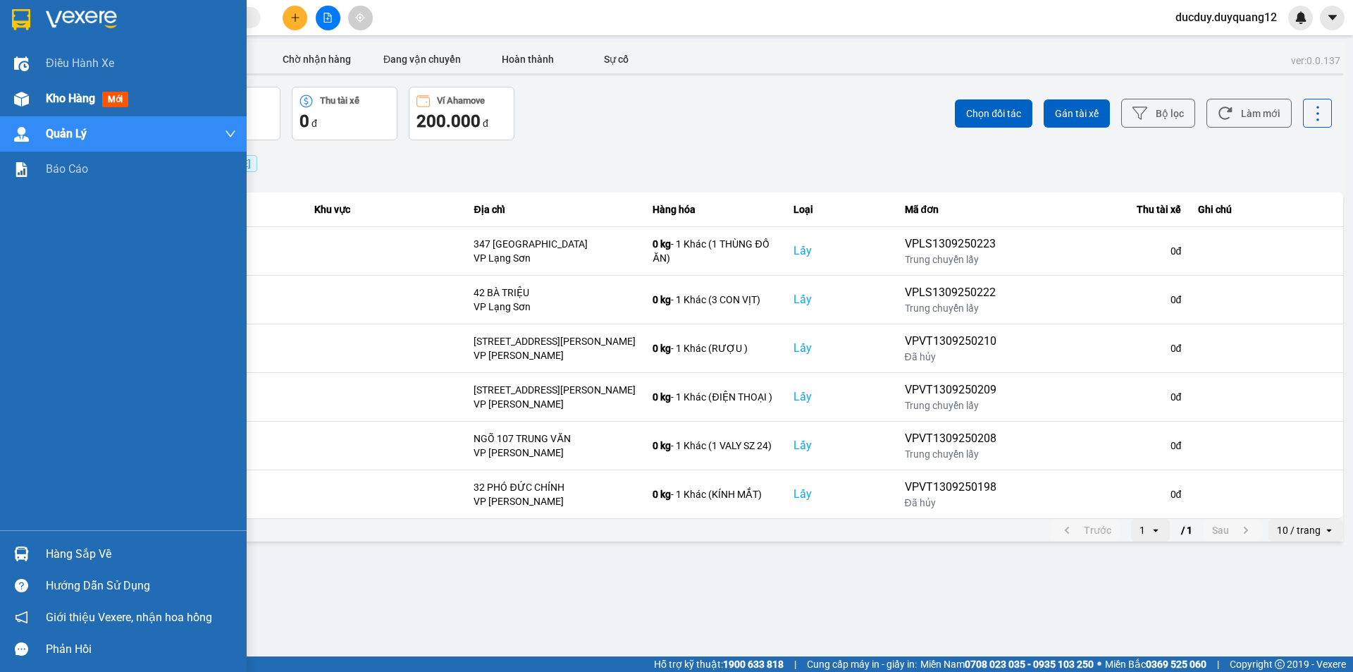
click at [51, 106] on div "Kho hàng mới" at bounding box center [90, 99] width 88 height 18
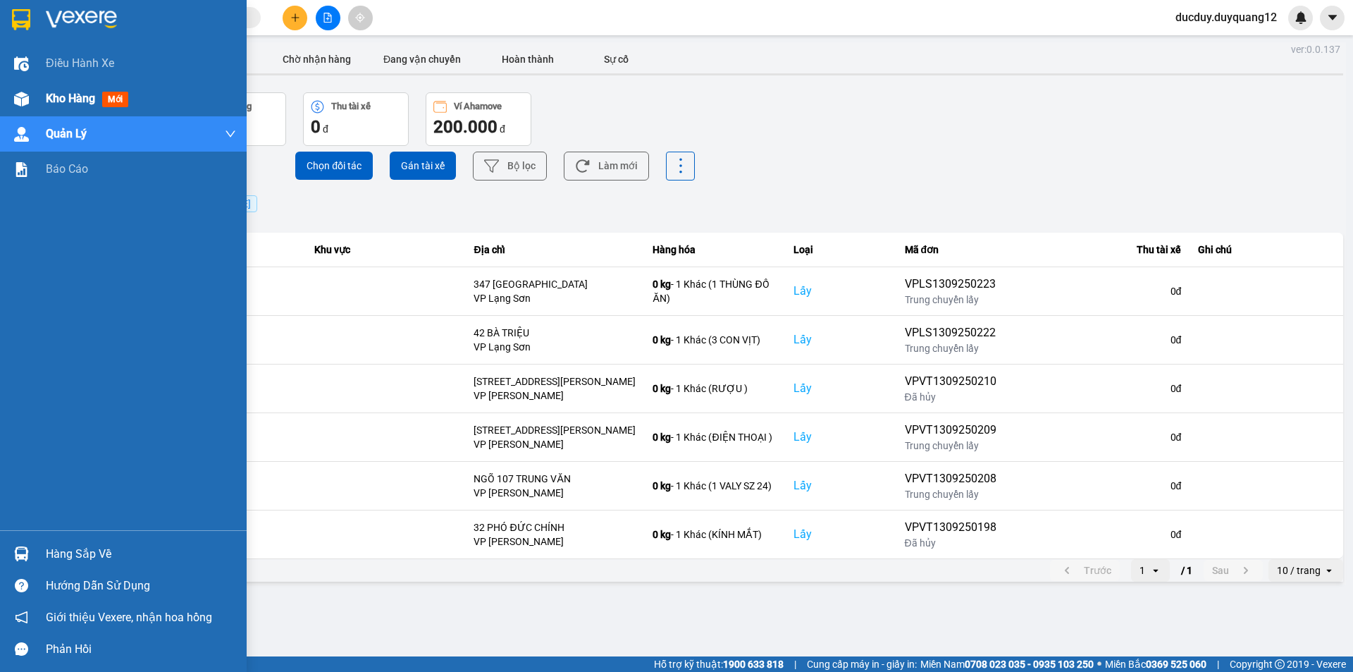
click at [65, 104] on span "Kho hàng" at bounding box center [70, 98] width 49 height 13
click at [67, 103] on span "Kho hàng" at bounding box center [70, 98] width 49 height 13
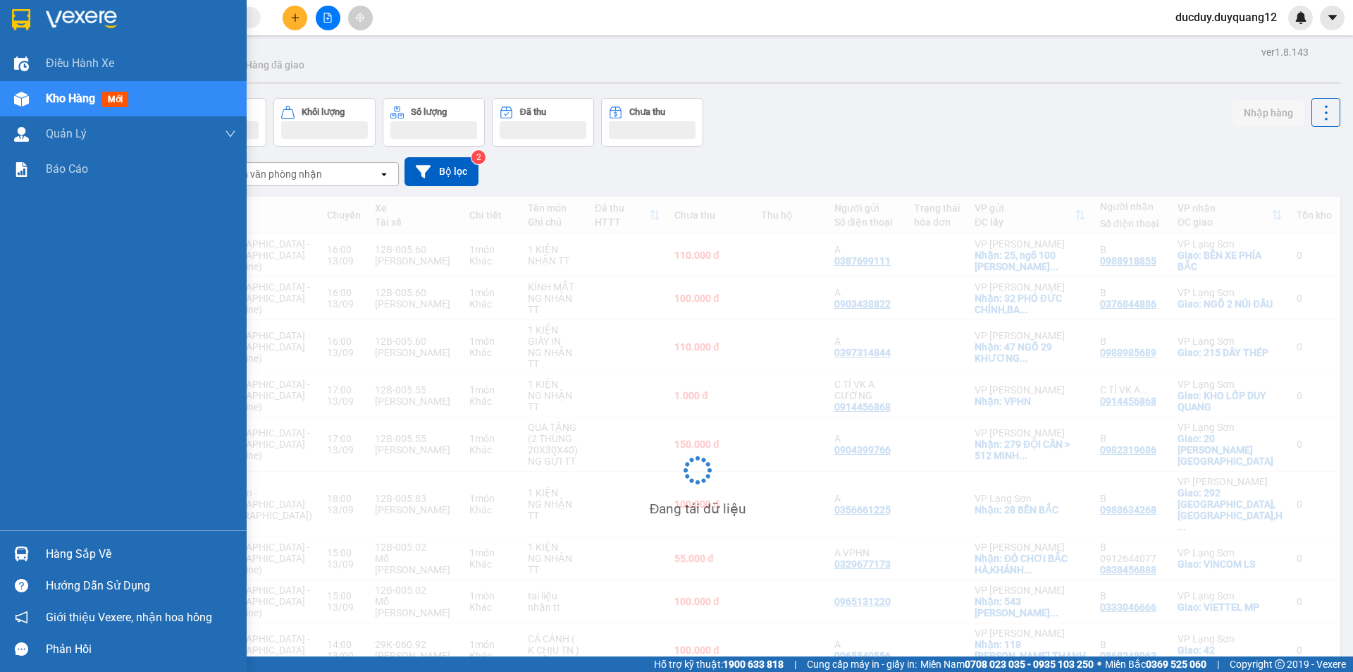
click at [68, 102] on span "Kho hàng" at bounding box center [70, 98] width 49 height 13
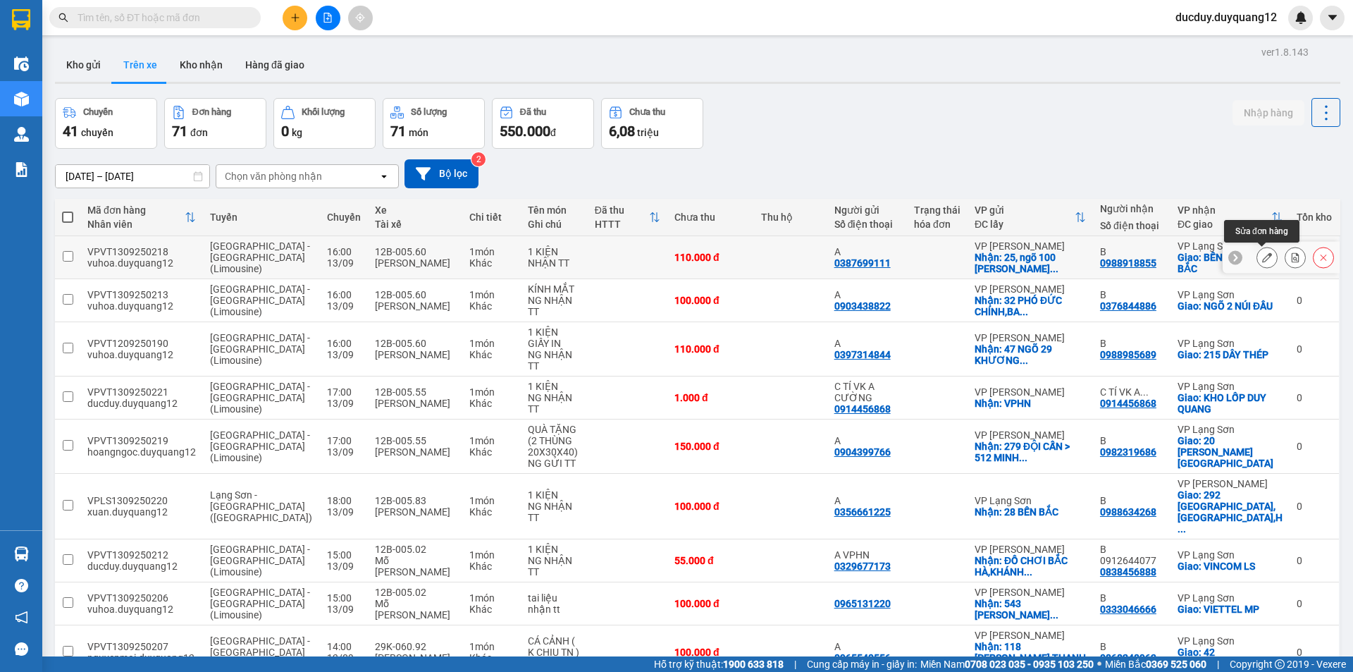
click at [1263, 259] on icon at bounding box center [1268, 257] width 10 height 10
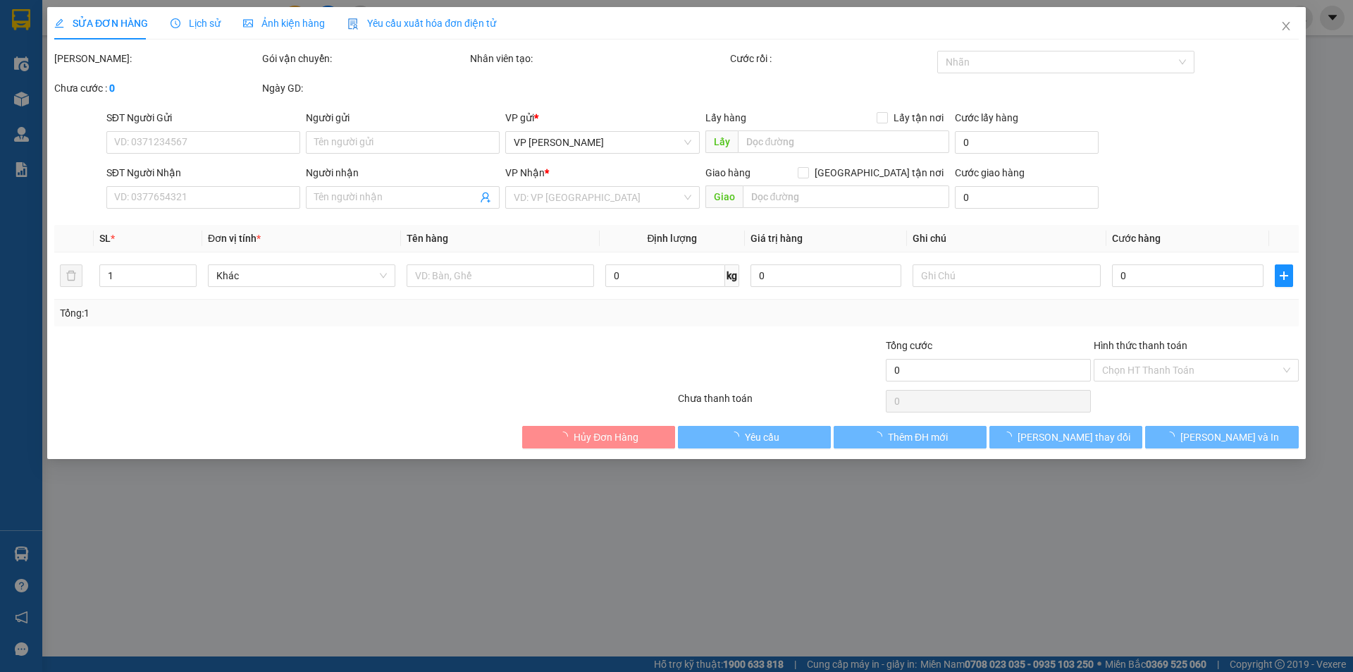
type input "0387699111"
type input "A"
checkbox input "true"
type input "25, ngõ 100 [PERSON_NAME],TRÂU QUỲ,[GEOGRAPHIC_DATA],[GEOGRAPHIC_DATA]"
type input "0988918855"
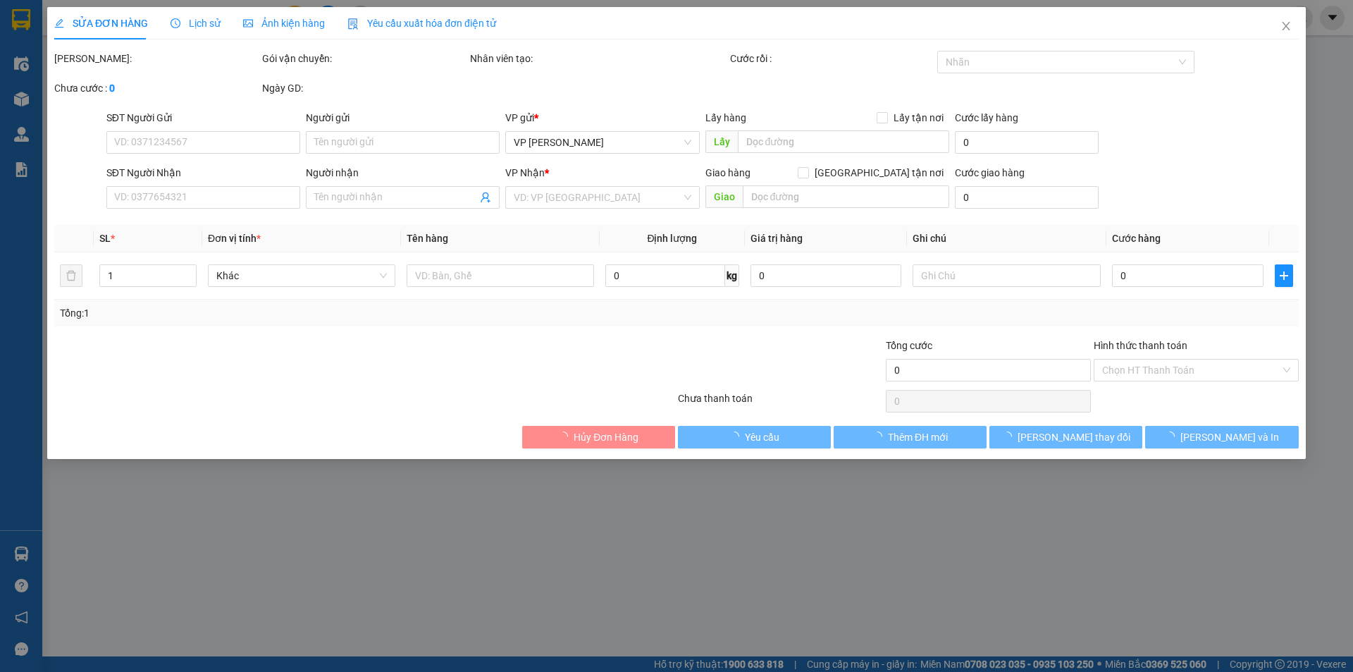
type input "B"
checkbox input "true"
type input "BẾN XE PHÍA BẮC"
type input "110.000"
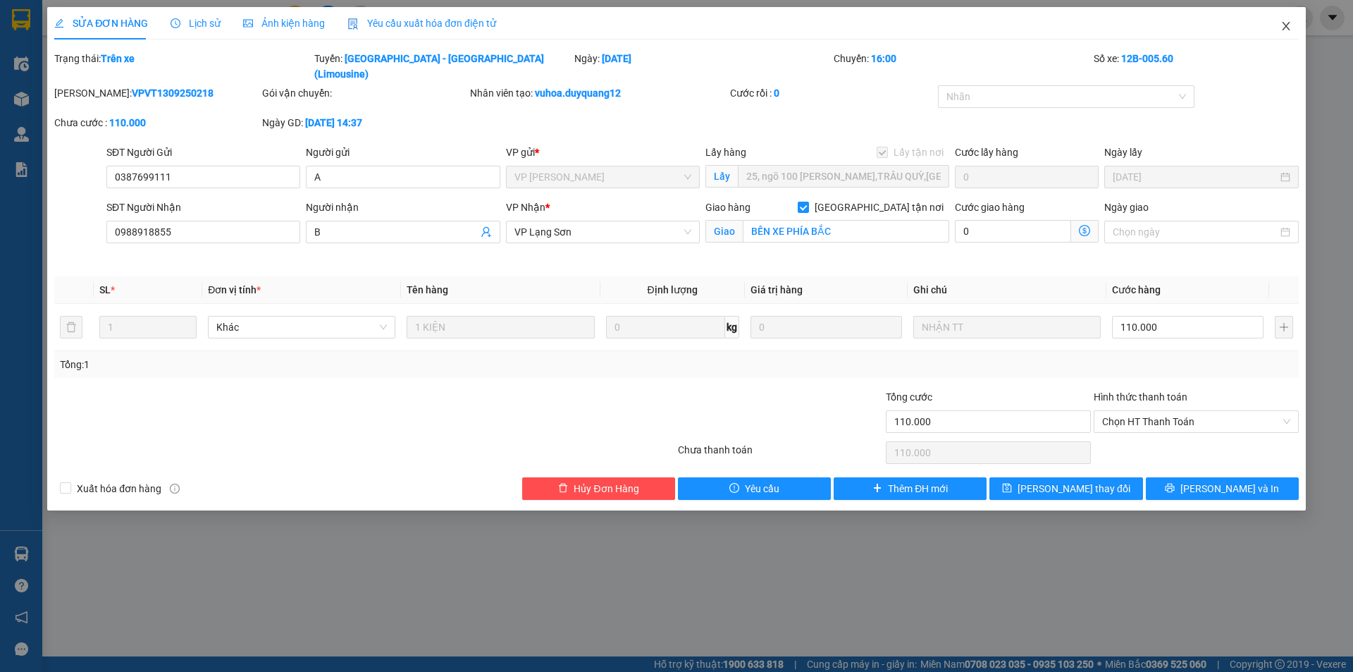
click at [1288, 25] on icon "close" at bounding box center [1286, 26] width 8 height 8
